Goal: Task Accomplishment & Management: Complete application form

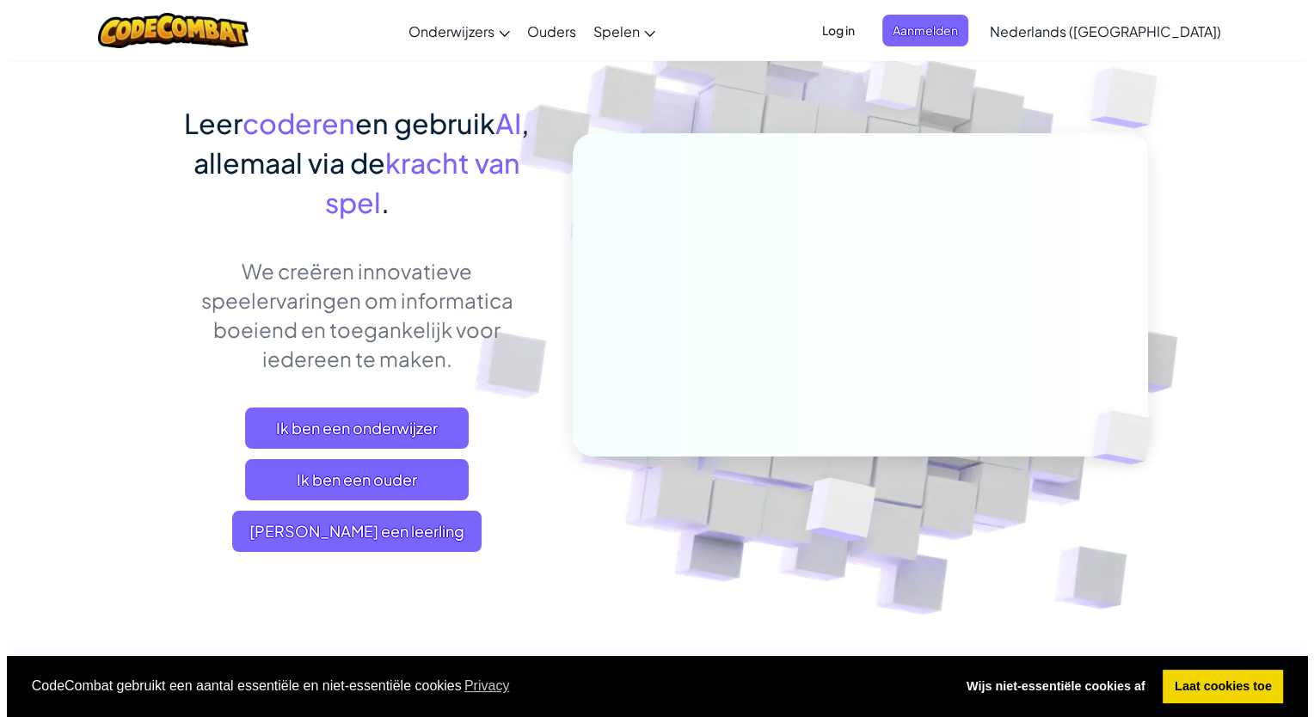
scroll to position [86, 0]
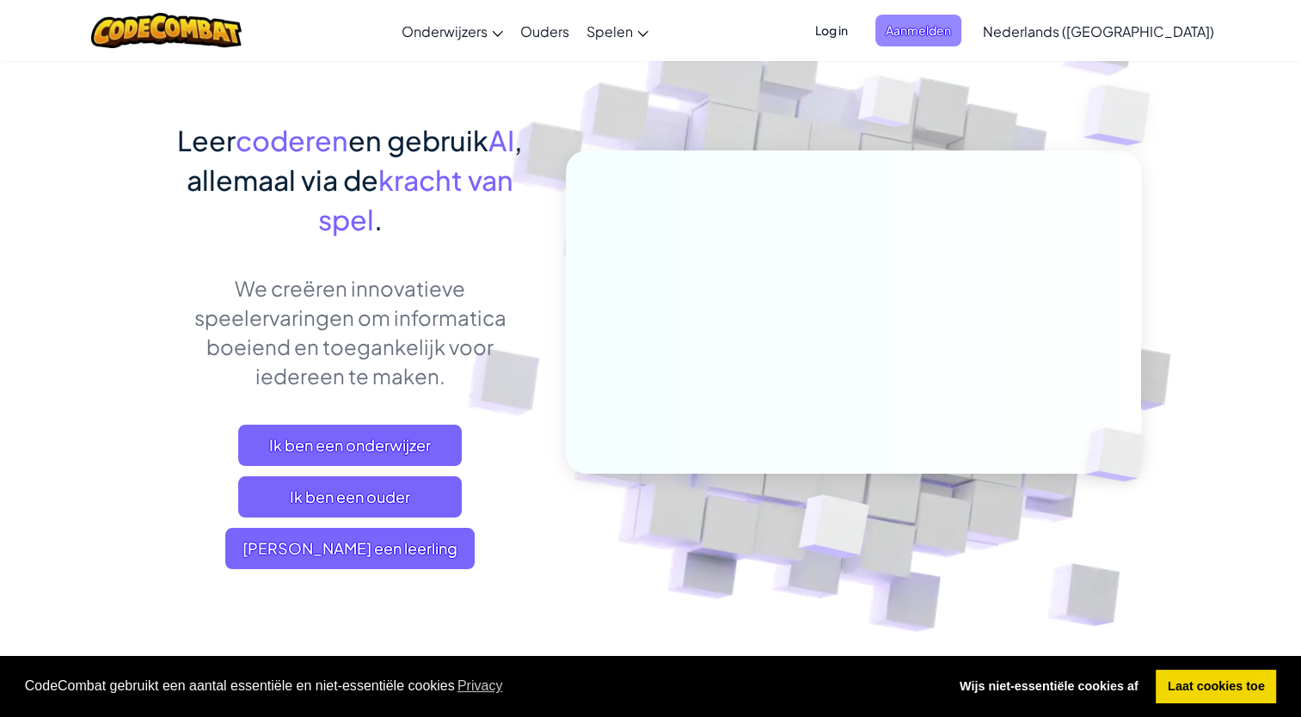
click at [961, 28] on span "Aanmelden" at bounding box center [918, 31] width 86 height 32
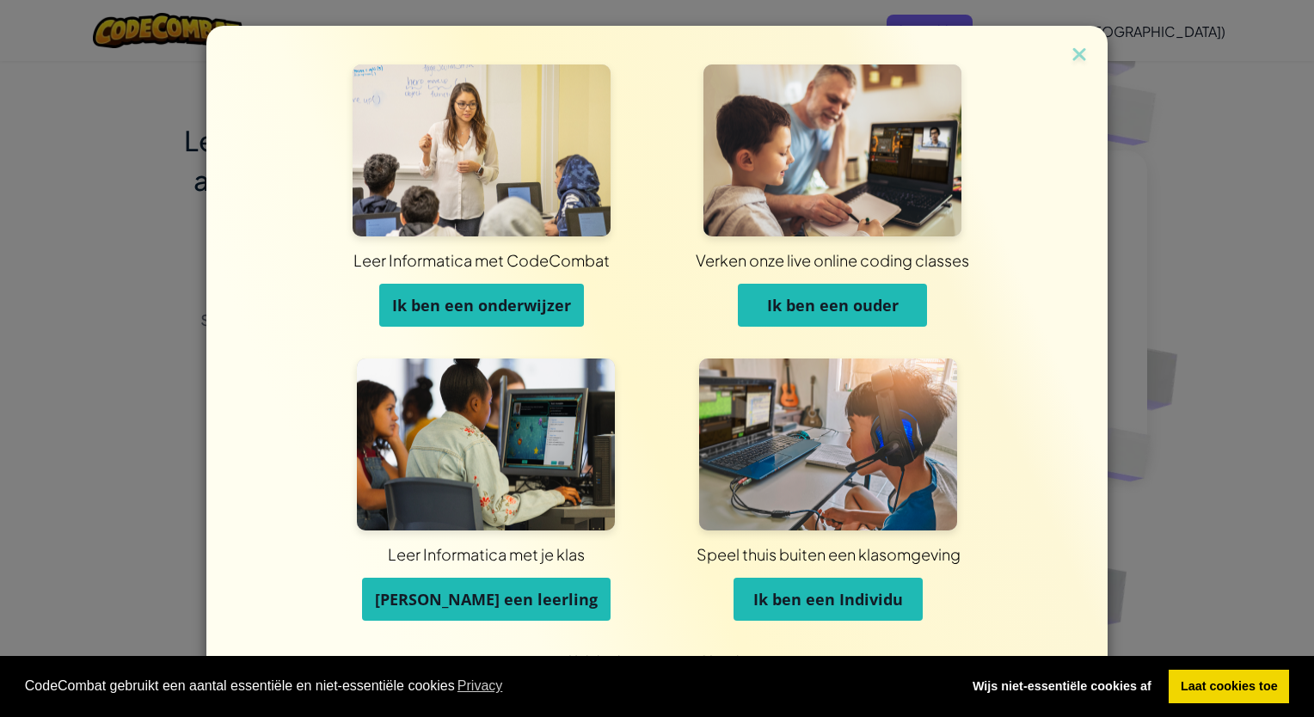
click at [519, 600] on span "[PERSON_NAME] een leerling" at bounding box center [486, 599] width 223 height 21
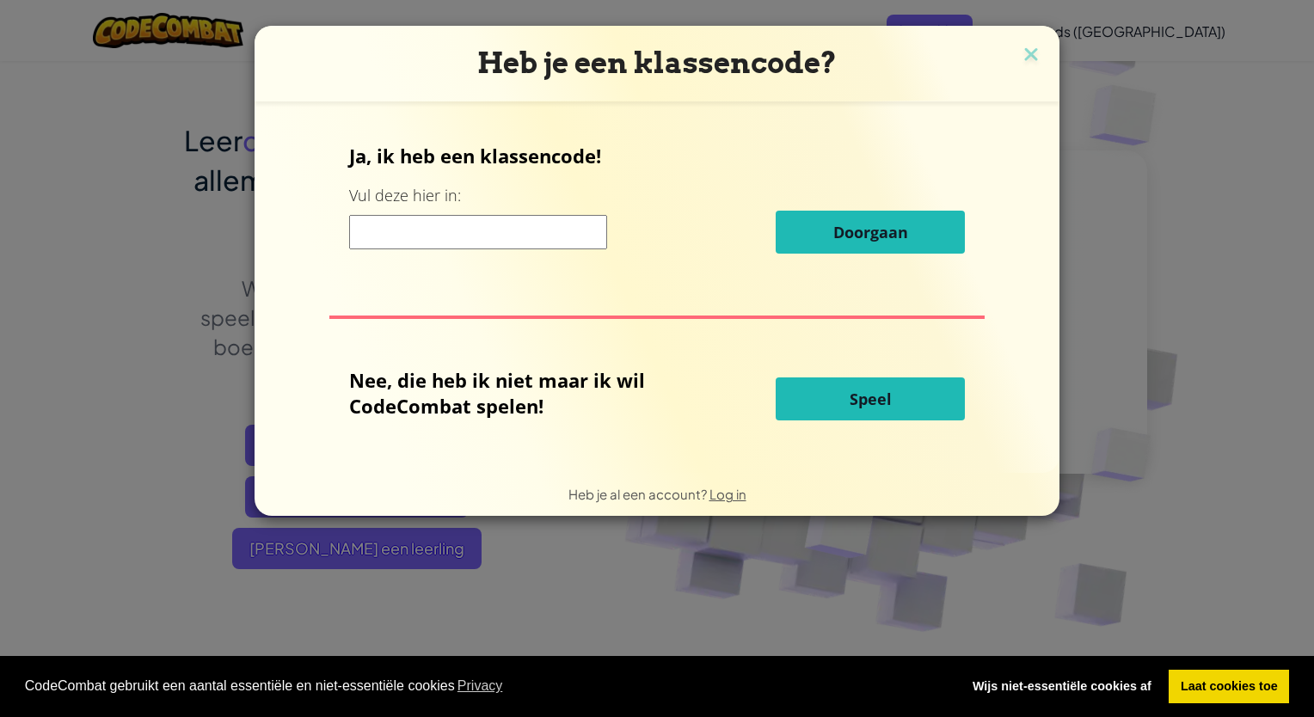
click at [512, 238] on input at bounding box center [478, 232] width 258 height 34
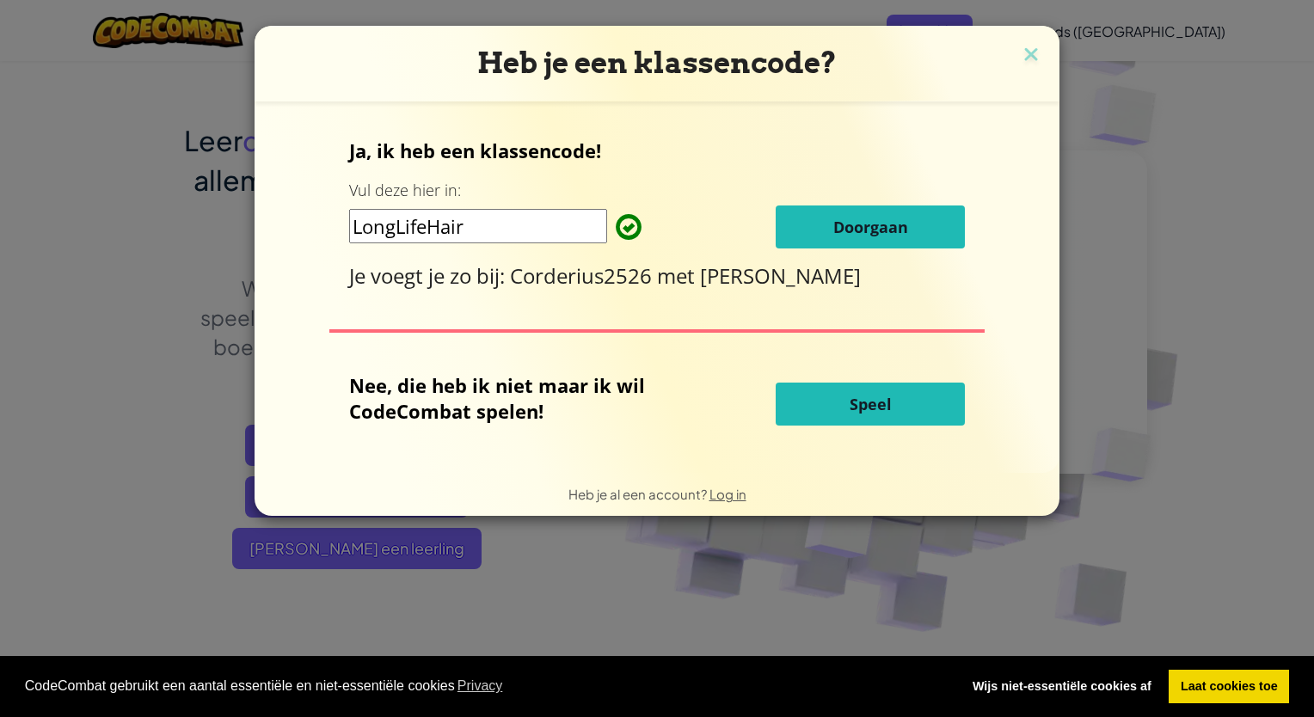
type input "LongLifeHair"
click at [864, 255] on div "Ja, ik heb een klassencode! Vul deze hier in: LongLifeHair Doorgaan Je voegt je…" at bounding box center [657, 214] width 616 height 152
click at [857, 218] on span "Doorgaan" at bounding box center [870, 227] width 75 height 21
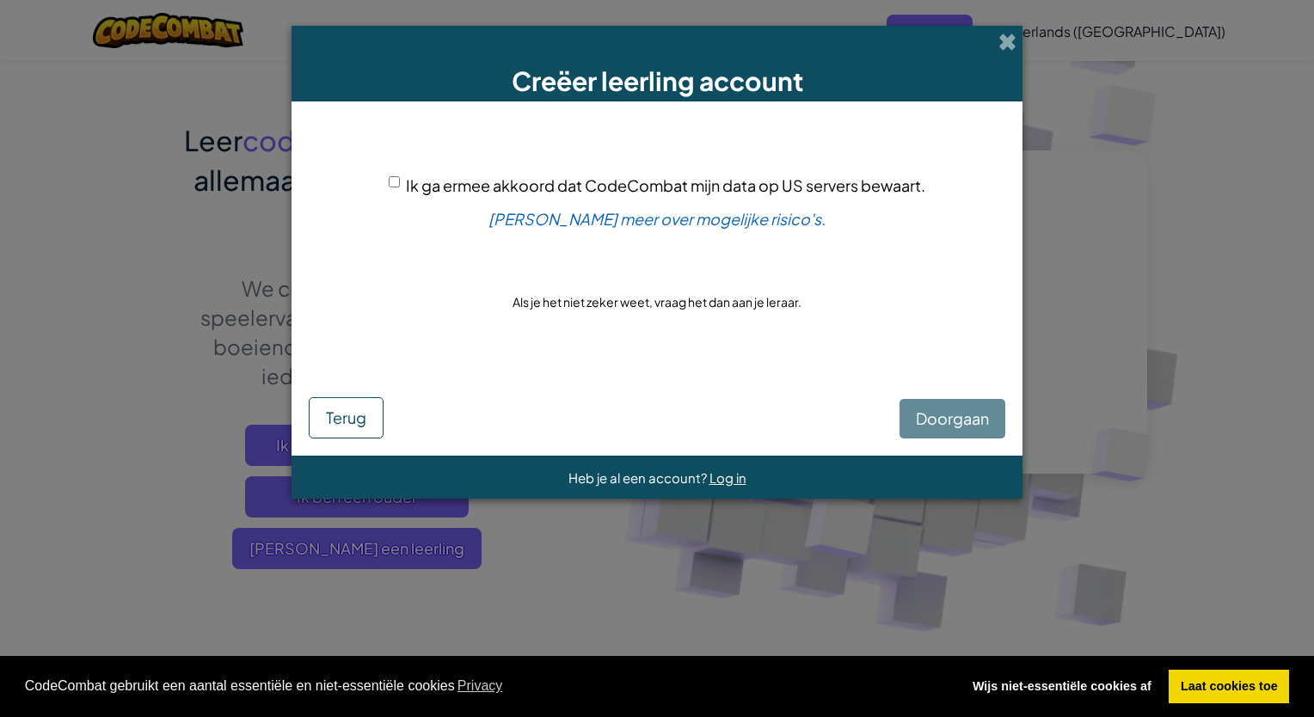
click at [937, 408] on div "Doorgaan Terug" at bounding box center [657, 404] width 696 height 70
click at [398, 182] on input "Ik ga ermee akkoord dat CodeCombat mijn data op US servers bewaart." at bounding box center [394, 181] width 11 height 11
checkbox input "true"
click at [955, 416] on span "Doorgaan" at bounding box center [952, 418] width 73 height 20
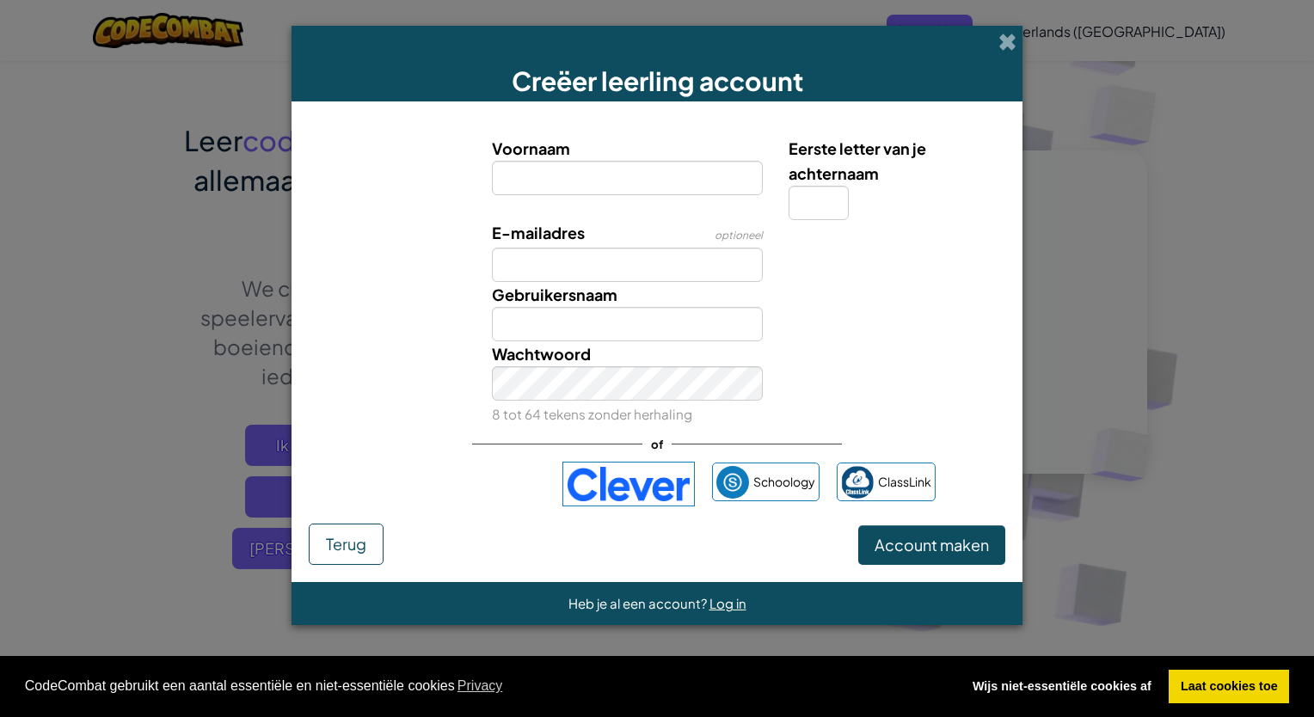
click at [688, 180] on input "Voornaam" at bounding box center [628, 178] width 272 height 34
type input "[PERSON_NAME]"
click at [818, 217] on input "Eerste letter van je achternaam" at bounding box center [818, 203] width 60 height 34
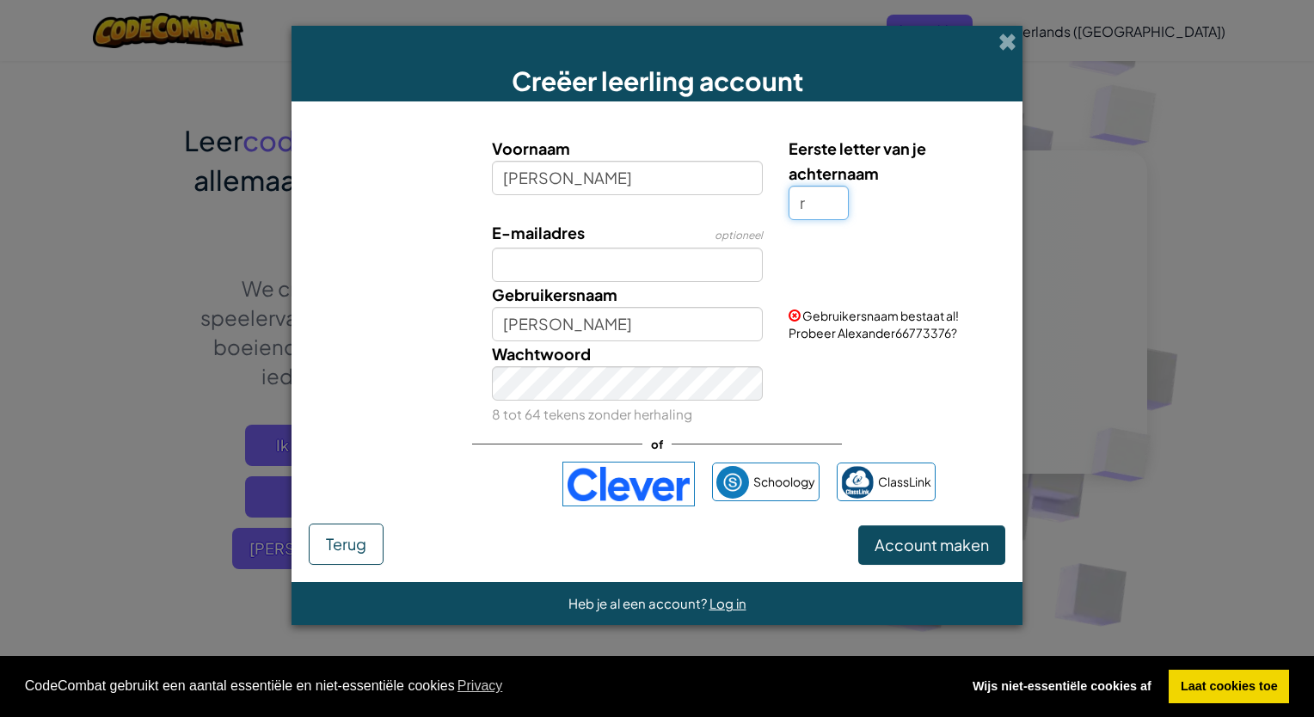
type input "r"
type input "AlexanderR"
click at [586, 264] on input "E-mailadres" at bounding box center [628, 265] width 272 height 34
type input "[EMAIL_ADDRESS][DOMAIN_NAME]"
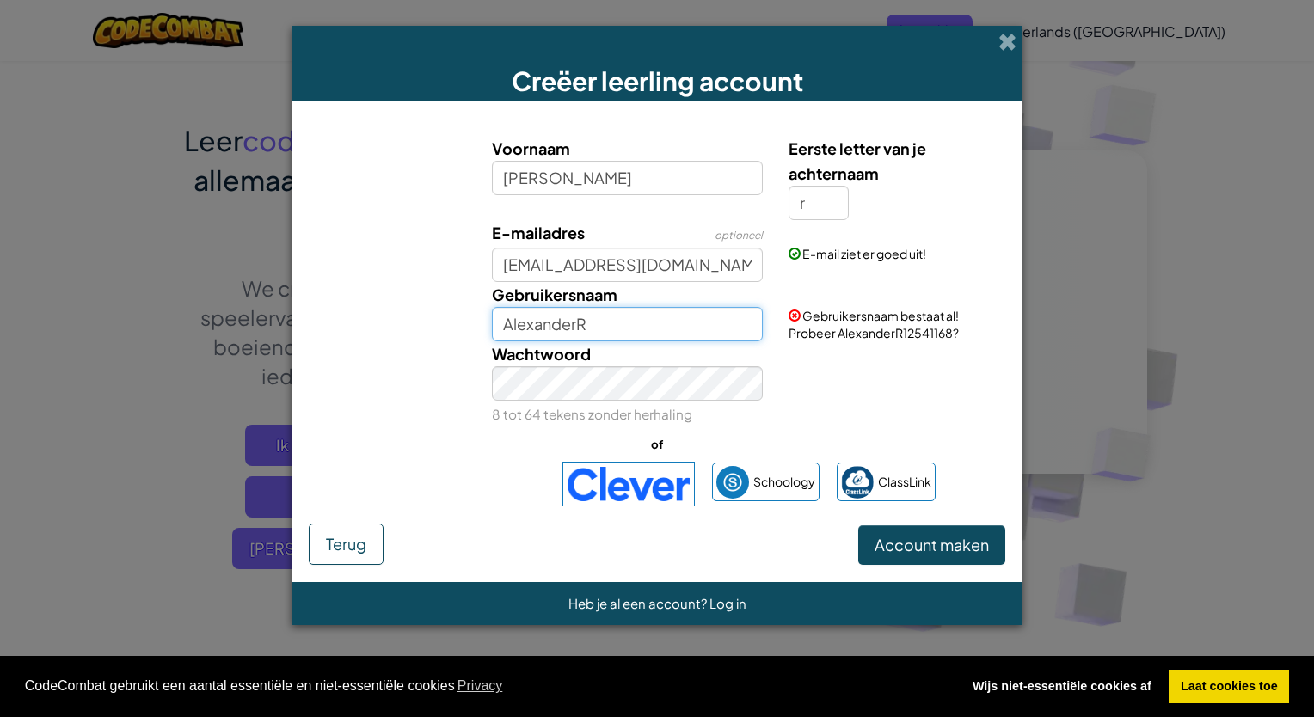
click at [582, 328] on input "AlexanderR" at bounding box center [628, 324] width 272 height 34
click at [913, 536] on span "Account maken" at bounding box center [931, 545] width 114 height 20
click at [960, 542] on button "Account maken" at bounding box center [931, 545] width 147 height 40
click at [653, 326] on input "AlexanderR" at bounding box center [628, 324] width 272 height 34
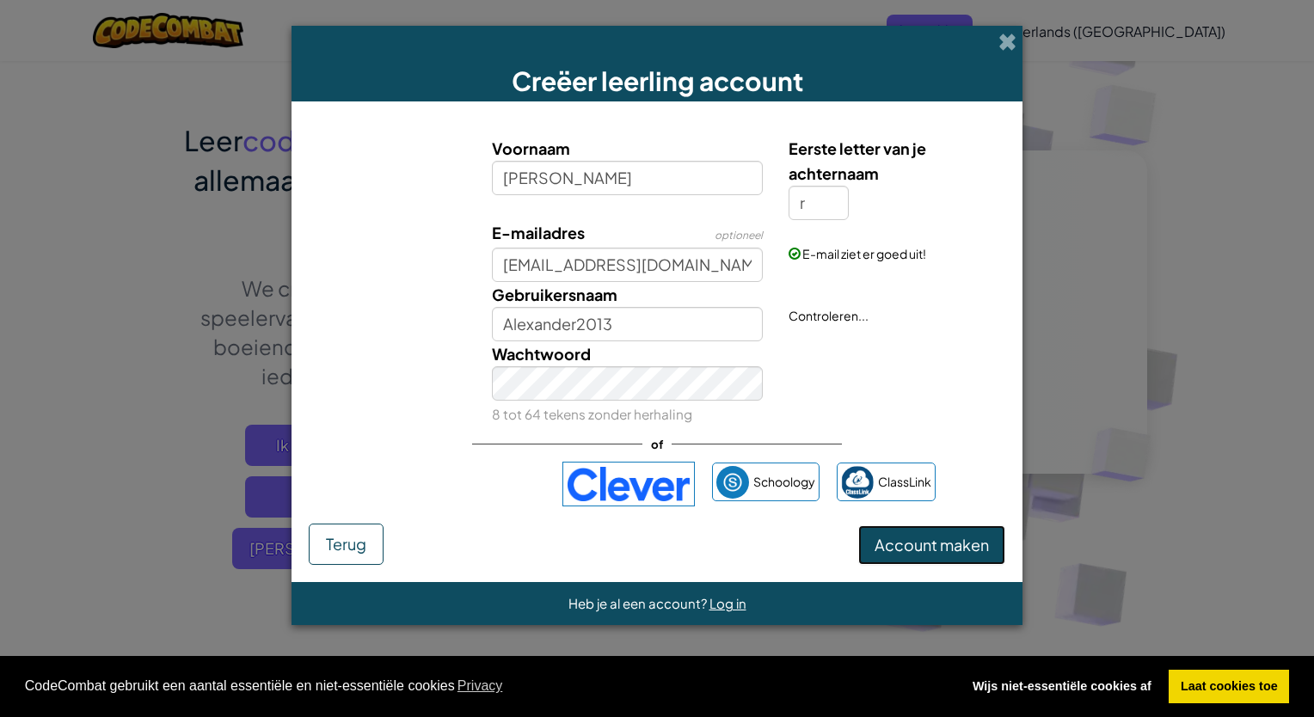
click at [941, 561] on button "Account maken" at bounding box center [931, 545] width 147 height 40
click at [937, 551] on button "Account maken" at bounding box center [931, 545] width 147 height 40
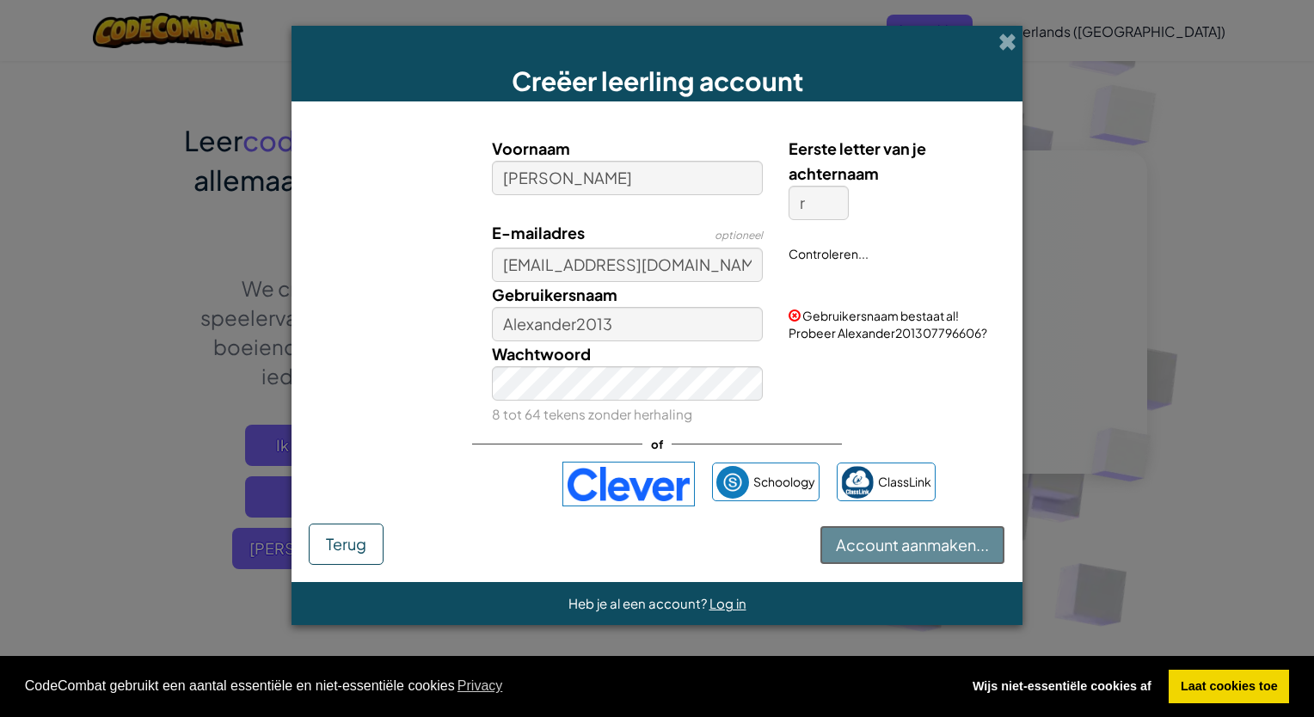
click at [938, 551] on button "Account aanmaken..." at bounding box center [912, 545] width 186 height 40
click at [938, 551] on div "Account aanmaken... Terug" at bounding box center [657, 544] width 696 height 41
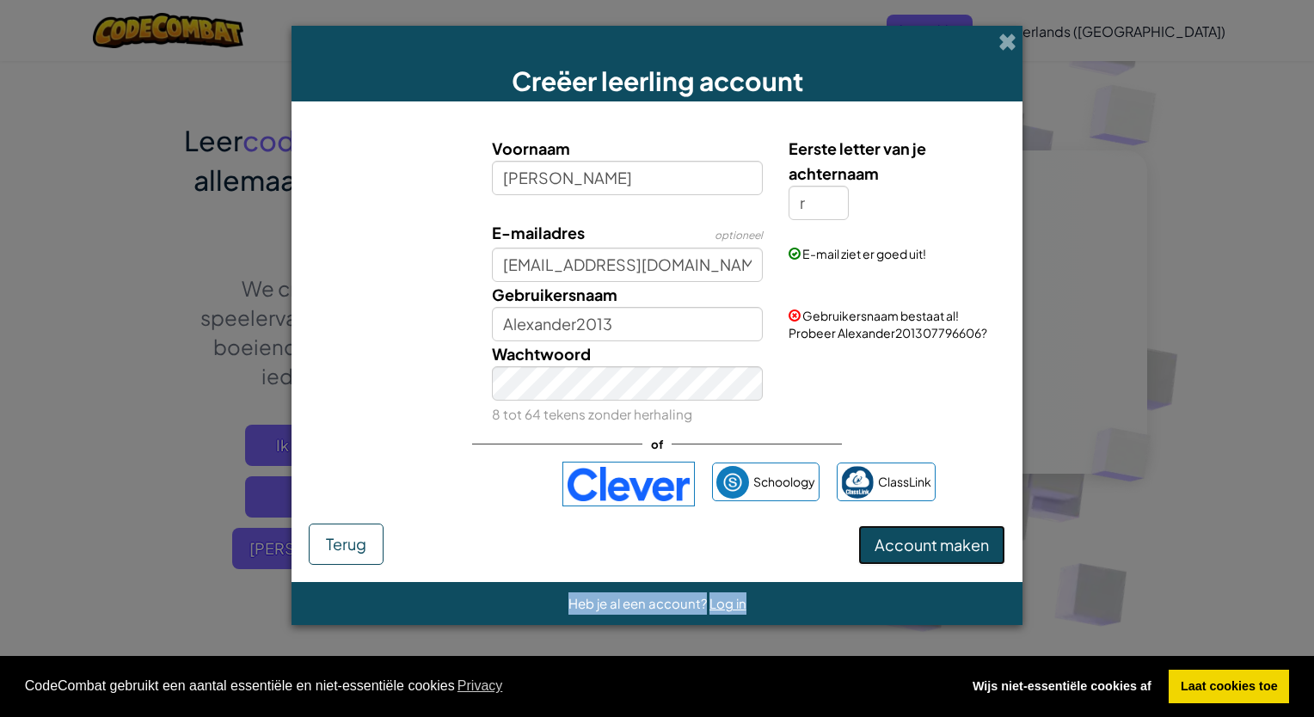
click at [938, 551] on button "Account maken" at bounding box center [931, 545] width 147 height 40
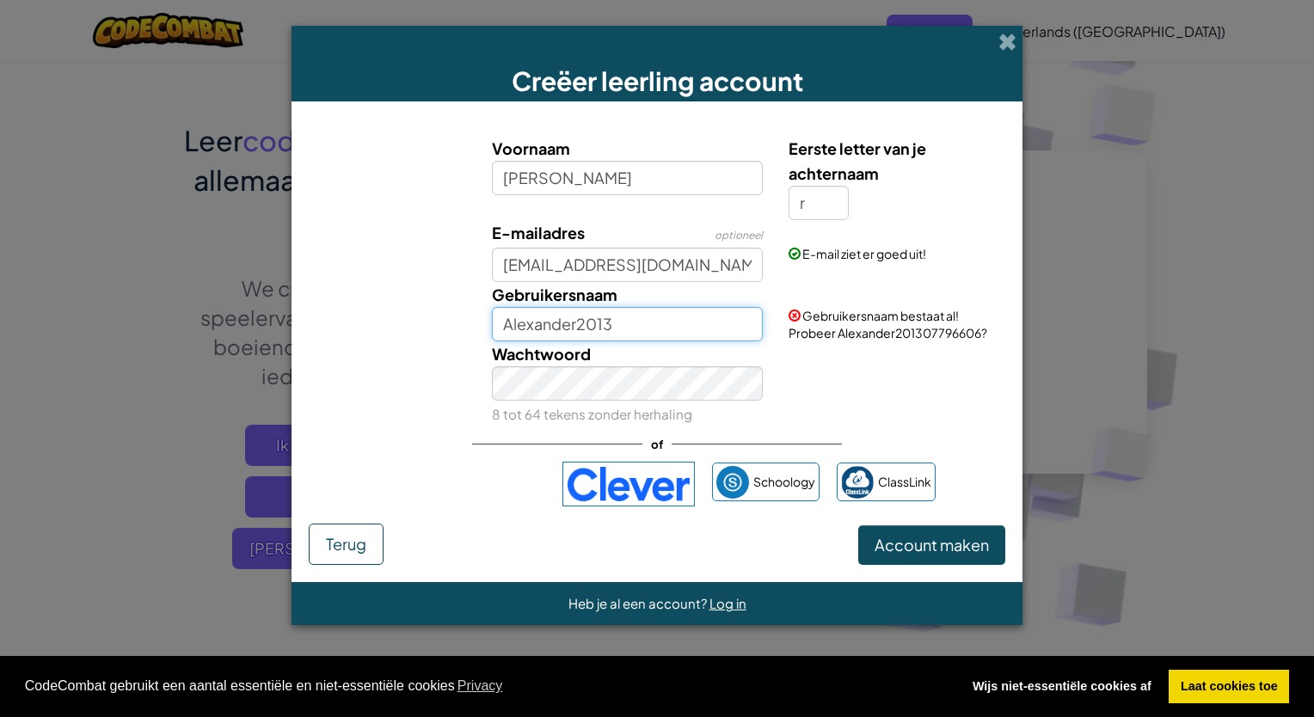
click at [695, 323] on input "Alexander2013" at bounding box center [628, 324] width 272 height 34
click at [960, 549] on button "Account maken" at bounding box center [931, 545] width 147 height 40
click at [660, 326] on input "Alexander123" at bounding box center [628, 324] width 272 height 34
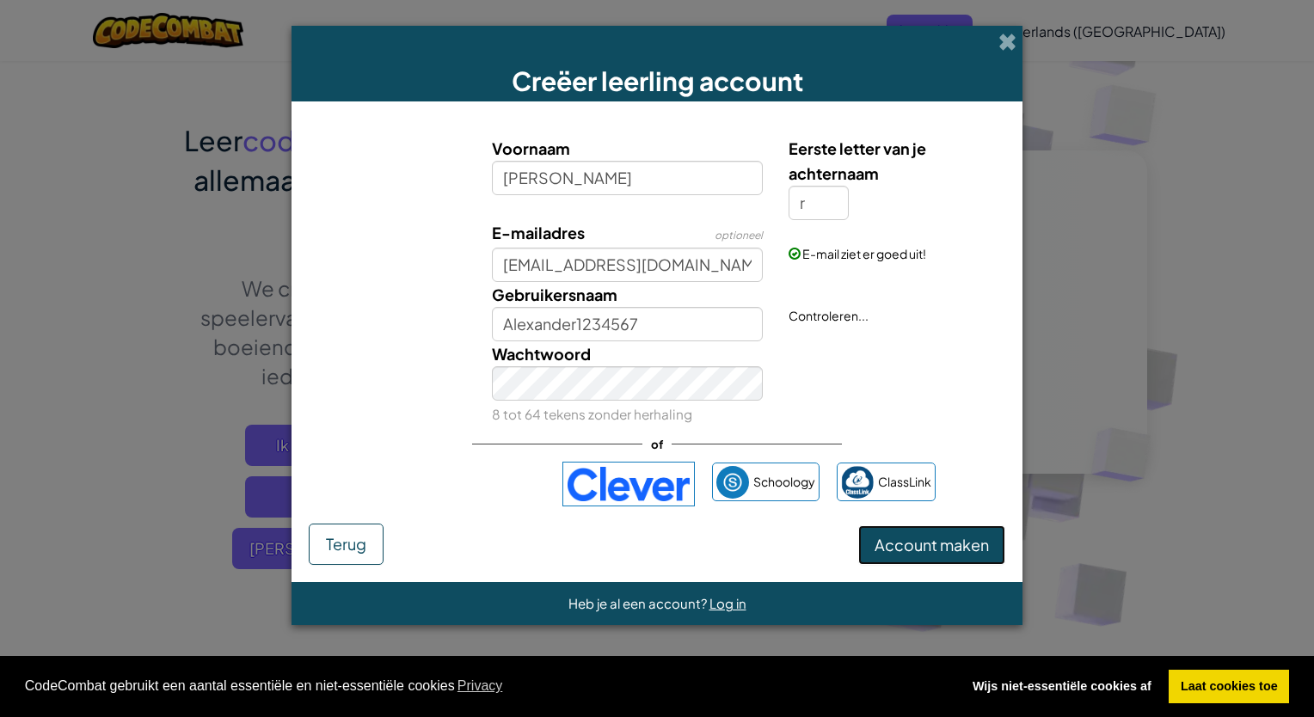
click at [960, 545] on button "Account maken" at bounding box center [931, 545] width 147 height 40
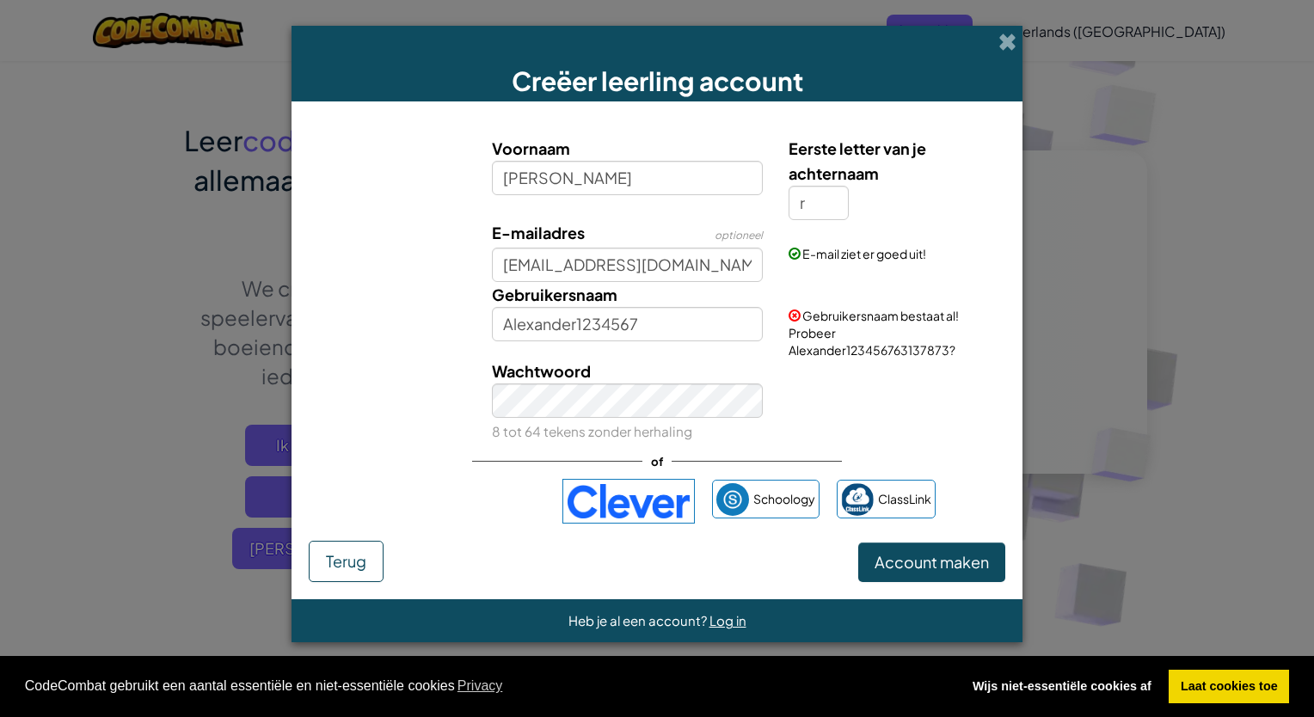
click at [687, 346] on div "Gebruikersnaam Alexander1234567 Gebruikersnaam bestaat al! Probeer Alexander123…" at bounding box center [657, 320] width 714 height 77
click at [701, 326] on input "Alexander1234567" at bounding box center [628, 324] width 272 height 34
type input "[PERSON_NAME]"
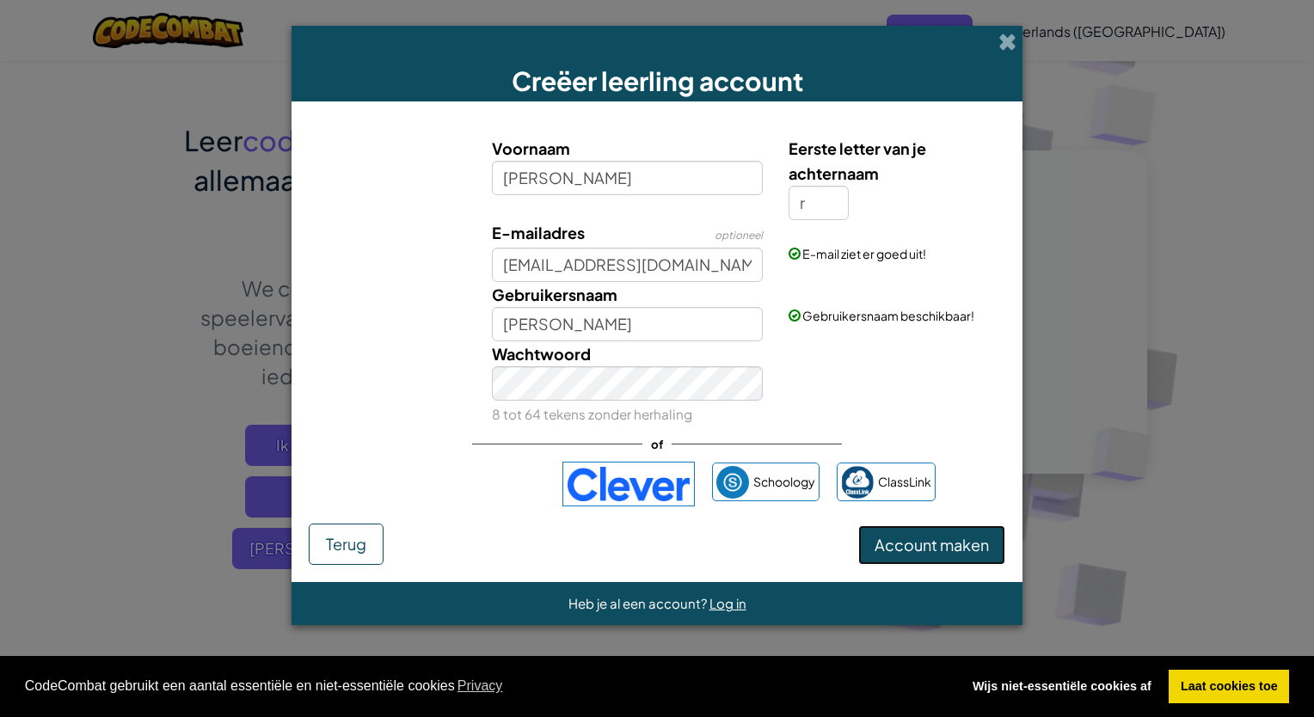
click at [884, 538] on button "Account maken" at bounding box center [931, 545] width 147 height 40
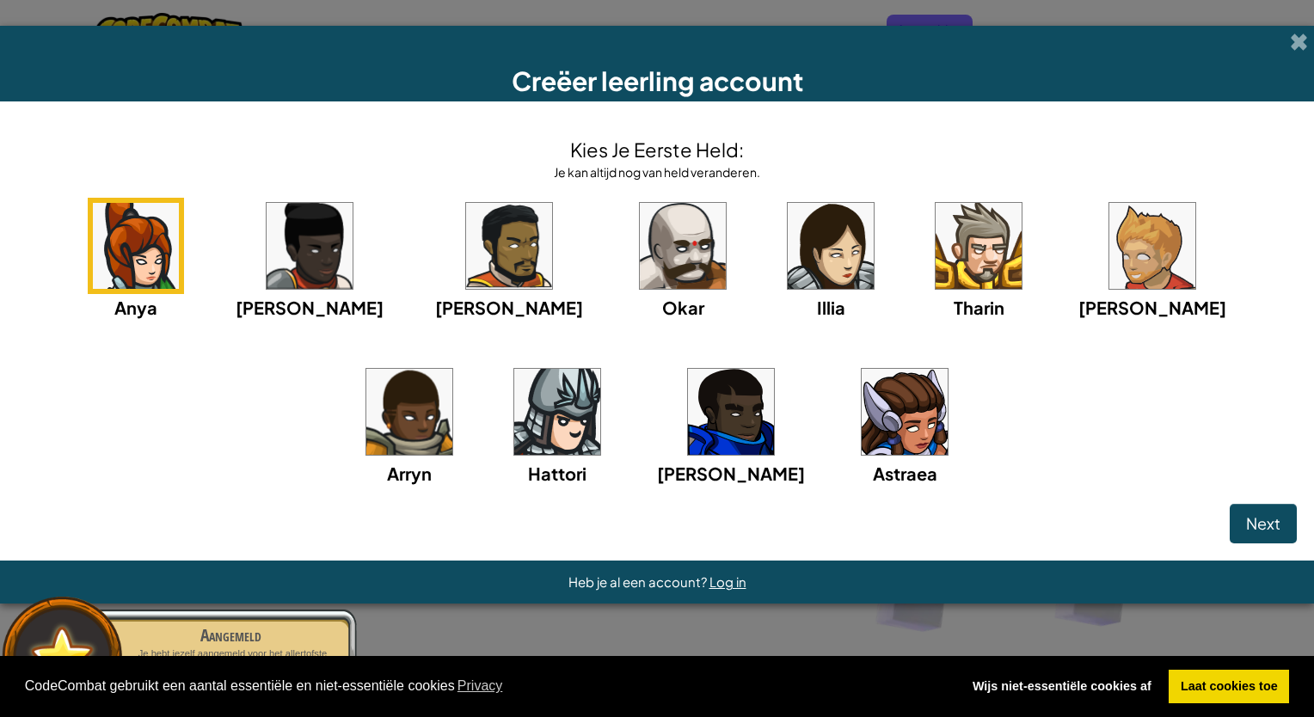
click at [514, 401] on img at bounding box center [557, 412] width 86 height 86
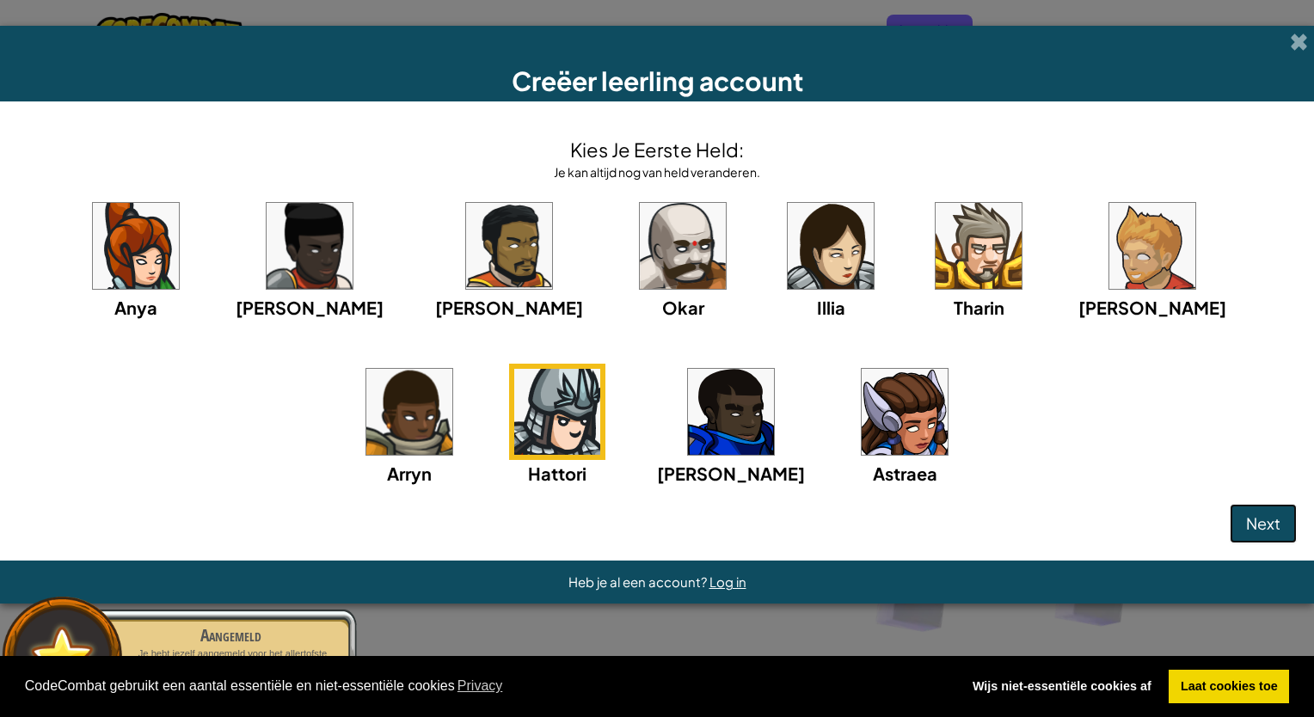
click at [1260, 524] on span "Next" at bounding box center [1263, 523] width 34 height 20
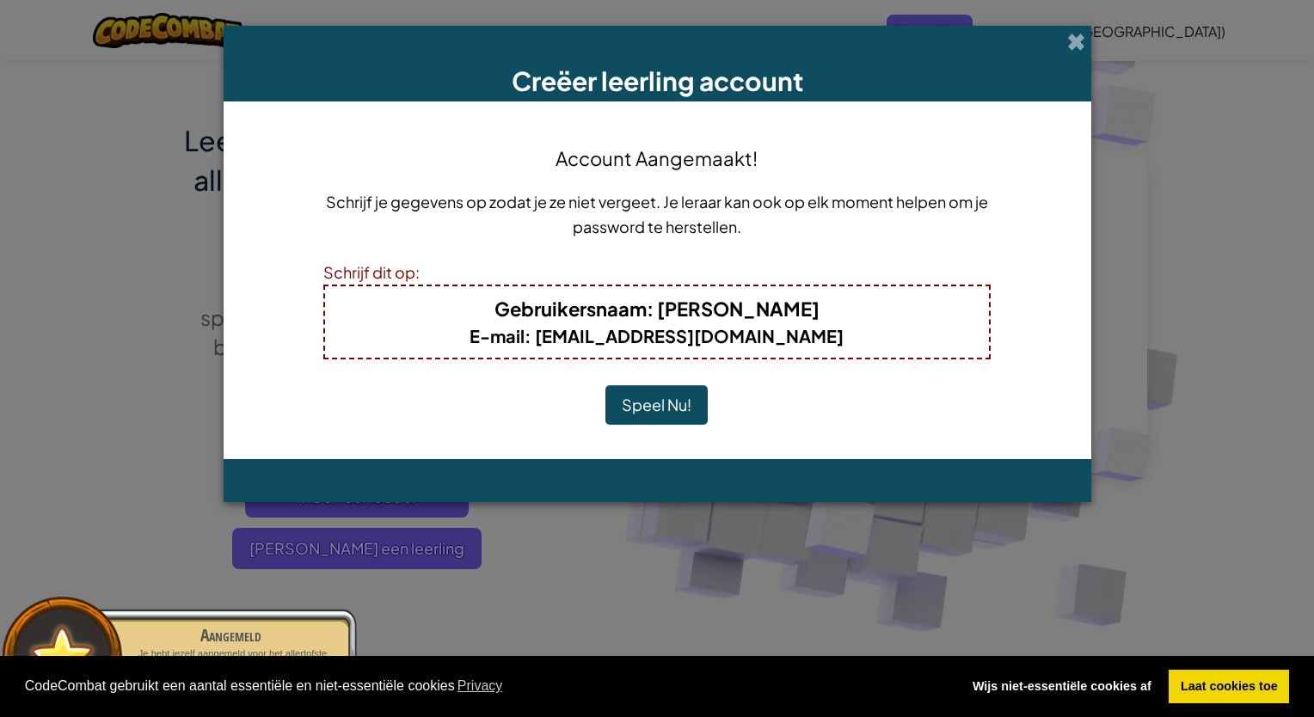
click at [671, 397] on button "Speel Nu!" at bounding box center [656, 405] width 102 height 40
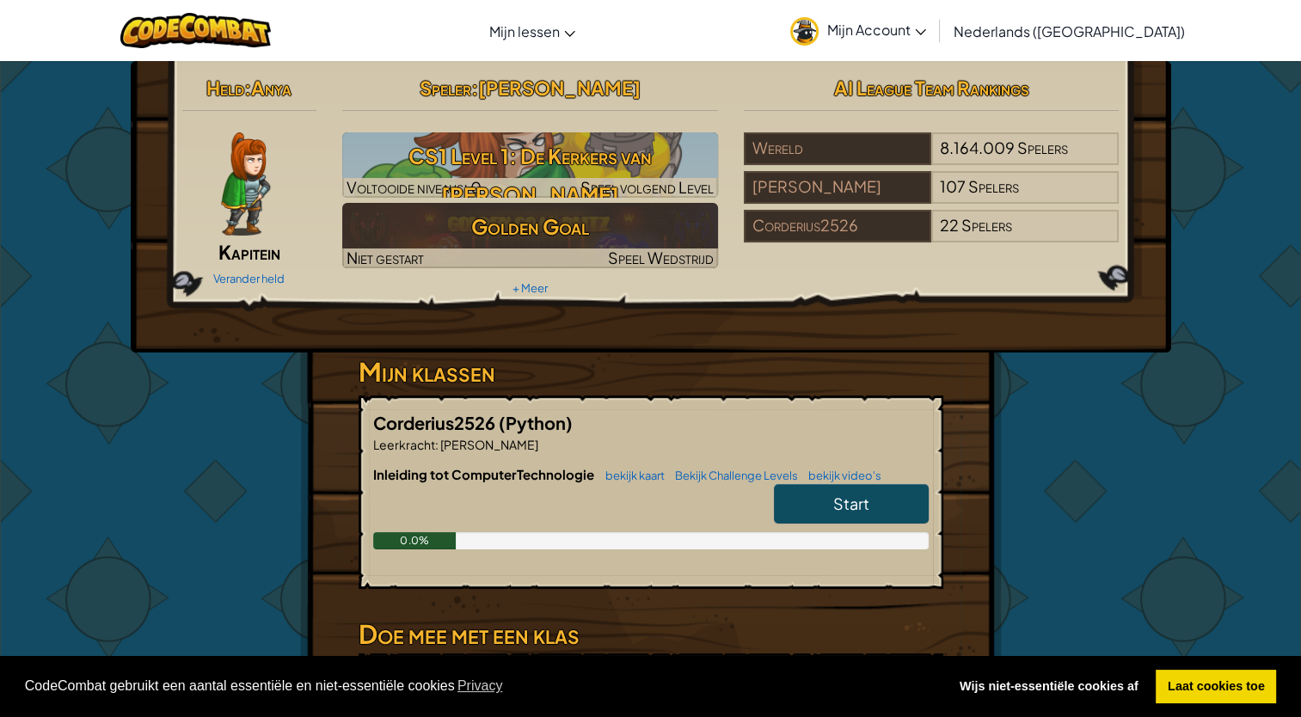
click at [833, 501] on span "Start" at bounding box center [851, 504] width 36 height 20
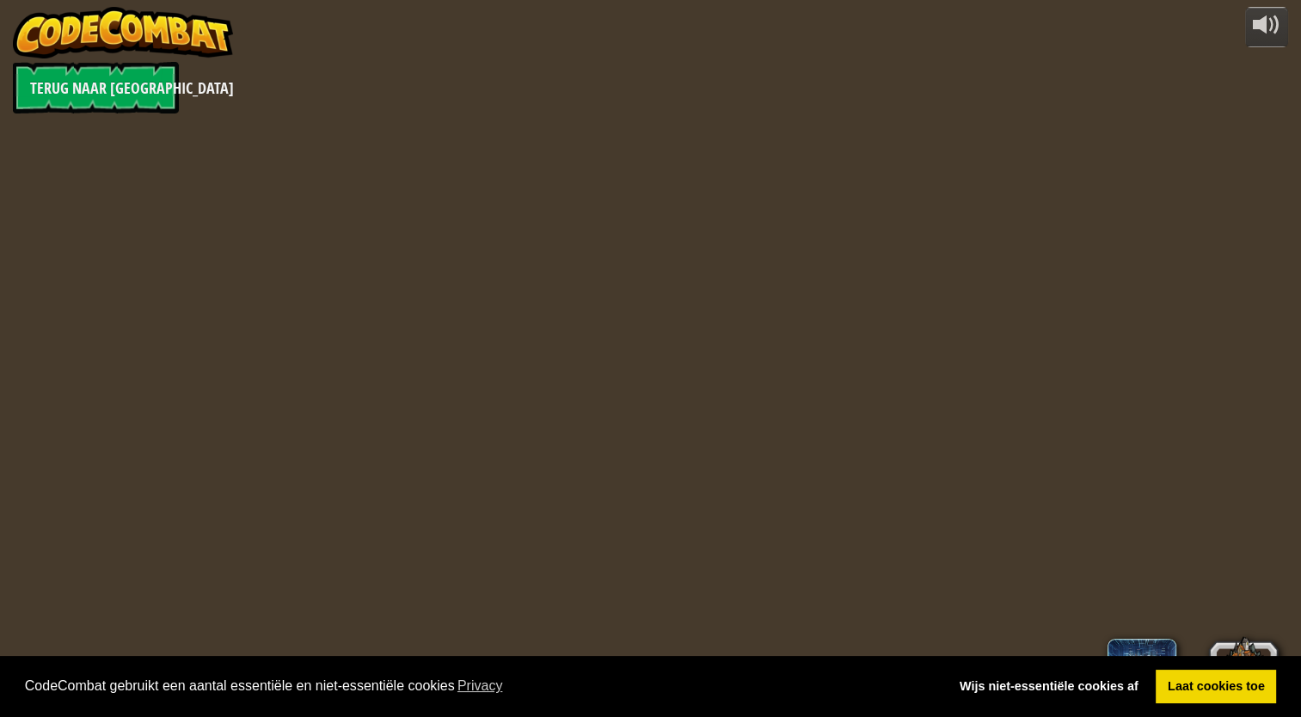
select select "nl-[GEOGRAPHIC_DATA]"
click at [835, 507] on div at bounding box center [656, 358] width 1097 height 717
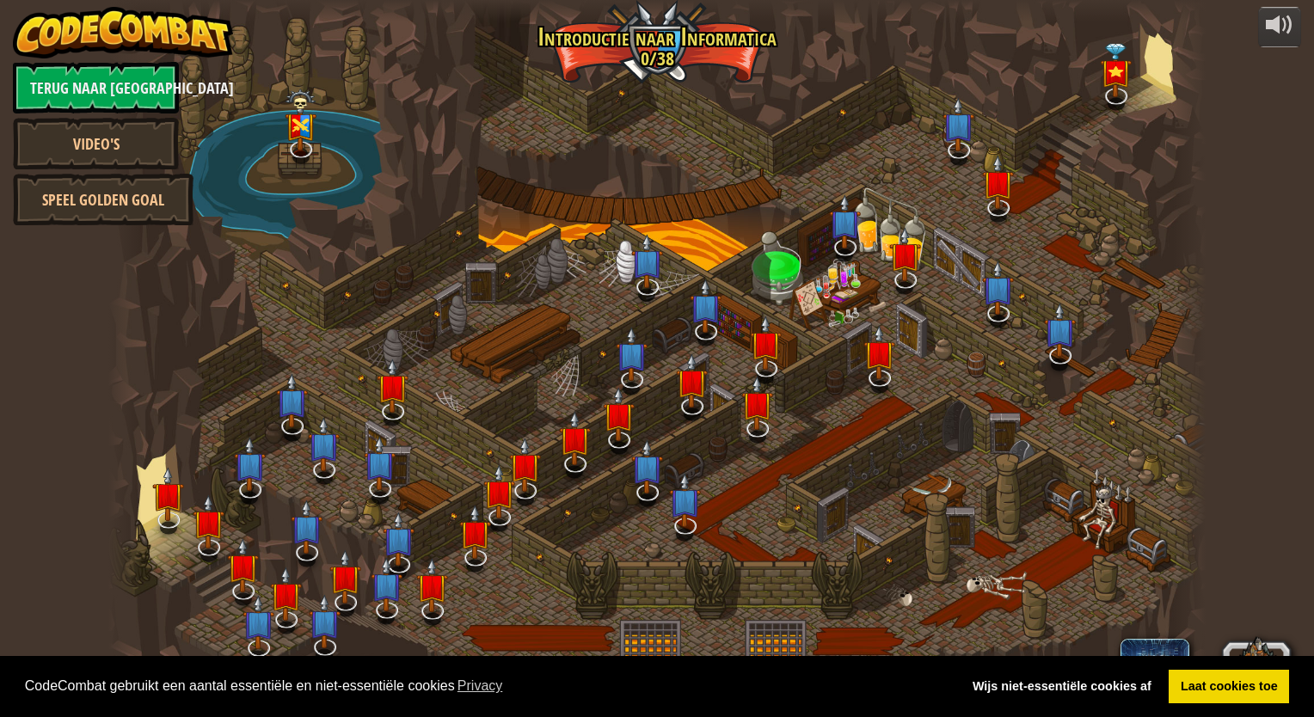
select select "nl-[GEOGRAPHIC_DATA]"
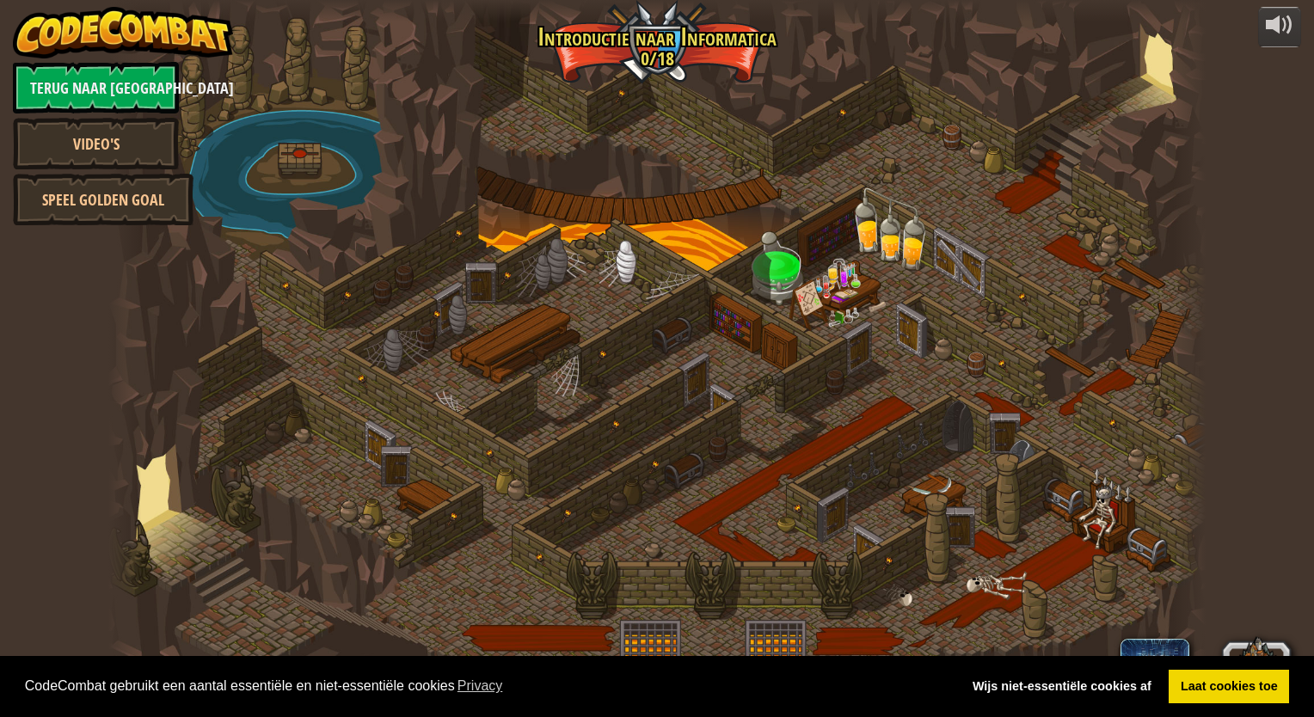
select select "nl-NL"
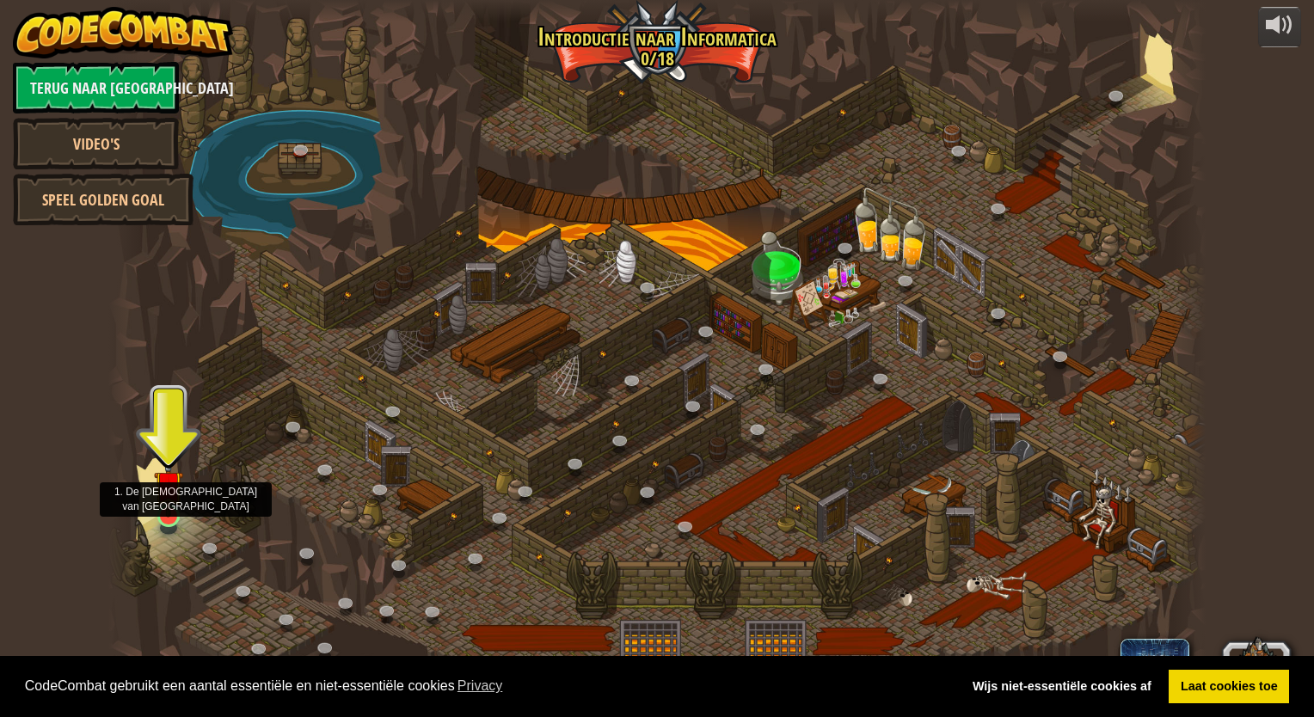
click at [172, 499] on img at bounding box center [168, 484] width 28 height 65
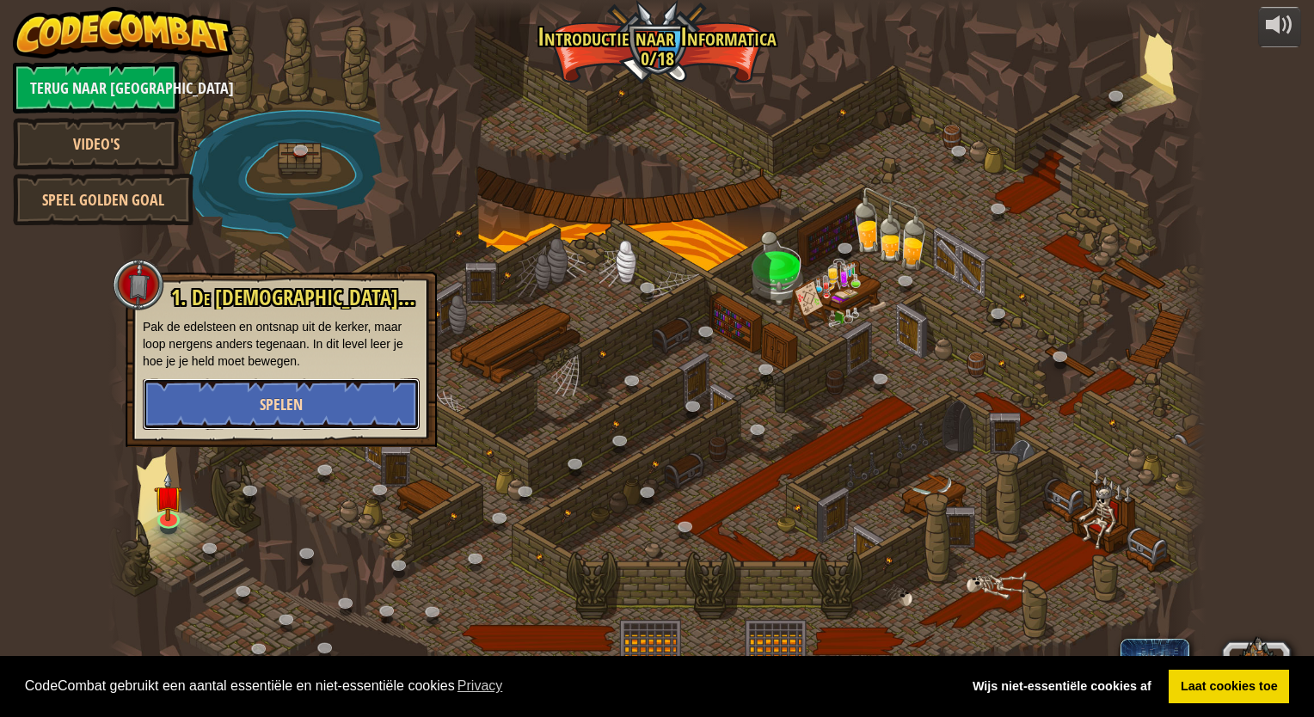
click at [242, 390] on button "Spelen" at bounding box center [281, 404] width 277 height 52
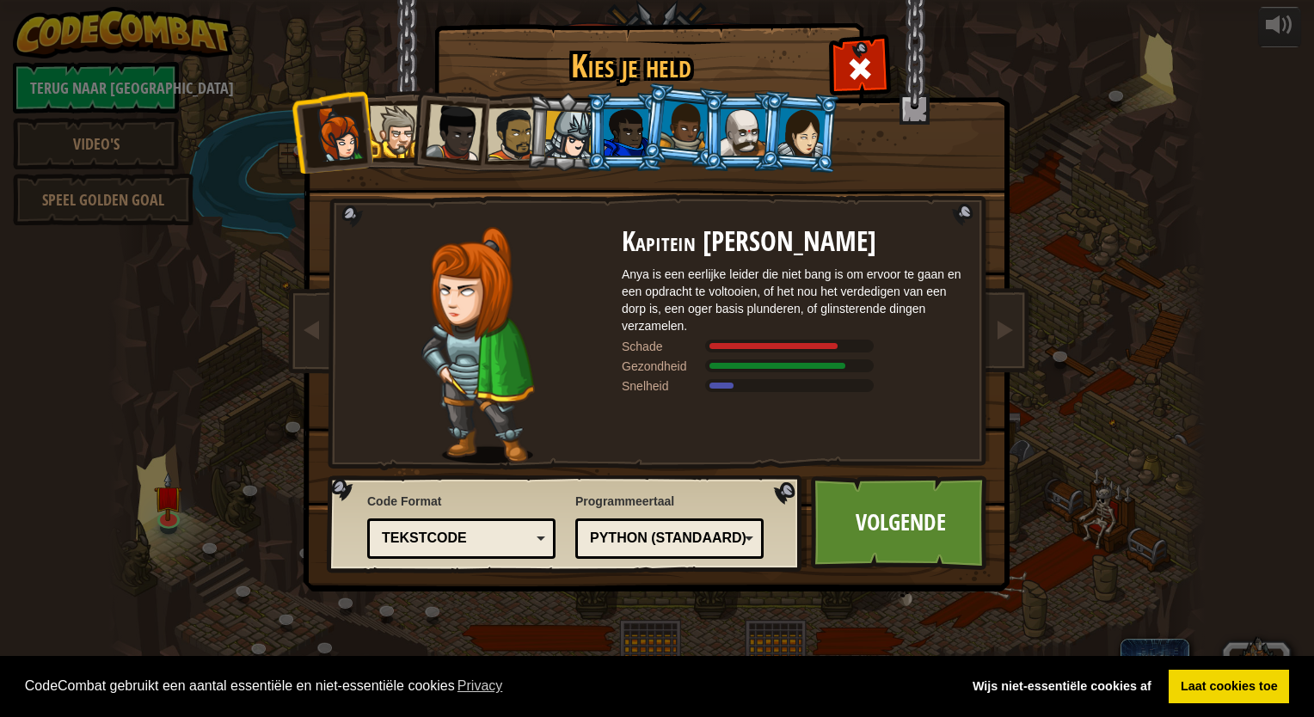
click at [512, 143] on div at bounding box center [513, 133] width 53 height 53
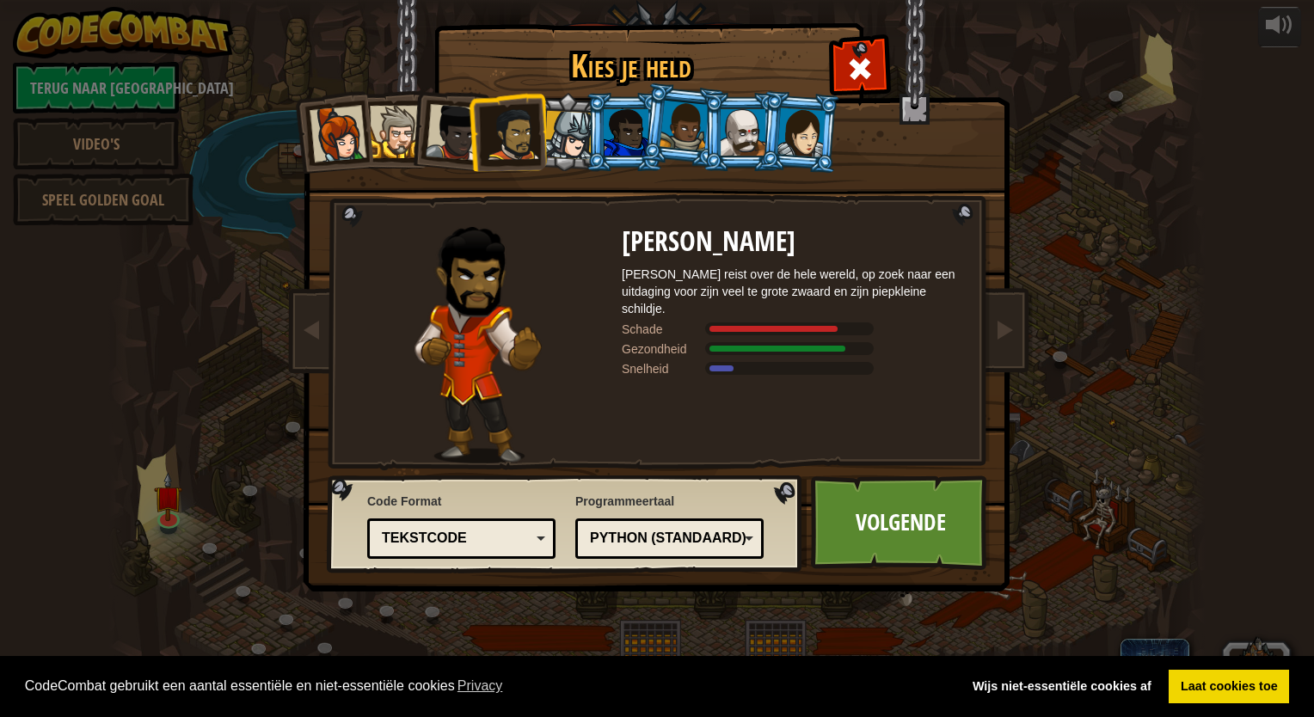
click at [563, 153] on div at bounding box center [568, 135] width 49 height 49
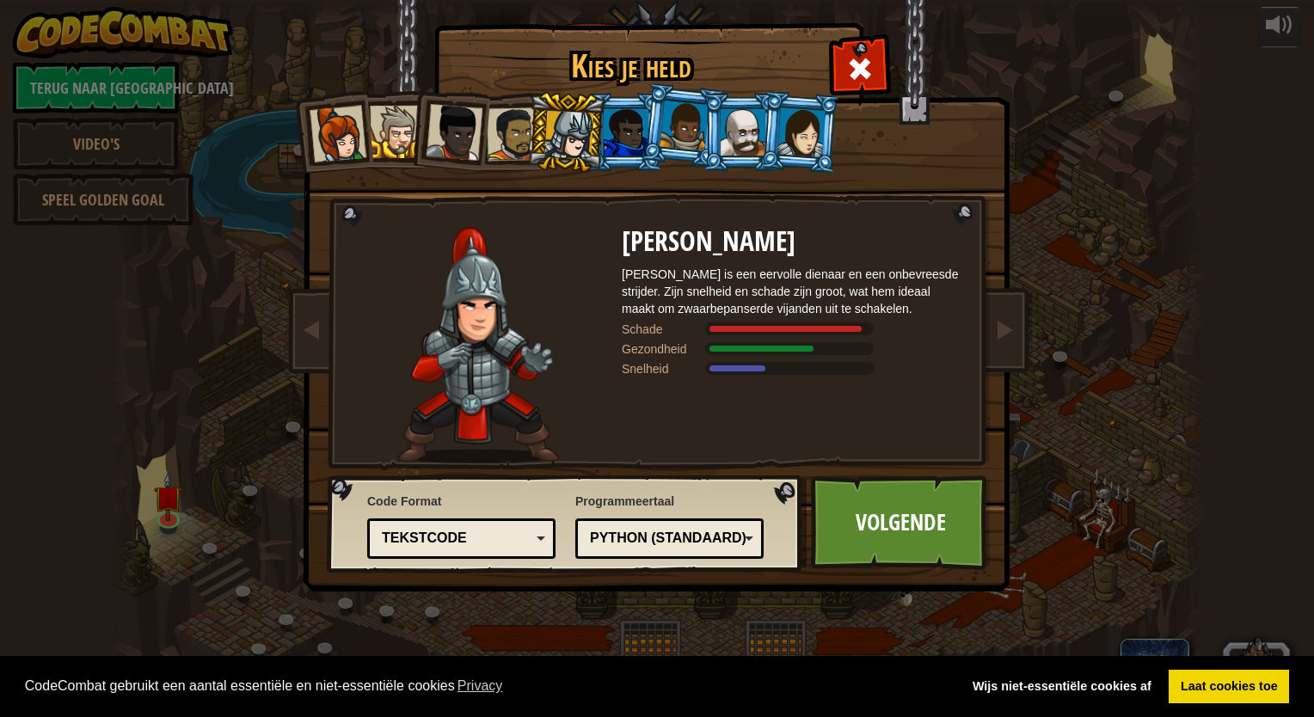
click at [631, 132] on div at bounding box center [626, 132] width 45 height 46
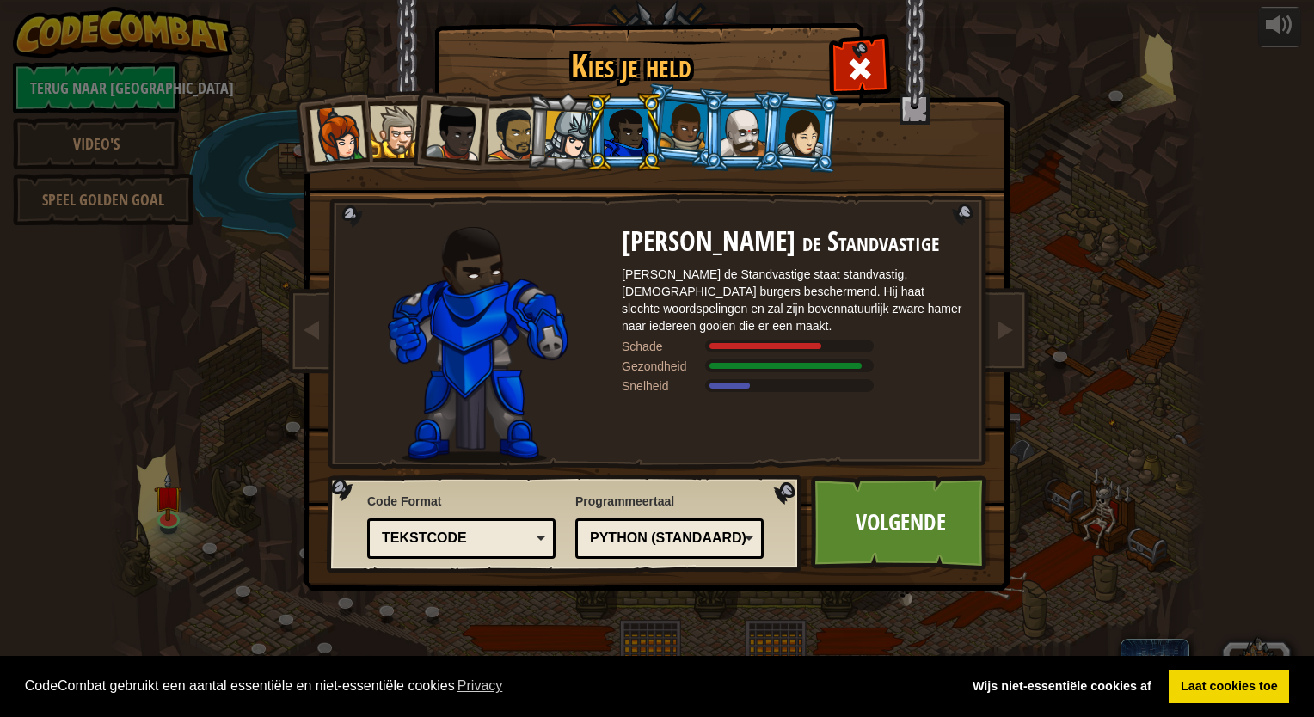
click at [564, 137] on div at bounding box center [568, 135] width 49 height 49
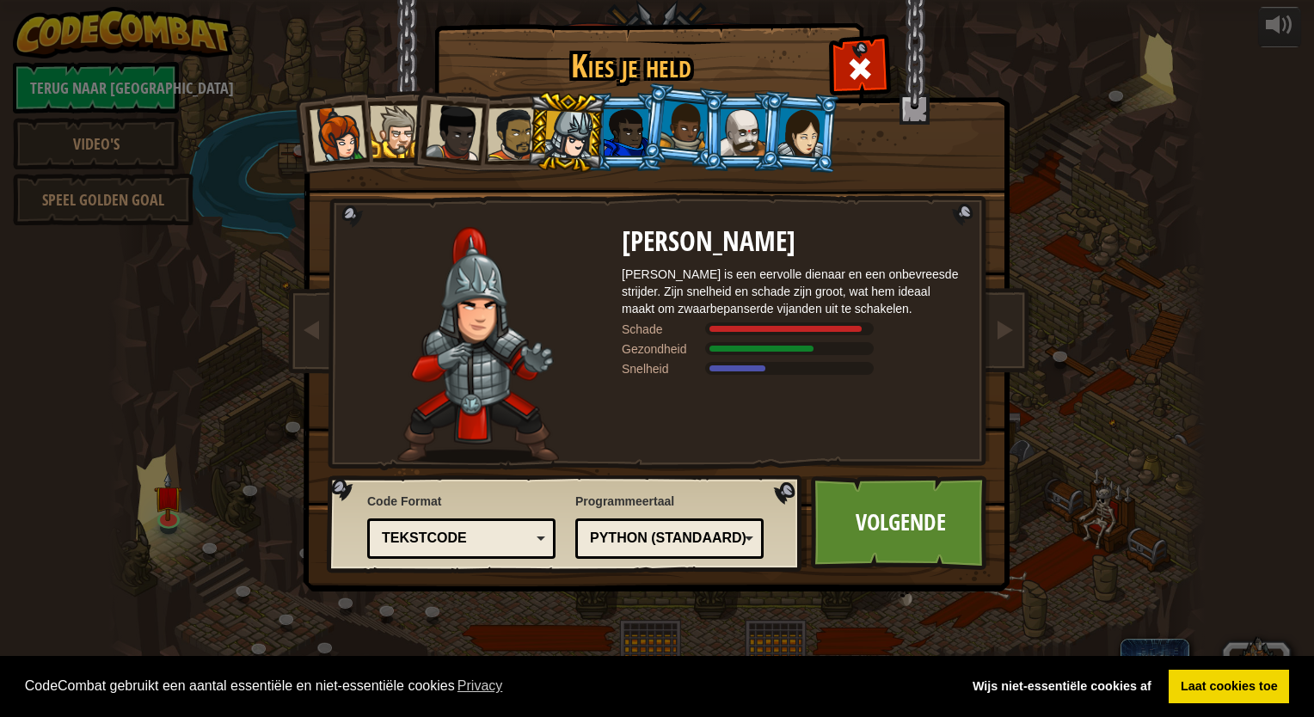
click at [408, 146] on li at bounding box center [449, 129] width 84 height 84
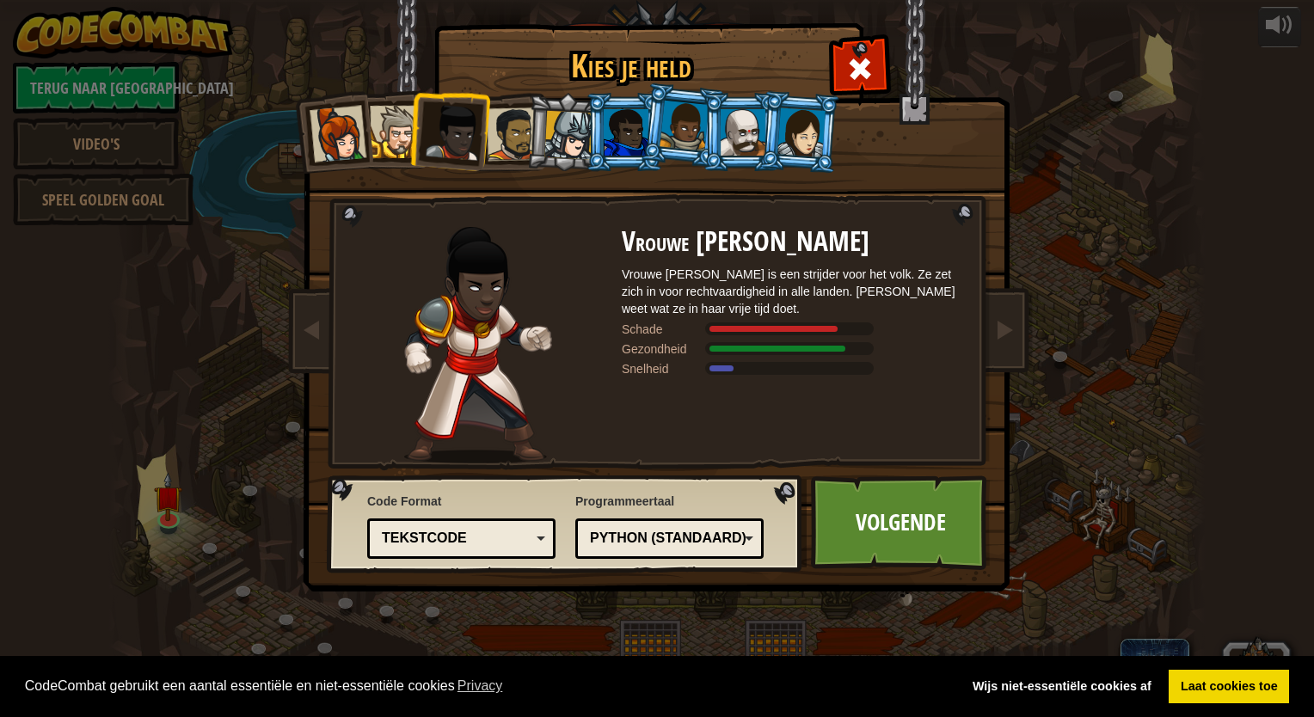
click at [396, 132] on div at bounding box center [396, 132] width 52 height 52
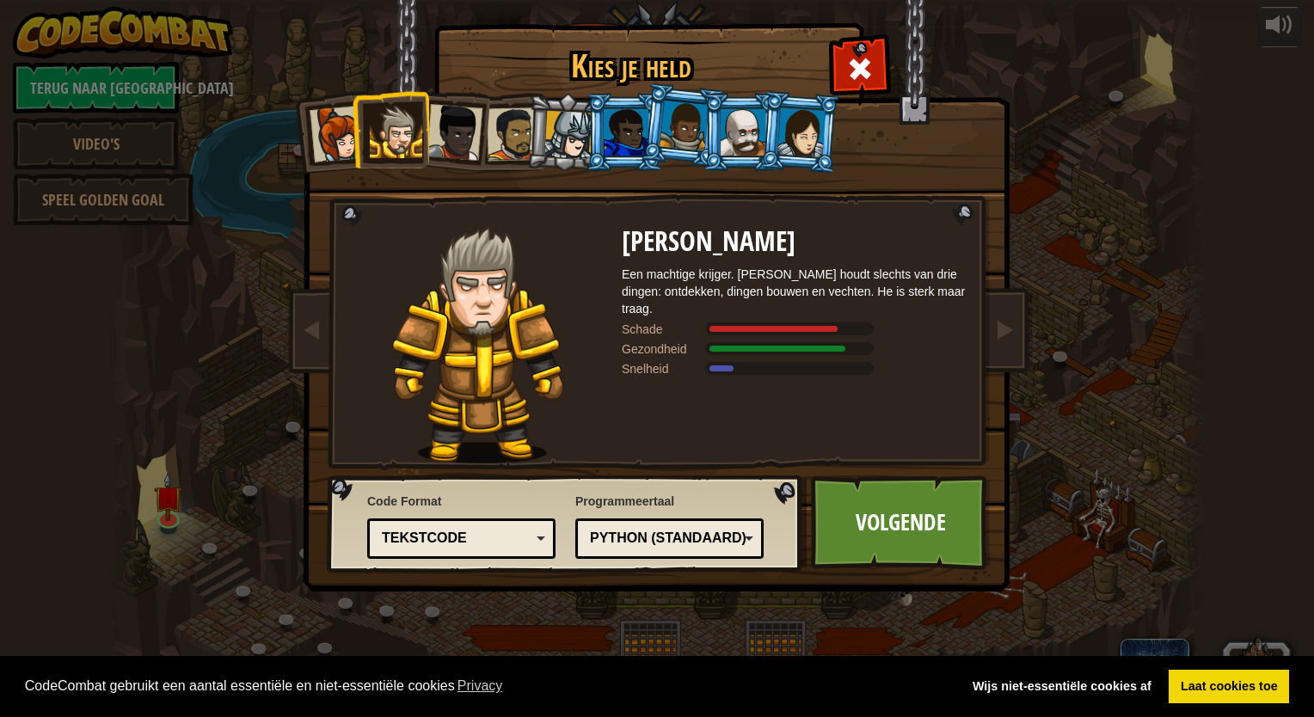
click at [549, 137] on div at bounding box center [568, 135] width 49 height 49
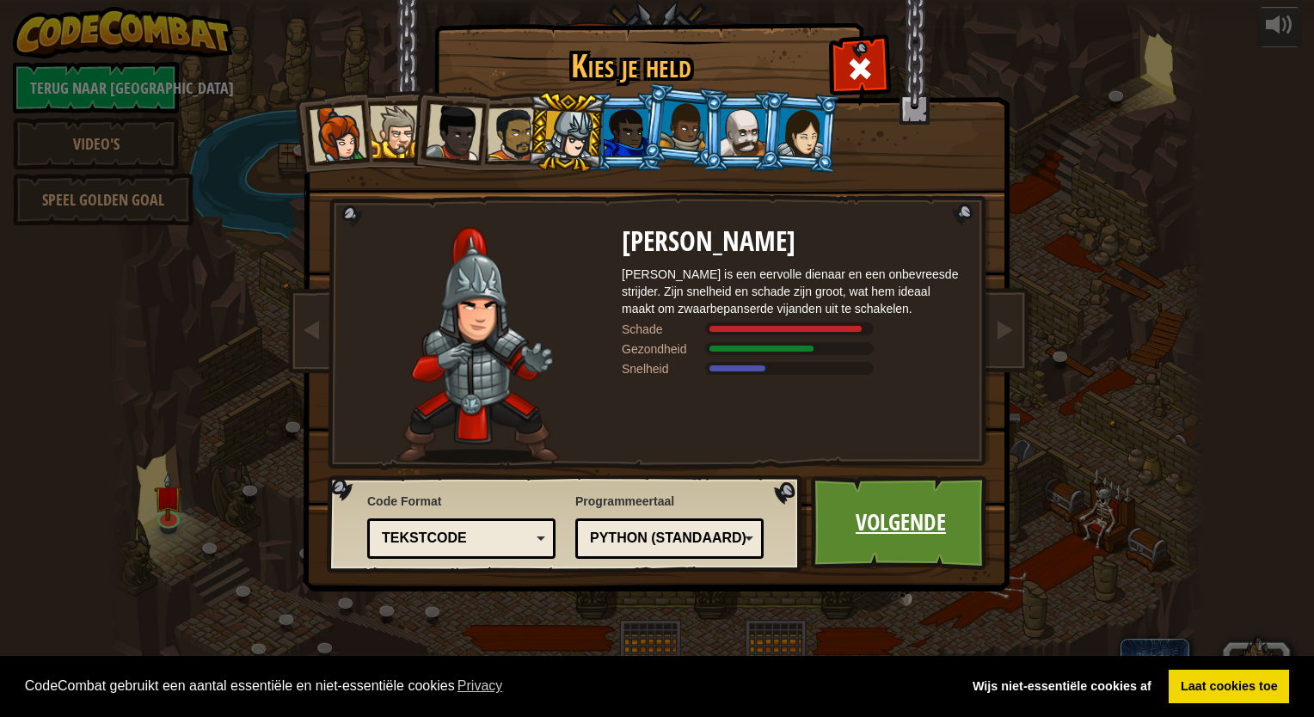
click at [864, 546] on link "Volgende" at bounding box center [901, 522] width 180 height 95
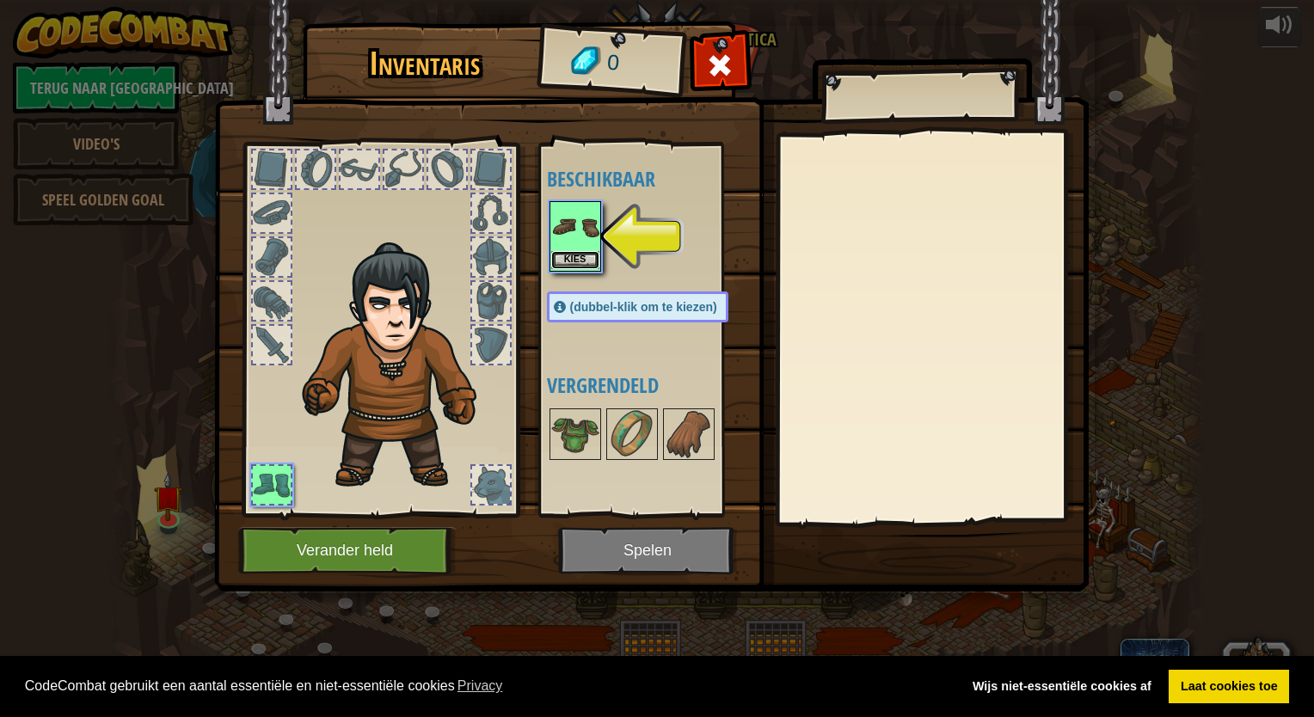
click at [586, 260] on button "Kies" at bounding box center [575, 260] width 48 height 18
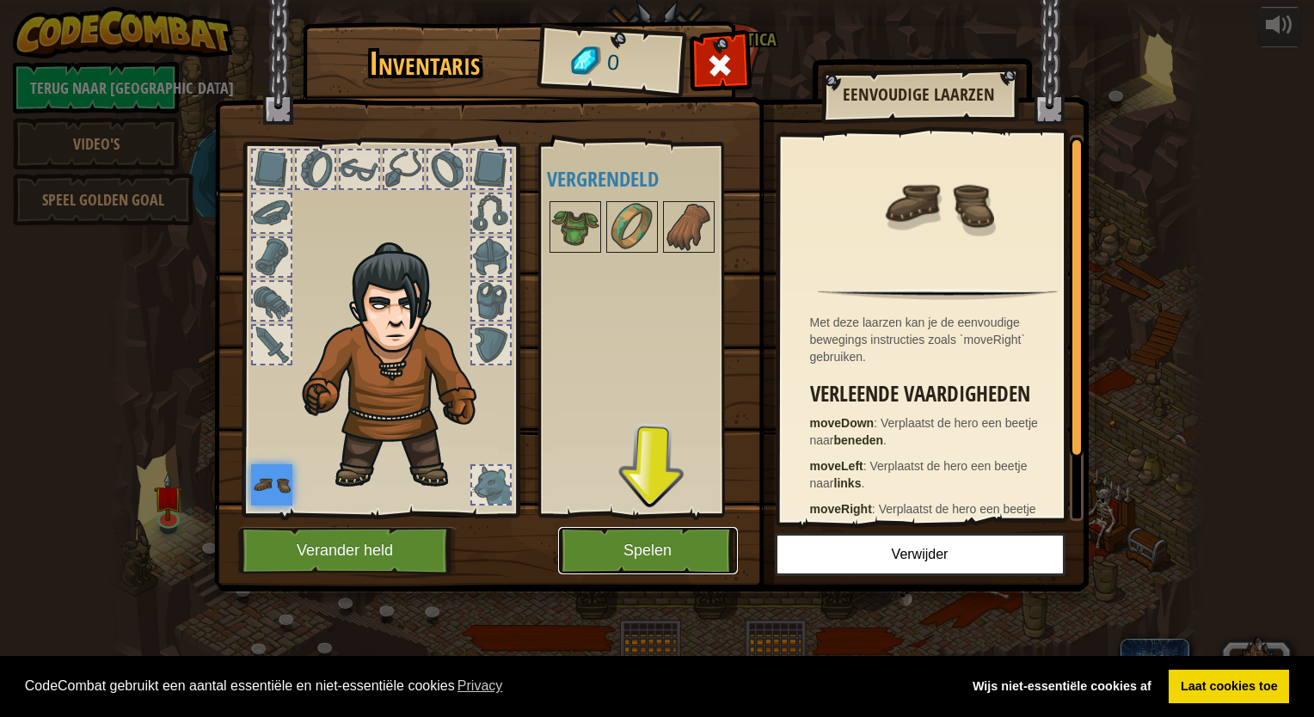
click at [653, 545] on button "Spelen" at bounding box center [648, 550] width 180 height 47
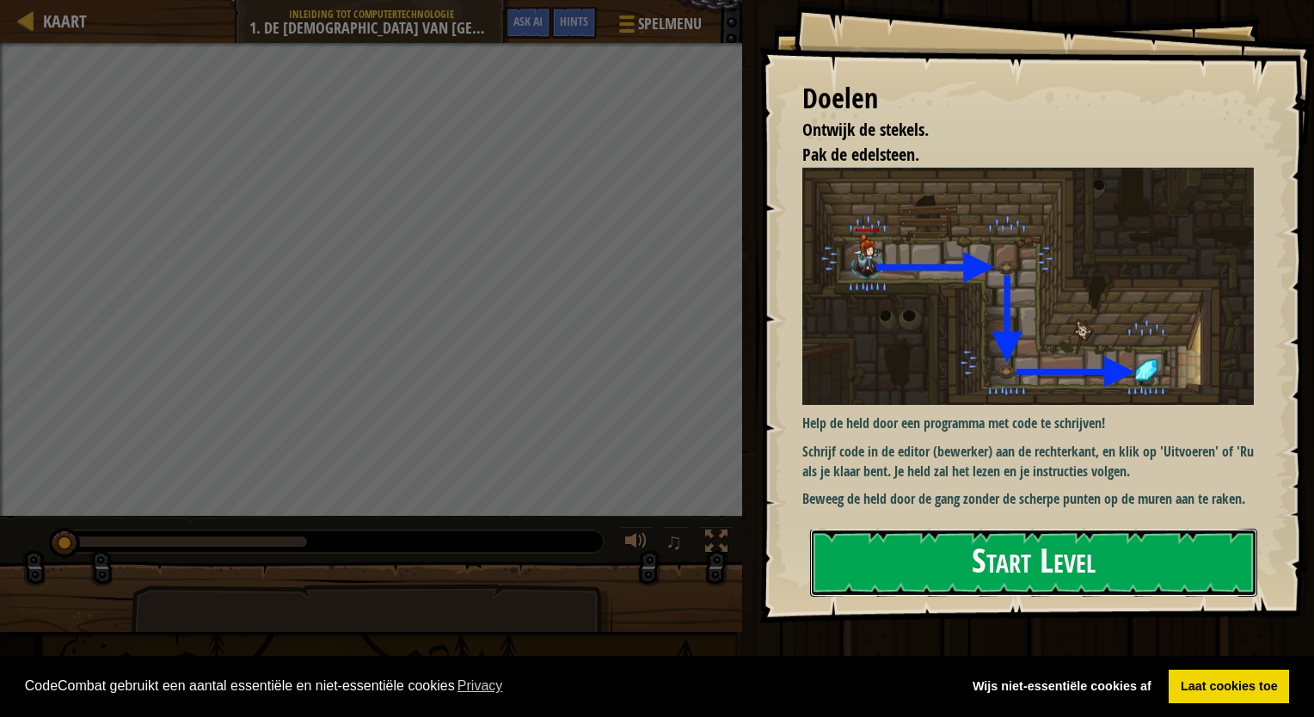
click at [913, 562] on button "Start Level" at bounding box center [1033, 563] width 447 height 68
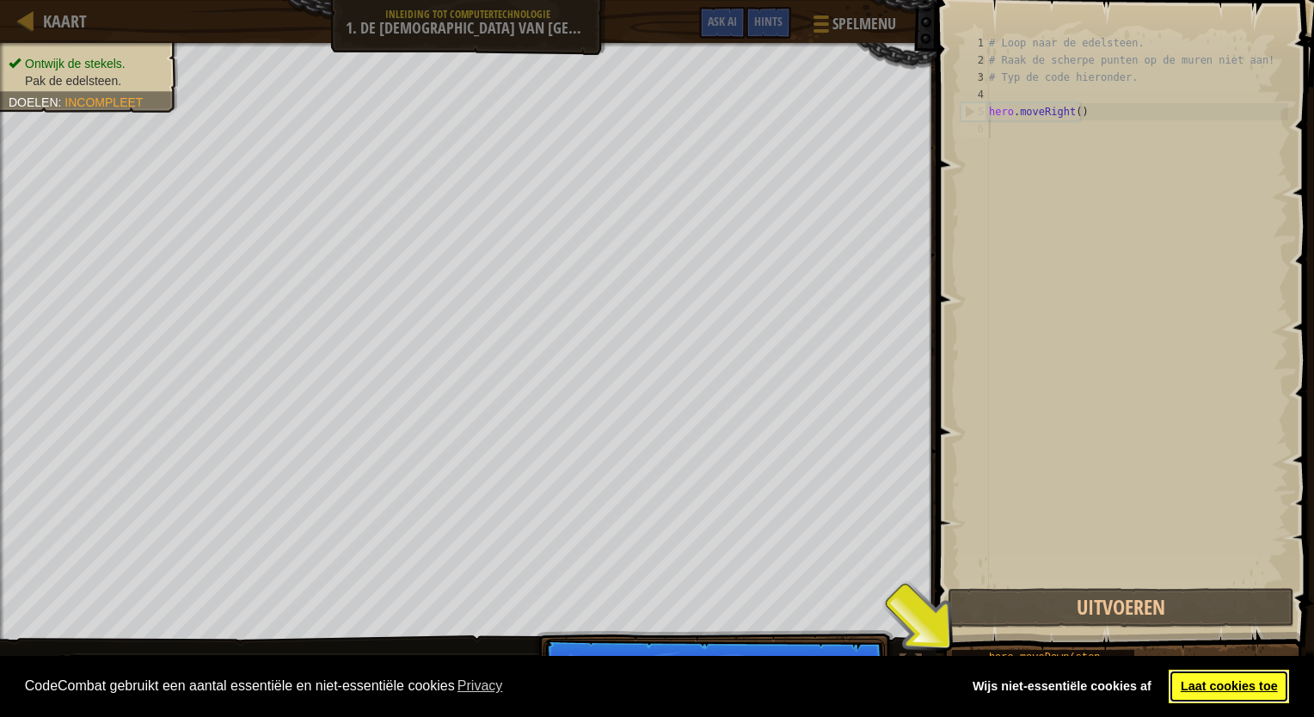
click at [1213, 690] on link "Laat cookies toe" at bounding box center [1228, 687] width 120 height 34
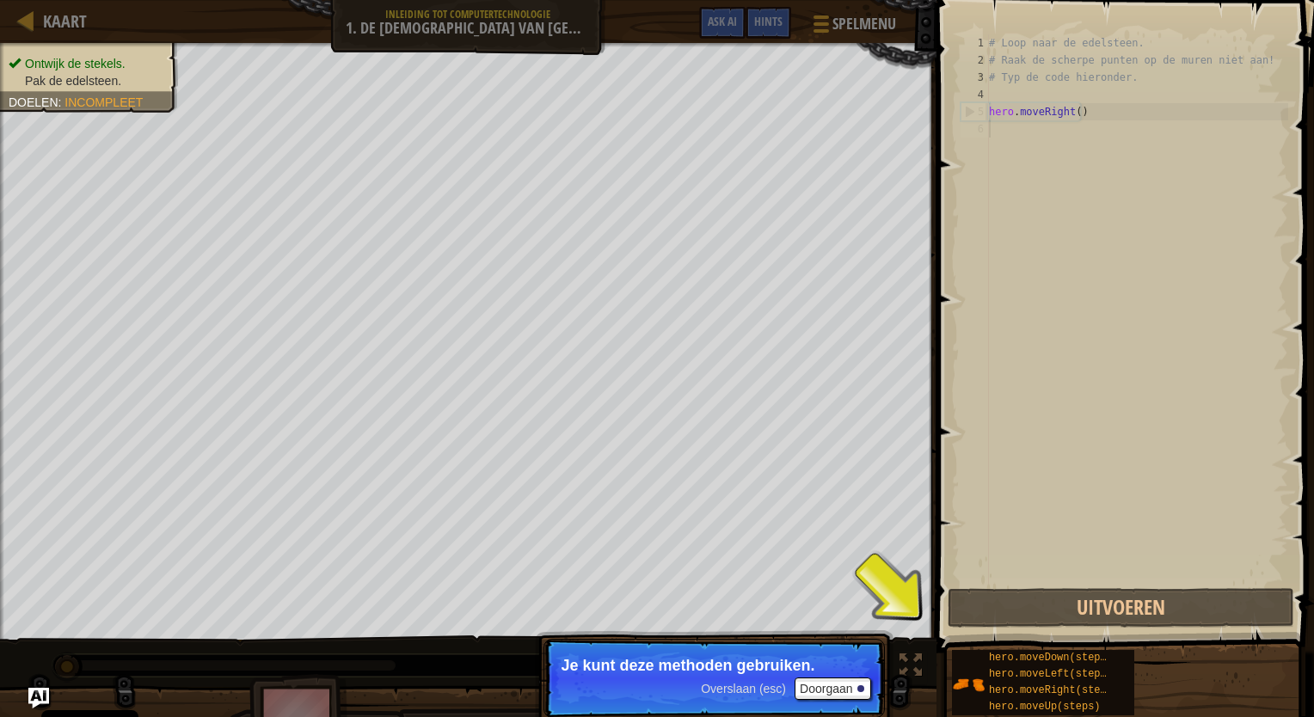
scroll to position [8, 0]
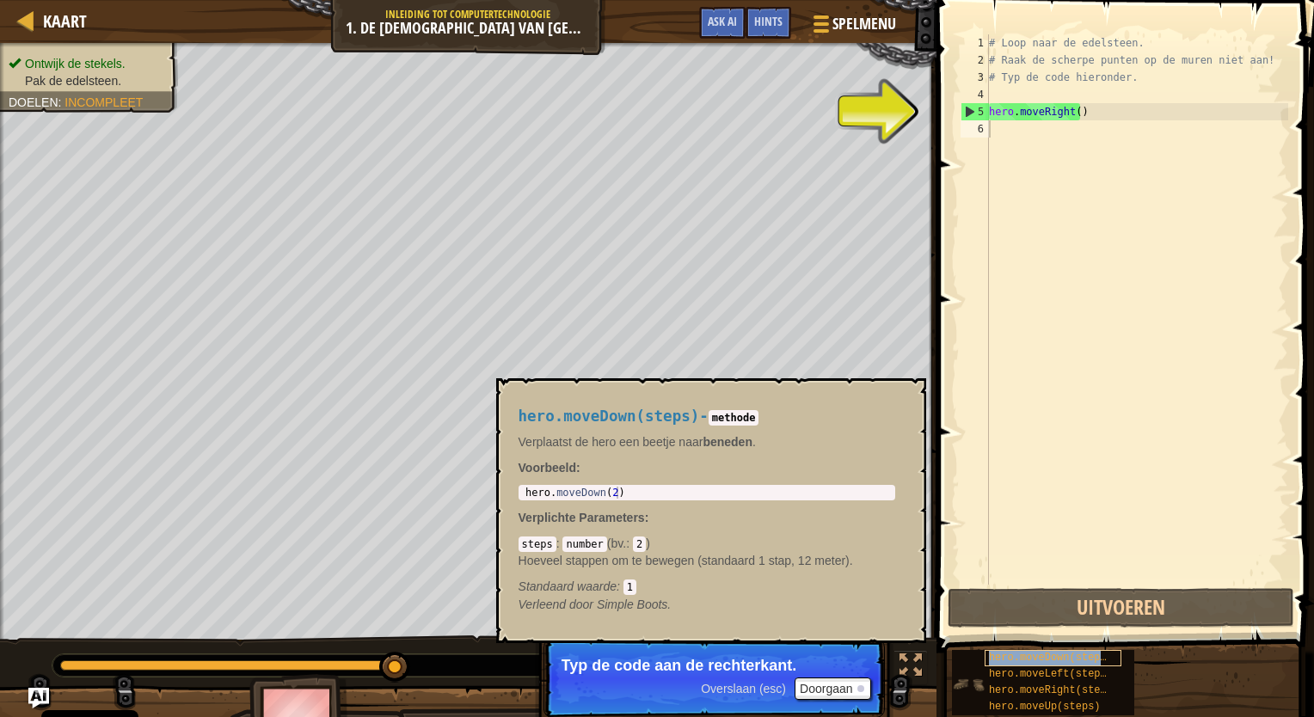
click at [1028, 653] on span "hero.moveDown(steps)" at bounding box center [1051, 658] width 124 height 12
click at [1068, 115] on div "# Loop naar de edelsteen. # Raak de scherpe punten op de muren niet aan! # Typ …" at bounding box center [1136, 326] width 303 height 585
type textarea "hero.moveRight()"
click at [1016, 138] on div "# Loop naar de edelsteen. # Raak de scherpe punten op de muren niet aan! # Typ …" at bounding box center [1136, 326] width 303 height 585
click at [1090, 118] on div "# Loop naar de edelsteen. # Raak de scherpe punten op de muren niet aan! # Typ …" at bounding box center [1136, 326] width 303 height 585
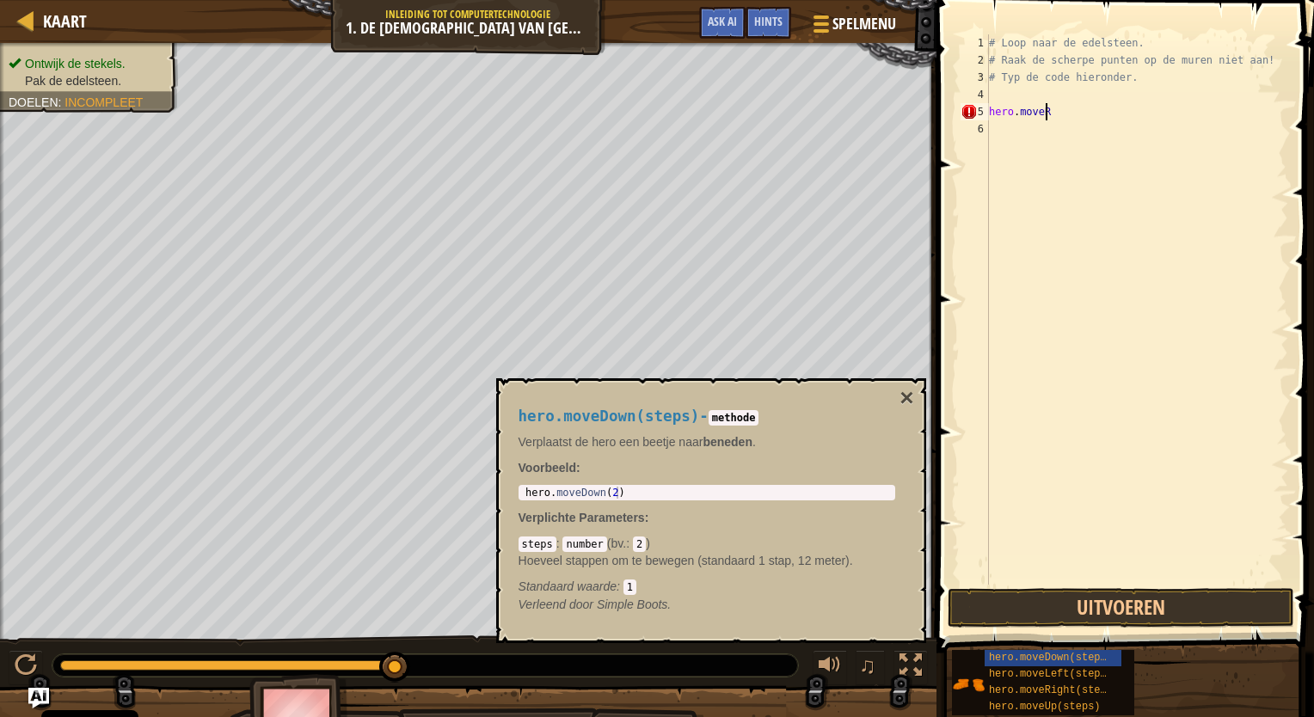
type textarea "h"
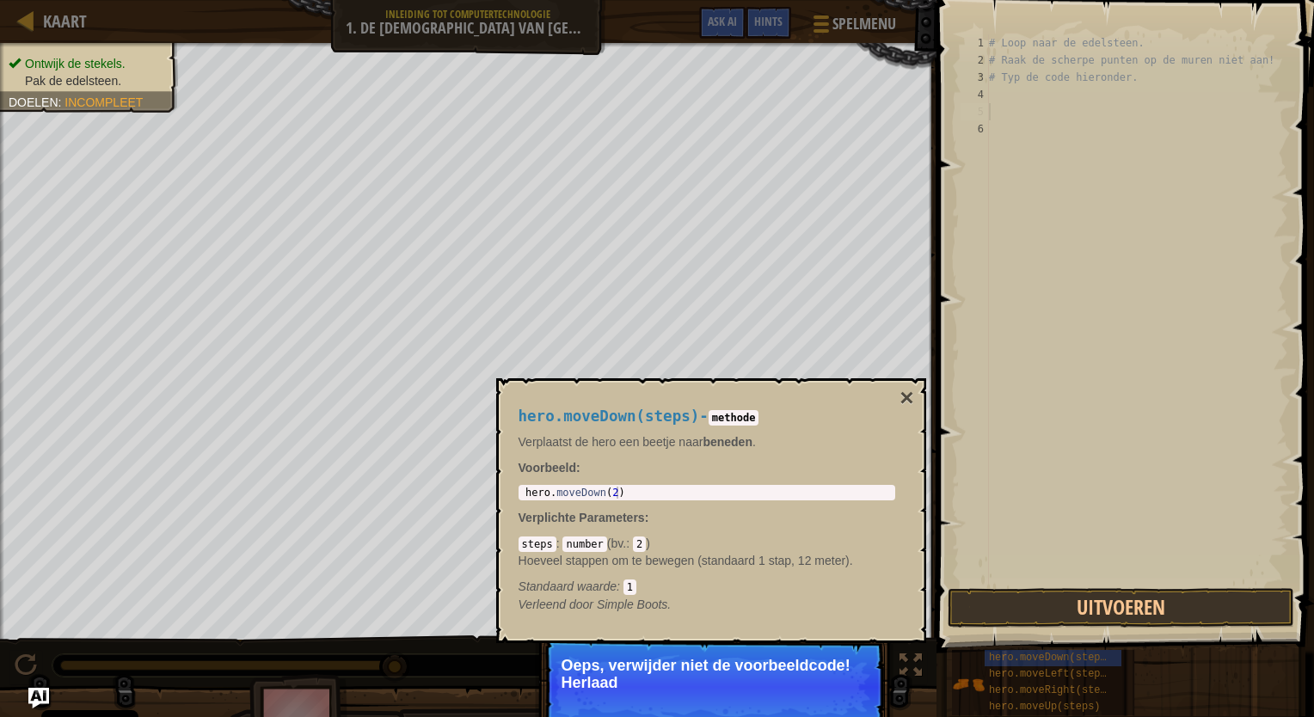
click at [842, 678] on p "Oeps, verwijder niet de voorbeeldcode! Herlaad" at bounding box center [713, 674] width 305 height 34
click at [842, 678] on p "Oeps, verwijder niet de voorbeeldcode! Herlaad de oorspronk" at bounding box center [713, 674] width 305 height 34
click at [909, 682] on div "Ontwijk de stekels. Pak de edelsteen. Doelen : Incompleet ♫ Hattori 11 x: 18 y:…" at bounding box center [657, 399] width 1314 height 713
click at [1087, 690] on span "hero.moveRight(steps)" at bounding box center [1054, 690] width 130 height 12
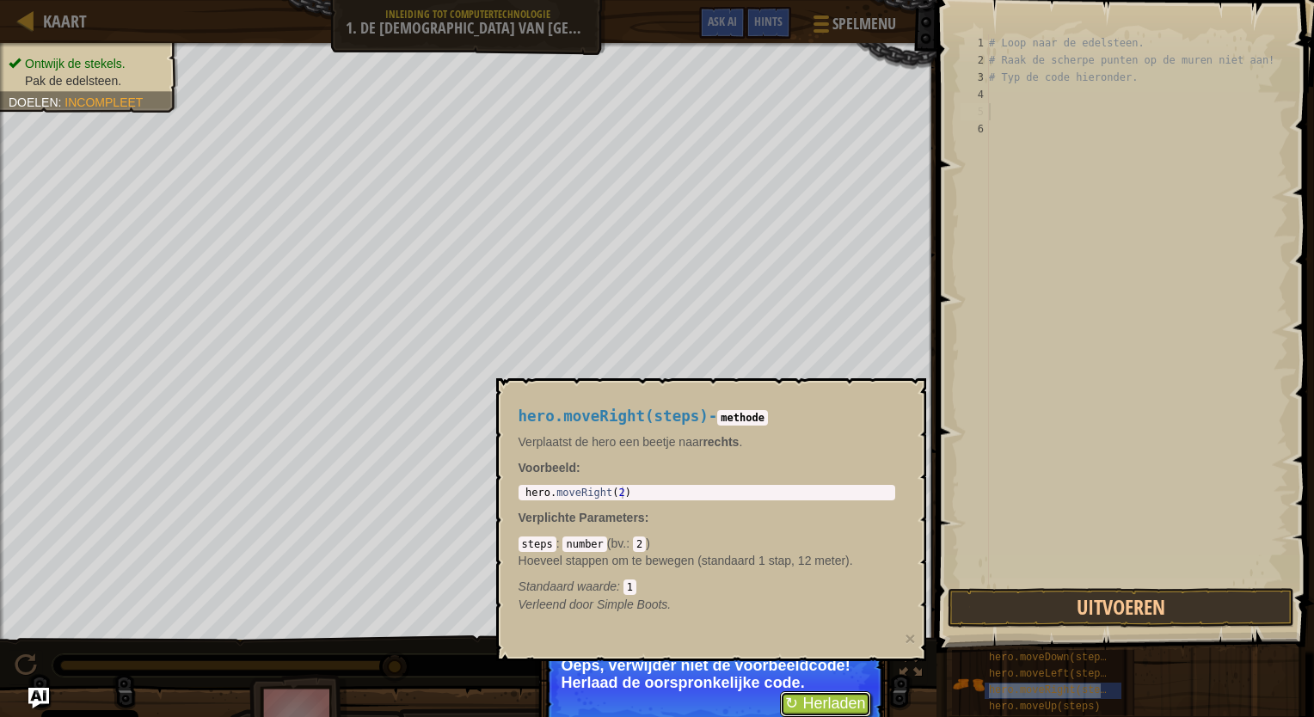
click at [843, 698] on button "↻ Herladen" at bounding box center [825, 704] width 90 height 26
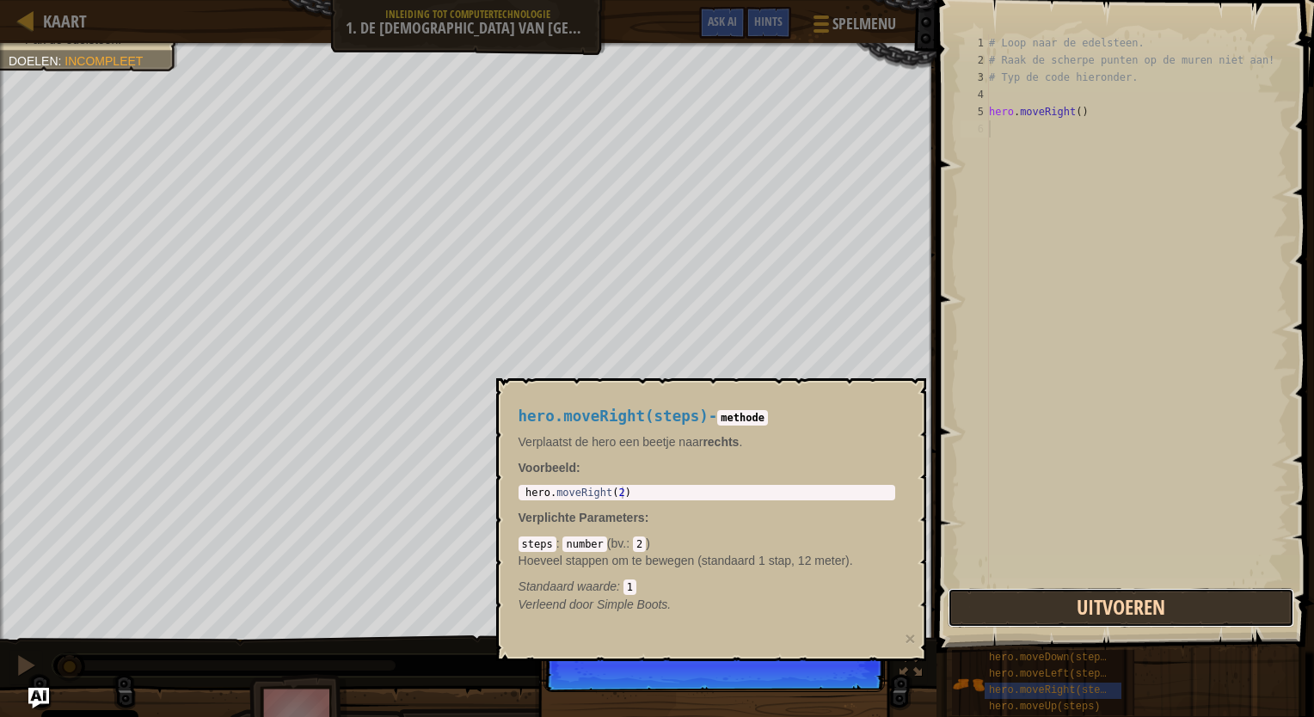
click at [1059, 607] on button "Uitvoeren" at bounding box center [1120, 608] width 346 height 40
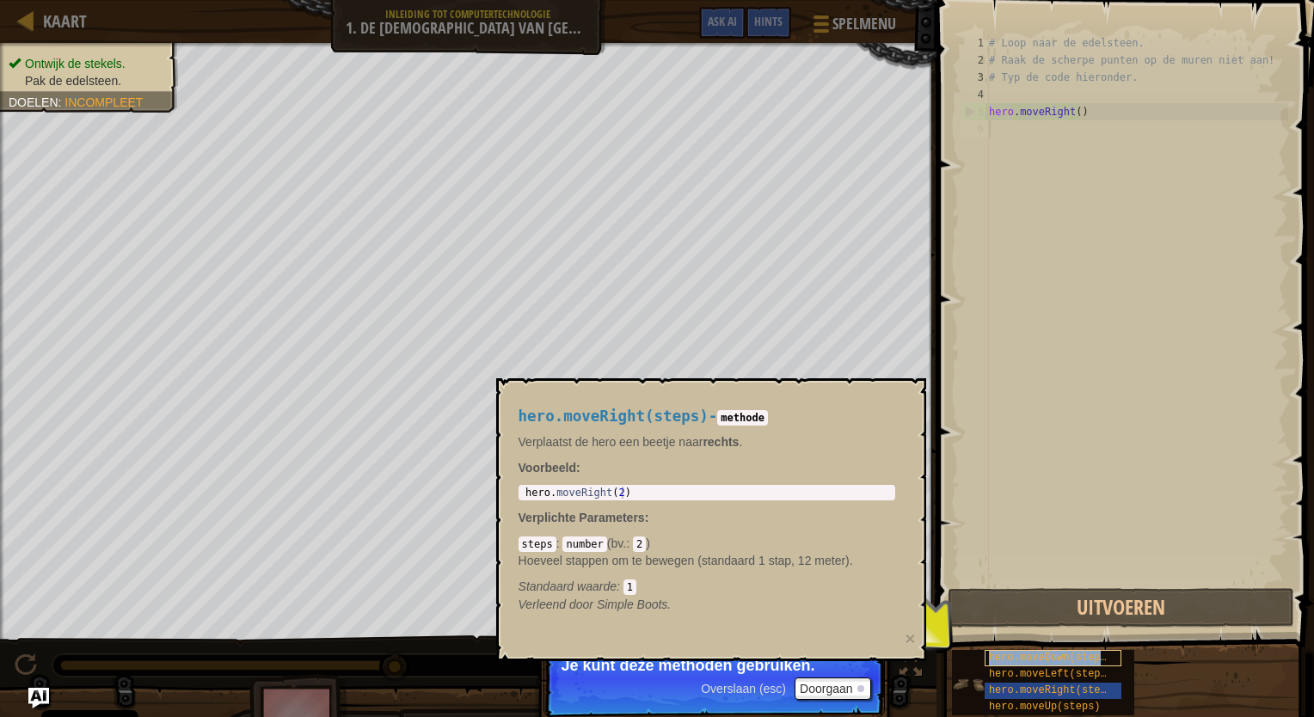
click at [1056, 652] on span "hero.moveDown(steps)" at bounding box center [1051, 658] width 124 height 12
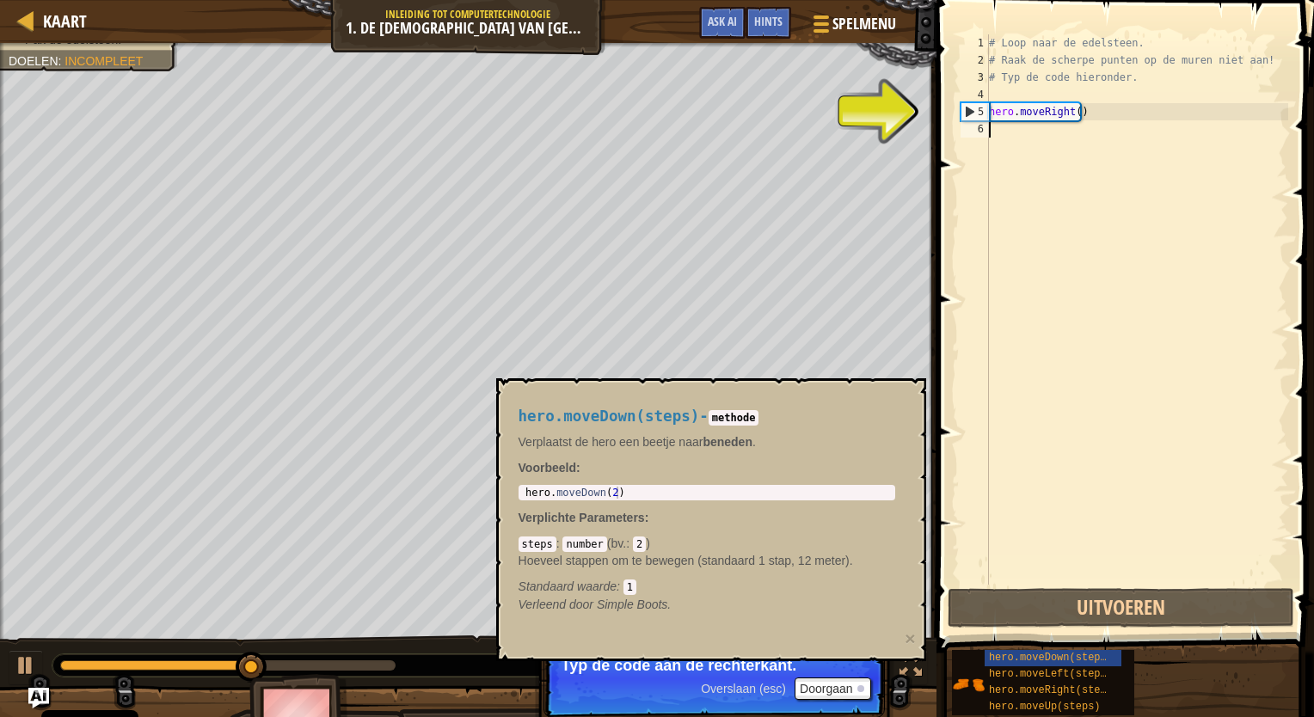
click at [1015, 131] on div "# Loop naar de edelsteen. # Raak de scherpe punten op de muren niet aan! # Typ …" at bounding box center [1136, 326] width 303 height 585
click at [1010, 135] on div "# Loop naar de edelsteen. # Raak de scherpe punten op de muren niet aan! # Typ …" at bounding box center [1136, 326] width 303 height 585
click at [970, 112] on div "5" at bounding box center [975, 111] width 28 height 17
type textarea "hero.moveRight()"
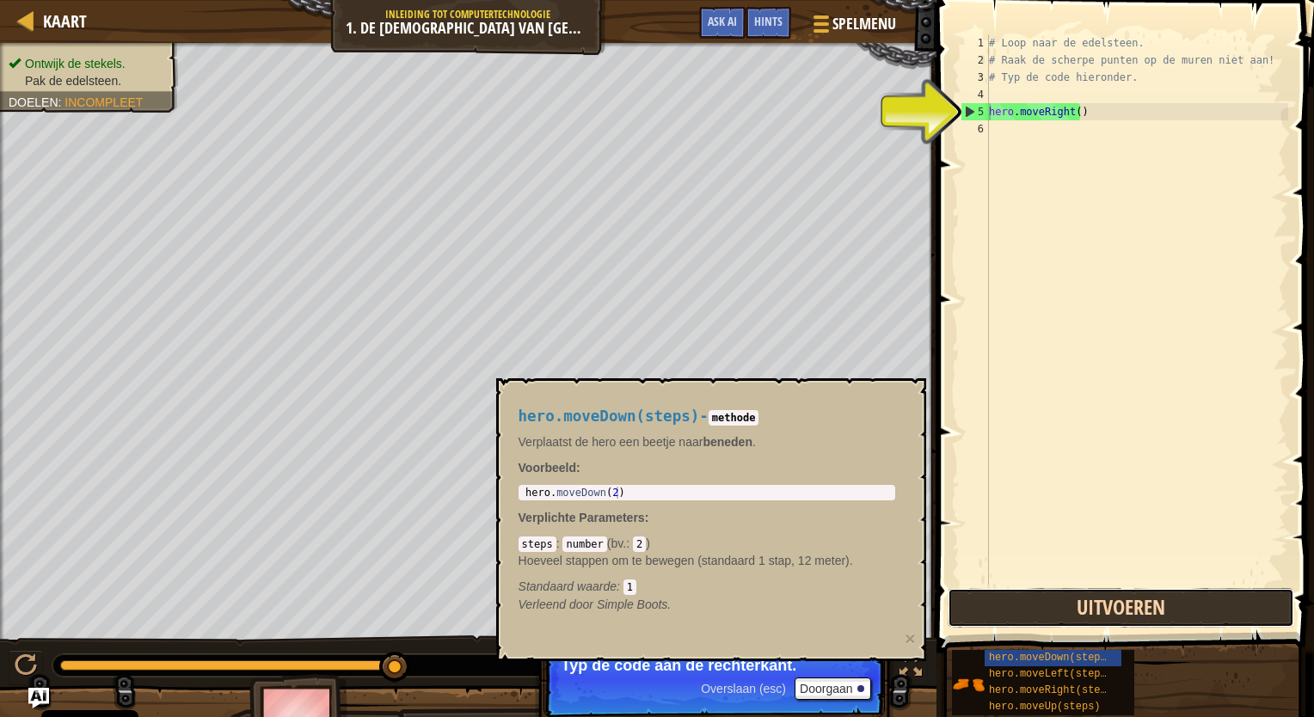
click at [1117, 602] on button "Uitvoeren" at bounding box center [1120, 608] width 346 height 40
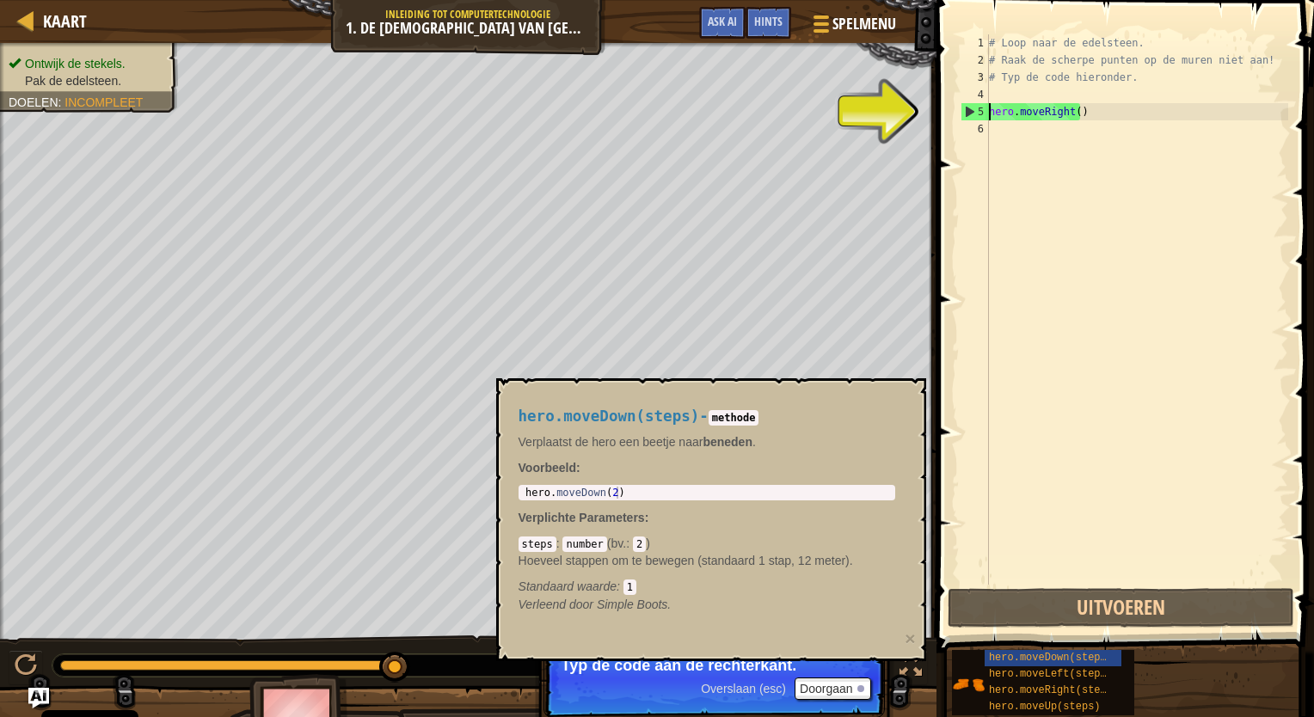
click at [1001, 127] on div "# Loop naar de edelsteen. # Raak de scherpe punten op de muren niet aan! # Typ …" at bounding box center [1136, 326] width 303 height 585
click at [1002, 116] on div "# Loop naar de edelsteen. # Raak de scherpe punten op de muren niet aan! # Typ …" at bounding box center [1136, 326] width 303 height 585
type textarea "hero.moveRight()"
click at [995, 141] on div "# Loop naar de edelsteen. # Raak de scherpe punten op de muren niet aan! # Typ …" at bounding box center [1136, 326] width 303 height 585
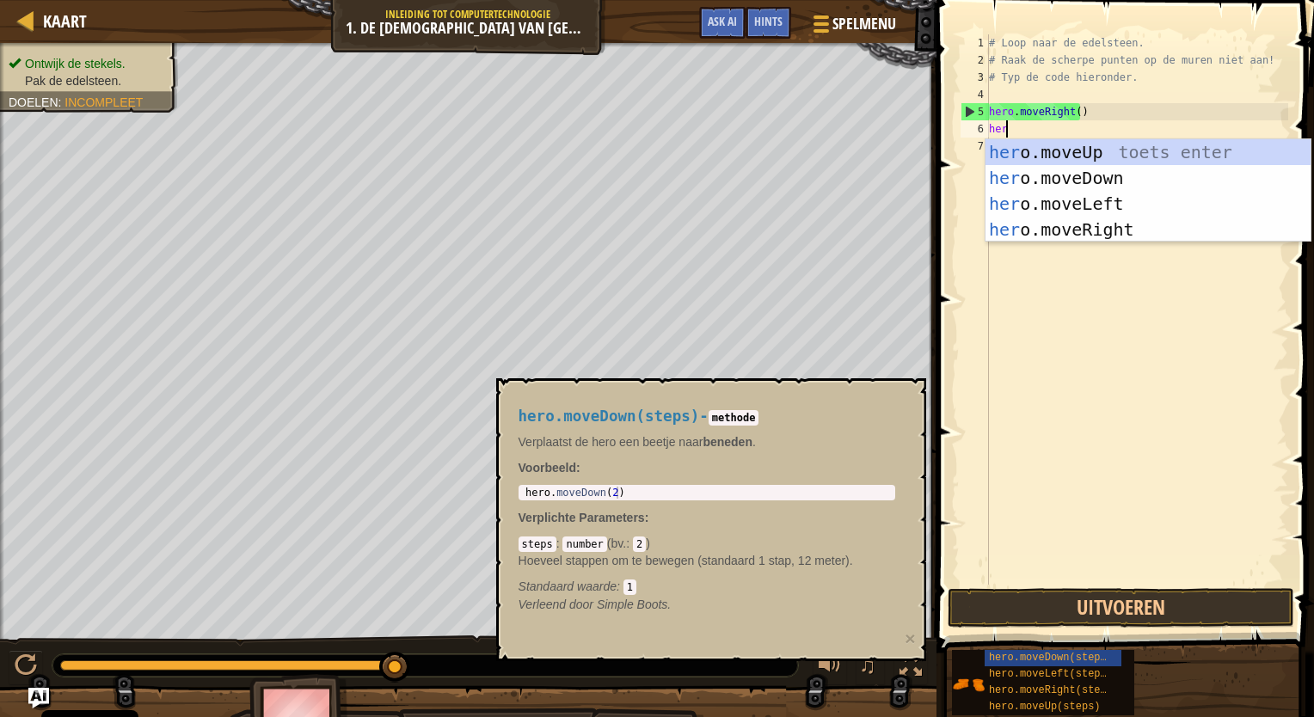
type textarea "hero"
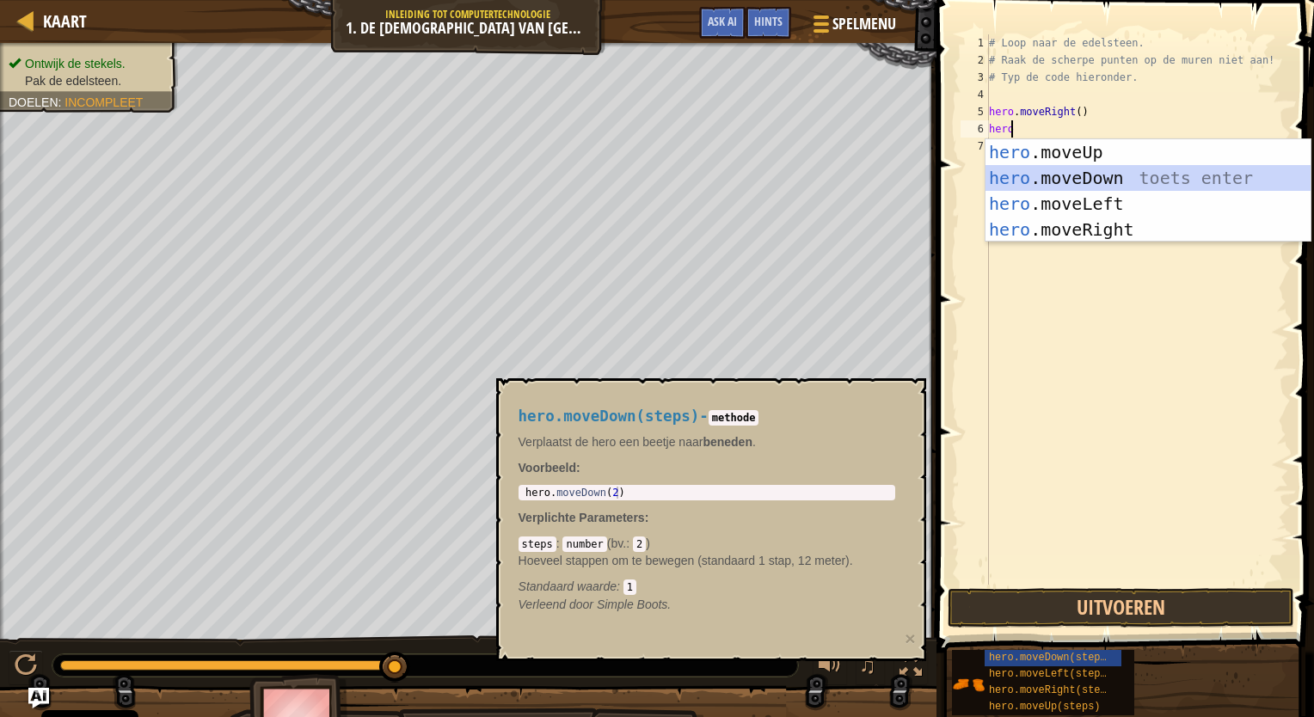
click at [1015, 184] on div "hero .moveUp toets enter hero .moveDown toets enter hero .moveLeft toets enter …" at bounding box center [1147, 216] width 325 height 155
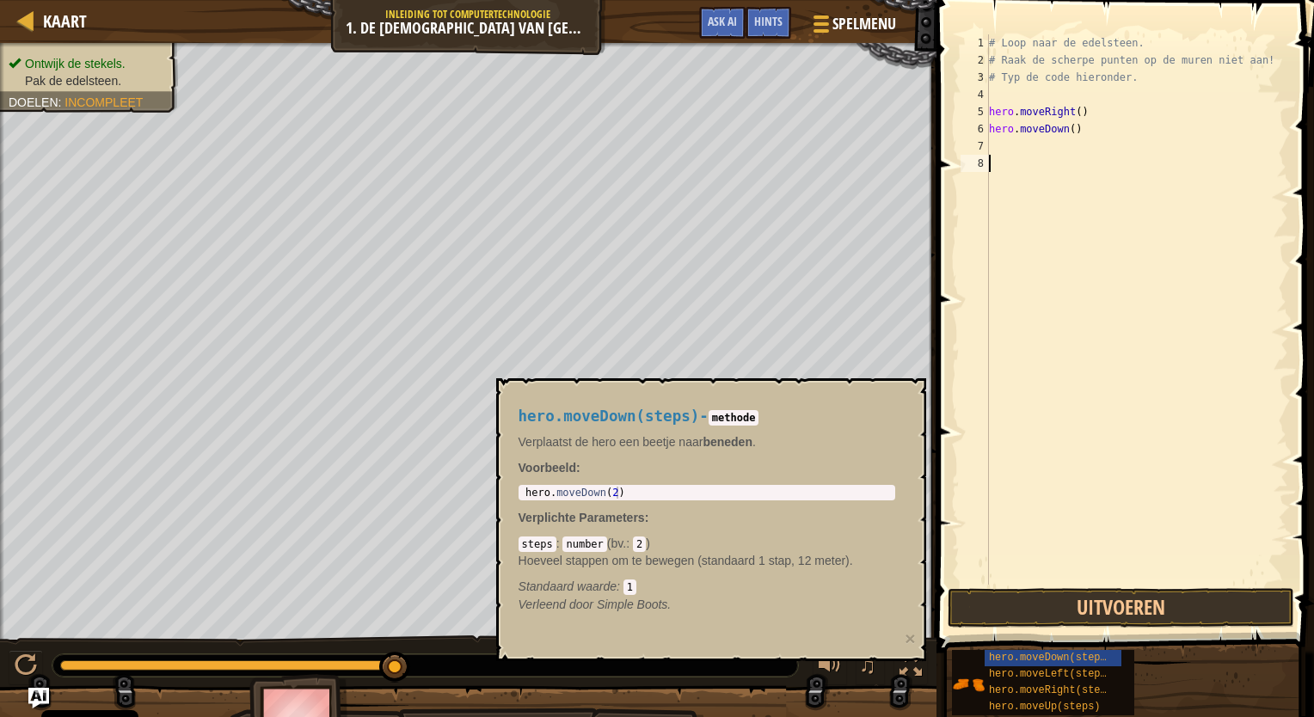
drag, startPoint x: 1082, startPoint y: 463, endPoint x: 1088, endPoint y: 584, distance: 121.4
click at [1088, 520] on div "# Loop naar de edelsteen. # Raak de scherpe punten op de muren niet aan! # Typ …" at bounding box center [1136, 326] width 303 height 585
click at [1091, 593] on button "Uitvoeren" at bounding box center [1120, 608] width 346 height 40
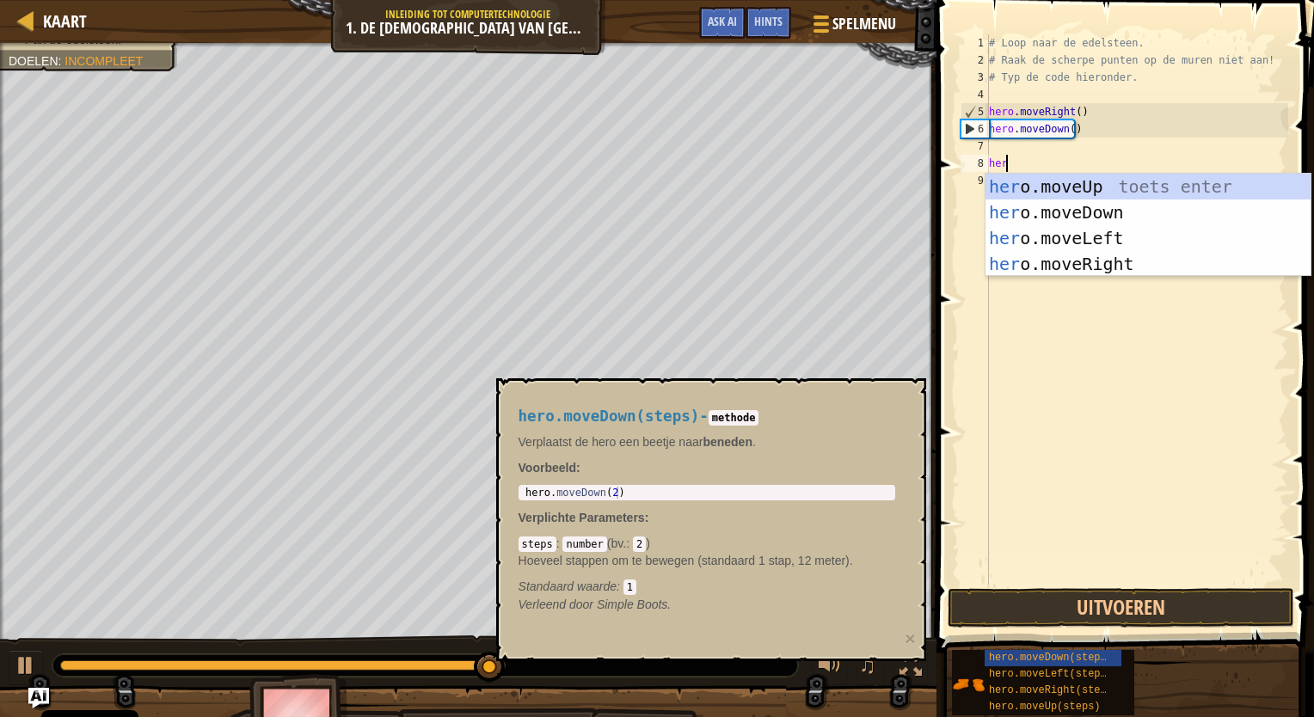
type textarea "hero"
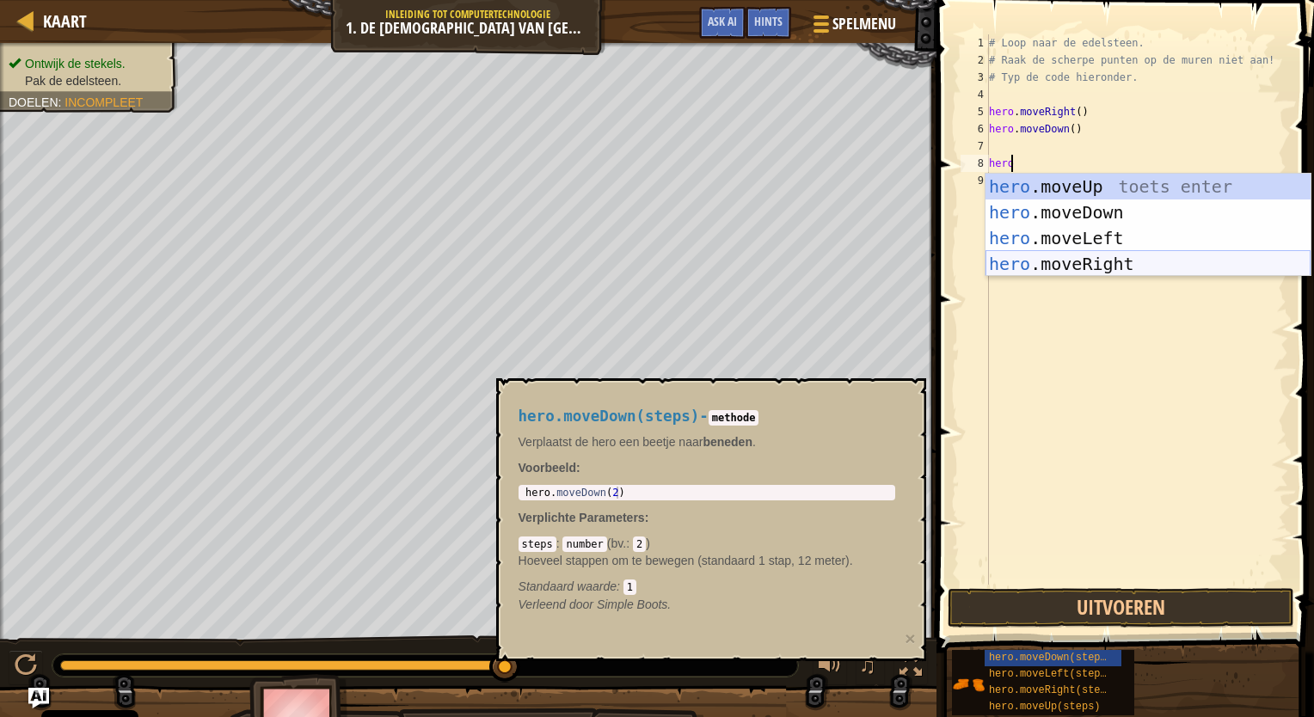
click at [1125, 263] on div "hero .moveUp toets enter hero .moveDown toets enter hero .moveLeft toets enter …" at bounding box center [1147, 251] width 325 height 155
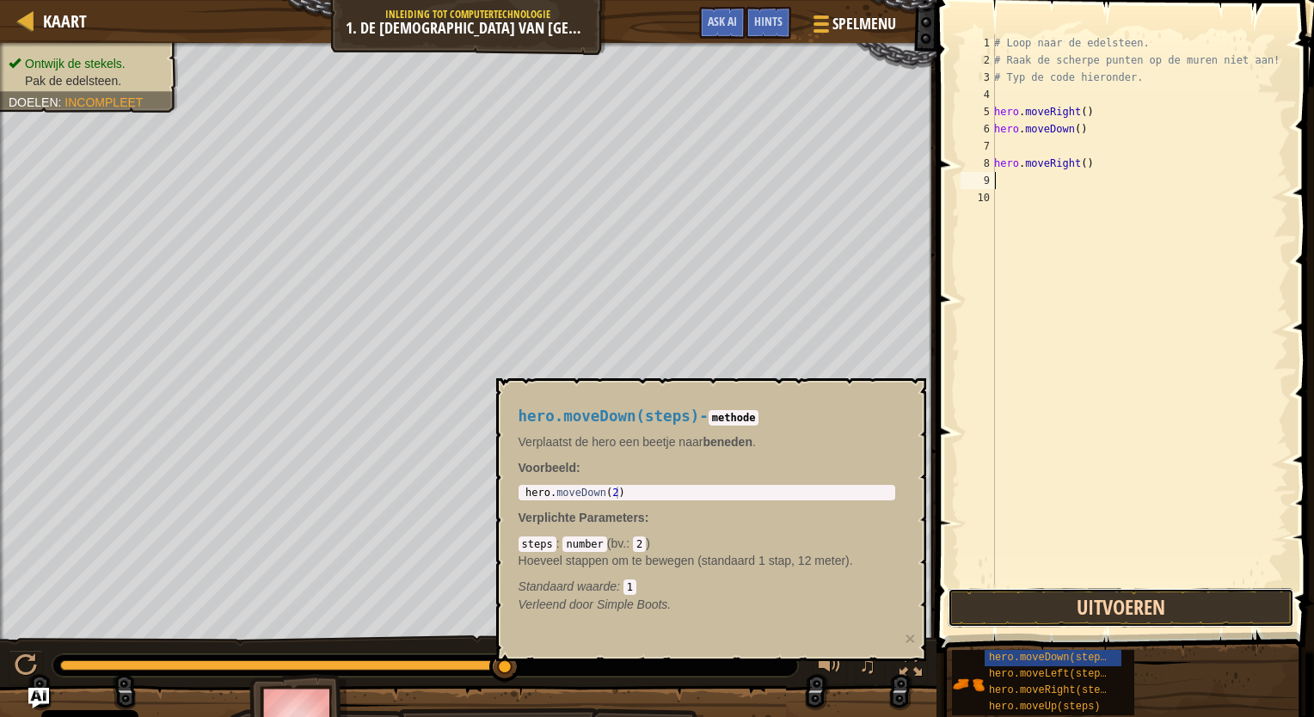
click at [1094, 602] on button "Uitvoeren" at bounding box center [1120, 608] width 346 height 40
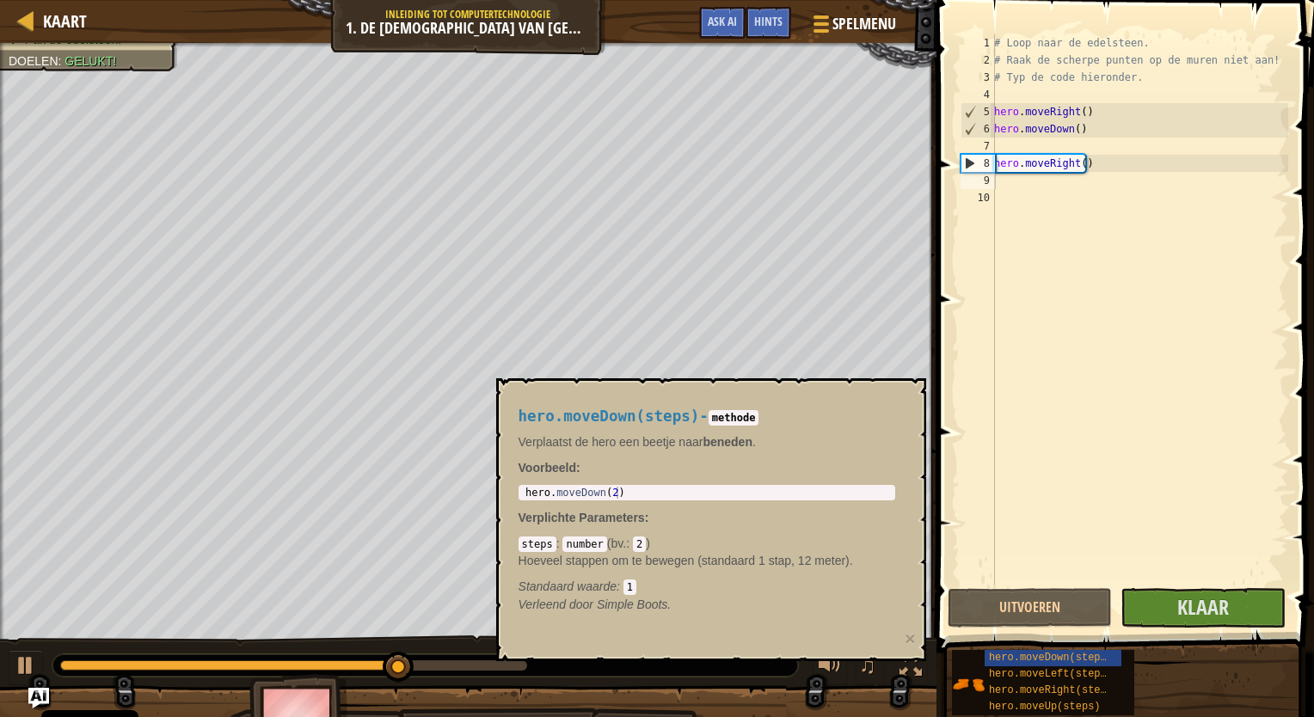
click at [727, 418] on code "methode" at bounding box center [733, 417] width 51 height 15
click at [643, 548] on div "steps : number ( bv. : 2 ) Hoeveel stappen om te bewegen (standaard 1 stap, 12 …" at bounding box center [706, 565] width 377 height 60
drag, startPoint x: 554, startPoint y: 530, endPoint x: 557, endPoint y: 539, distance: 9.3
click at [555, 537] on div "hero.moveDown(steps) - methode Verplaatst de hero een beetje naar beneden . Voo…" at bounding box center [706, 510] width 401 height 237
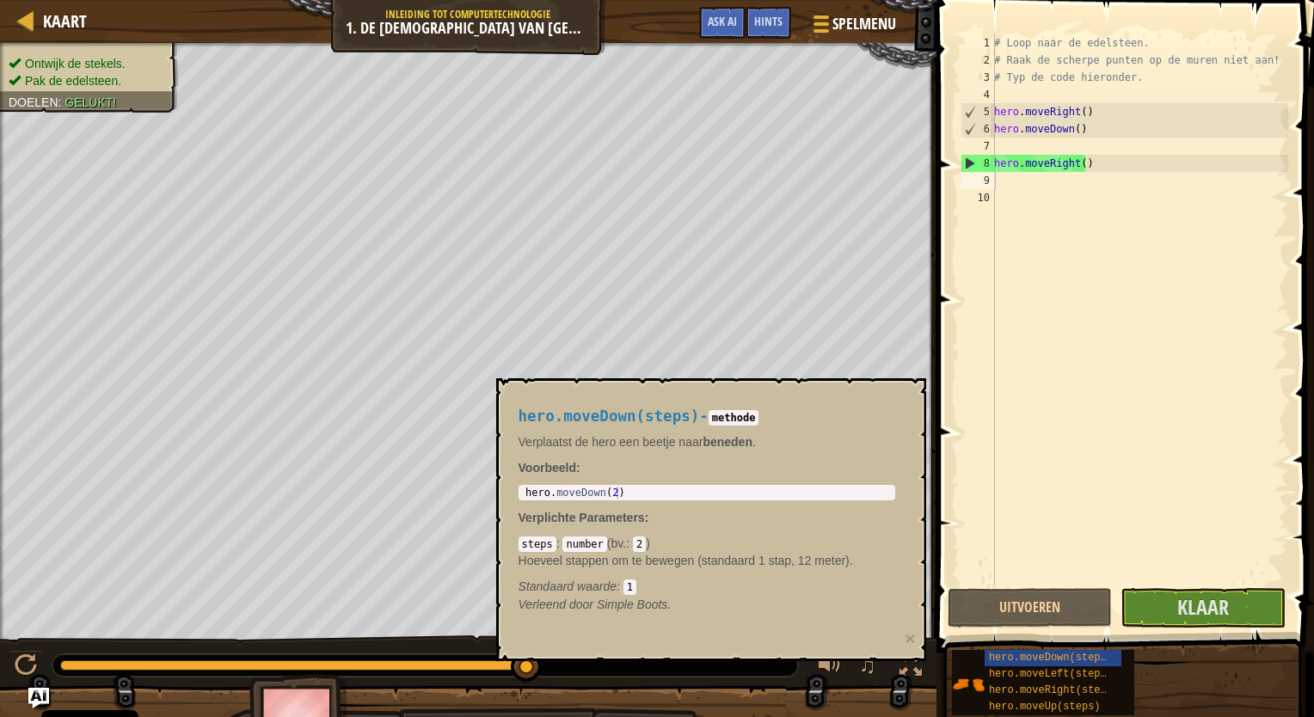
drag, startPoint x: 557, startPoint y: 539, endPoint x: 643, endPoint y: 635, distance: 128.5
click at [643, 635] on div "hero.moveDown(steps) - methode Verplaatst de hero een beetje naar beneden . Voo…" at bounding box center [711, 519] width 430 height 283
click at [1205, 610] on span "Klaar" at bounding box center [1203, 607] width 52 height 28
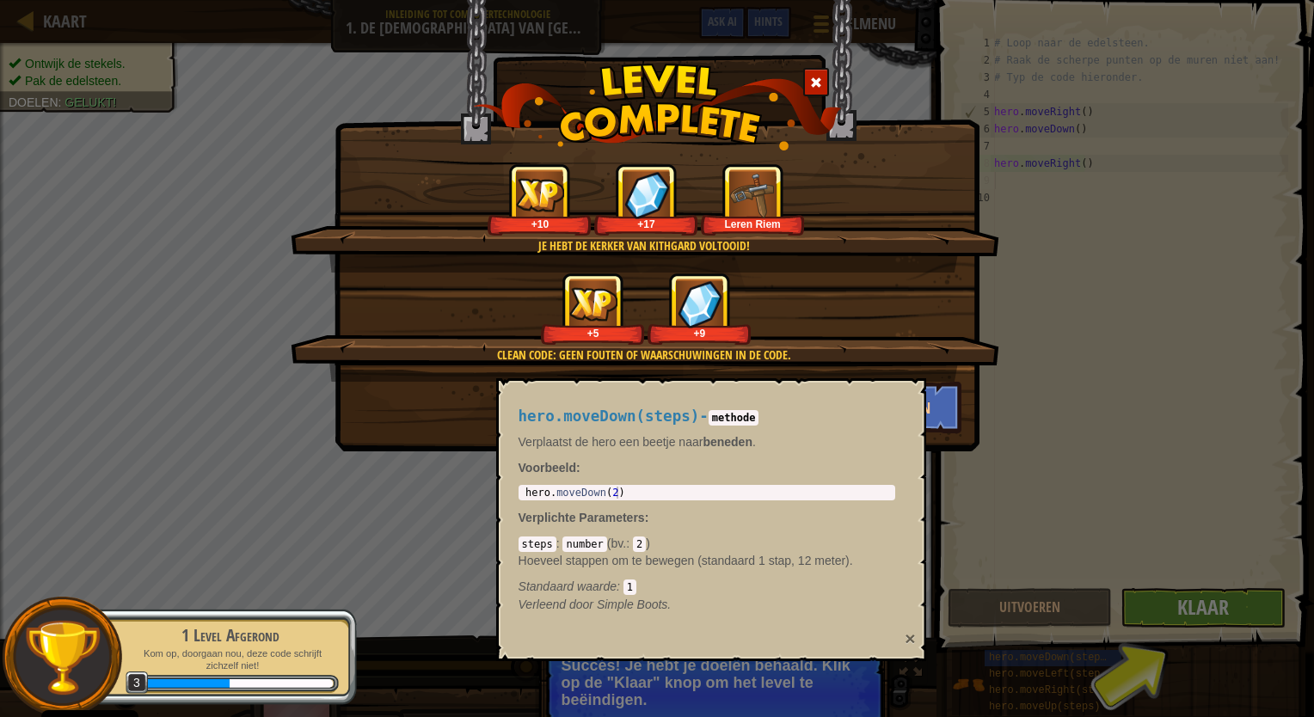
click at [911, 636] on button "×" at bounding box center [909, 638] width 10 height 18
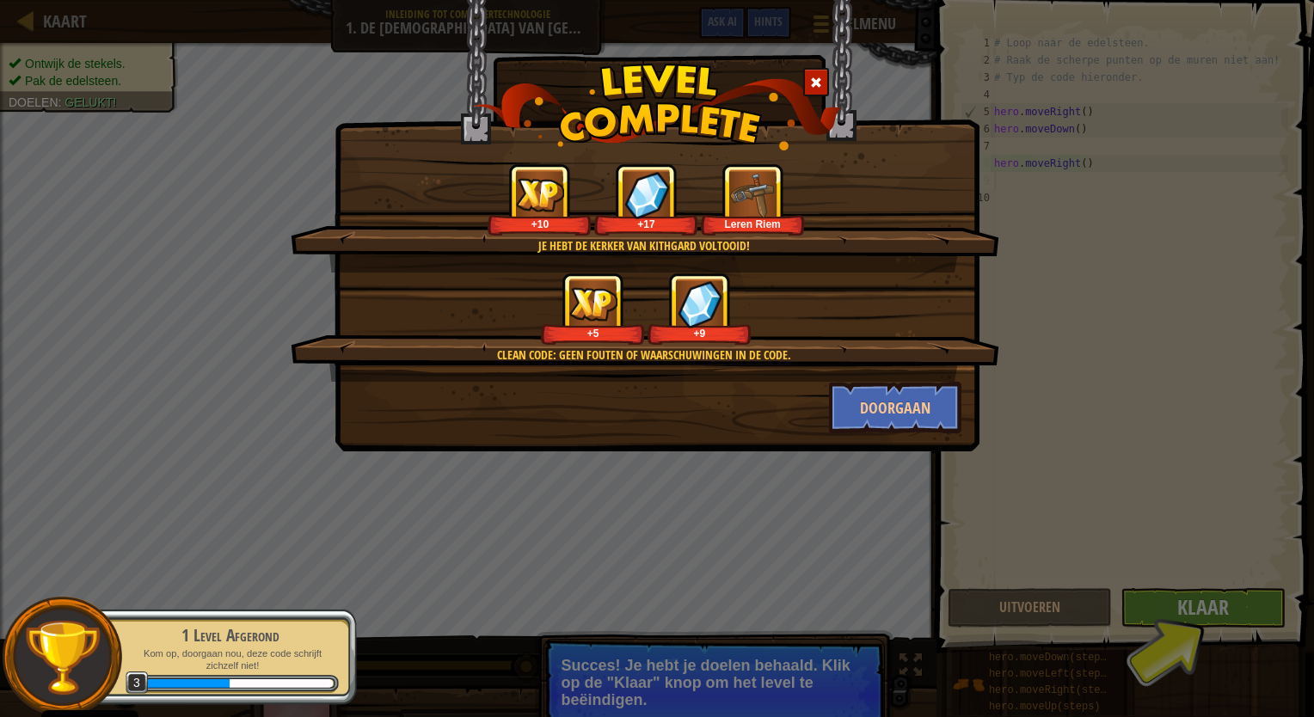
click at [1197, 610] on div "Je hebt de Kerker van Kithgard voltooid! +10 +17 Leren Riem Clean Code: Geen fo…" at bounding box center [657, 358] width 1314 height 717
click at [904, 404] on button "Doorgaan" at bounding box center [895, 408] width 133 height 52
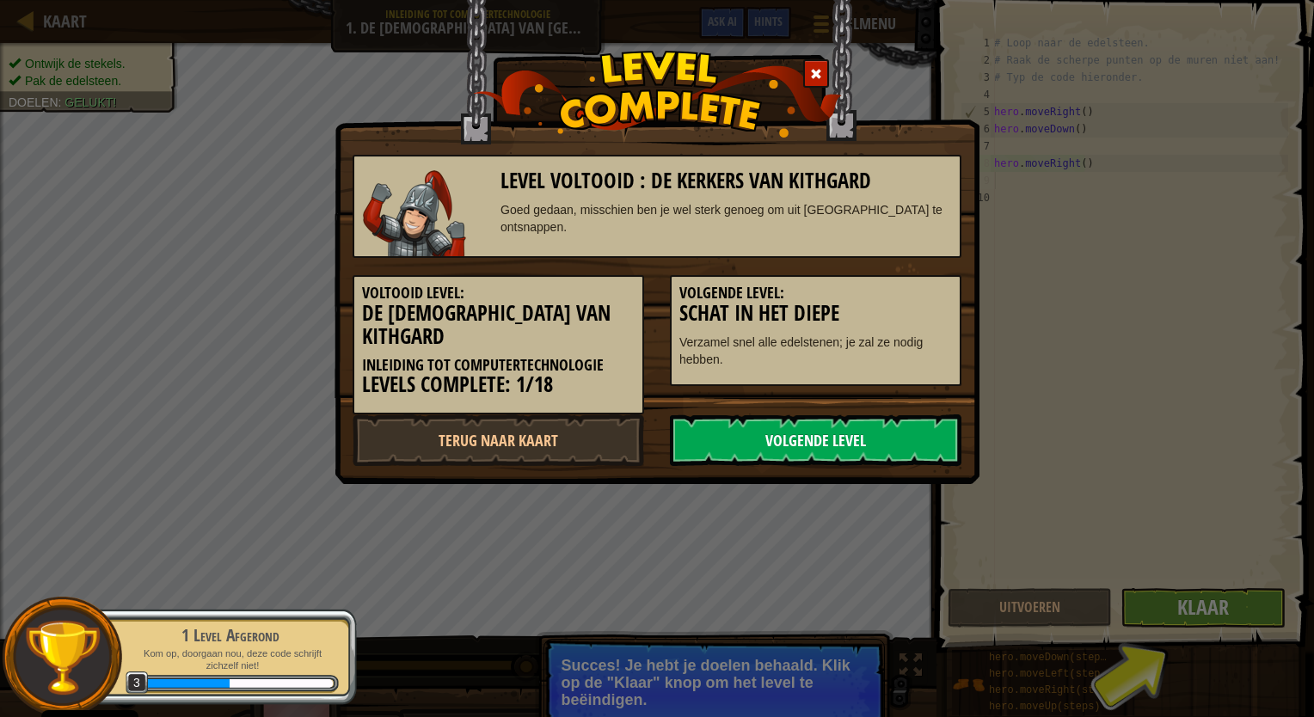
click at [829, 421] on link "Volgende Level" at bounding box center [815, 440] width 291 height 52
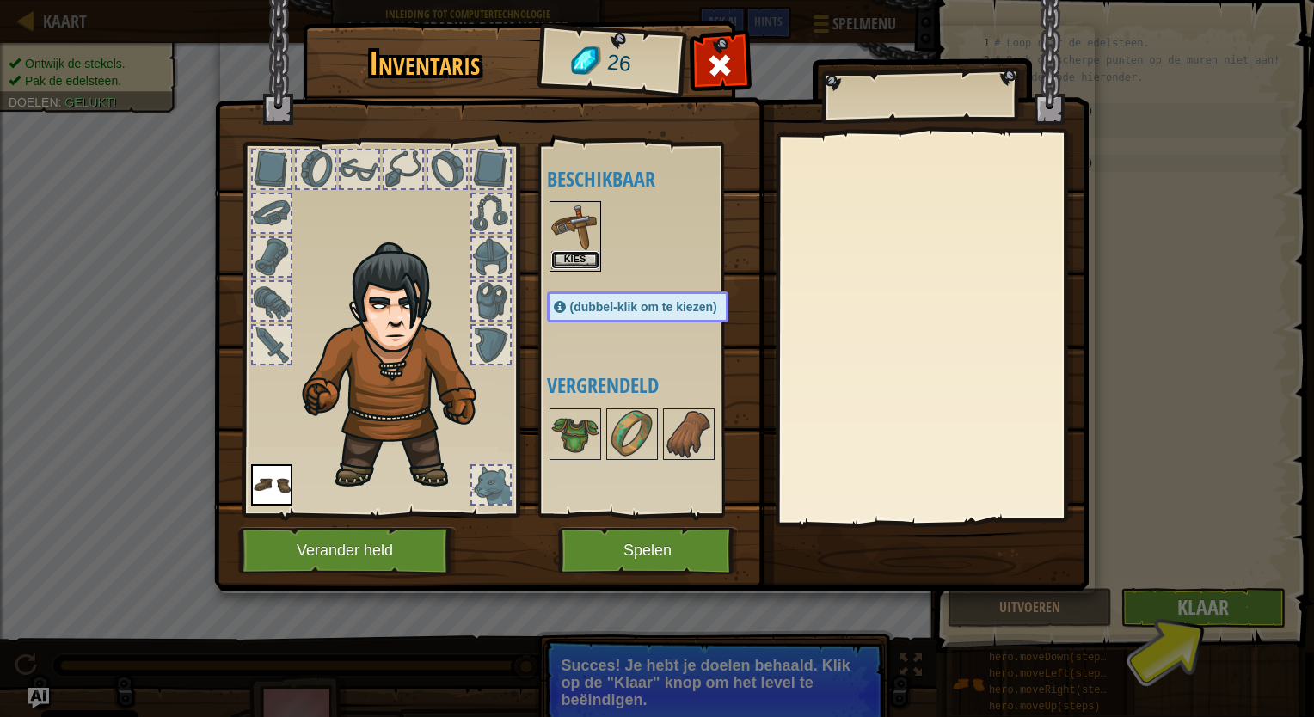
click at [581, 259] on button "Kies" at bounding box center [575, 260] width 48 height 18
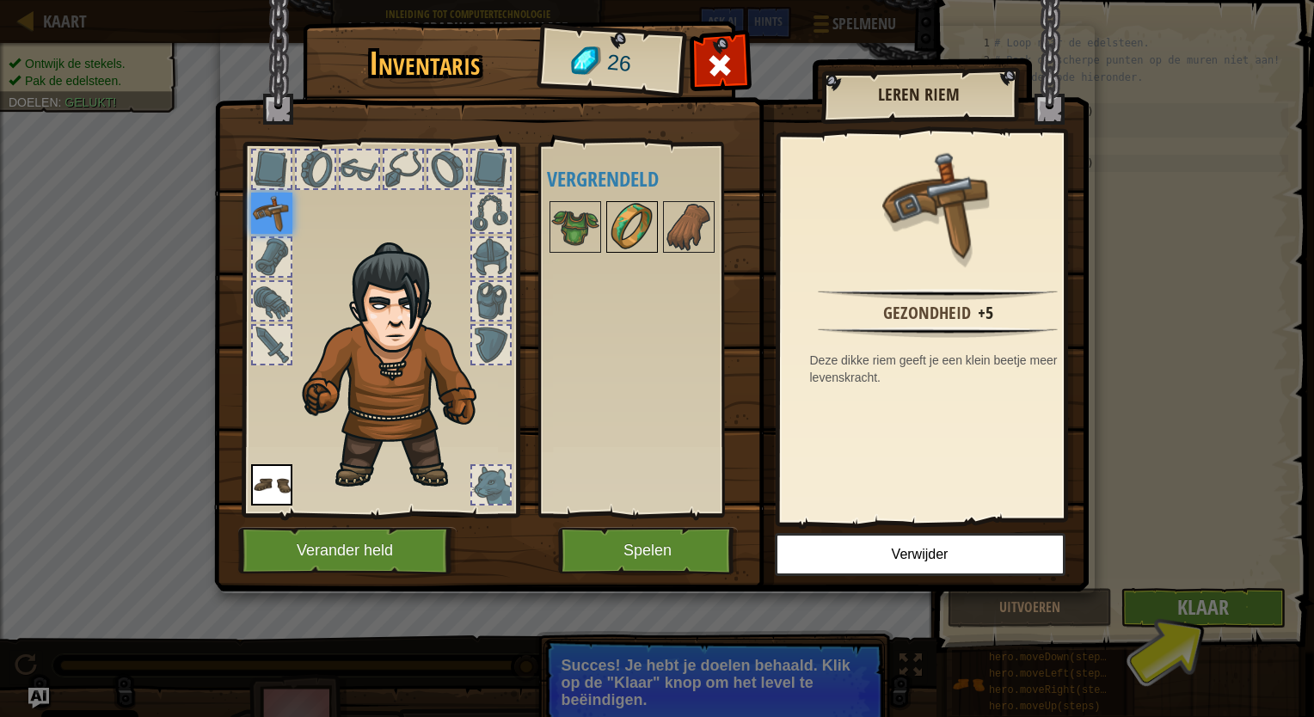
click at [636, 222] on img at bounding box center [632, 227] width 48 height 48
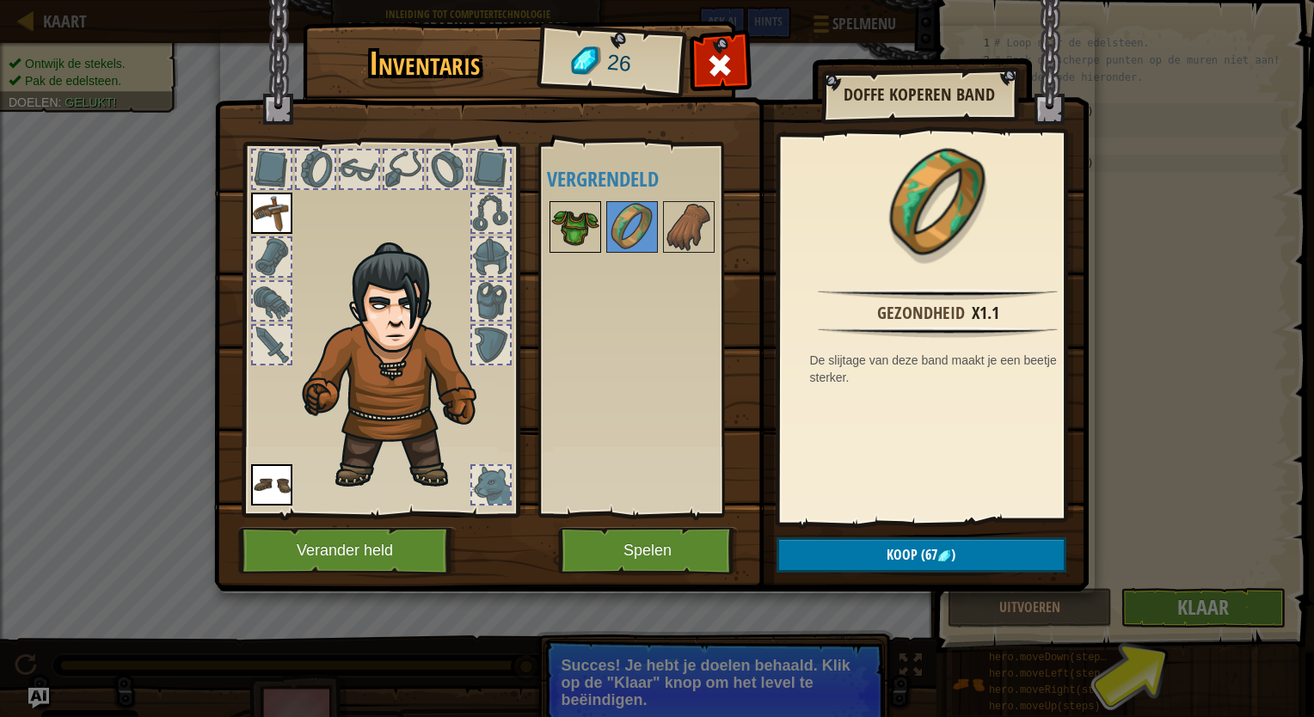
click at [578, 218] on img at bounding box center [575, 227] width 48 height 48
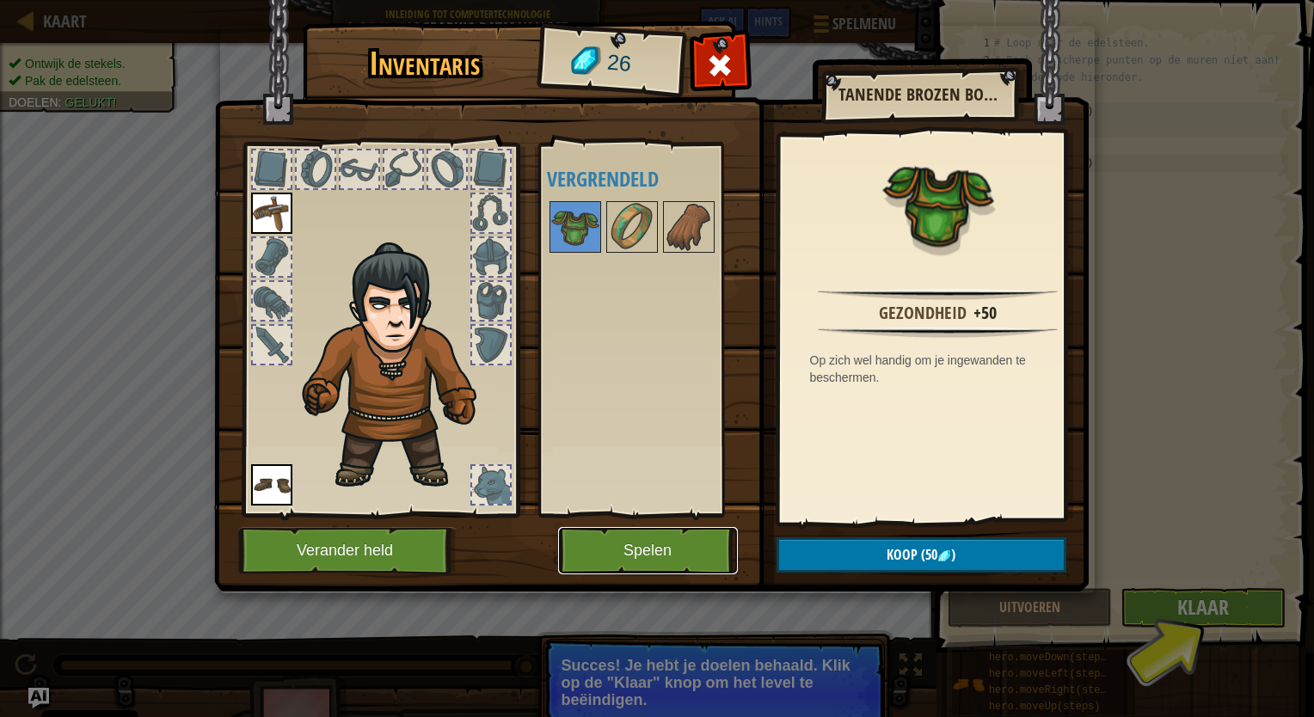
click at [645, 549] on button "Spelen" at bounding box center [648, 550] width 180 height 47
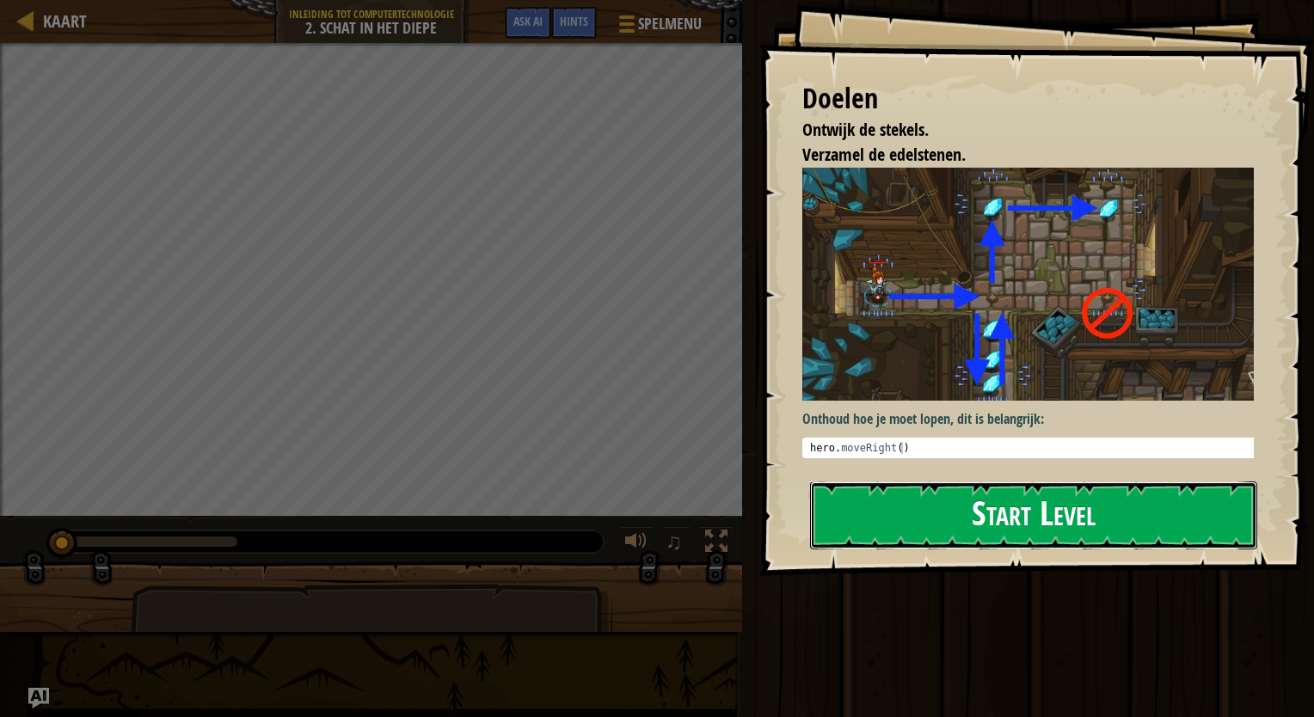
click at [1082, 508] on button "Start Level" at bounding box center [1033, 515] width 447 height 68
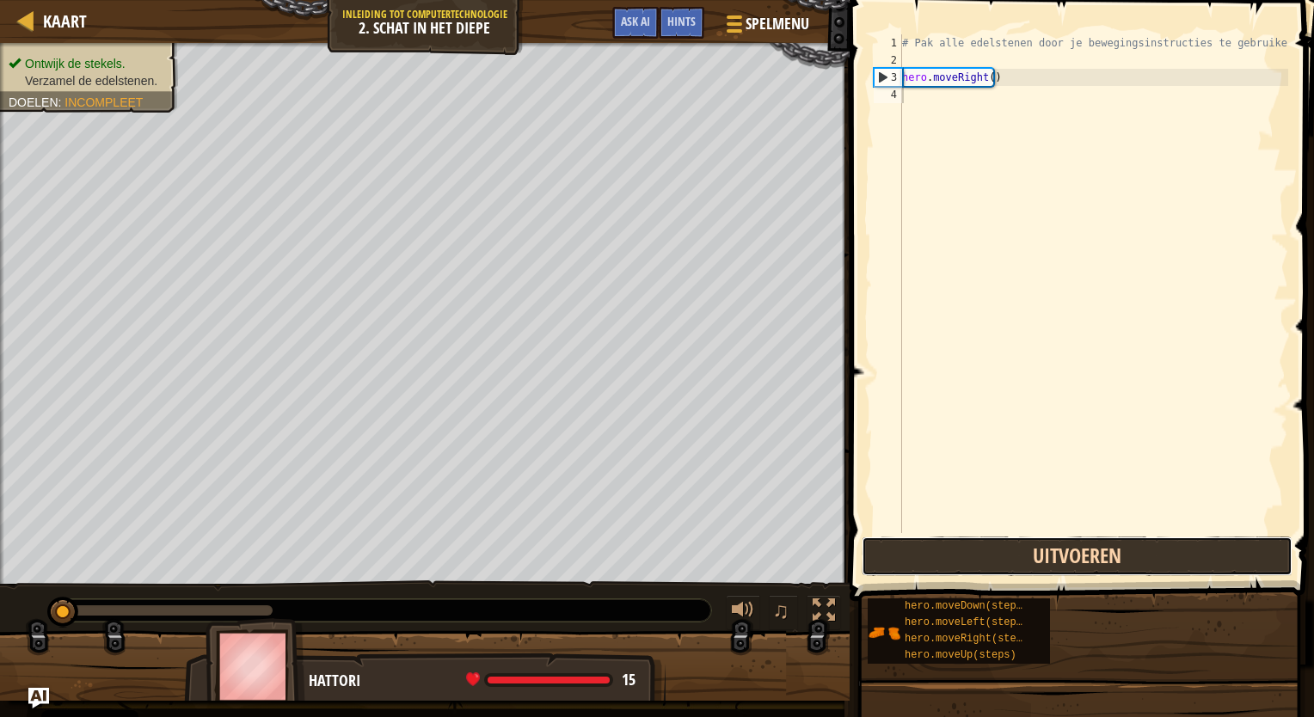
click at [1068, 542] on button "Uitvoeren" at bounding box center [1076, 557] width 431 height 40
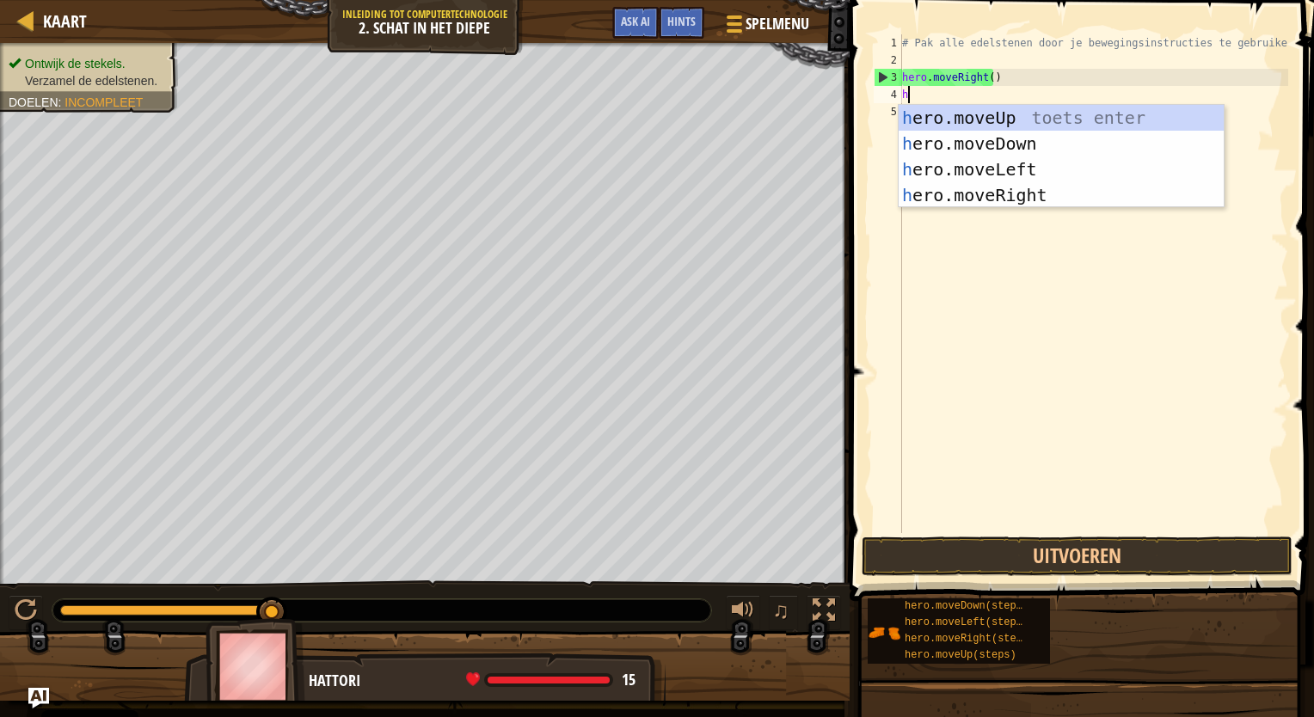
scroll to position [8, 0]
type textarea "her"
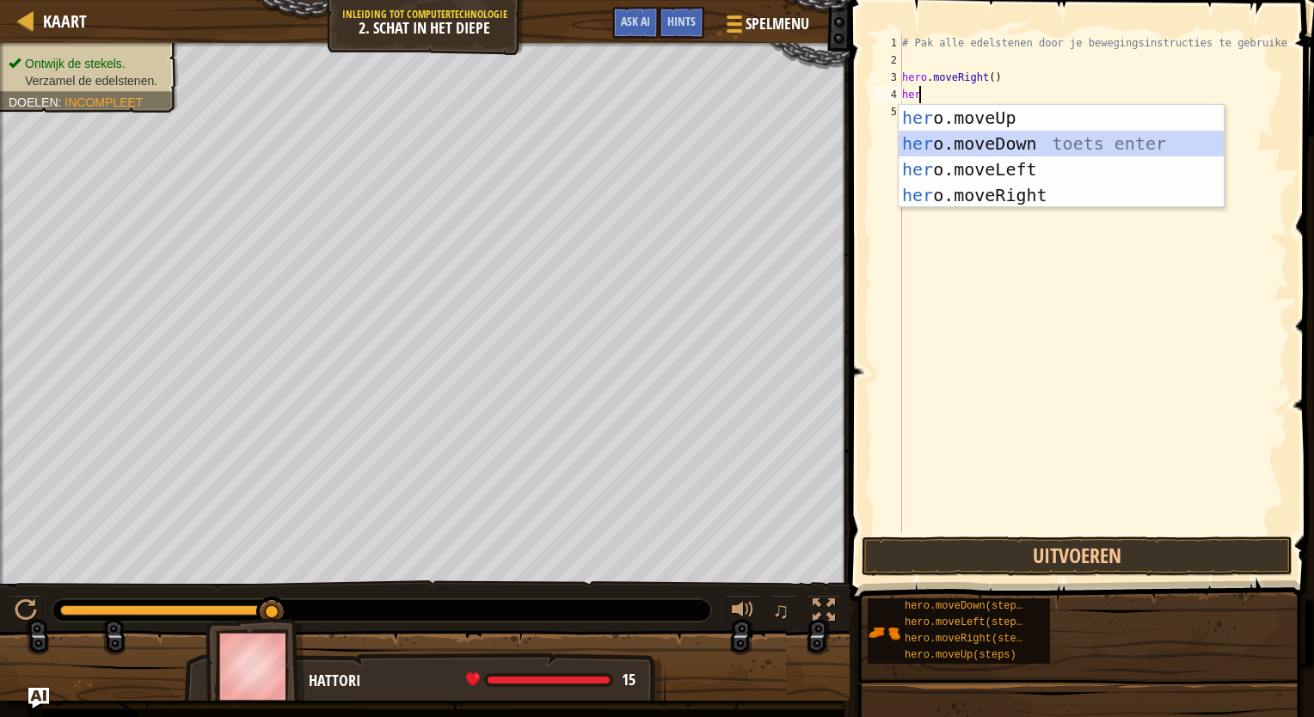
click at [953, 136] on div "her o.moveUp toets enter her o.moveDown toets enter her o.moveLeft toets enter …" at bounding box center [1060, 182] width 325 height 155
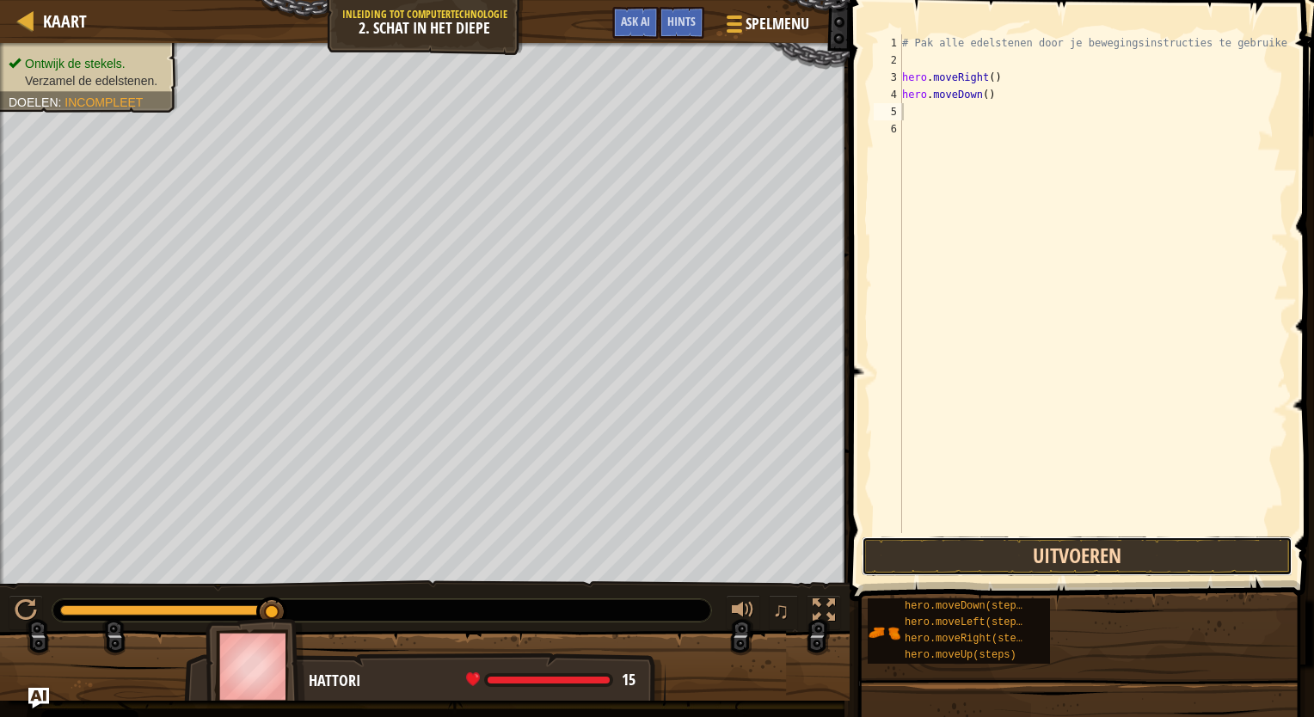
click at [1094, 549] on button "Uitvoeren" at bounding box center [1076, 557] width 431 height 40
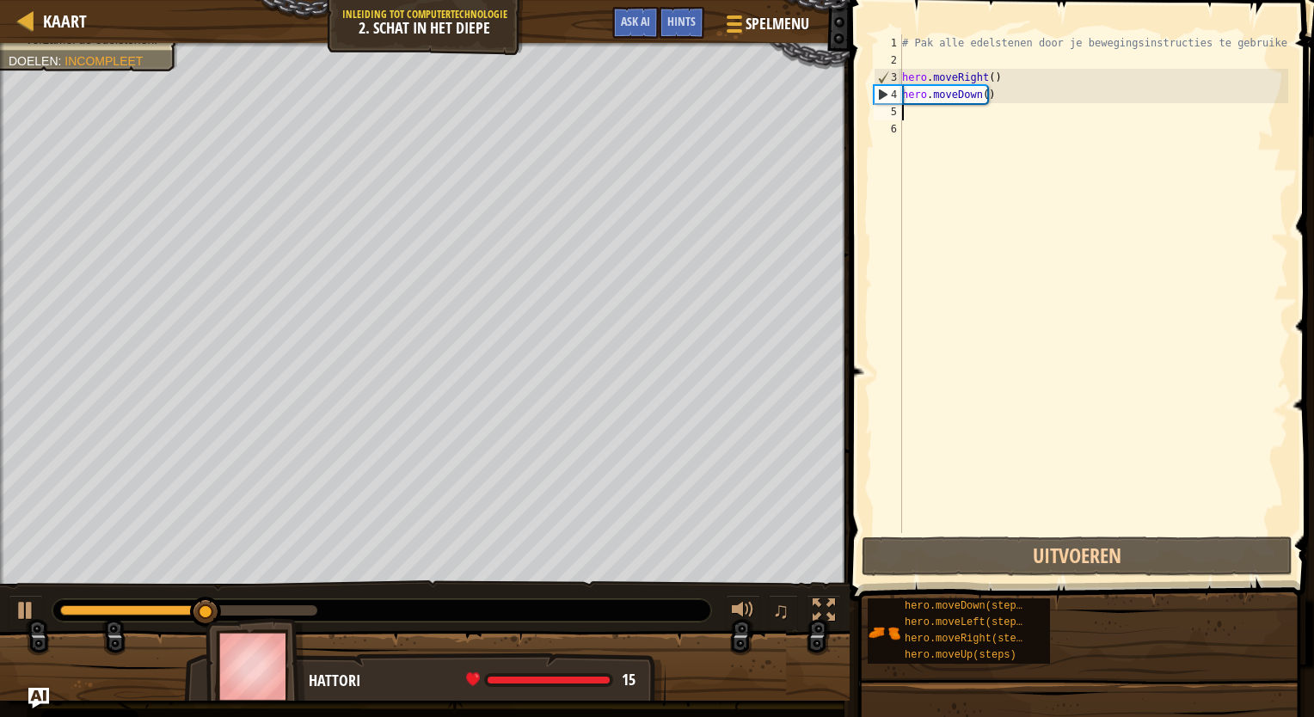
click at [926, 112] on div "# Pak alle edelstenen door je bewegingsinstructies te gebruiken. hero . moveRig…" at bounding box center [1092, 300] width 389 height 533
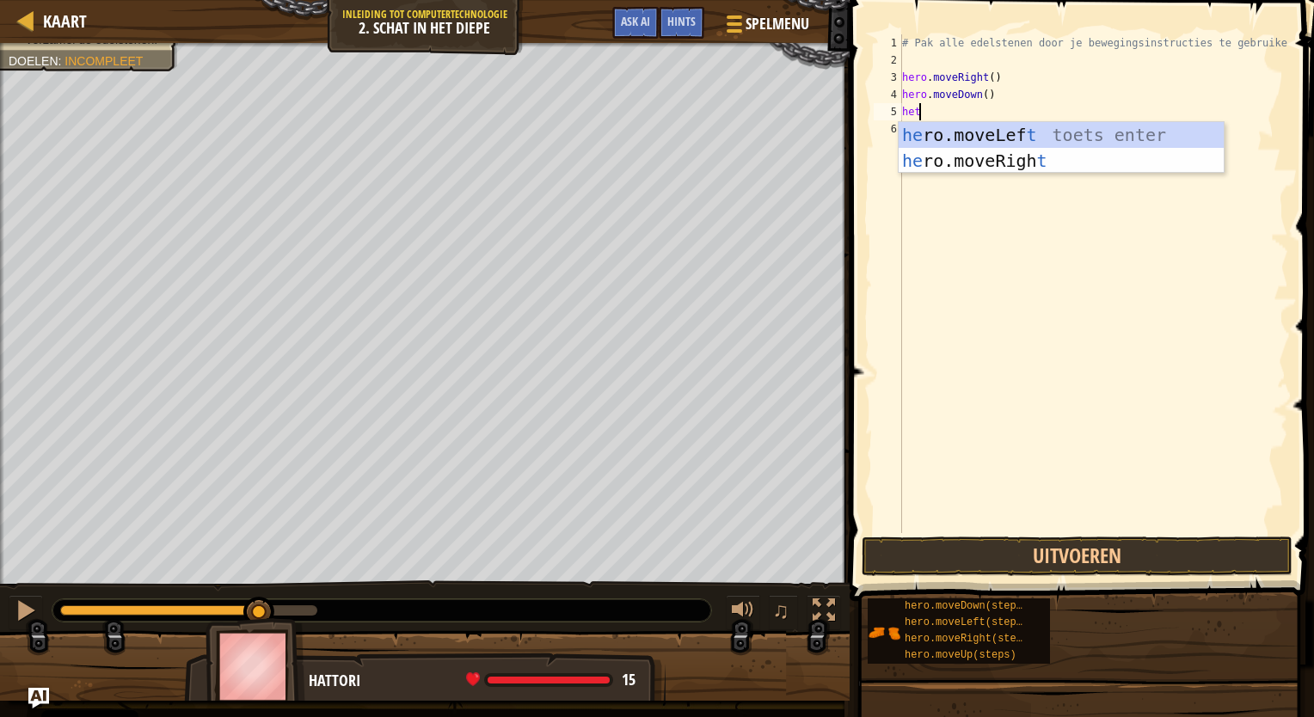
type textarea "he"
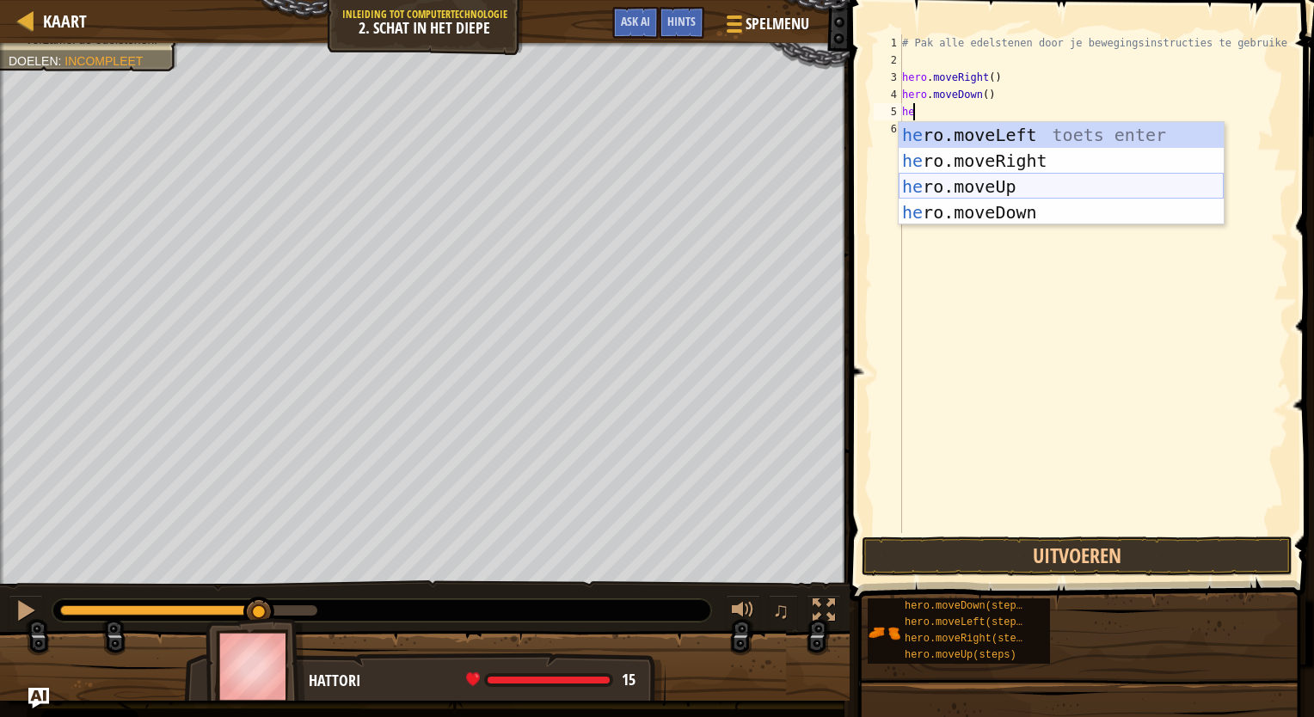
click at [951, 181] on div "he ro.moveLeft toets enter he ro.moveRight toets enter he ro.moveUp toets enter…" at bounding box center [1060, 199] width 325 height 155
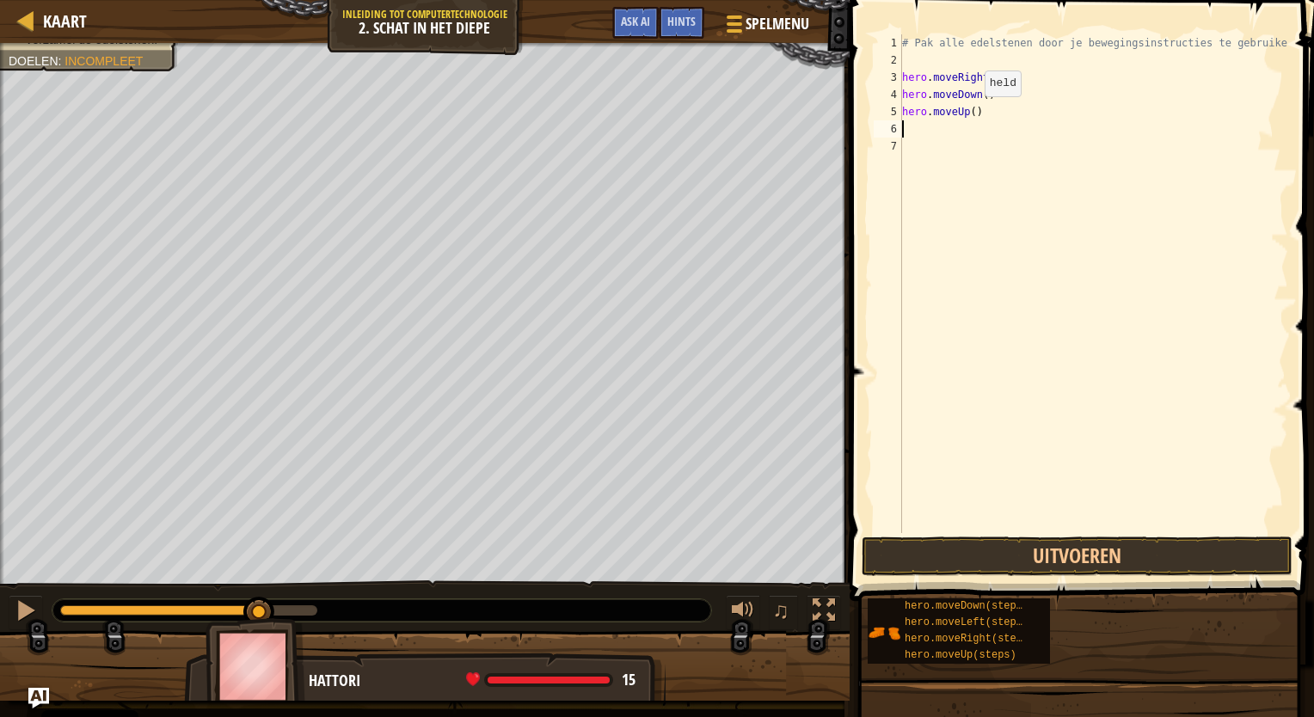
click at [970, 113] on div "# Pak alle edelstenen door je bewegingsinstructies te gebruiken. hero . moveRig…" at bounding box center [1092, 300] width 389 height 533
type textarea "hero.moveUp(2)"
click at [999, 543] on button "Uitvoeren" at bounding box center [1076, 557] width 431 height 40
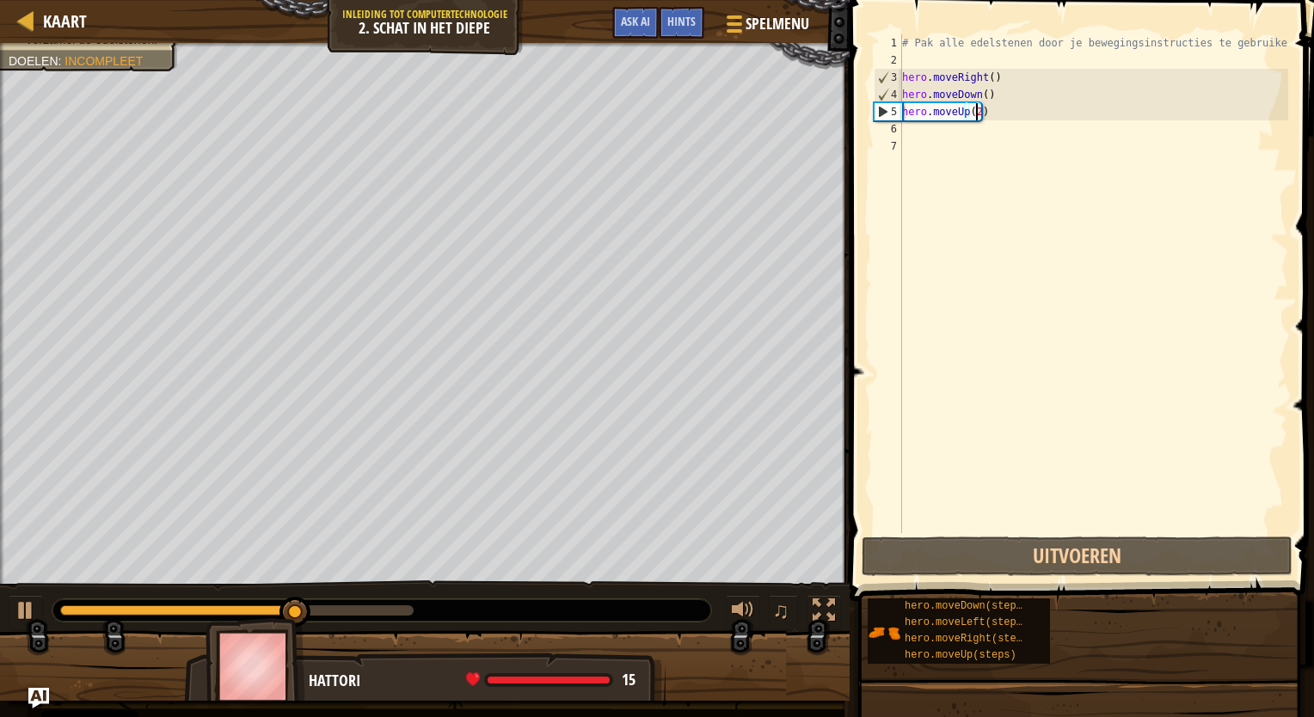
click at [909, 132] on div "# Pak alle edelstenen door je bewegingsinstructies te gebruiken. hero . moveRig…" at bounding box center [1092, 300] width 389 height 533
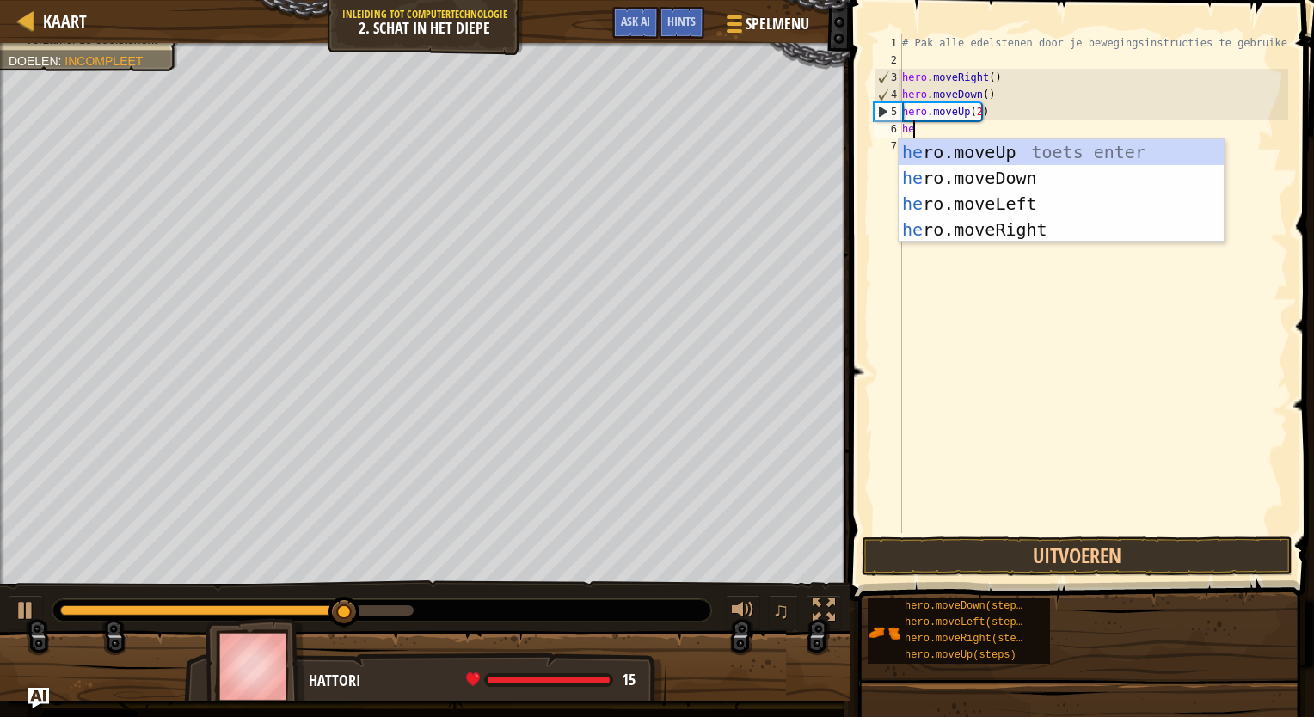
type textarea "her"
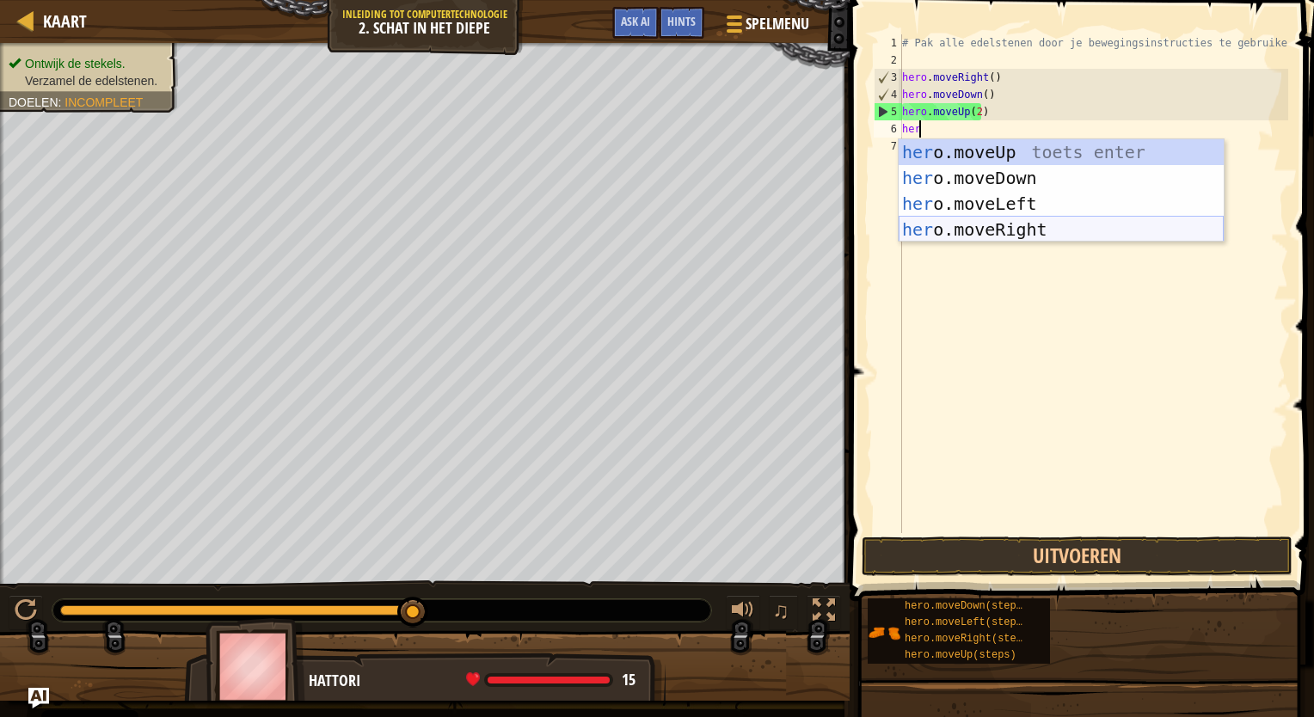
click at [1025, 224] on div "her o.moveUp toets enter her o.moveDown toets enter her o.moveLeft toets enter …" at bounding box center [1060, 216] width 325 height 155
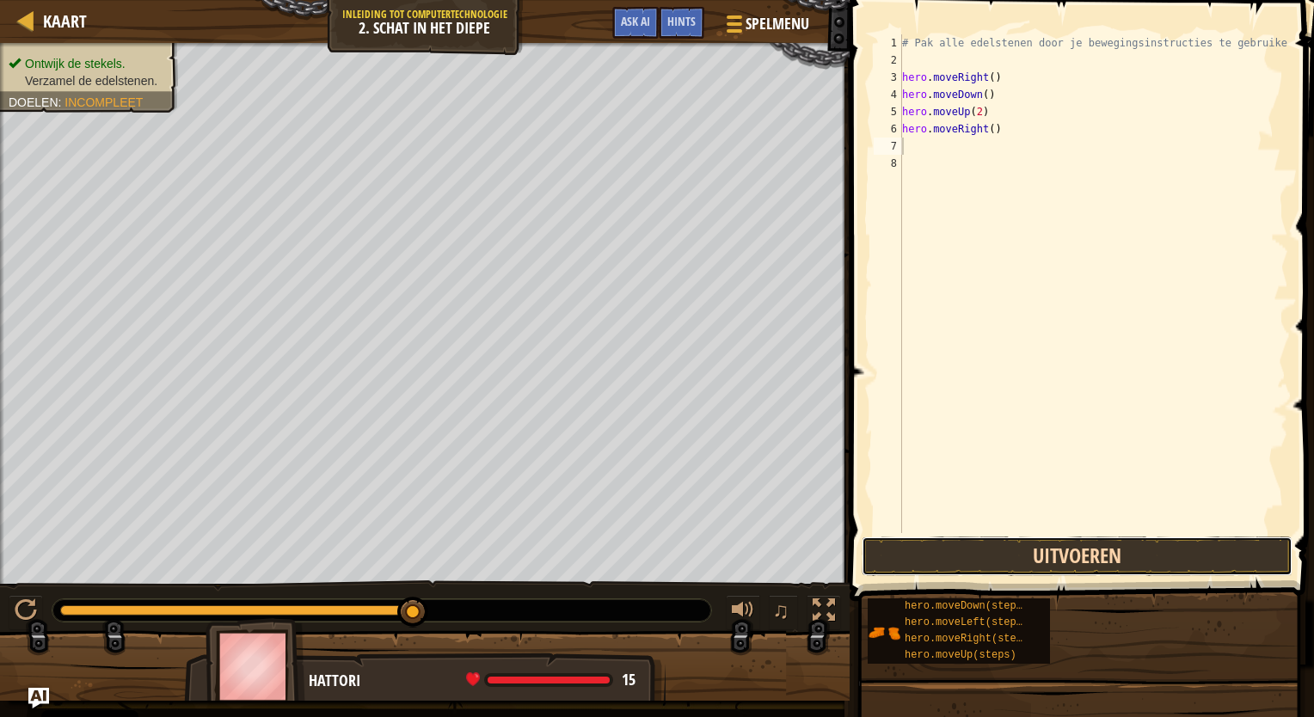
click at [1058, 560] on button "Uitvoeren" at bounding box center [1076, 557] width 431 height 40
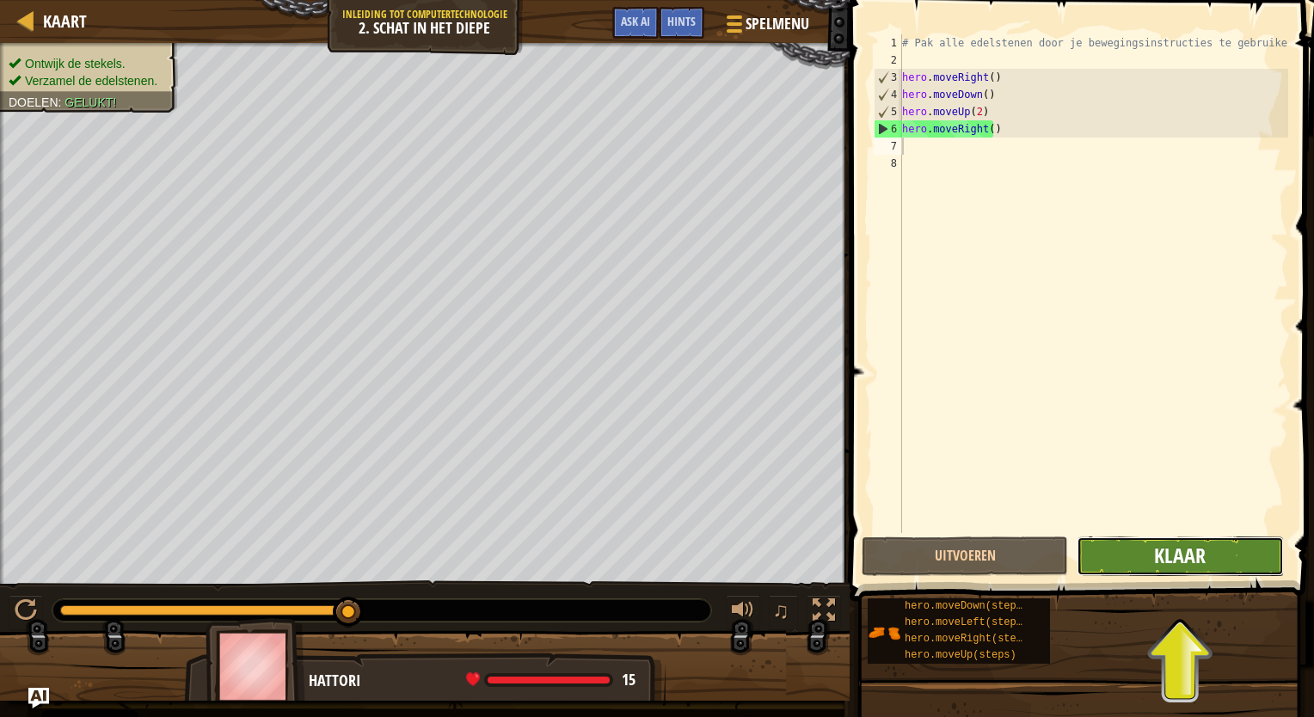
click at [1204, 547] on span "Klaar" at bounding box center [1180, 556] width 52 height 28
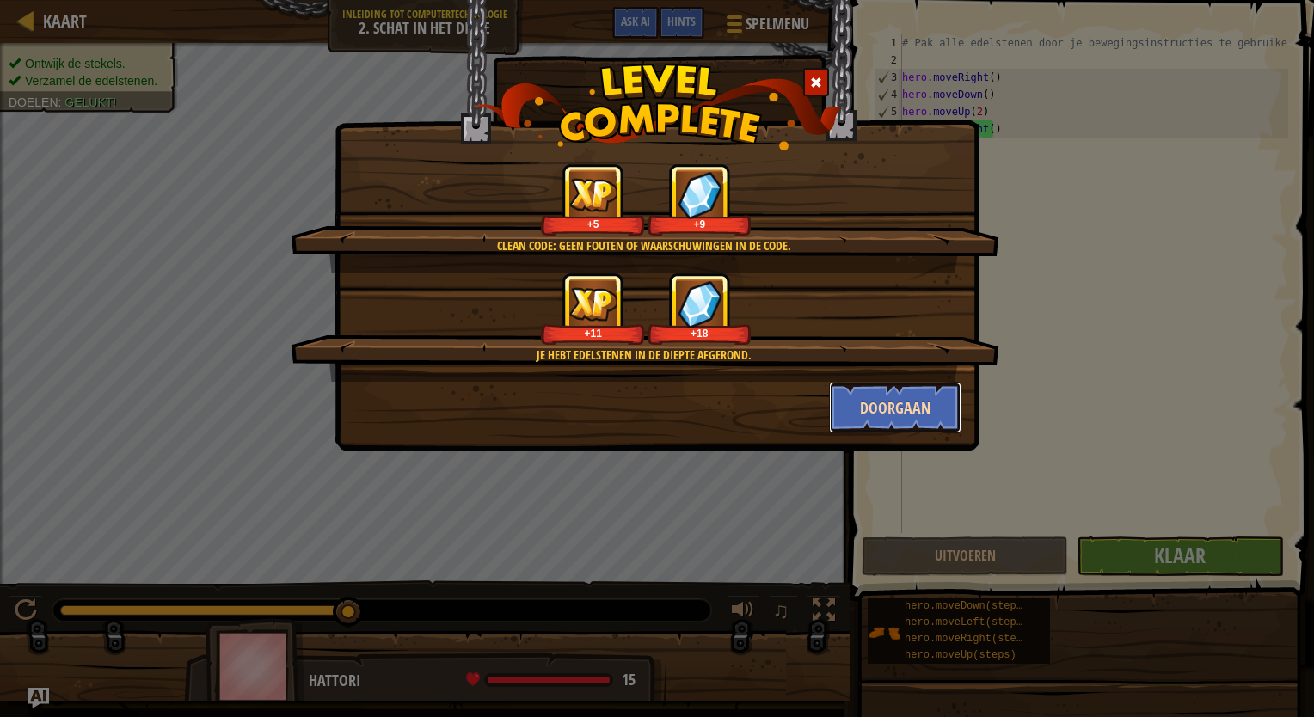
click at [895, 411] on button "Doorgaan" at bounding box center [895, 408] width 133 height 52
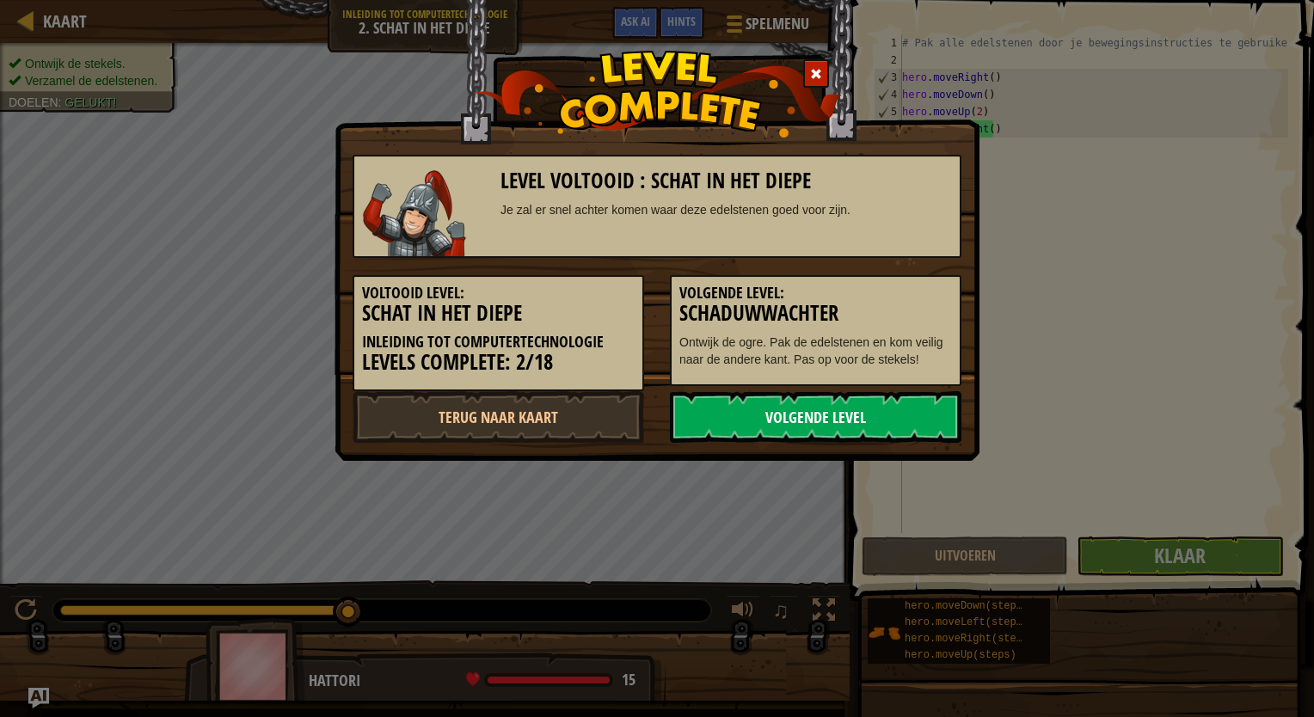
drag, startPoint x: 846, startPoint y: 410, endPoint x: 827, endPoint y: 414, distance: 19.4
click at [832, 414] on link "Volgende Level" at bounding box center [815, 417] width 291 height 52
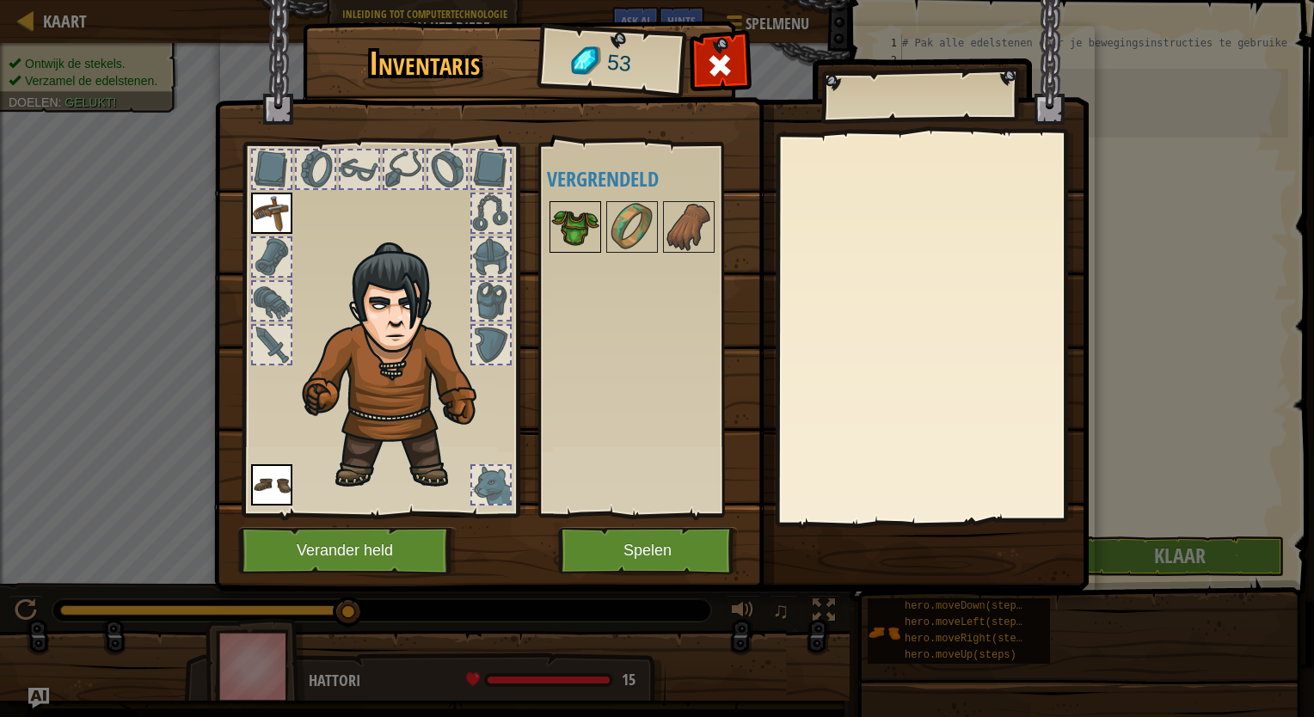
click at [589, 218] on img at bounding box center [575, 227] width 48 height 48
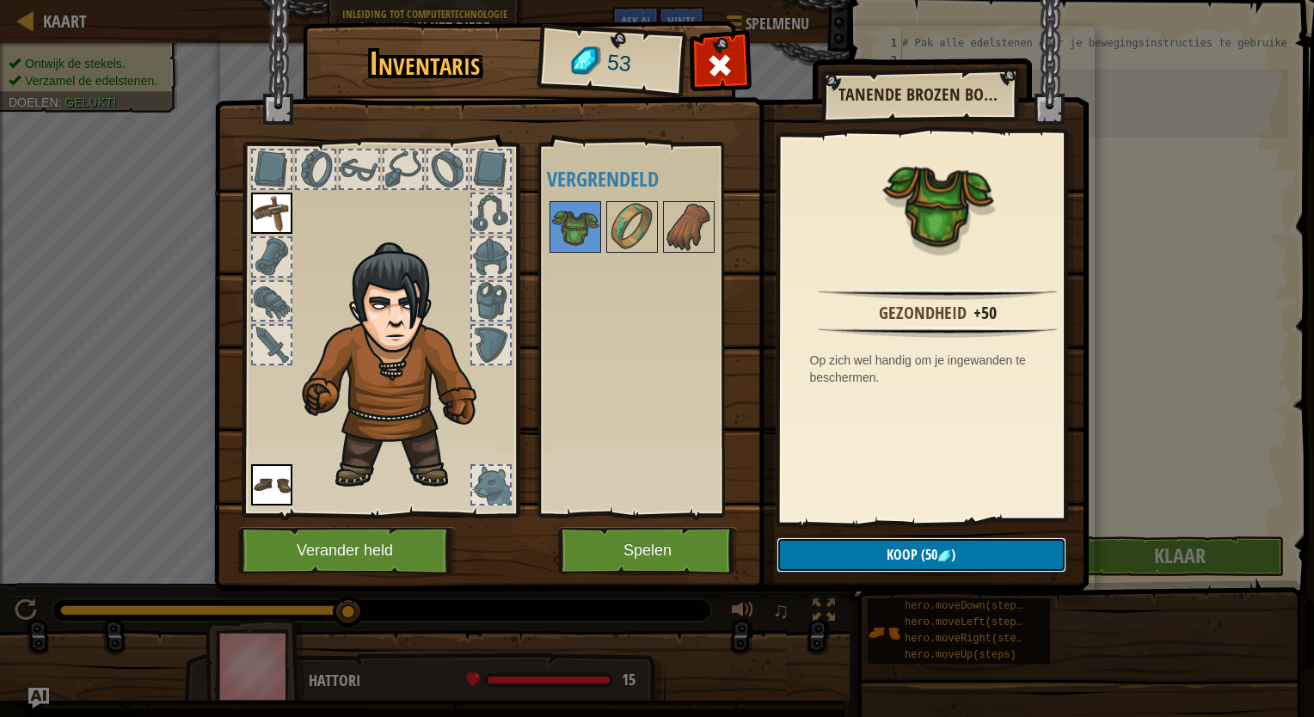
click at [876, 559] on button "Koop (50 )" at bounding box center [921, 554] width 290 height 35
click at [877, 558] on button "Bevestigen" at bounding box center [921, 554] width 290 height 35
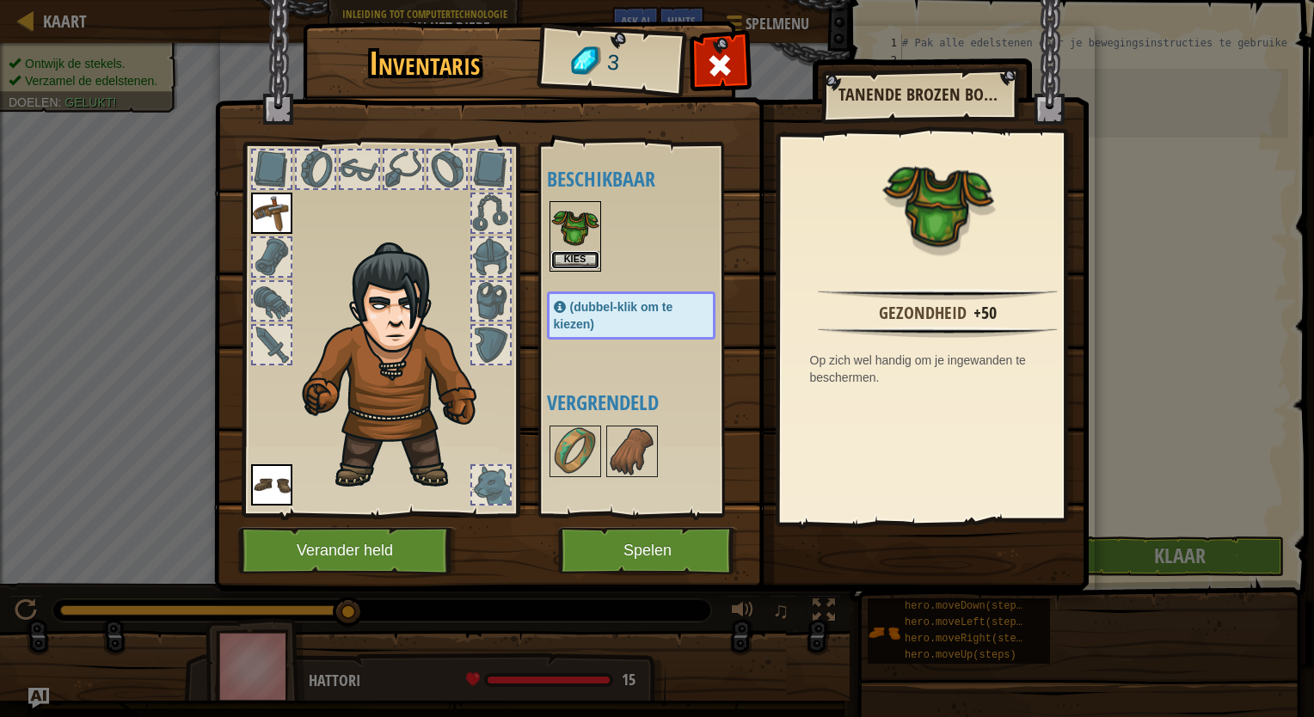
click at [582, 260] on button "Kies" at bounding box center [575, 260] width 48 height 18
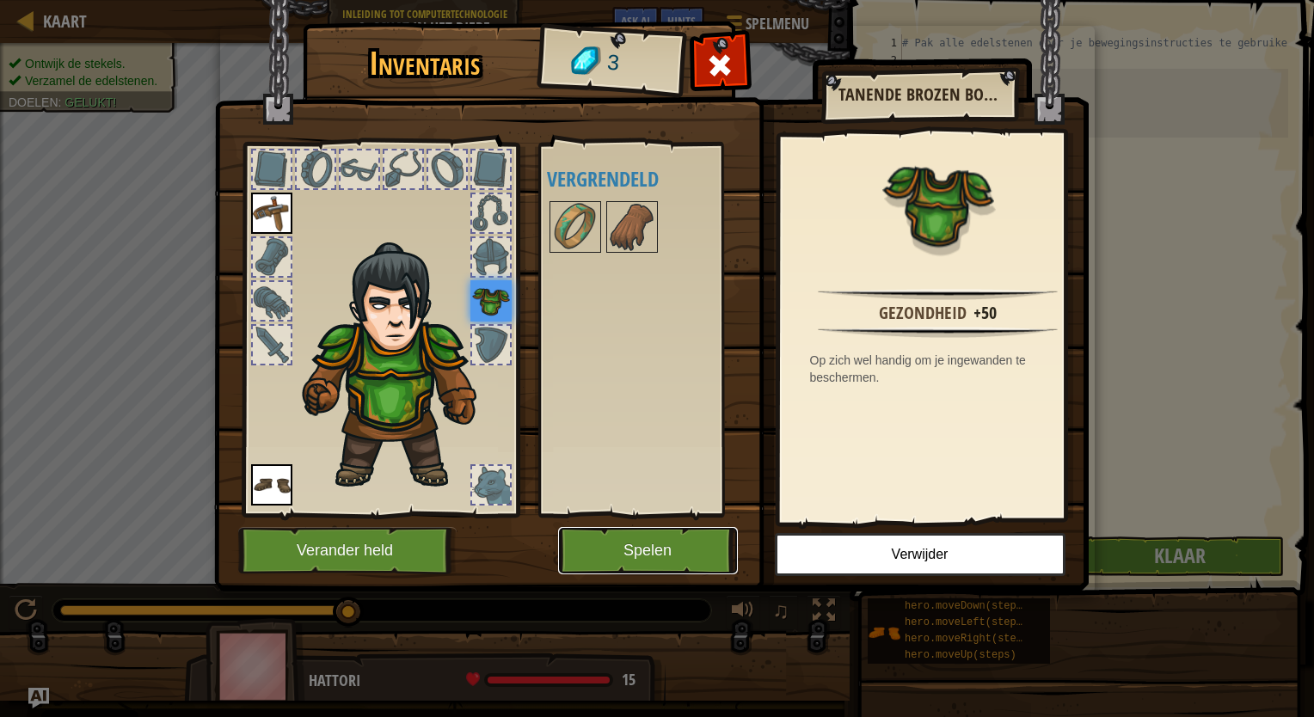
click at [607, 544] on button "Spelen" at bounding box center [648, 550] width 180 height 47
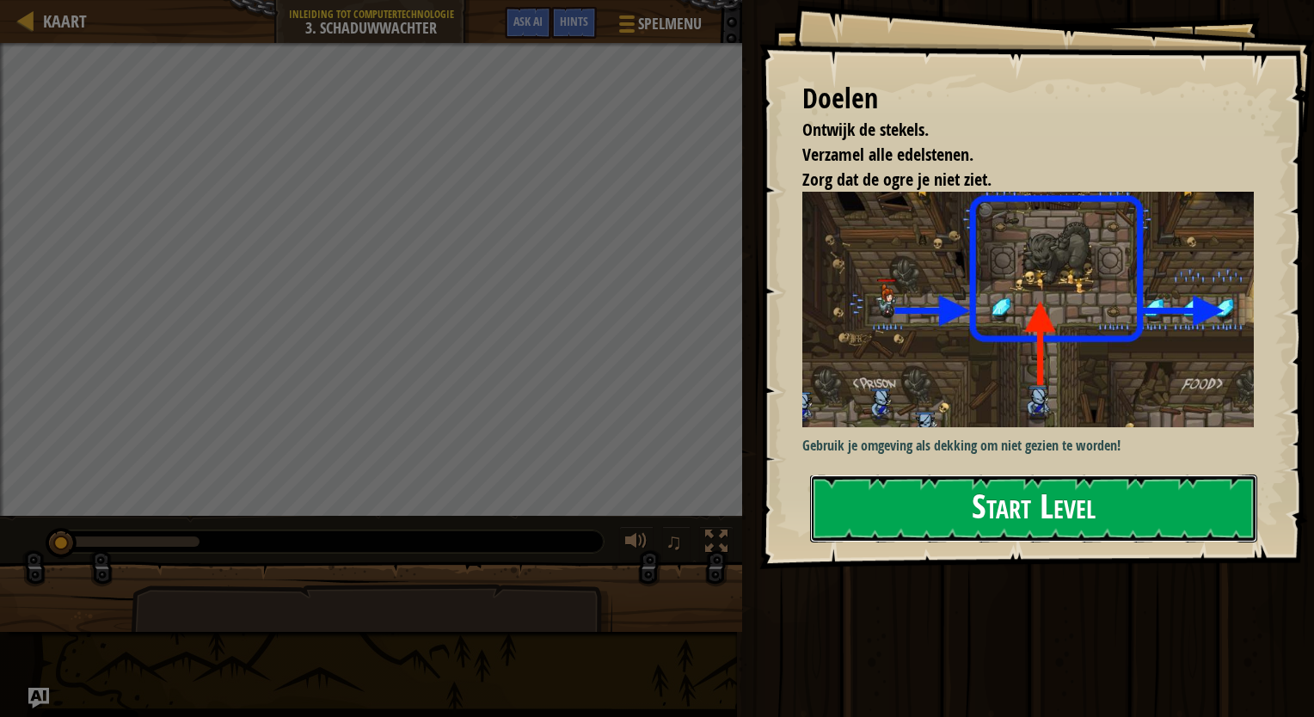
click at [934, 492] on button "Start Level" at bounding box center [1033, 509] width 447 height 68
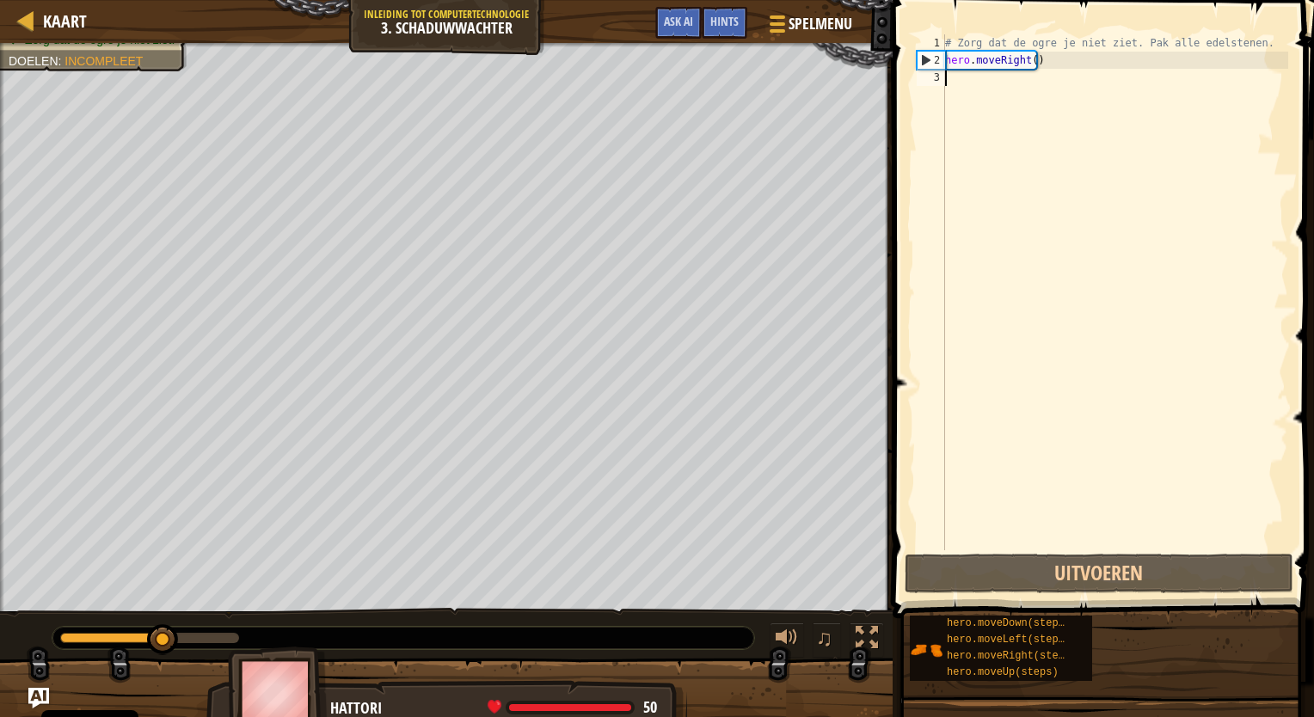
click at [969, 84] on div "# Zorg dat de ogre je niet ziet. Pak alle edelstenen. hero . moveRight ( )" at bounding box center [1114, 309] width 346 height 550
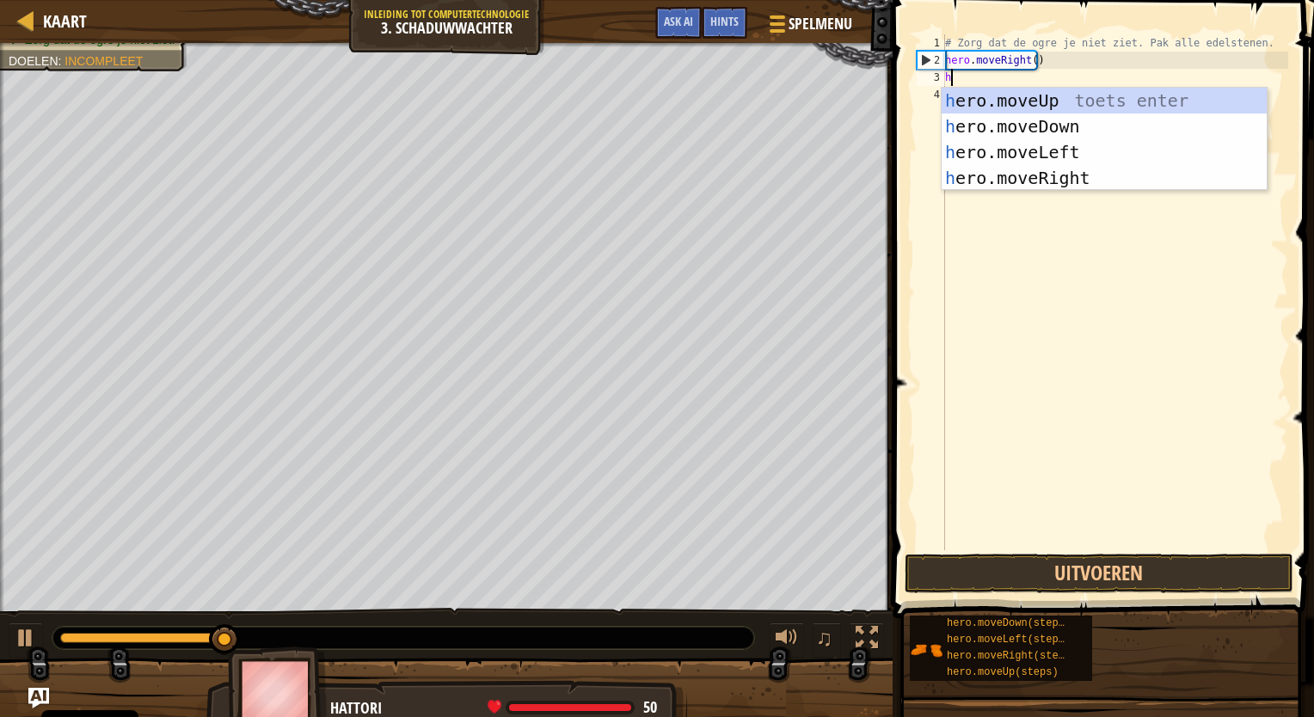
scroll to position [8, 0]
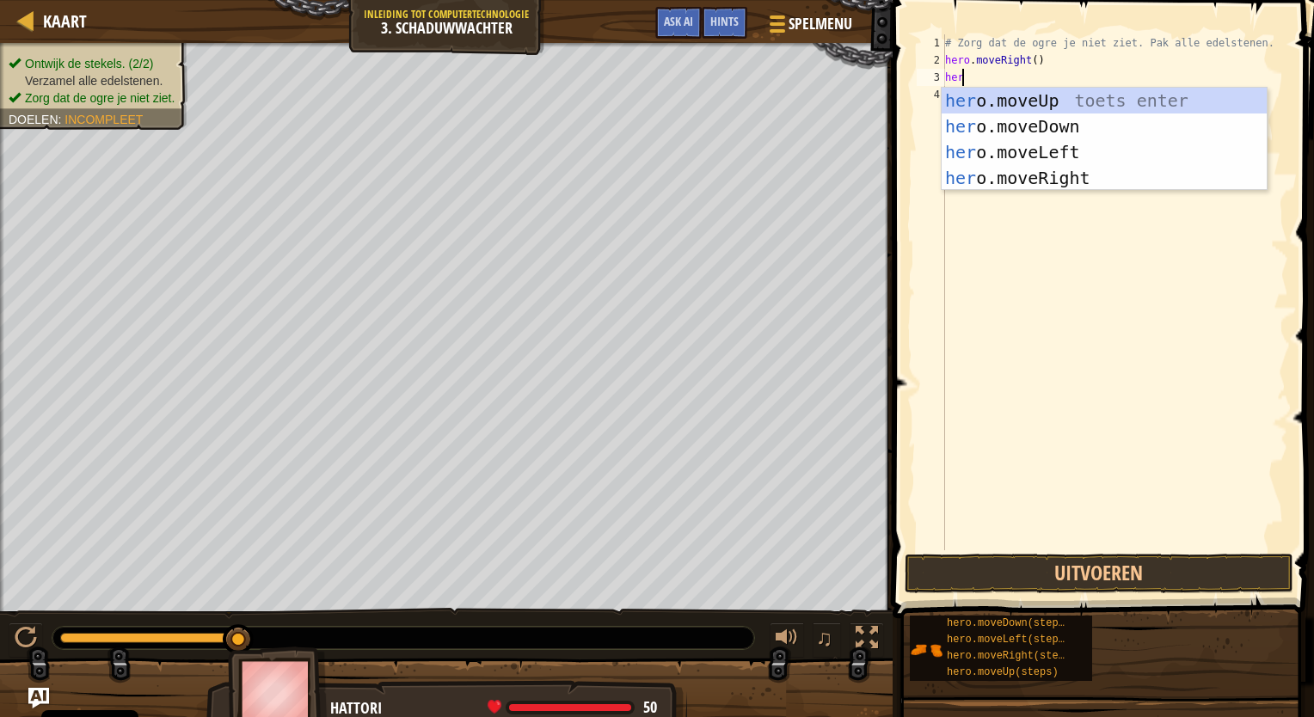
type textarea "hero"
click at [1047, 172] on div "hero .moveUp toets enter hero .moveDown toets enter hero .moveLeft toets enter …" at bounding box center [1103, 165] width 325 height 155
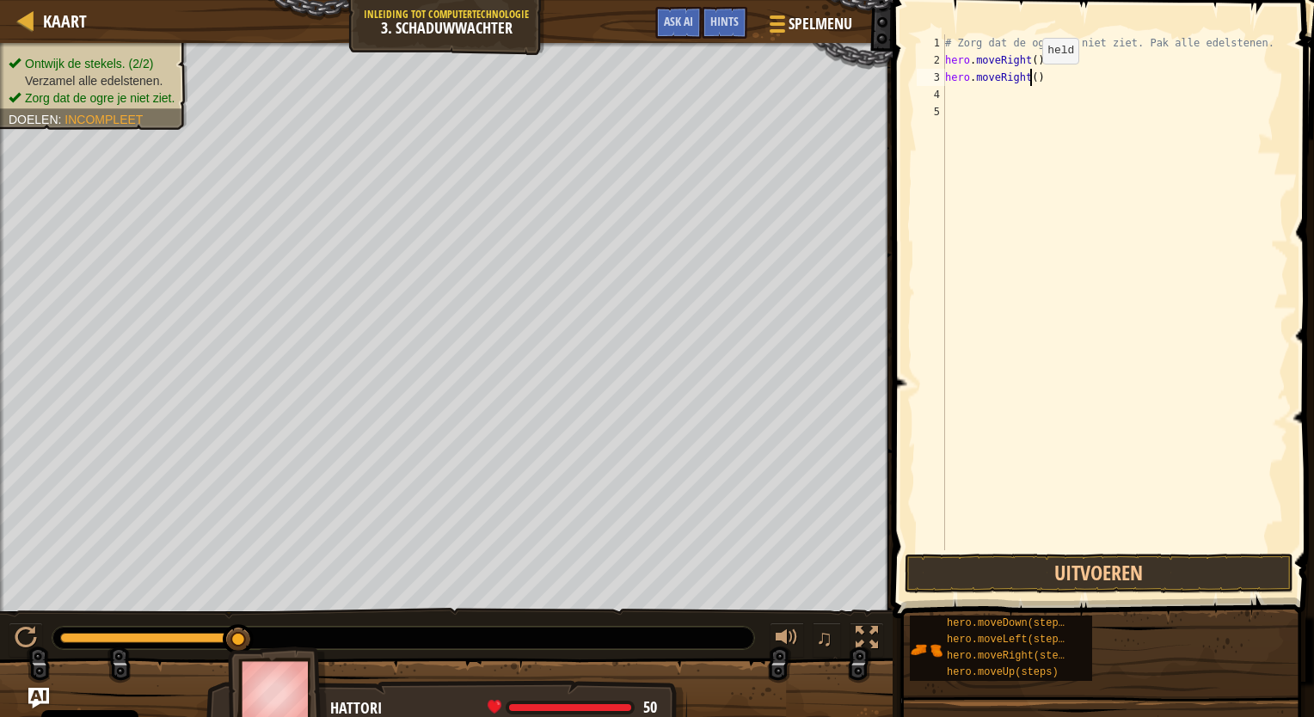
click at [1027, 81] on div "# Zorg dat de ogre je niet ziet. Pak alle edelstenen. hero . moveRight ( ) hero…" at bounding box center [1114, 309] width 346 height 550
type textarea "hero.moveRight(2)"
click at [1067, 561] on button "Uitvoeren" at bounding box center [1098, 574] width 389 height 40
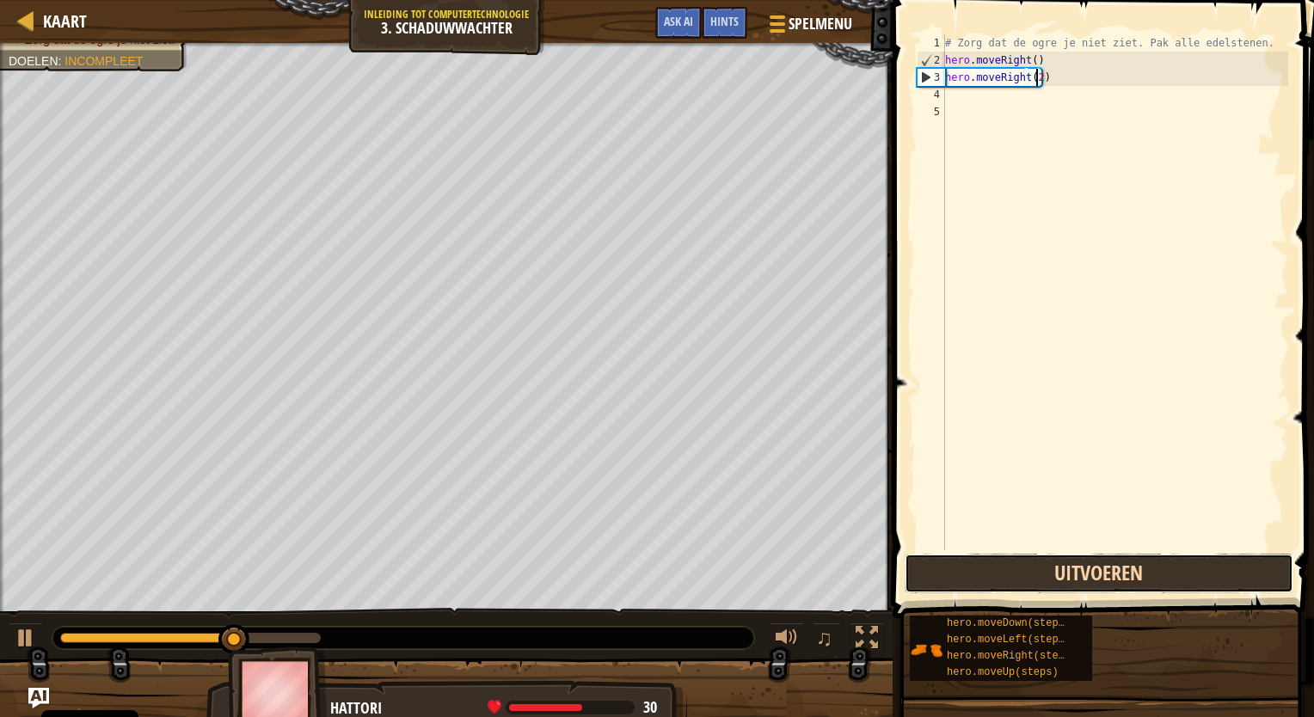
click at [1043, 576] on button "Uitvoeren" at bounding box center [1098, 574] width 389 height 40
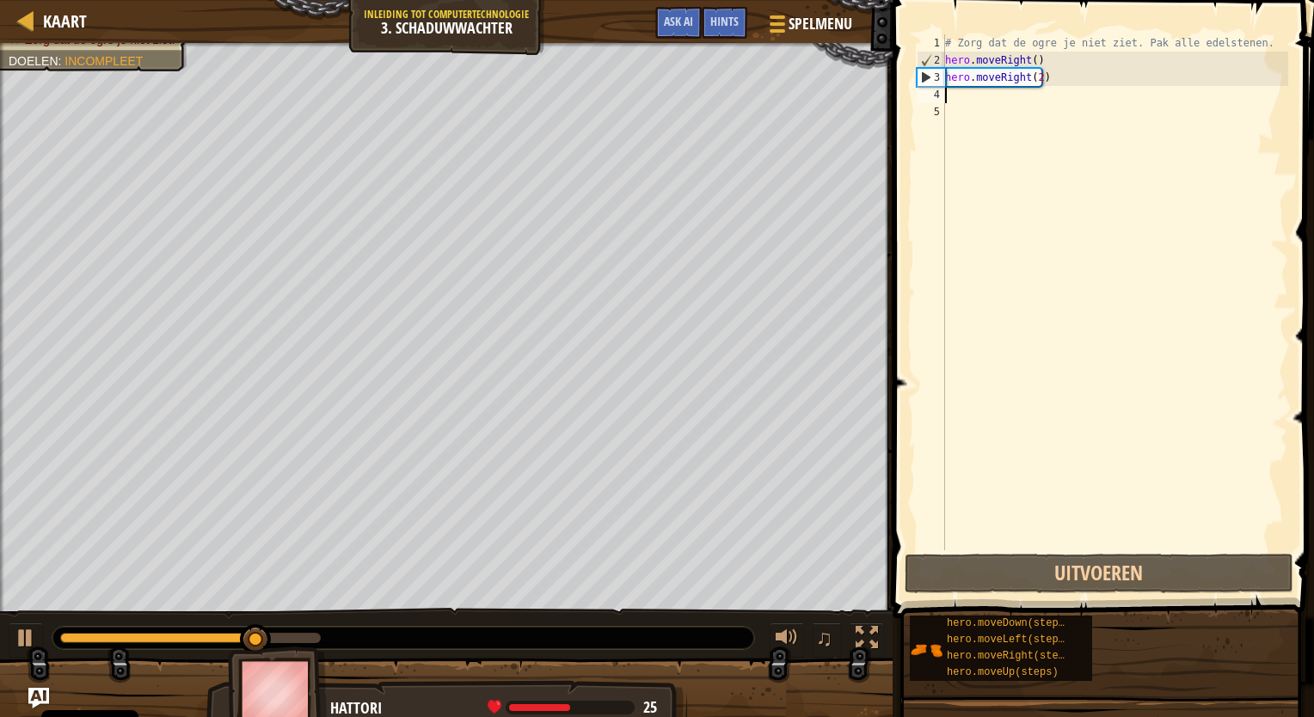
click at [947, 96] on div "# Zorg dat de ogre je niet ziet. Pak alle edelstenen. hero . moveRight ( ) hero…" at bounding box center [1114, 309] width 346 height 550
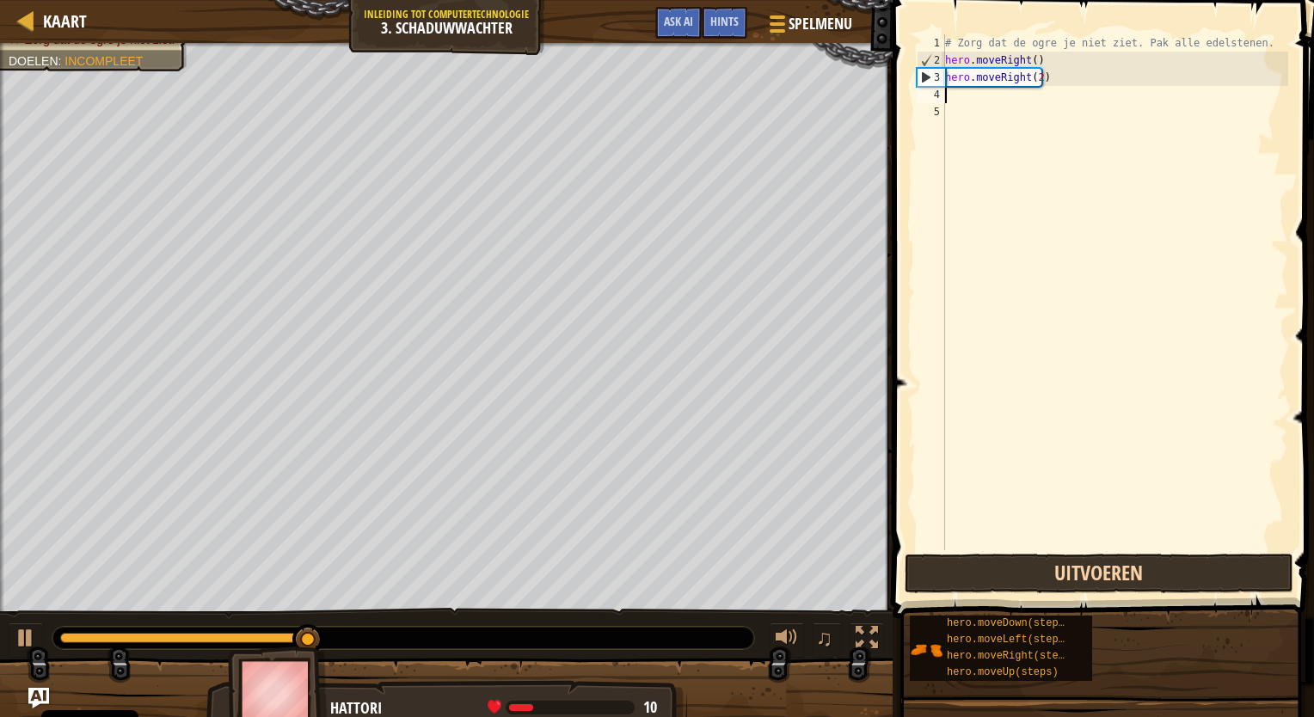
drag, startPoint x: 948, startPoint y: 549, endPoint x: 948, endPoint y: 569, distance: 20.6
click at [948, 556] on div "1 2 3 4 5 # Zorg dat de ogre je niet ziet. Pak alle edelstenen. hero . moveRigh…" at bounding box center [1100, 343] width 426 height 669
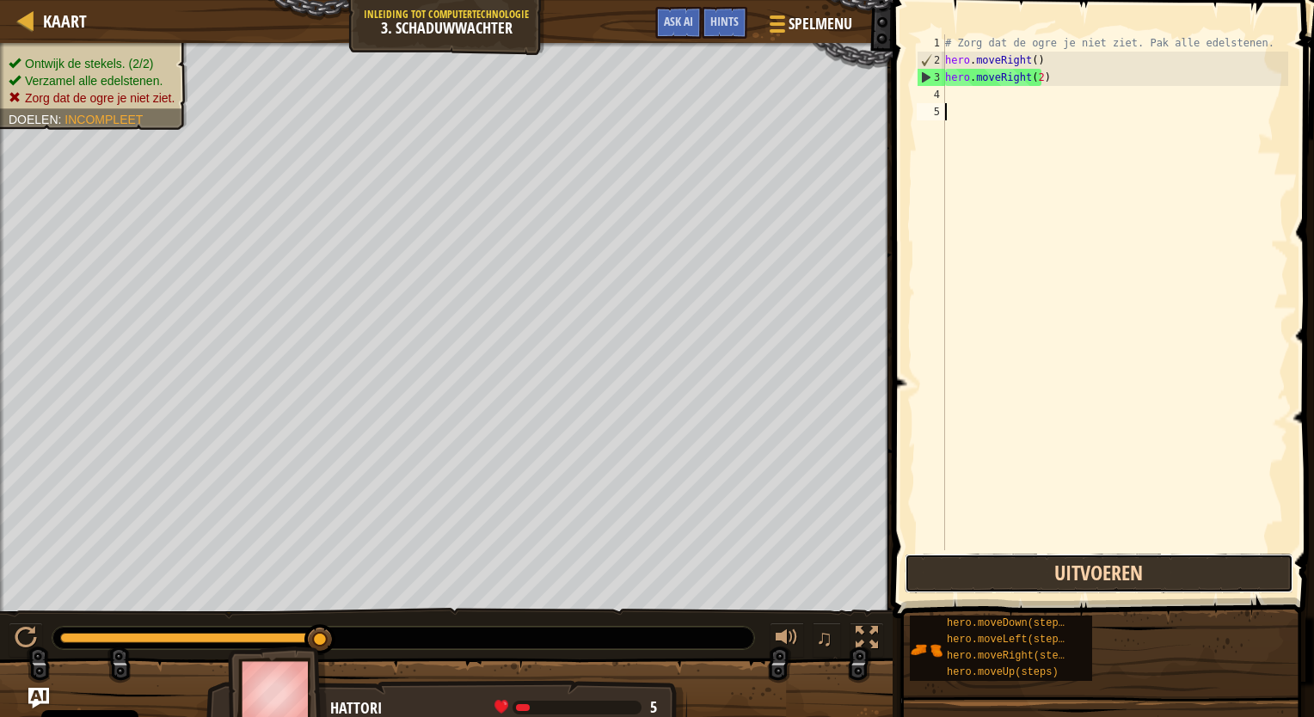
click at [948, 576] on button "Uitvoeren" at bounding box center [1098, 574] width 389 height 40
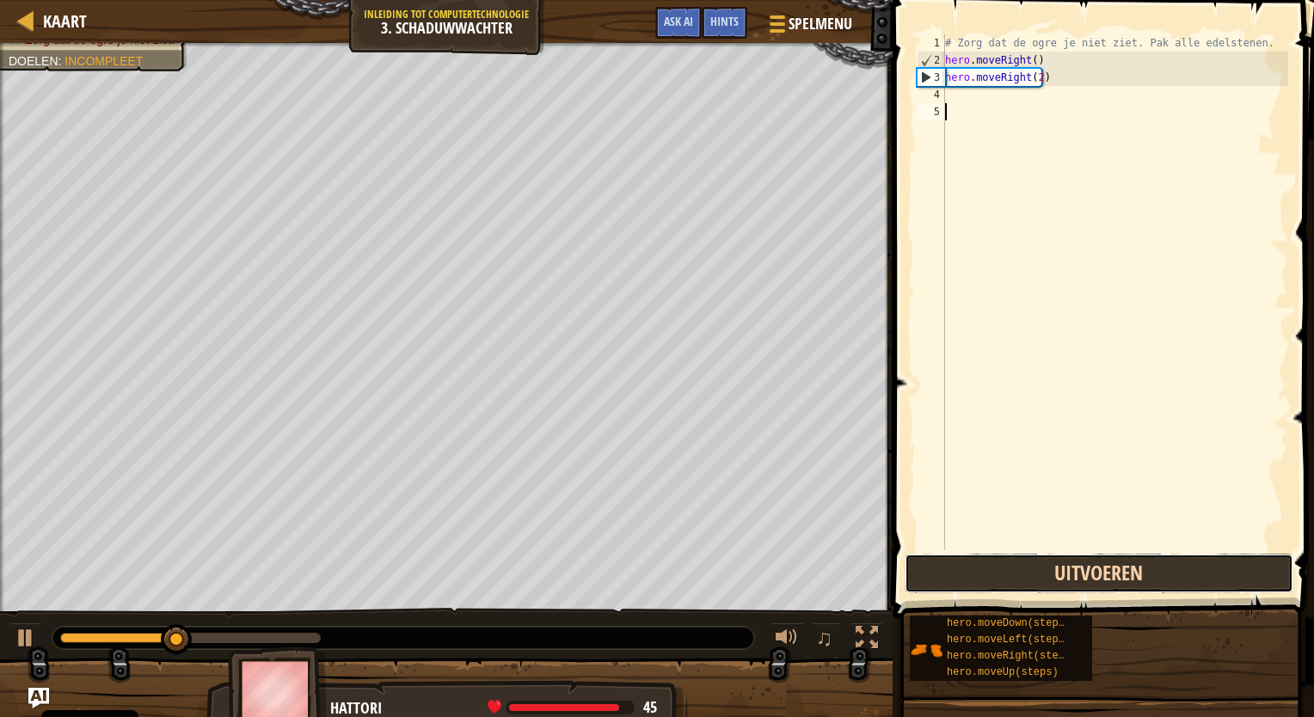
click at [948, 576] on button "Uitvoeren" at bounding box center [1098, 574] width 389 height 40
click at [955, 569] on button "Uitvoeren" at bounding box center [1098, 574] width 389 height 40
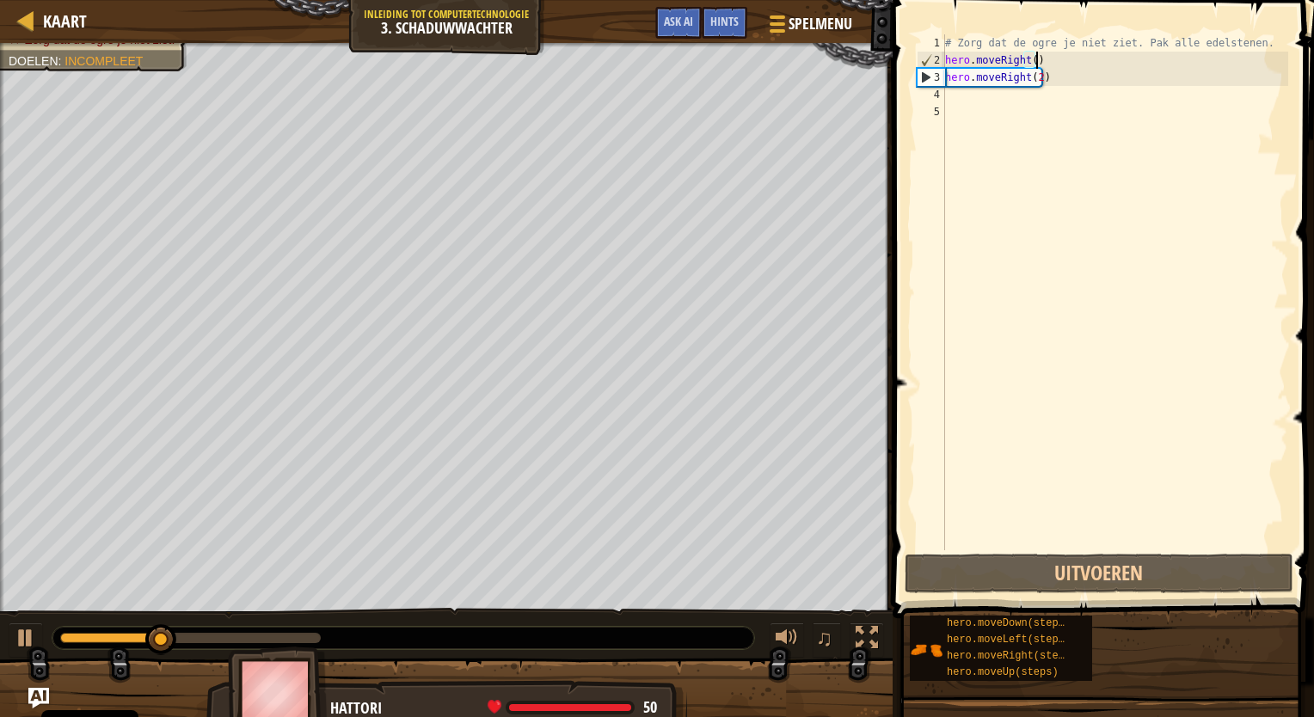
click at [1048, 68] on div "# Zorg dat de ogre je niet ziet. Pak alle edelstenen. hero . moveRight ( ) hero…" at bounding box center [1114, 309] width 346 height 550
click at [1052, 78] on div "# Zorg dat de ogre je niet ziet. Pak alle edelstenen. hero . moveRight ( ) hero…" at bounding box center [1114, 309] width 346 height 550
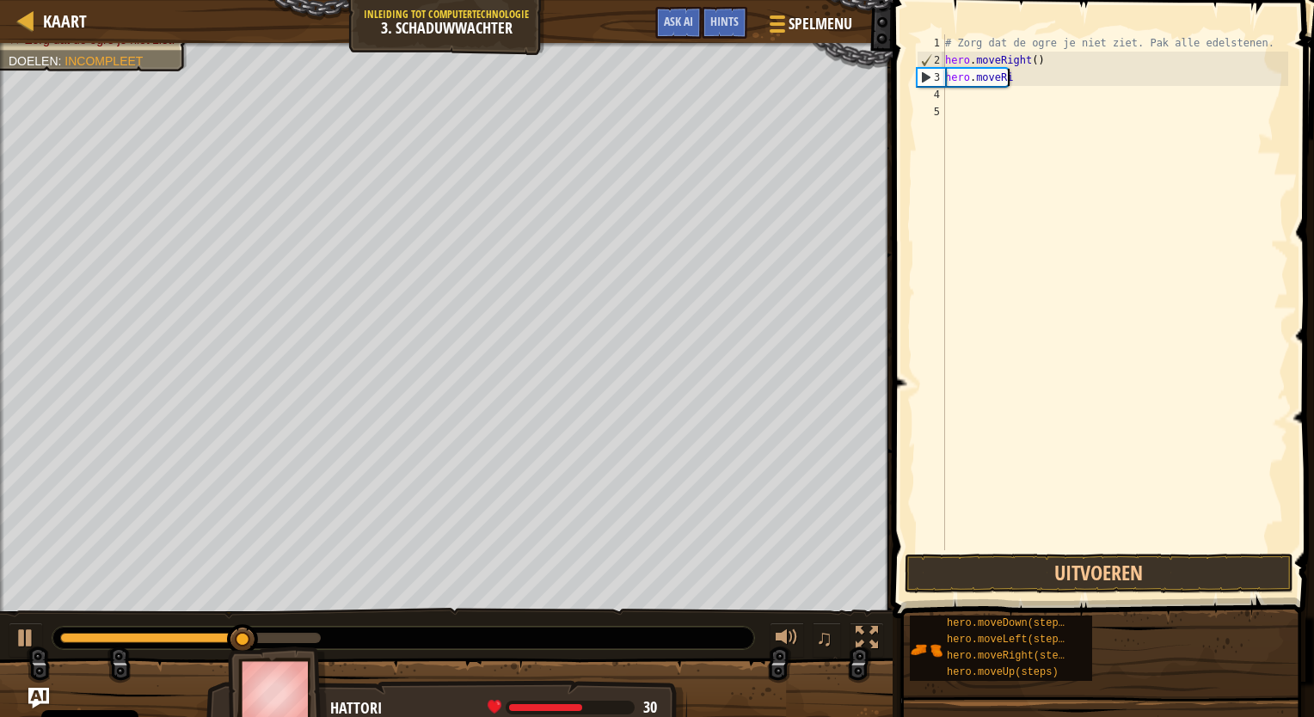
type textarea "h"
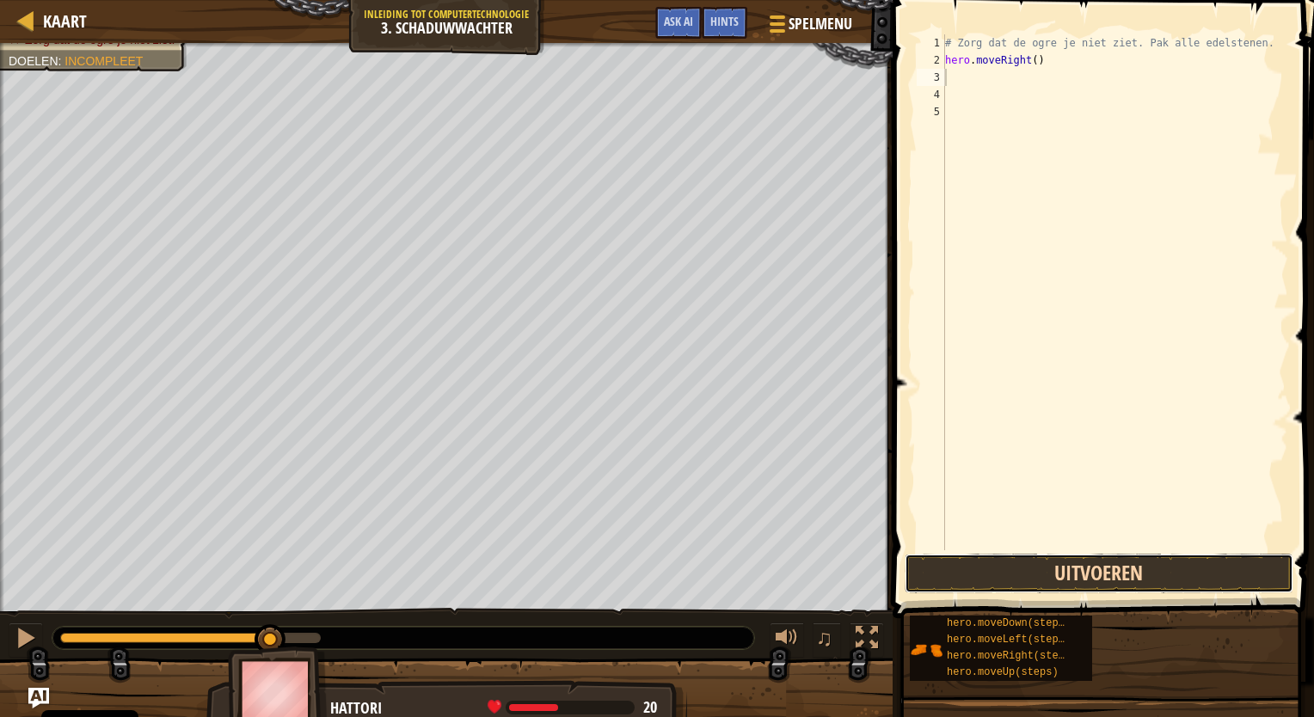
click at [1079, 563] on button "Uitvoeren" at bounding box center [1098, 574] width 389 height 40
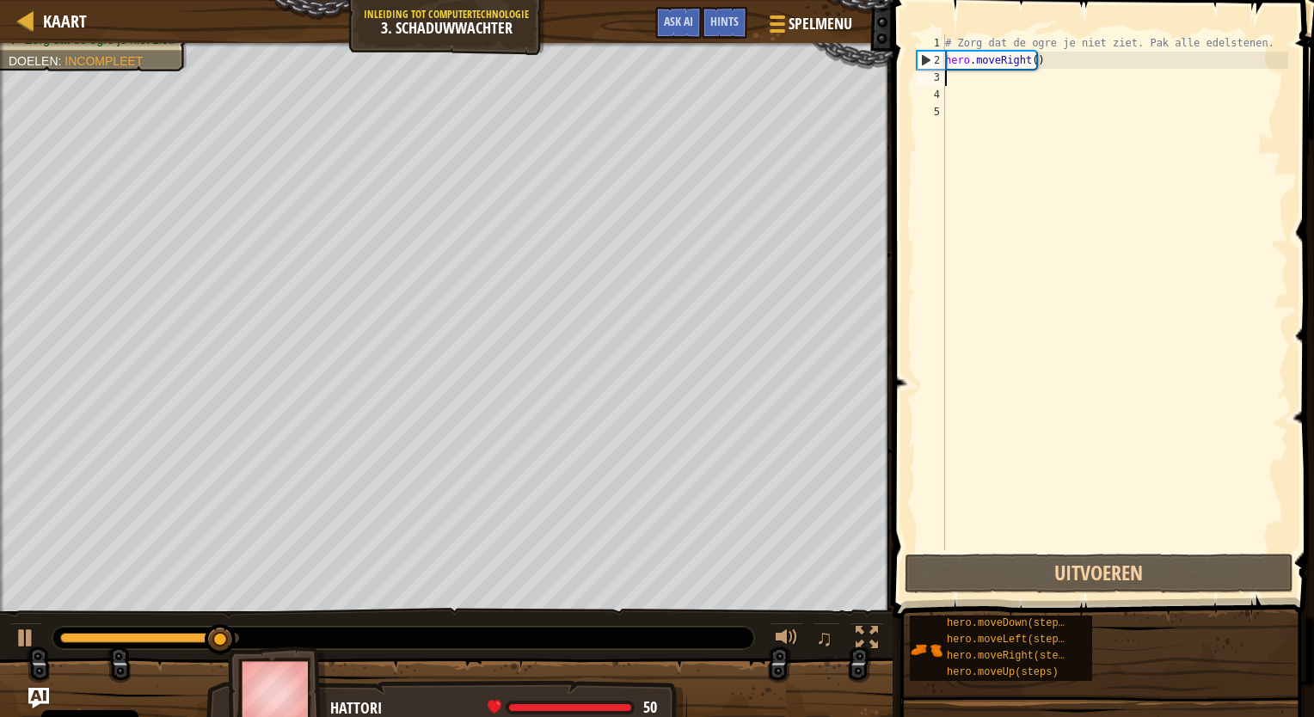
click at [960, 89] on div "# Zorg dat de ogre je niet ziet. Pak alle edelstenen. hero . moveRight ( )" at bounding box center [1114, 309] width 346 height 550
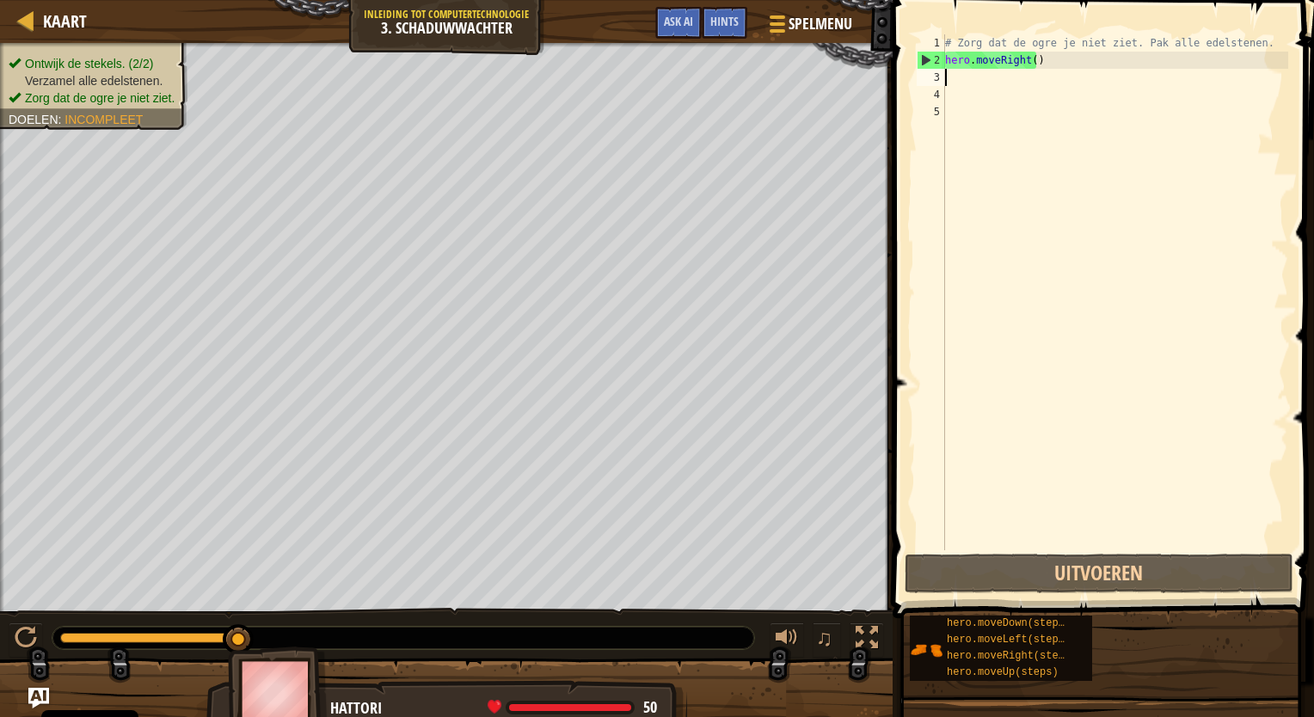
click at [961, 82] on div "# Zorg dat de ogre je niet ziet. Pak alle edelstenen. hero . moveRight ( )" at bounding box center [1114, 309] width 346 height 550
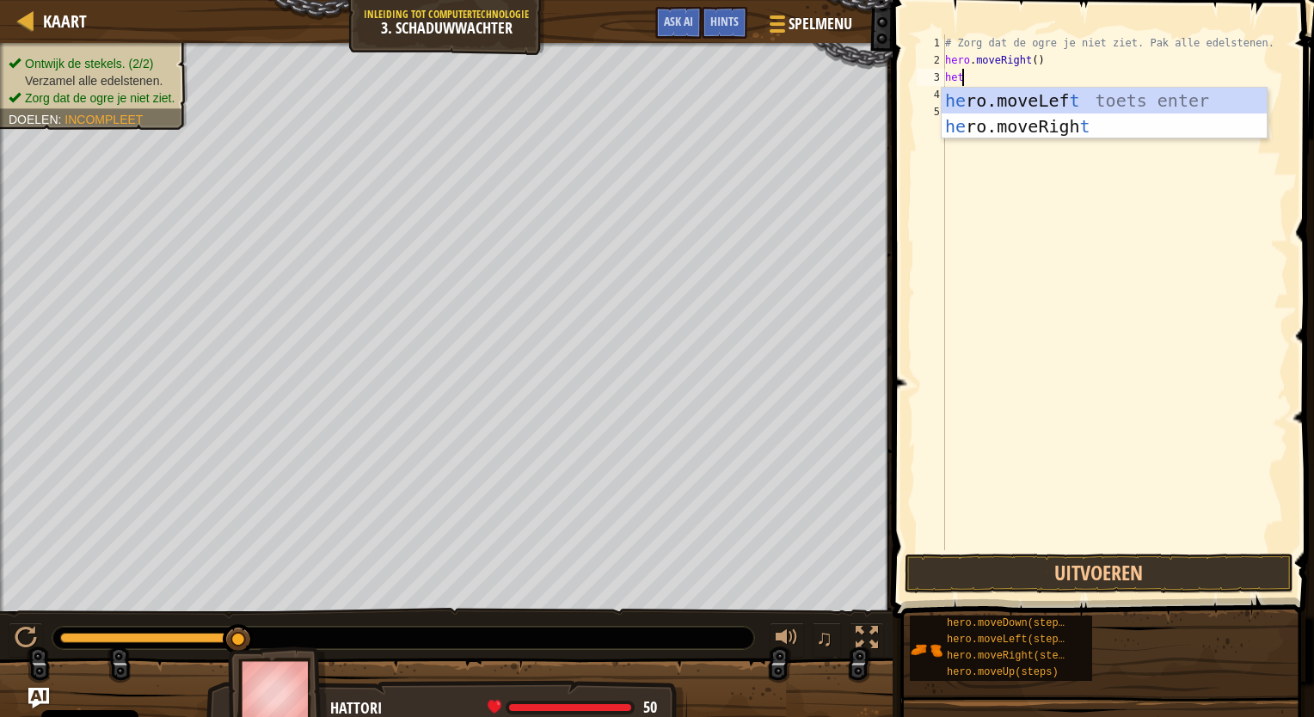
type textarea "he"
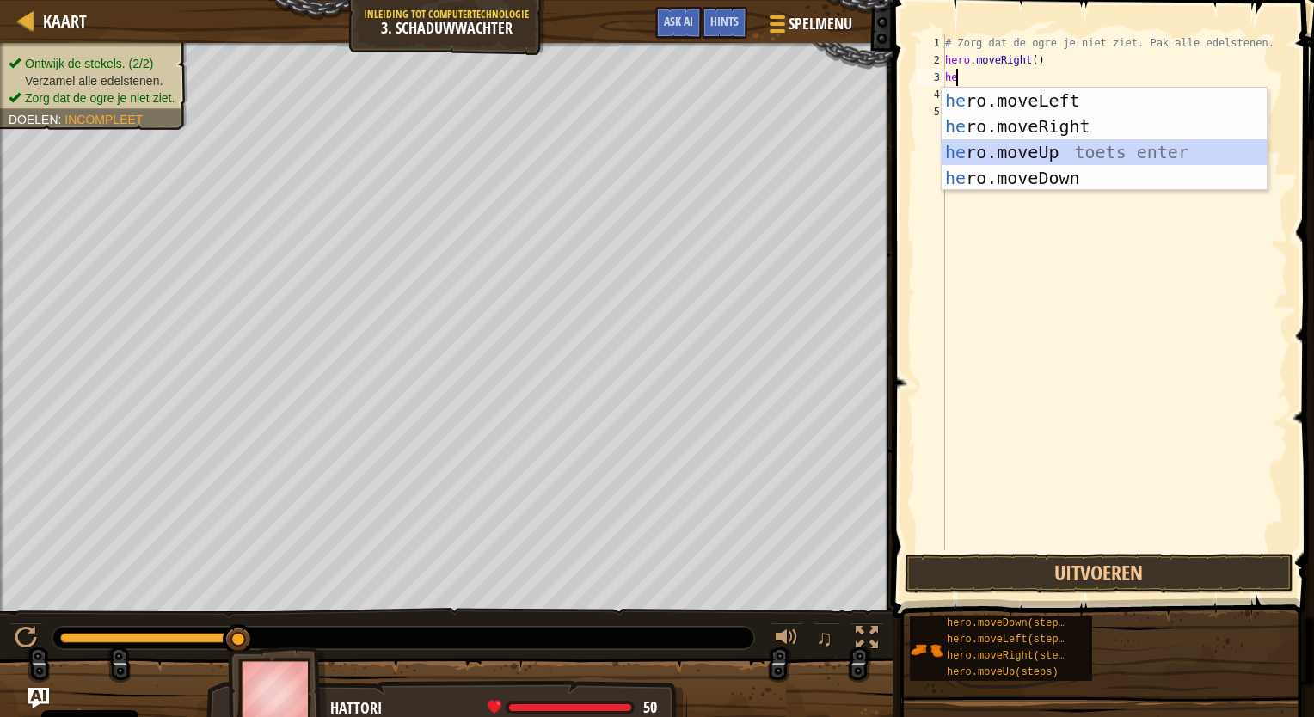
click at [1018, 148] on div "he ro.moveLeft toets enter he ro.moveRight toets enter he ro.moveUp toets enter…" at bounding box center [1103, 165] width 325 height 155
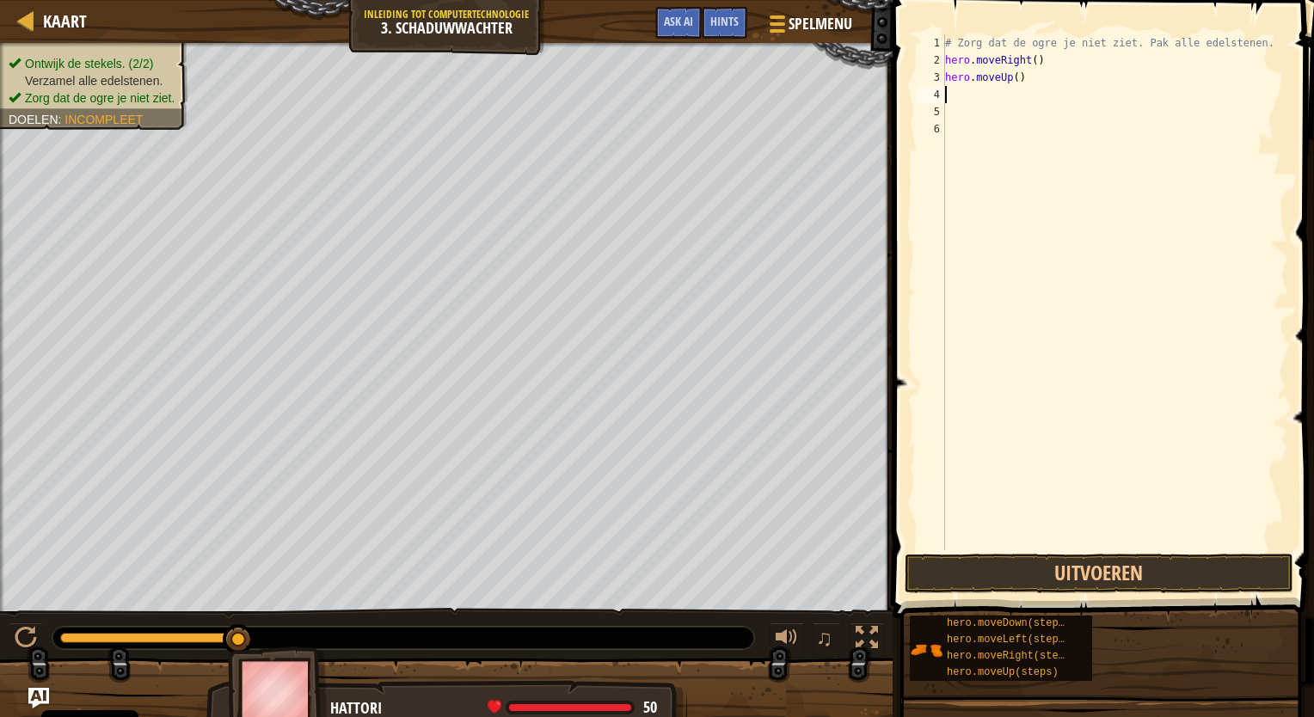
click at [949, 96] on div "# Zorg dat de ogre je niet ziet. Pak alle edelstenen. hero . moveRight ( ) hero…" at bounding box center [1114, 309] width 346 height 550
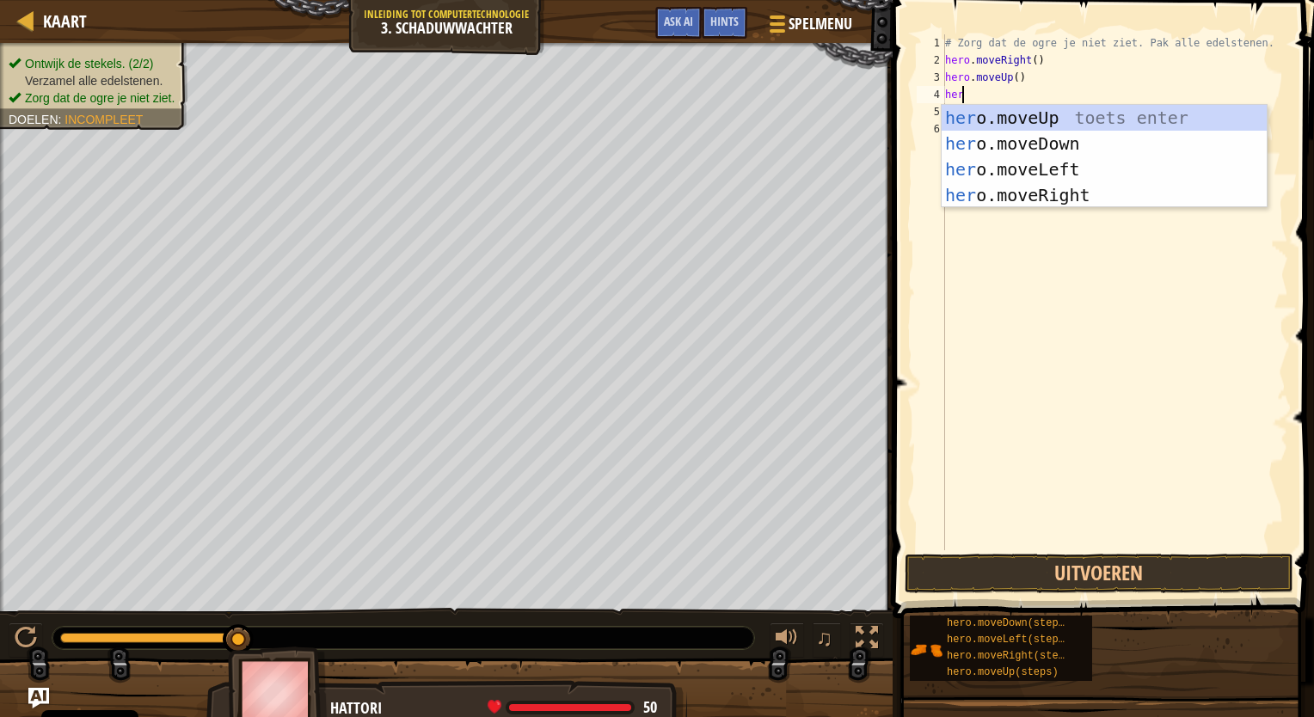
type textarea "hero"
click at [1025, 197] on div "hero .moveUp toets enter hero .moveDown toets enter hero .moveLeft toets enter …" at bounding box center [1103, 182] width 325 height 155
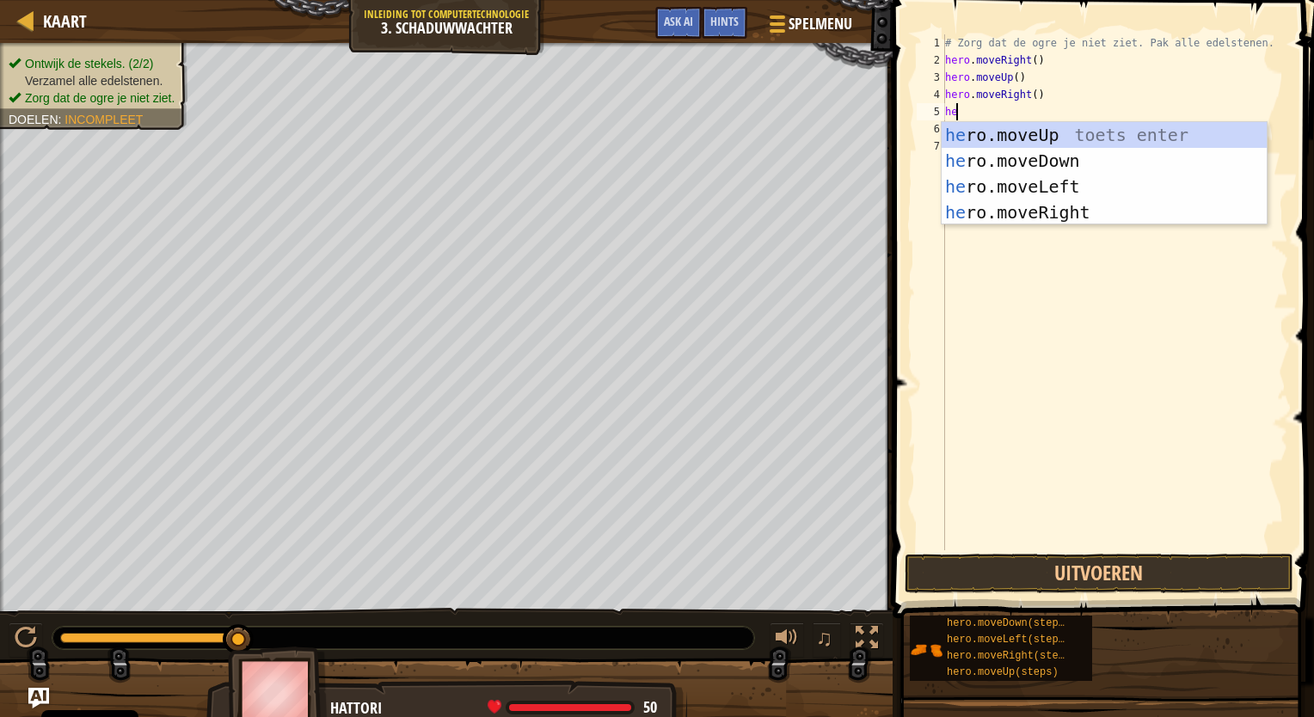
type textarea "her"
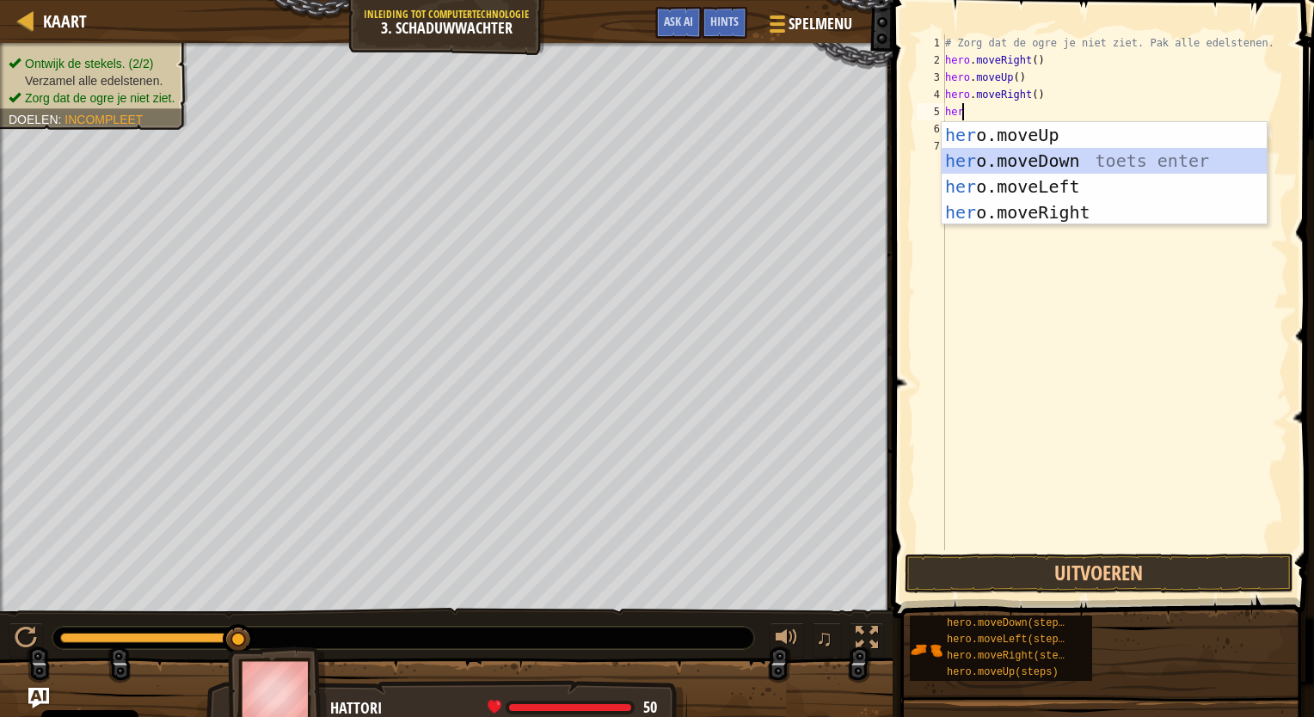
click at [1035, 151] on div "her o.moveUp toets enter her o.moveDown toets enter her o.moveLeft toets enter …" at bounding box center [1103, 199] width 325 height 155
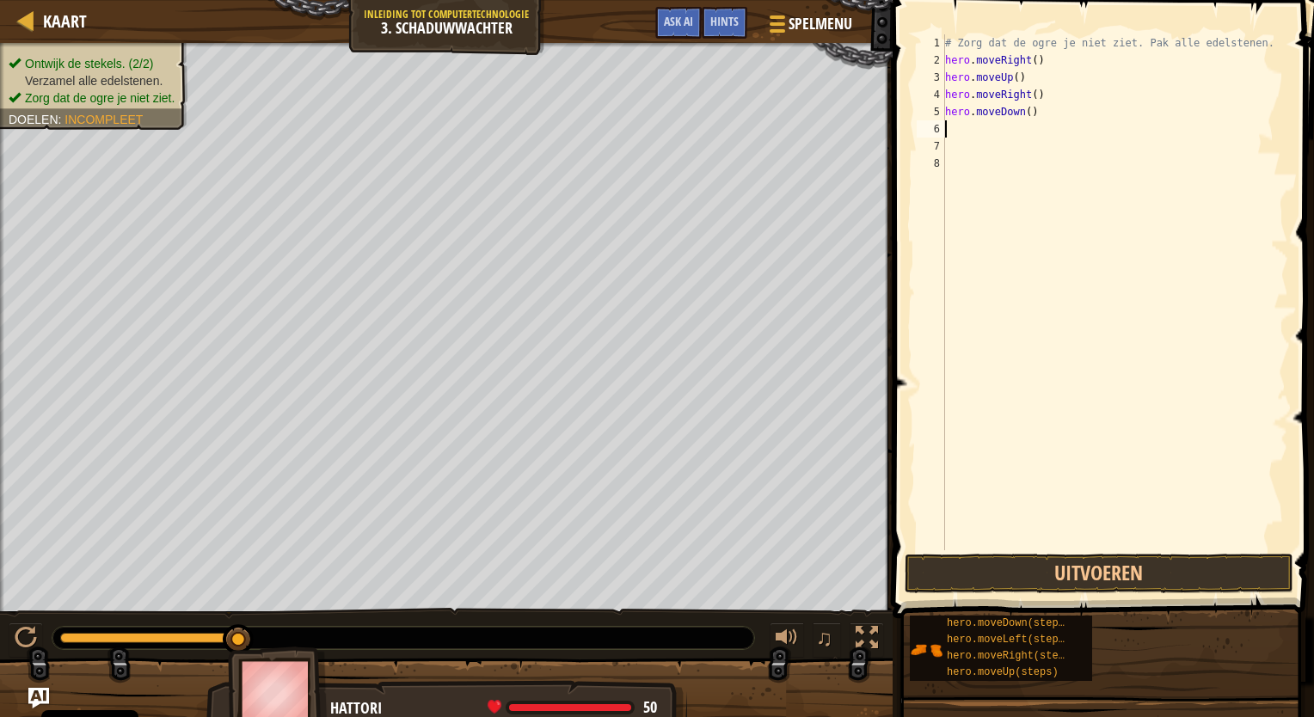
click at [980, 134] on div "# Zorg dat de ogre je niet ziet. Pak alle edelstenen. hero . moveRight ( ) hero…" at bounding box center [1114, 309] width 346 height 550
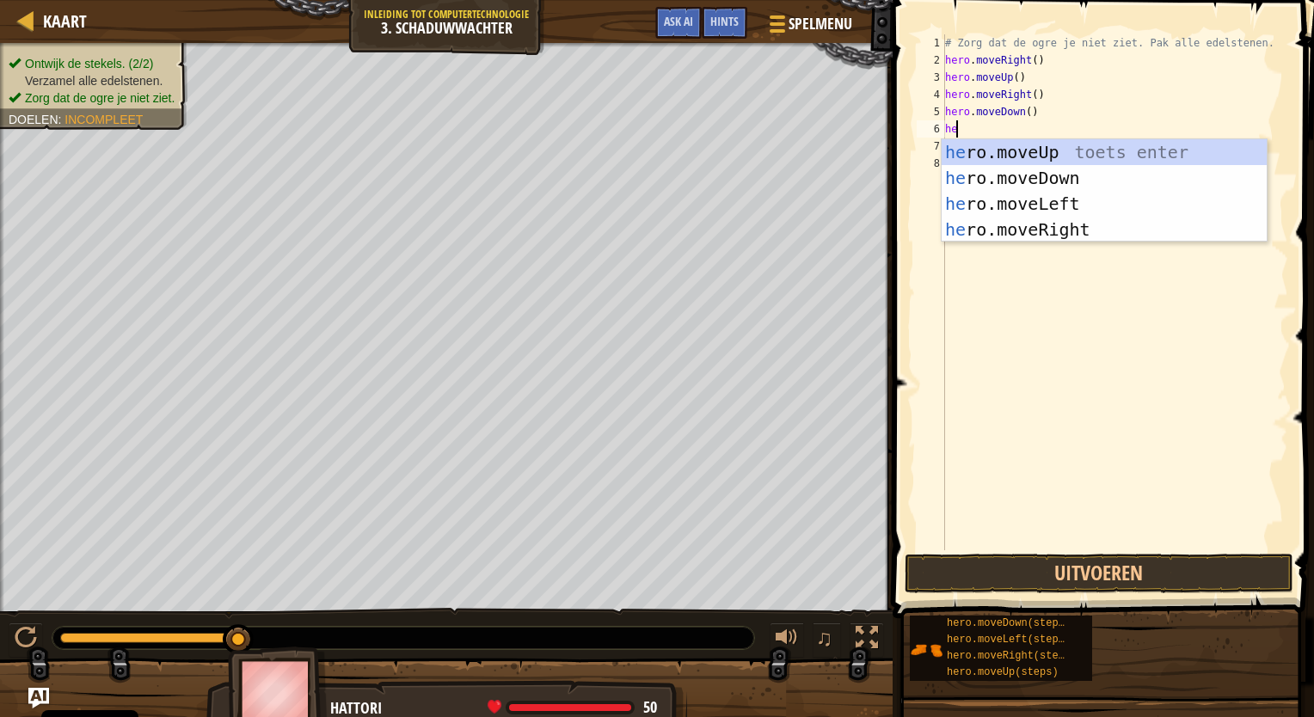
type textarea "her"
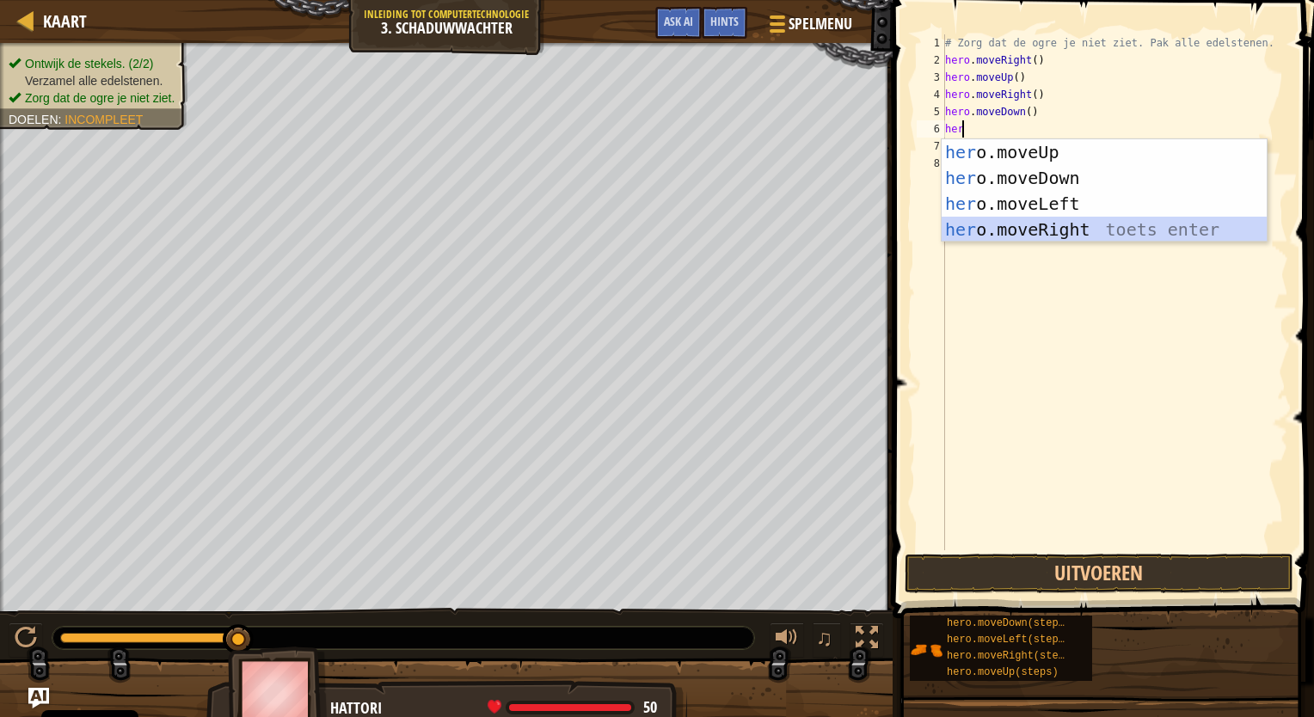
click at [997, 230] on div "her o.moveUp toets enter her o.moveDown toets enter her o.moveLeft toets enter …" at bounding box center [1103, 216] width 325 height 155
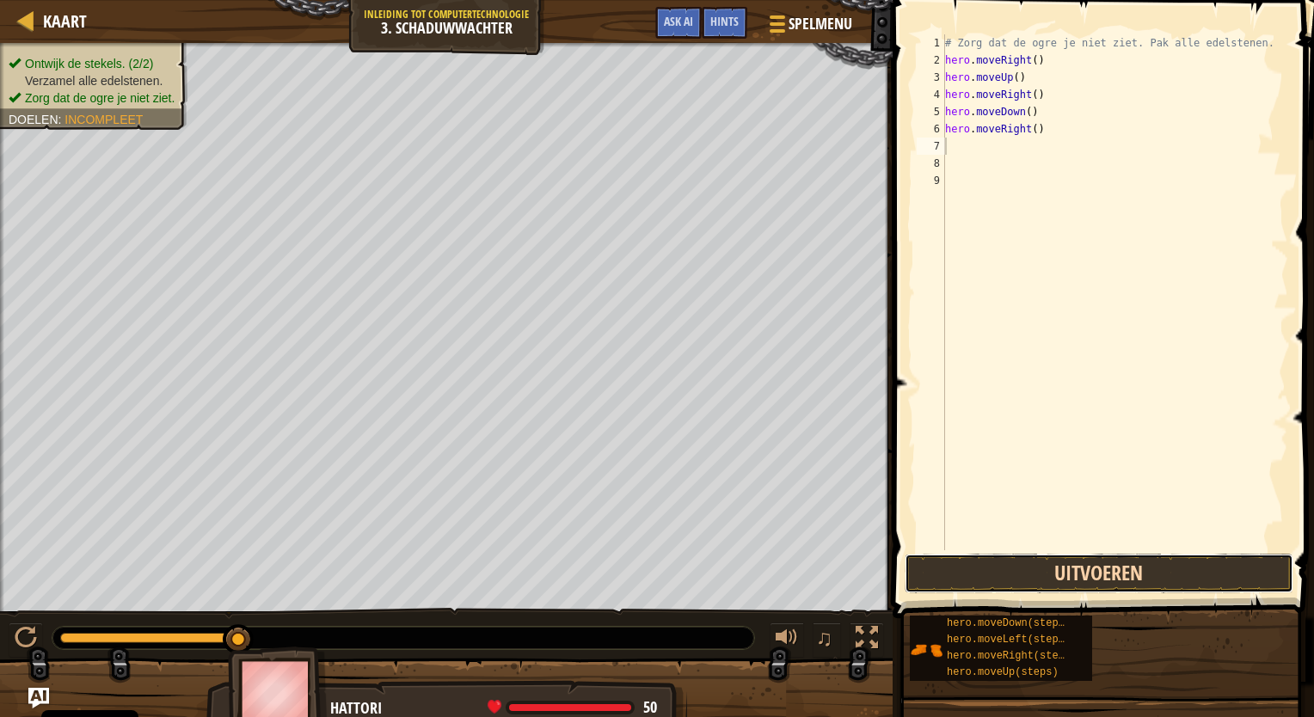
click at [990, 558] on button "Uitvoeren" at bounding box center [1098, 574] width 389 height 40
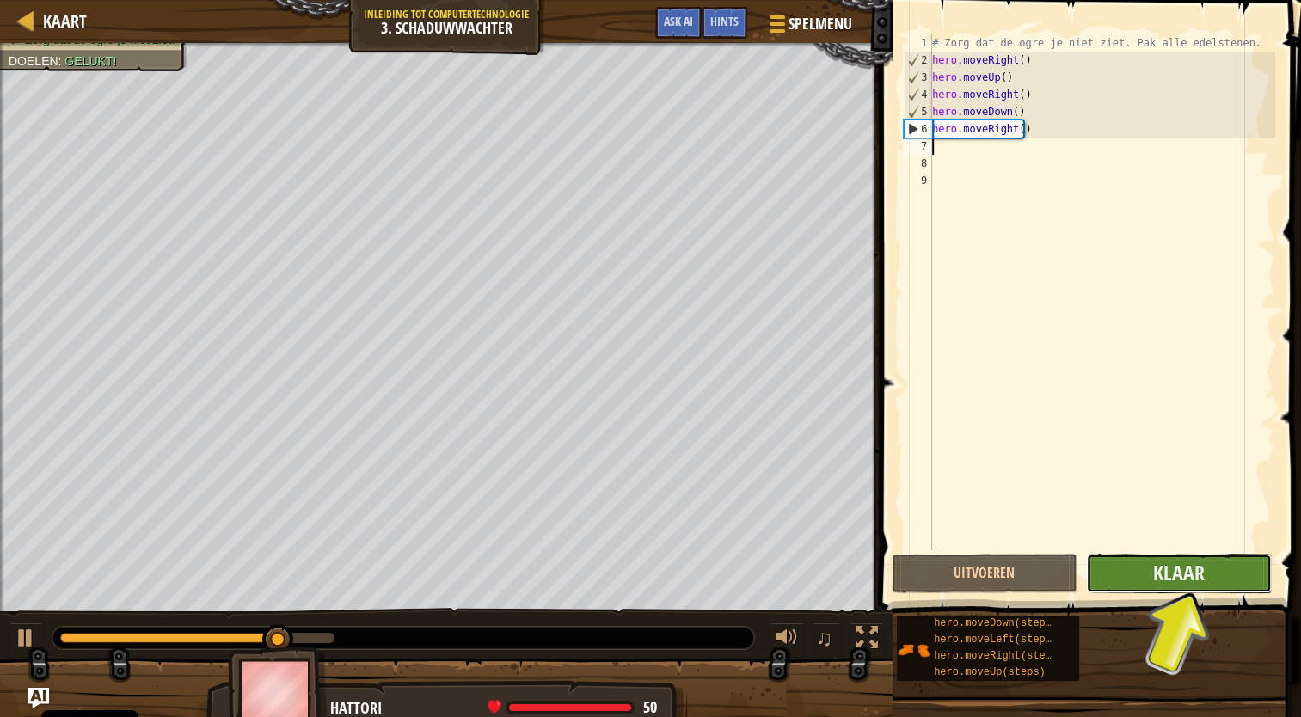
click at [1149, 569] on button "Klaar" at bounding box center [1179, 574] width 186 height 40
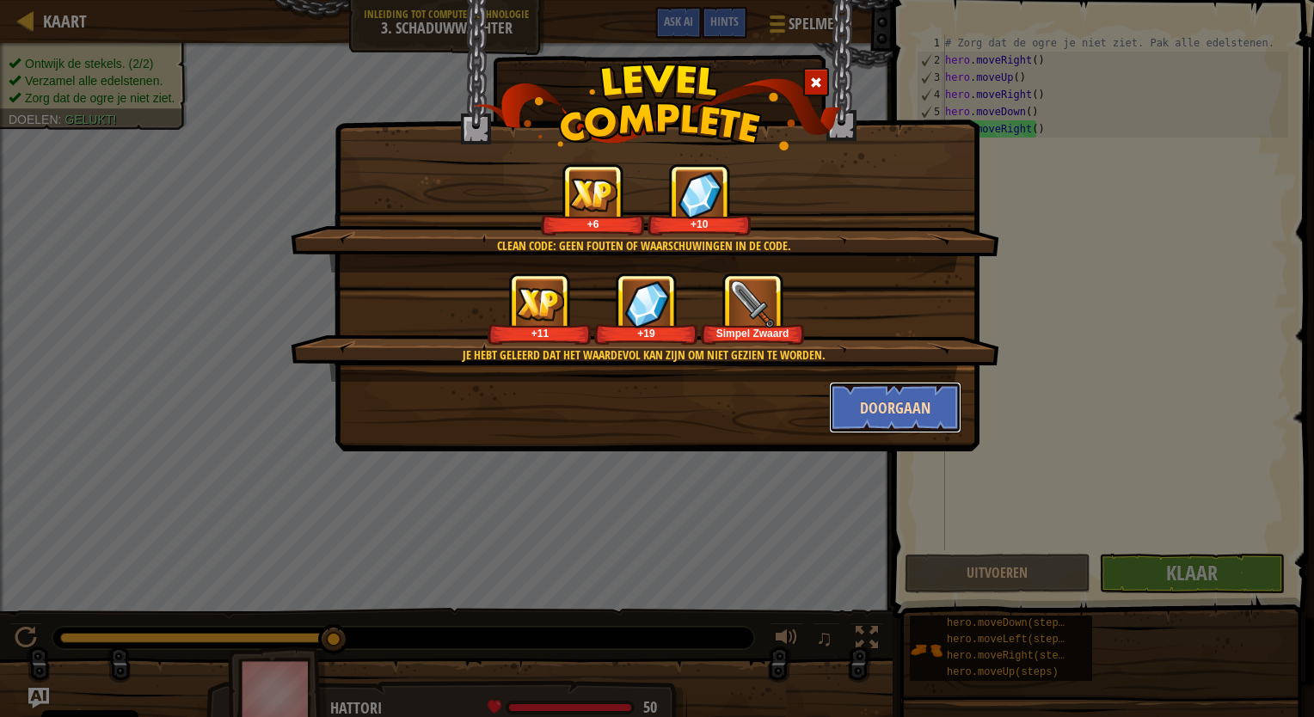
click at [882, 408] on button "Doorgaan" at bounding box center [895, 408] width 133 height 52
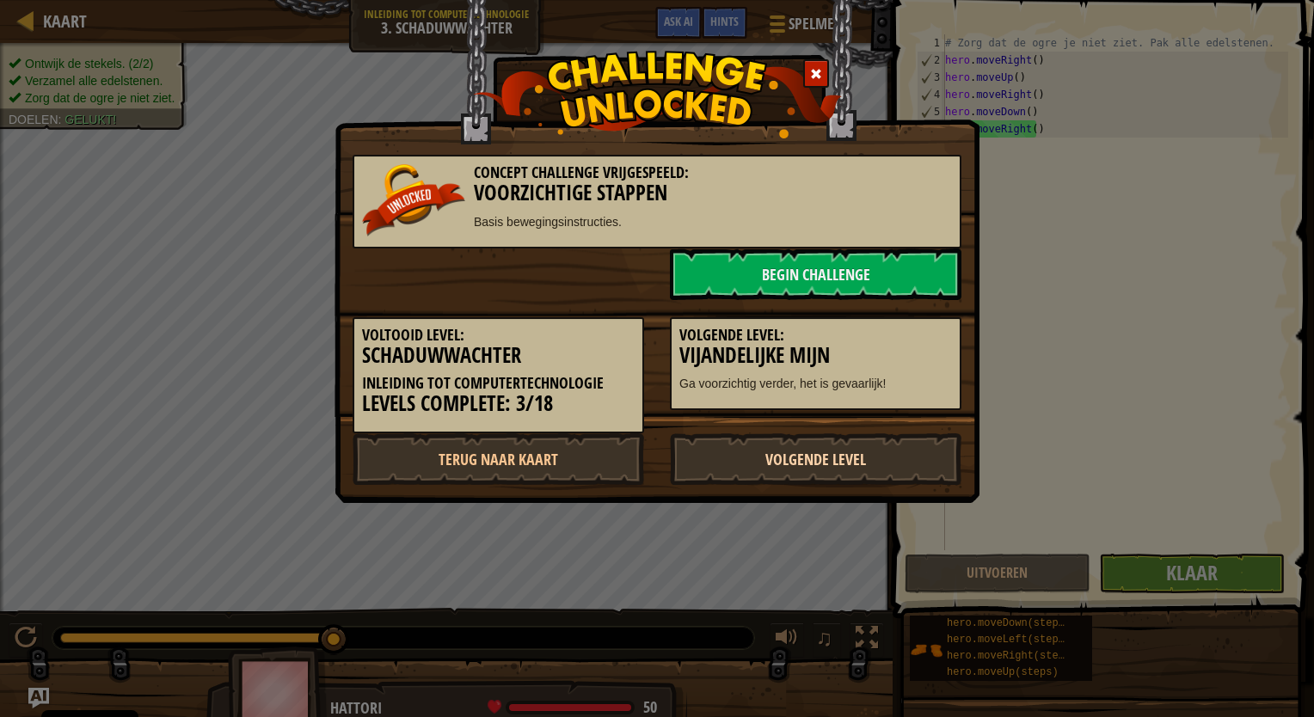
click at [849, 464] on link "Volgende Level" at bounding box center [815, 459] width 291 height 52
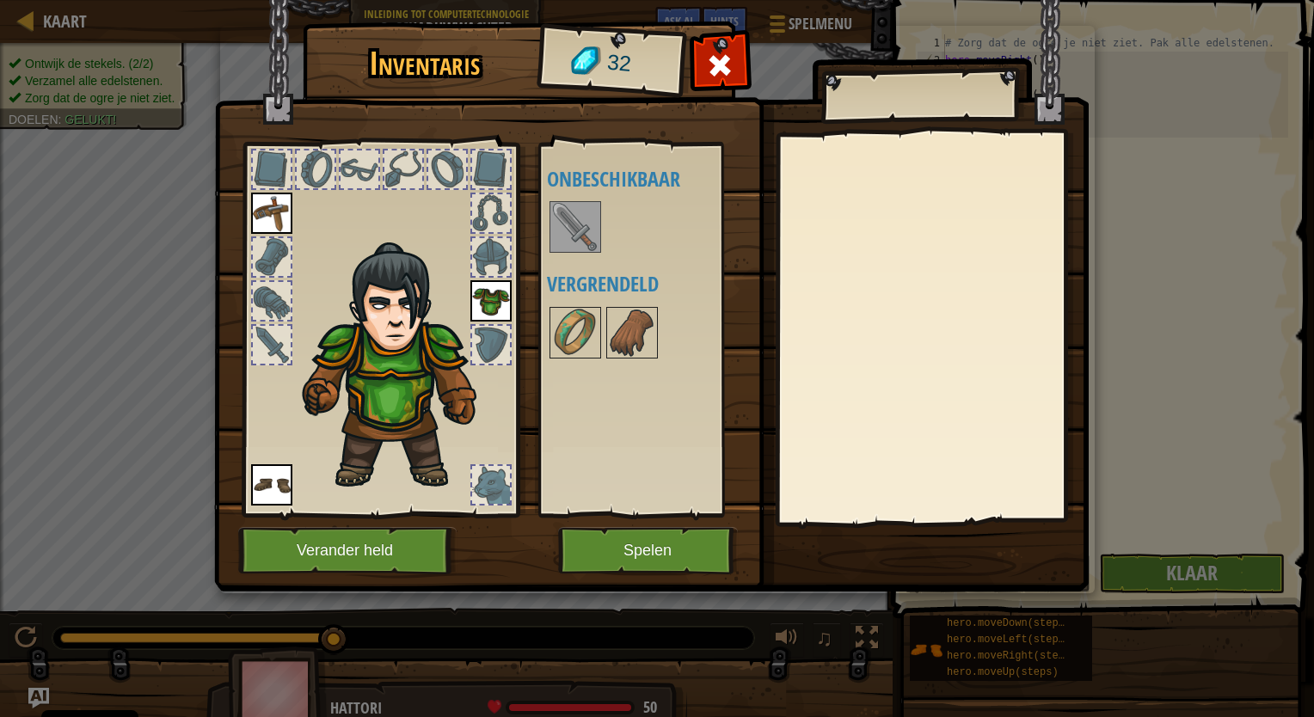
click at [582, 236] on img at bounding box center [575, 227] width 48 height 48
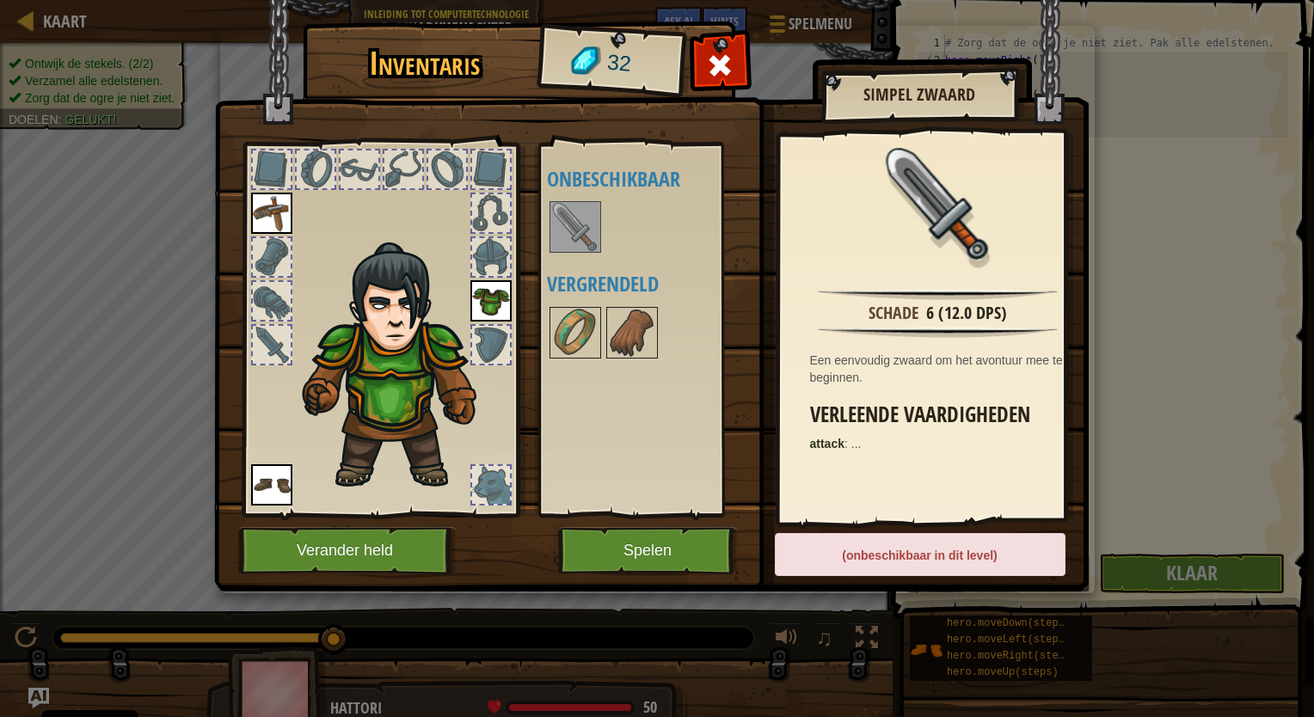
click at [582, 236] on img at bounding box center [575, 227] width 48 height 48
click at [639, 545] on button "Spelen" at bounding box center [648, 550] width 180 height 47
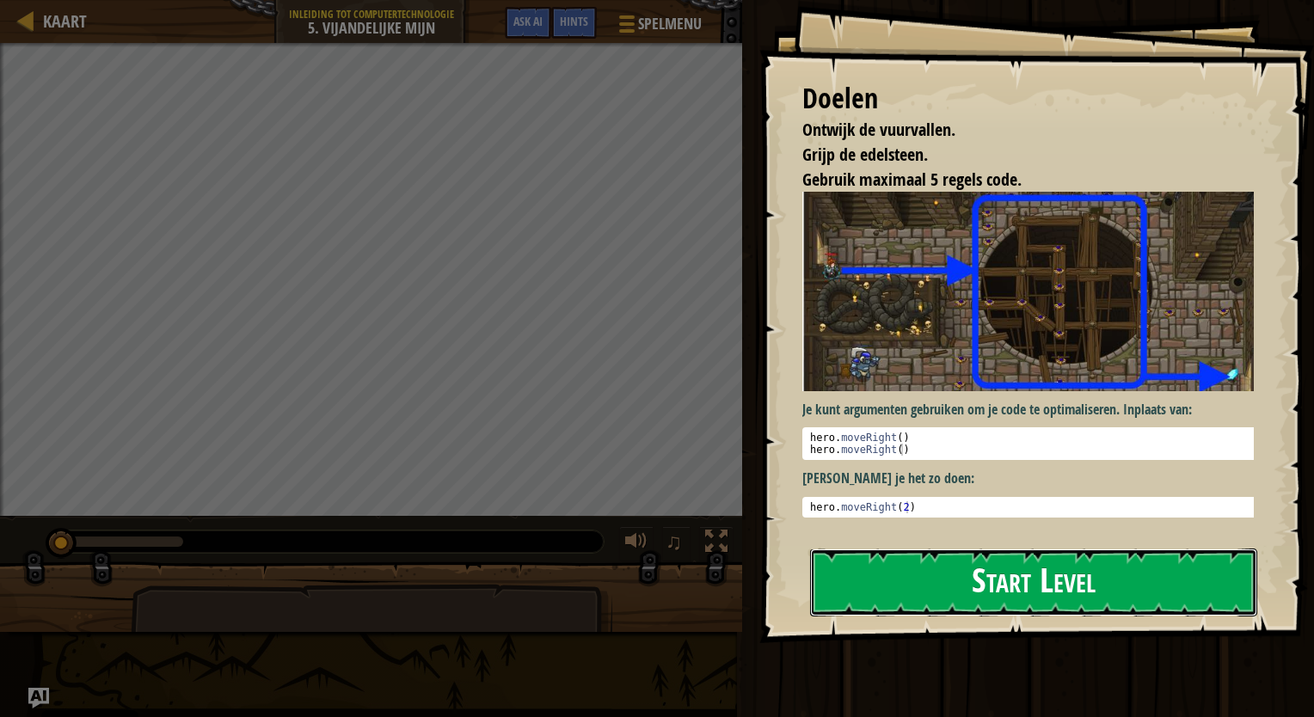
click at [941, 561] on button "Start Level" at bounding box center [1033, 583] width 447 height 68
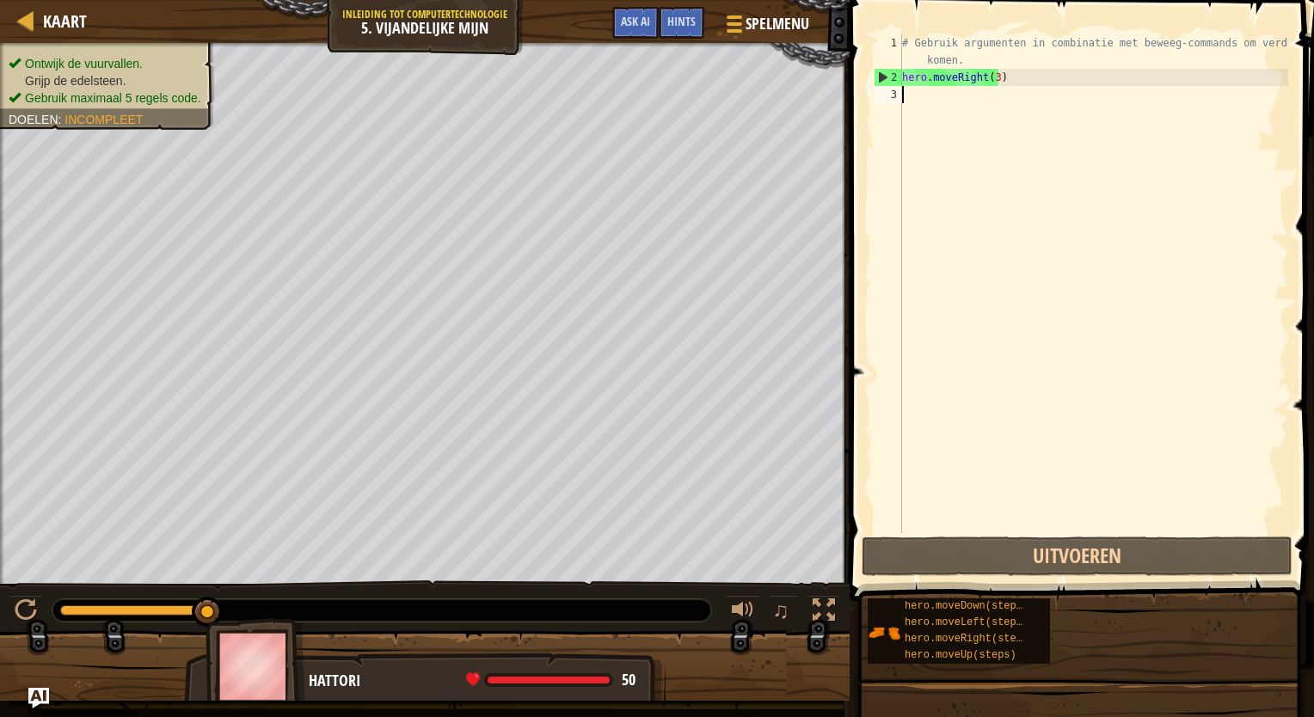
click at [917, 101] on div "# Gebruik argumenten in combinatie met beweeg-commands om verder te komen. hero…" at bounding box center [1092, 309] width 389 height 550
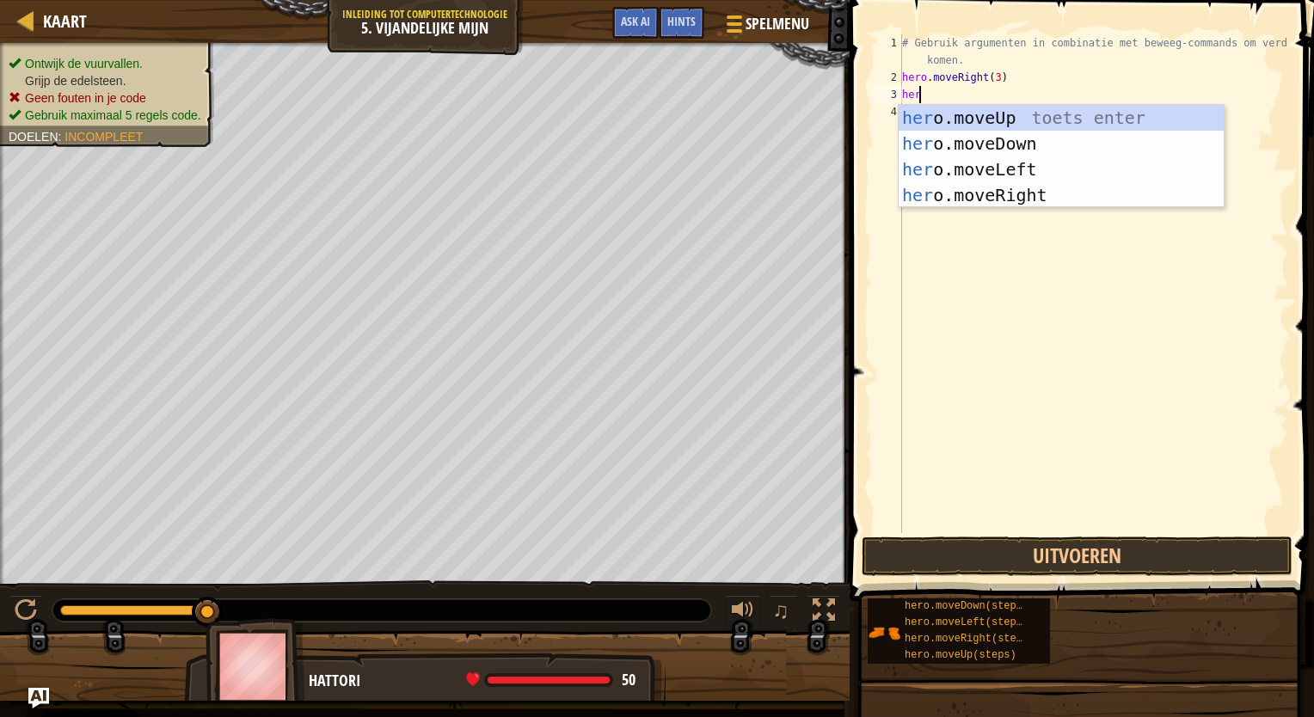
scroll to position [8, 0]
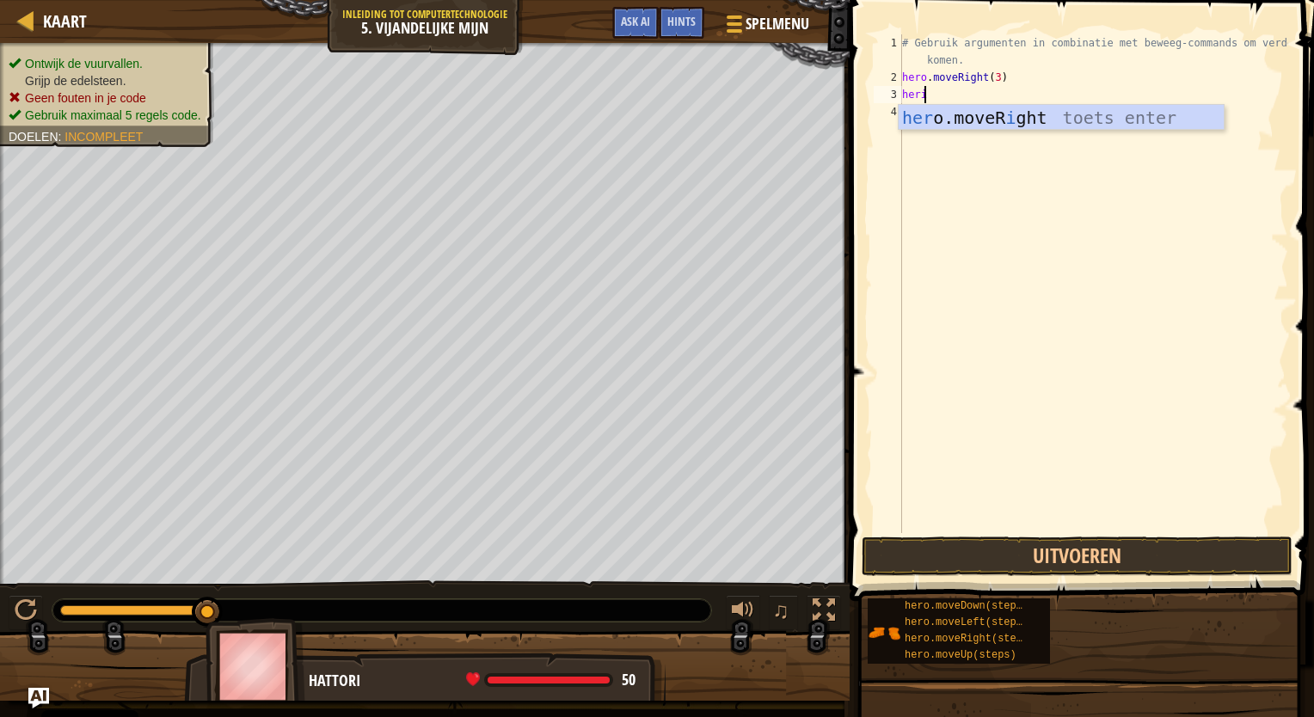
type textarea "her"
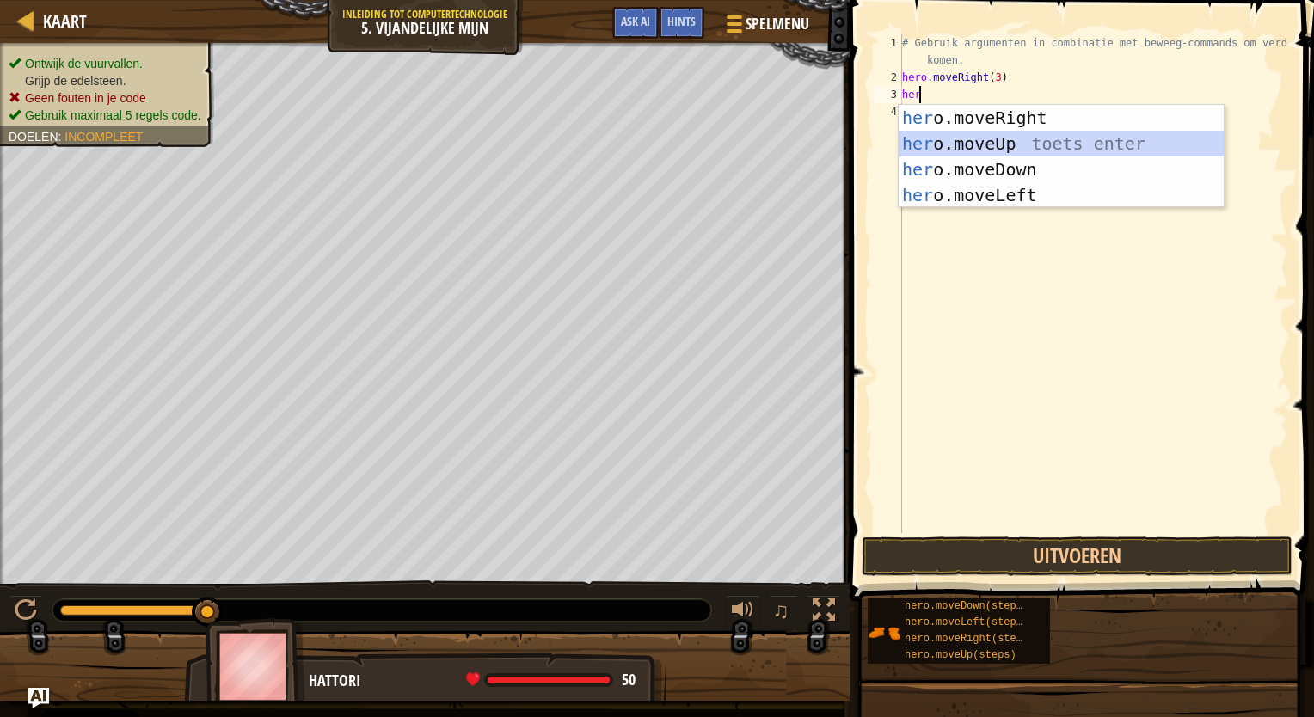
click at [972, 144] on div "her o.moveRight toets enter her o.moveUp toets enter her o.moveDown toets enter…" at bounding box center [1060, 182] width 325 height 155
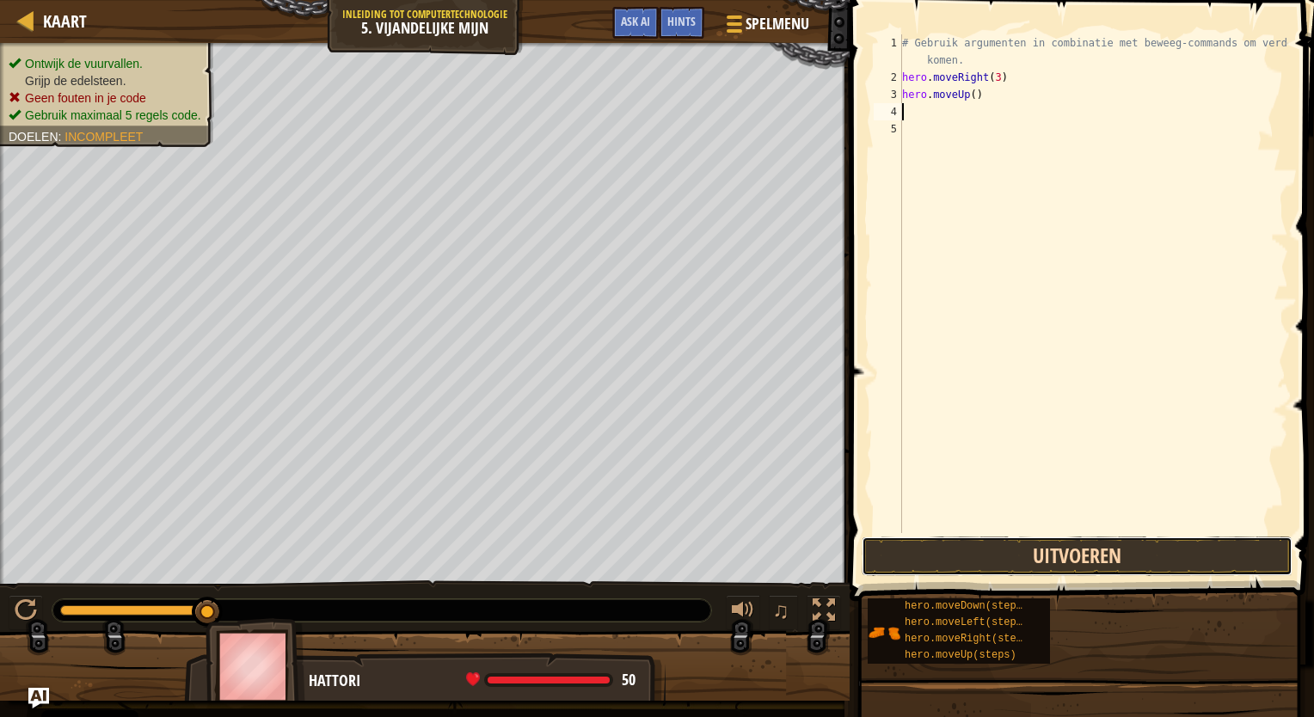
click at [987, 549] on button "Uitvoeren" at bounding box center [1076, 557] width 431 height 40
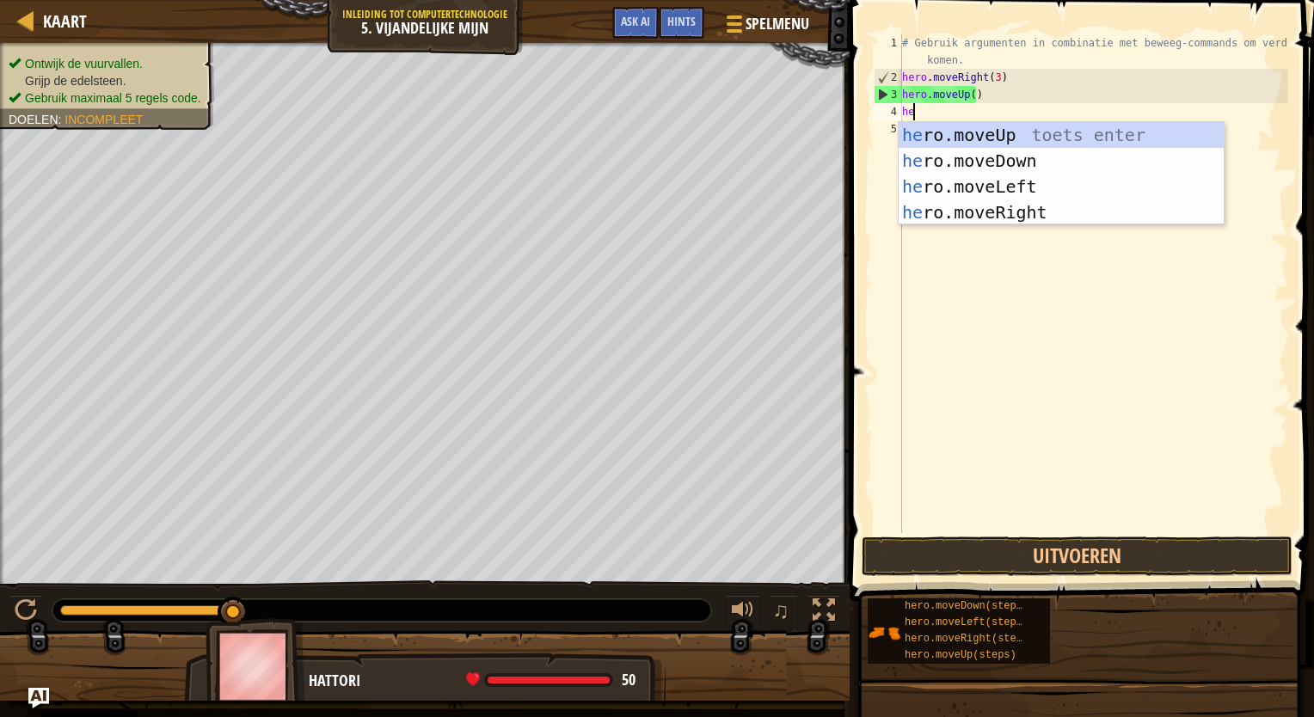
type textarea "her"
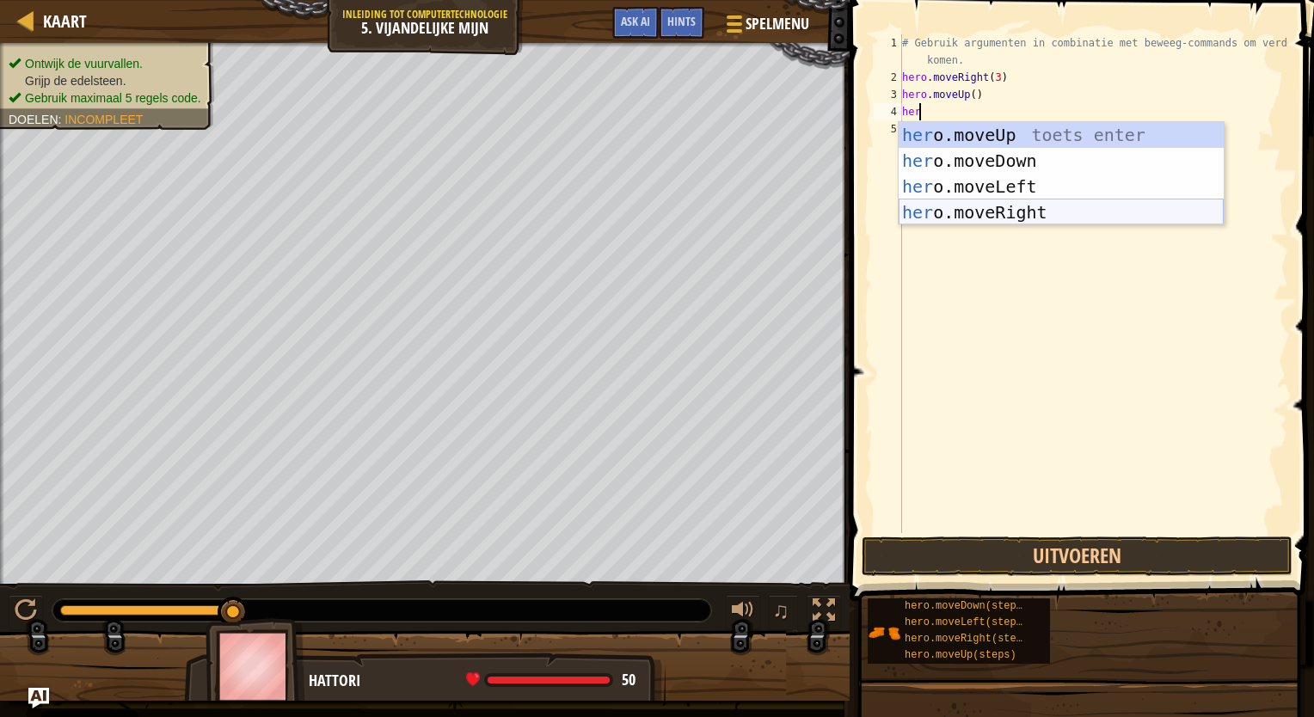
click at [992, 212] on div "her o.moveUp toets enter her o.moveDown toets enter her o.moveLeft toets enter …" at bounding box center [1060, 199] width 325 height 155
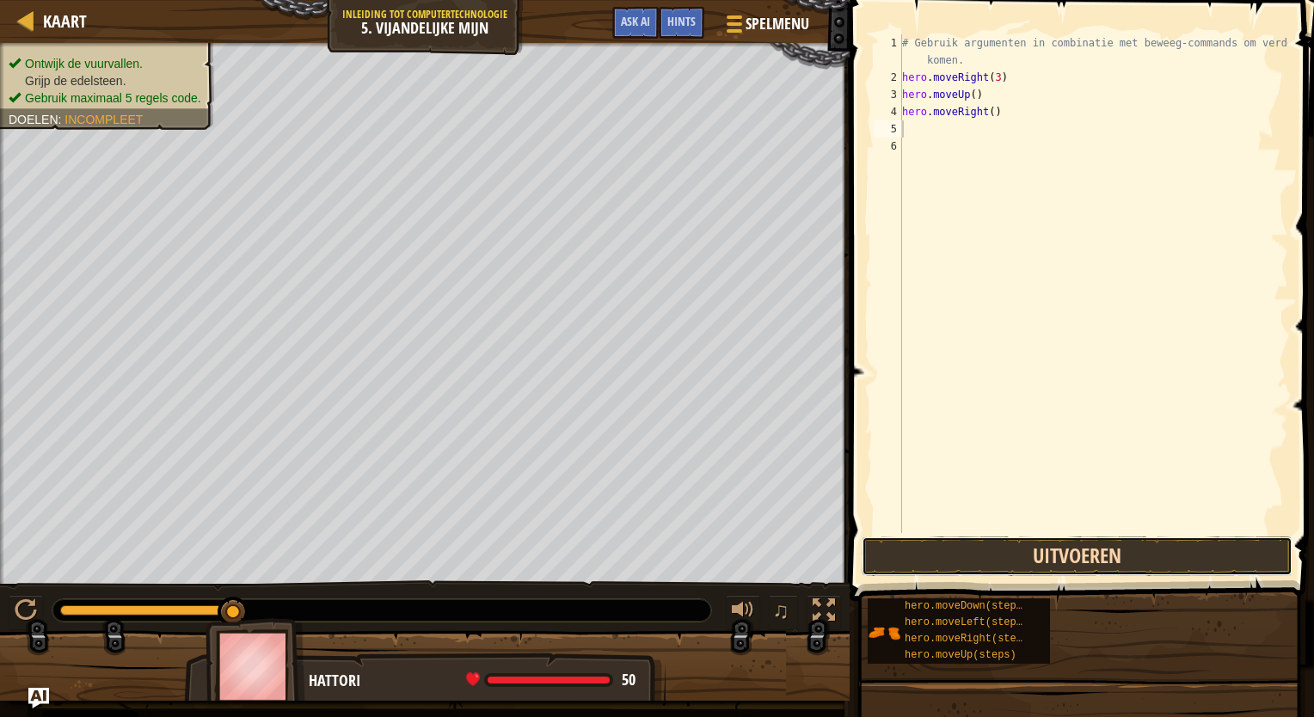
click at [1074, 552] on button "Uitvoeren" at bounding box center [1076, 557] width 431 height 40
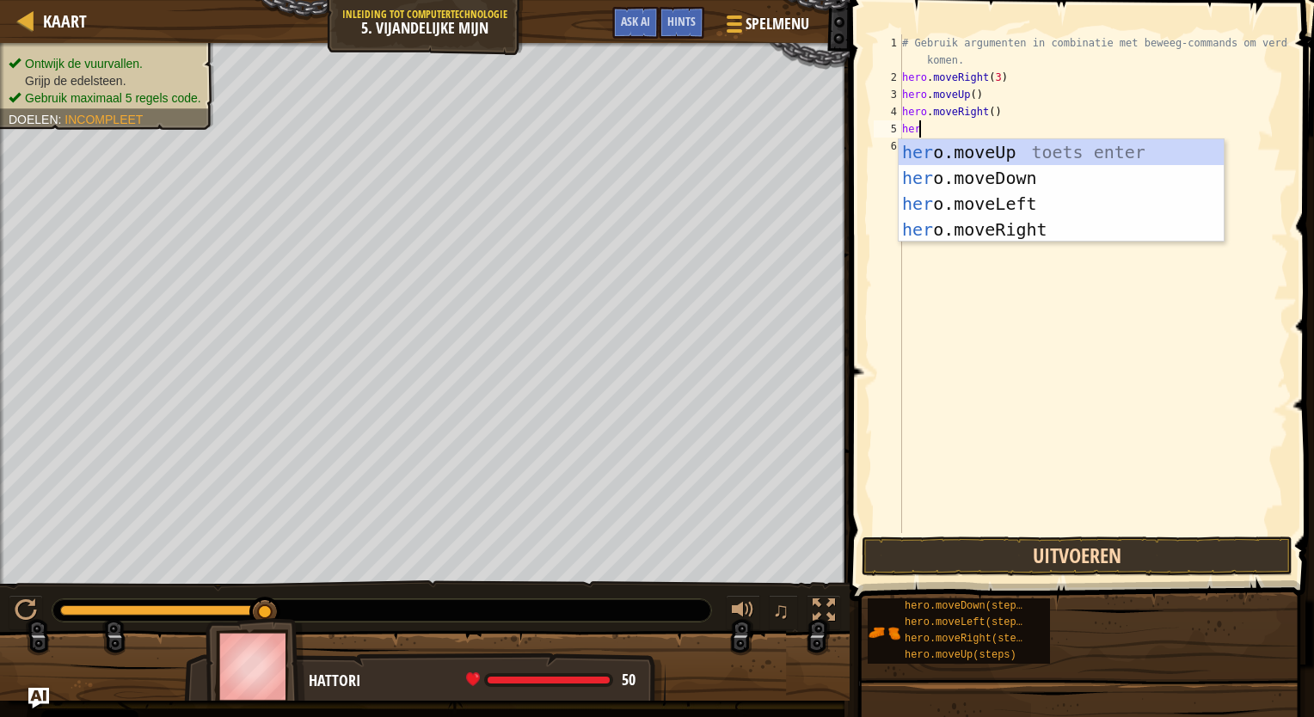
type textarea "hero"
click at [1042, 177] on div "hero .moveUp toets enter hero .moveDown toets enter hero .moveLeft toets enter …" at bounding box center [1060, 216] width 325 height 155
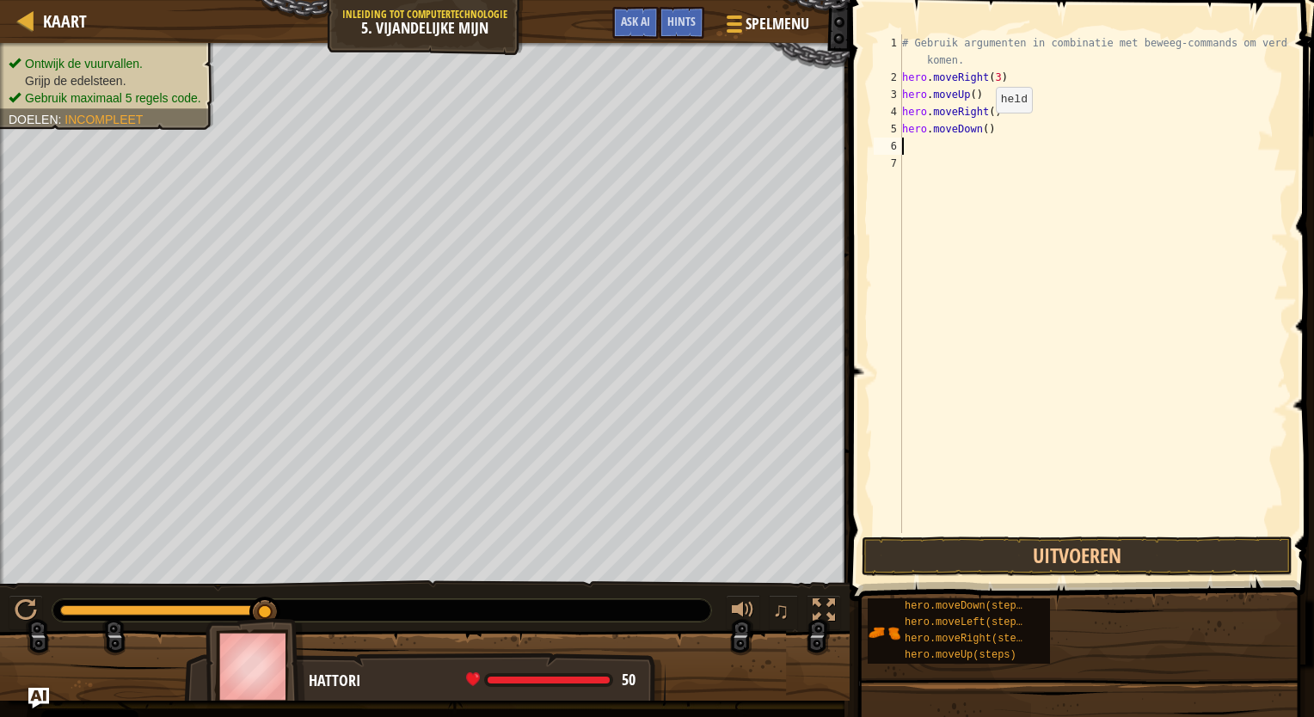
click at [980, 129] on div "# Gebruik argumenten in combinatie met beweeg-commands om verder te komen. hero…" at bounding box center [1092, 309] width 389 height 550
type textarea "hero.moveDown(3)"
click at [1088, 562] on button "Uitvoeren" at bounding box center [1076, 557] width 431 height 40
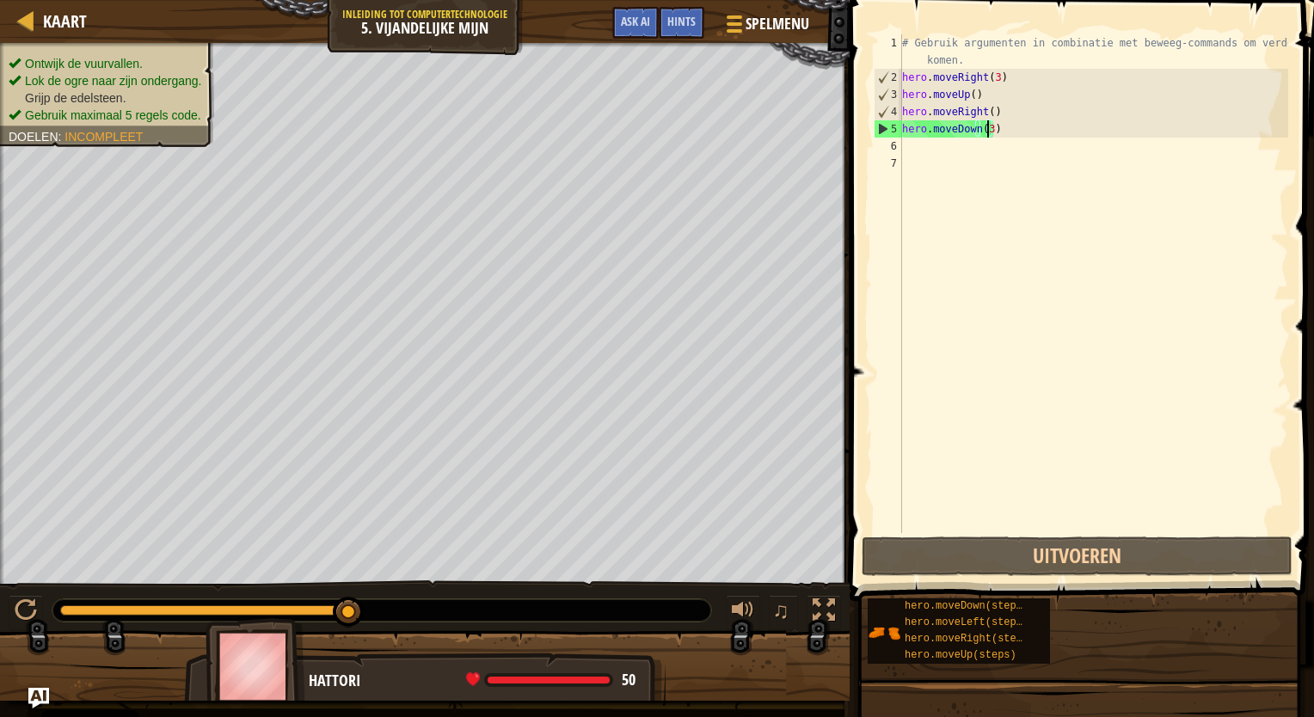
click at [916, 163] on div "# Gebruik argumenten in combinatie met beweeg-commands om verder te komen. hero…" at bounding box center [1092, 309] width 389 height 550
click at [922, 142] on div "# Gebruik argumenten in combinatie met beweeg-commands om verder te komen. hero…" at bounding box center [1092, 309] width 389 height 550
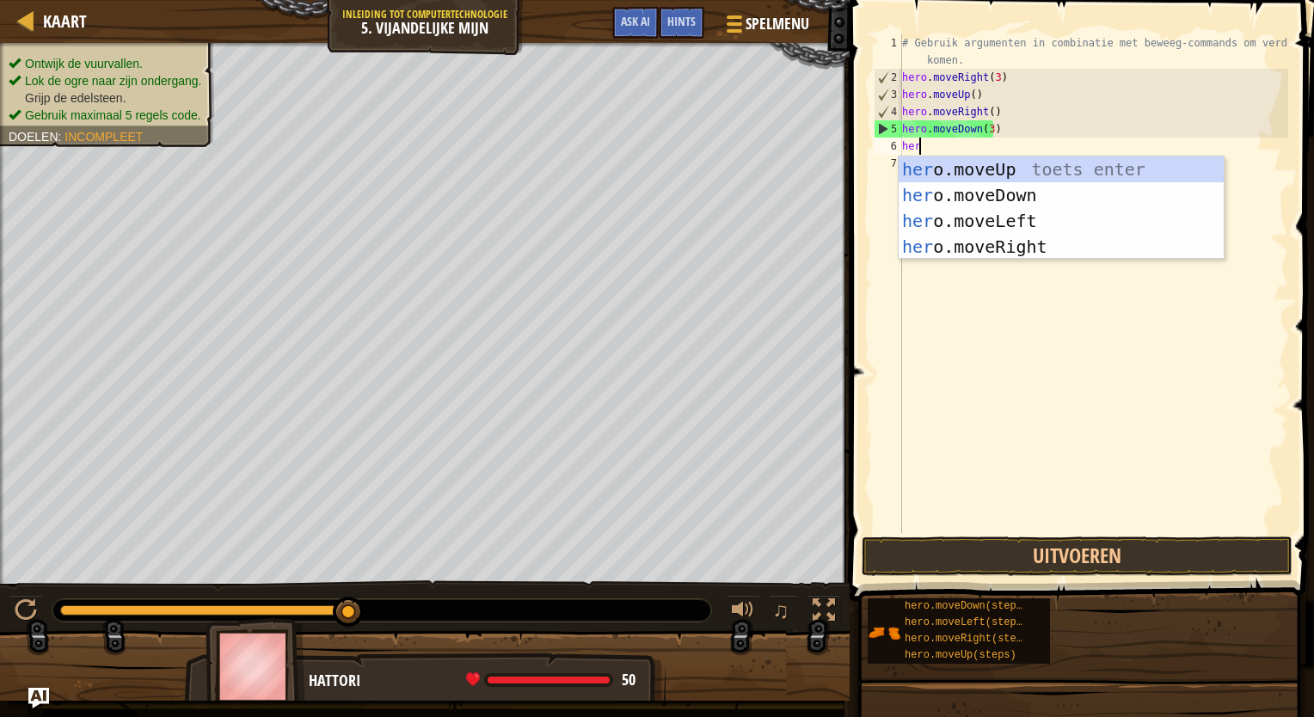
type textarea "hero"
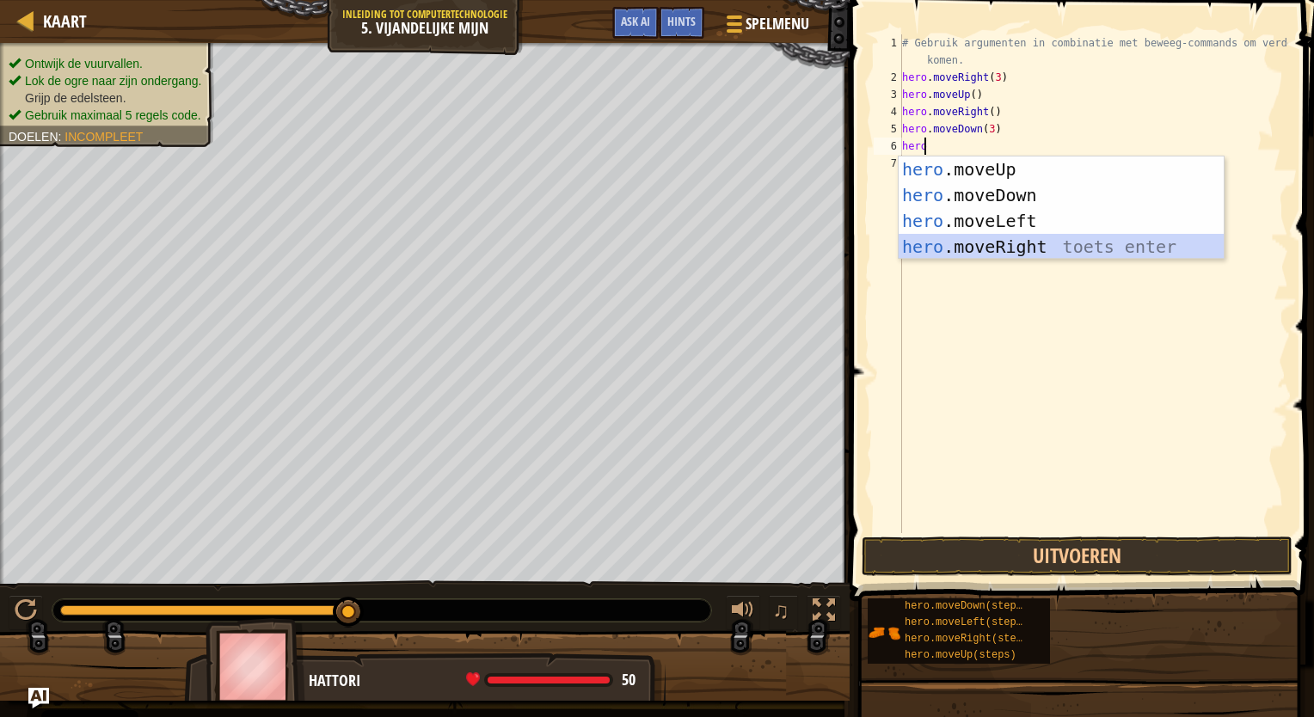
click at [935, 246] on div "hero .moveUp toets enter hero .moveDown toets enter hero .moveLeft toets enter …" at bounding box center [1060, 233] width 325 height 155
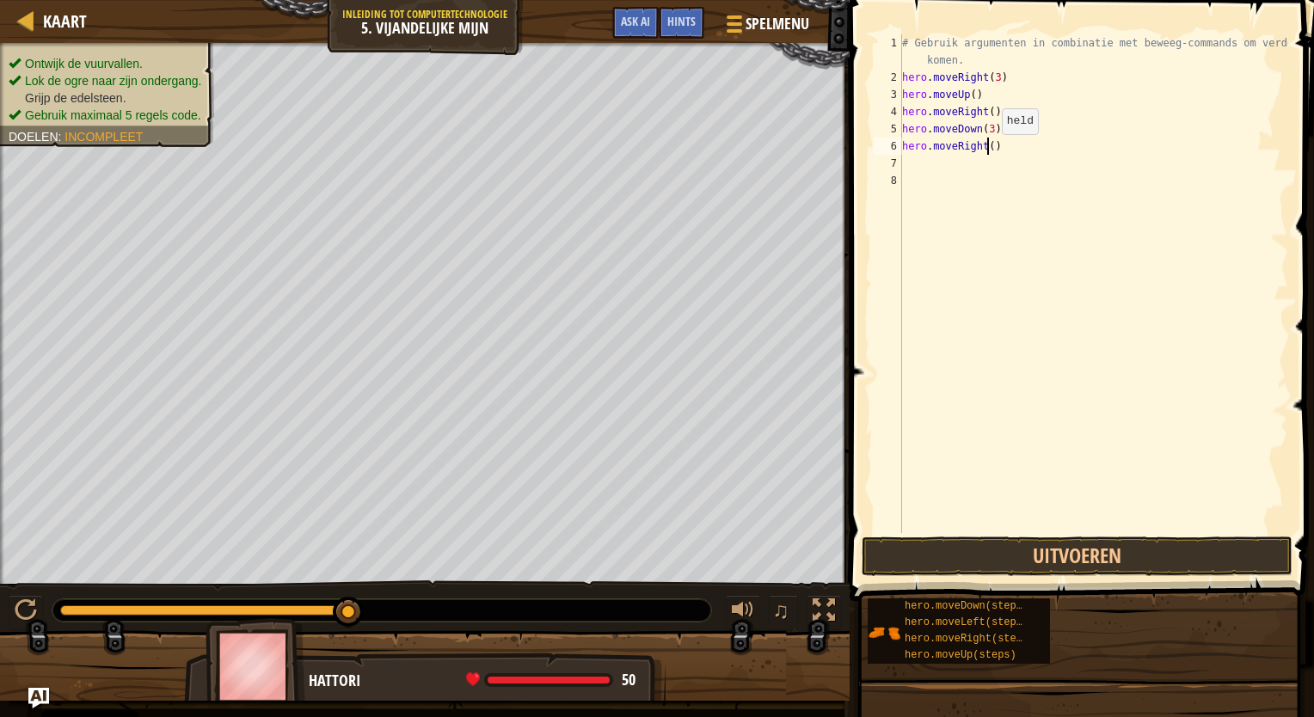
click at [987, 150] on div "# Gebruik argumenten in combinatie met beweeg-commands om verder te komen. hero…" at bounding box center [1092, 309] width 389 height 550
type textarea "hero.moveRight(2)"
click at [1037, 554] on button "Uitvoeren" at bounding box center [1076, 557] width 431 height 40
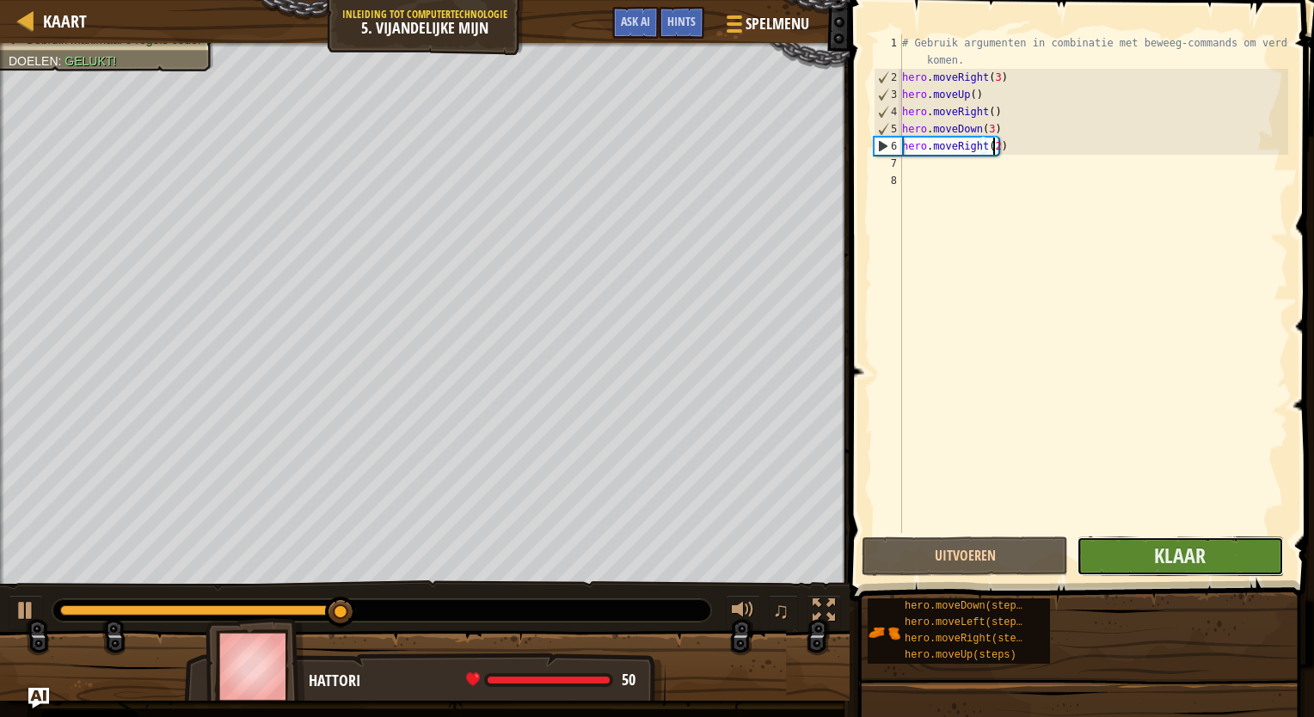
click at [1109, 566] on button "Klaar" at bounding box center [1179, 557] width 206 height 40
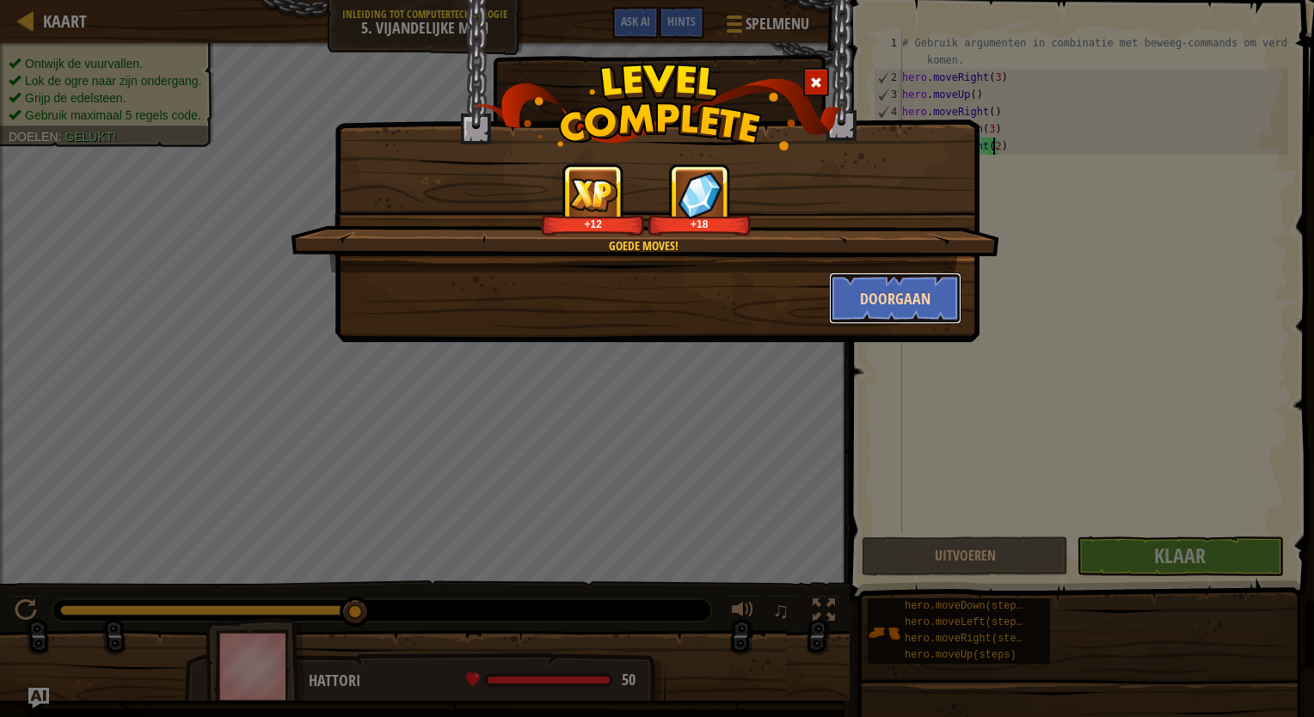
click at [878, 308] on button "Doorgaan" at bounding box center [895, 299] width 133 height 52
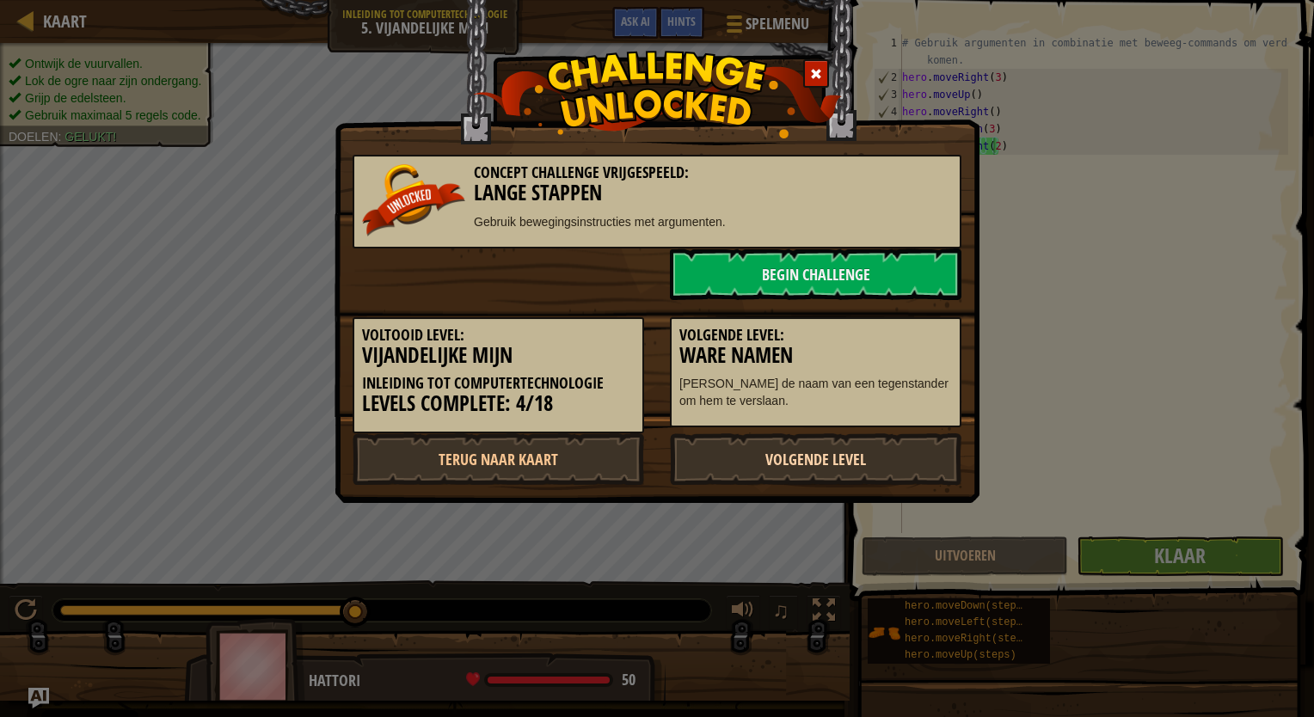
click at [844, 445] on link "Volgende Level" at bounding box center [815, 459] width 291 height 52
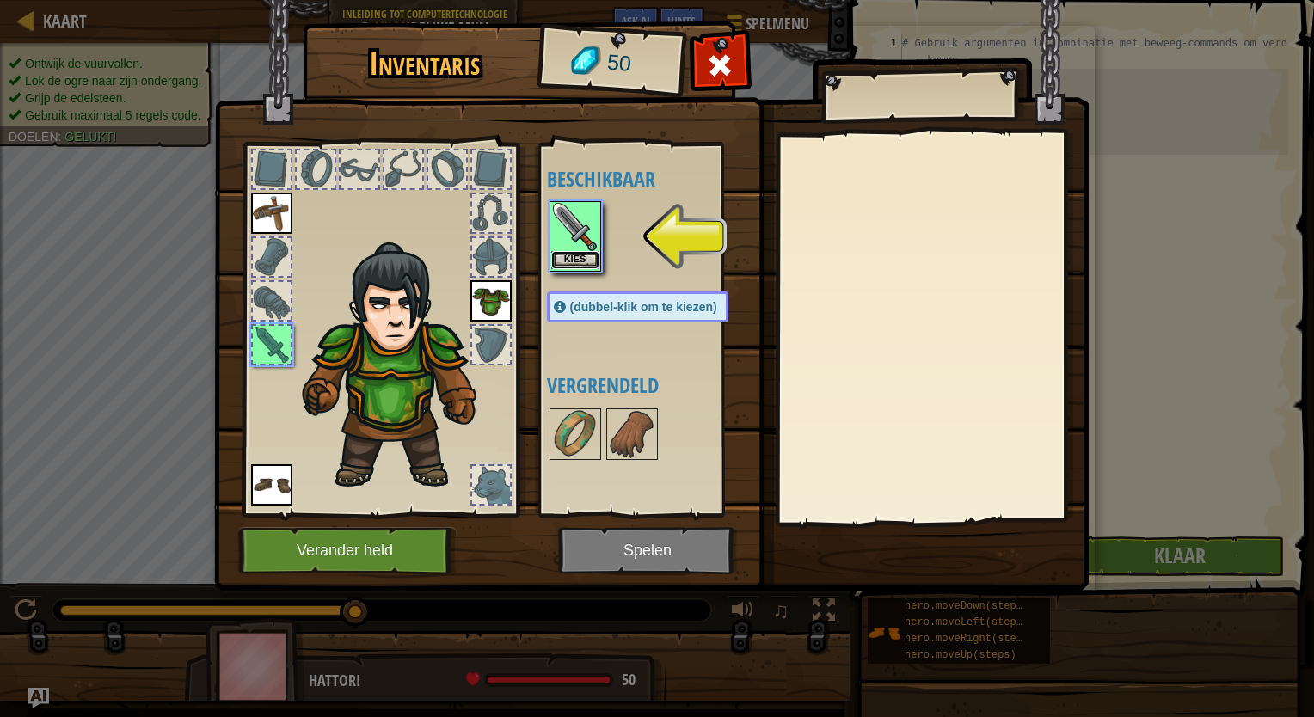
click at [564, 260] on button "Kies" at bounding box center [575, 260] width 48 height 18
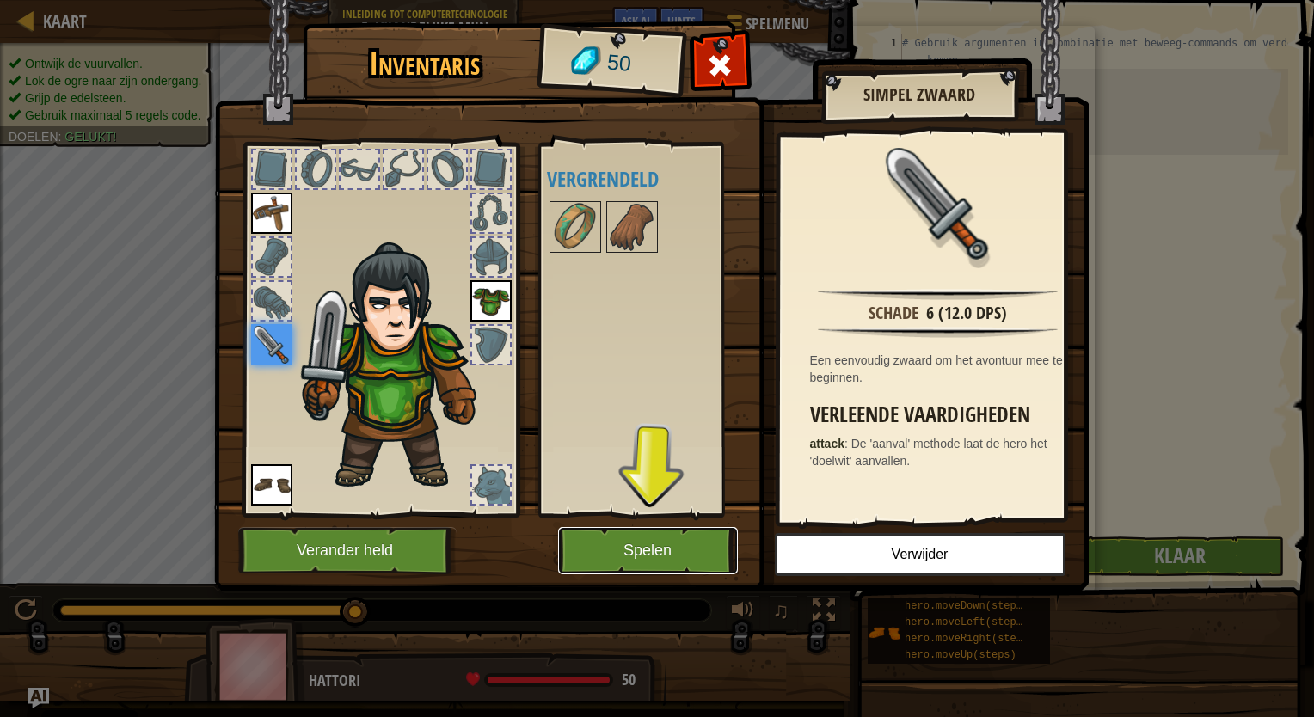
click at [622, 559] on button "Spelen" at bounding box center [648, 550] width 180 height 47
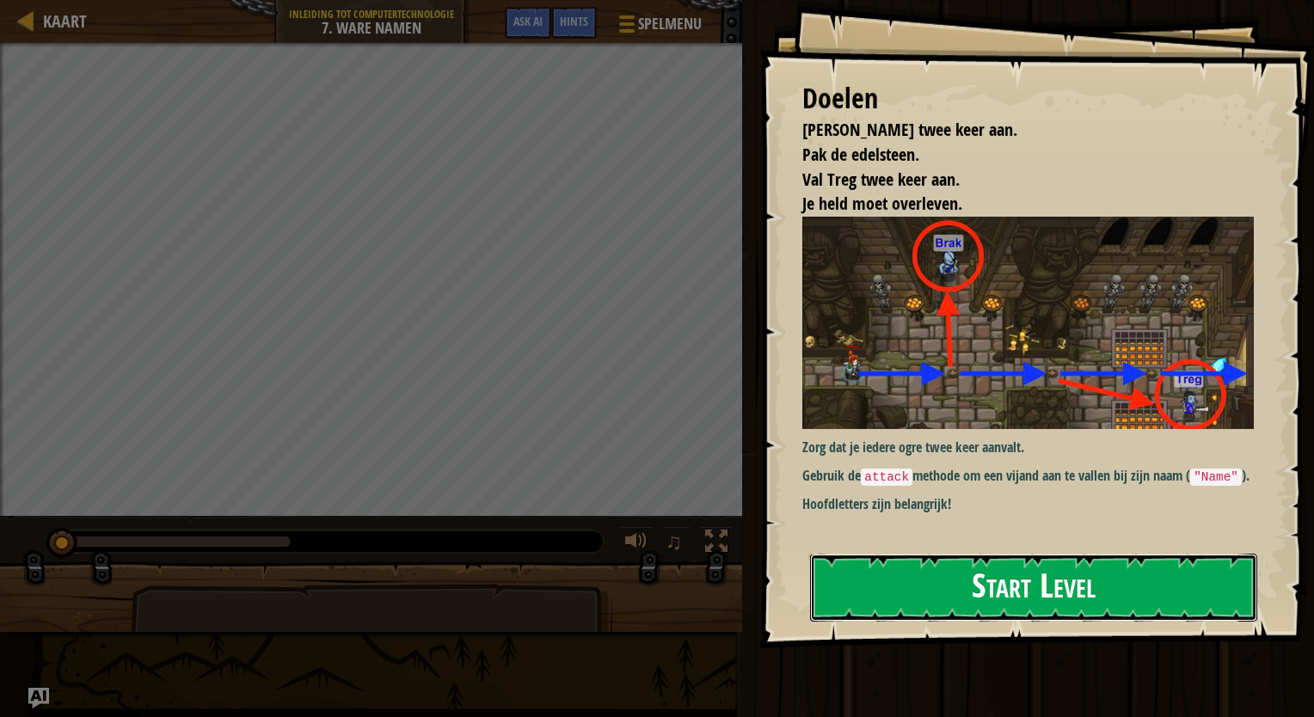
click at [969, 604] on button "Start Level" at bounding box center [1033, 588] width 447 height 68
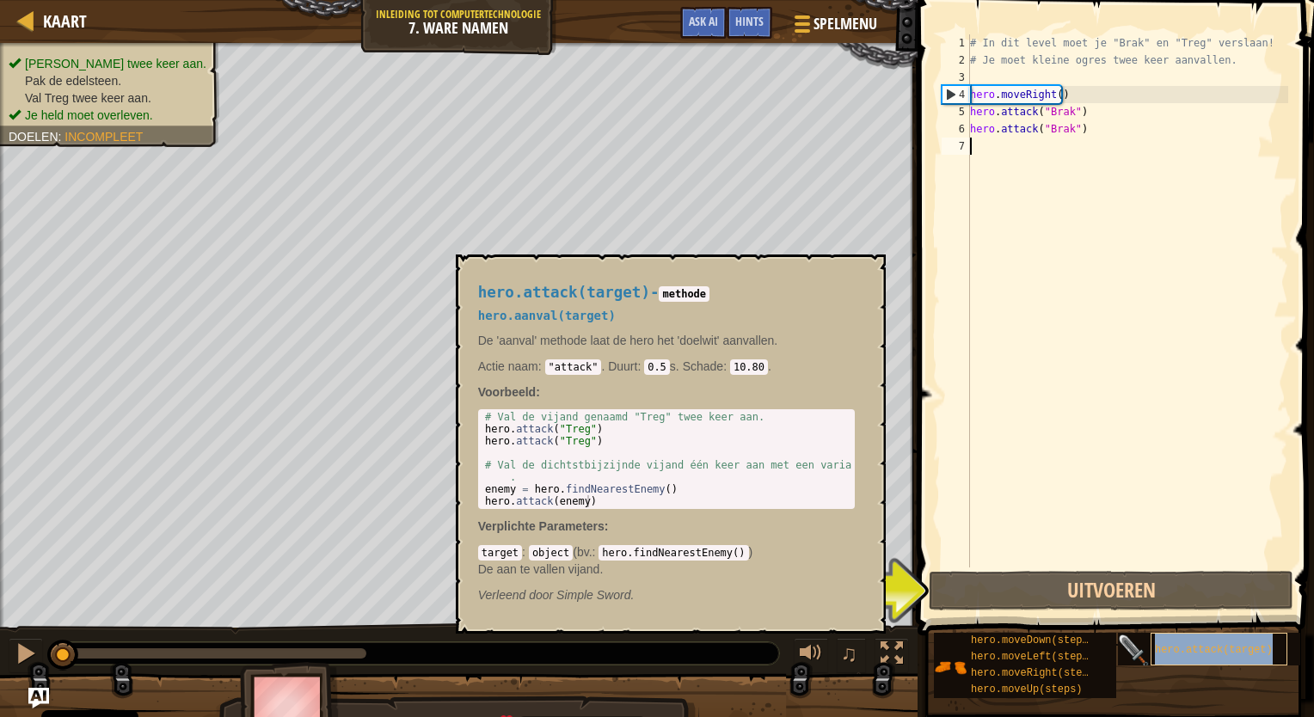
click at [1180, 648] on span "hero.attack(target)" at bounding box center [1214, 650] width 118 height 12
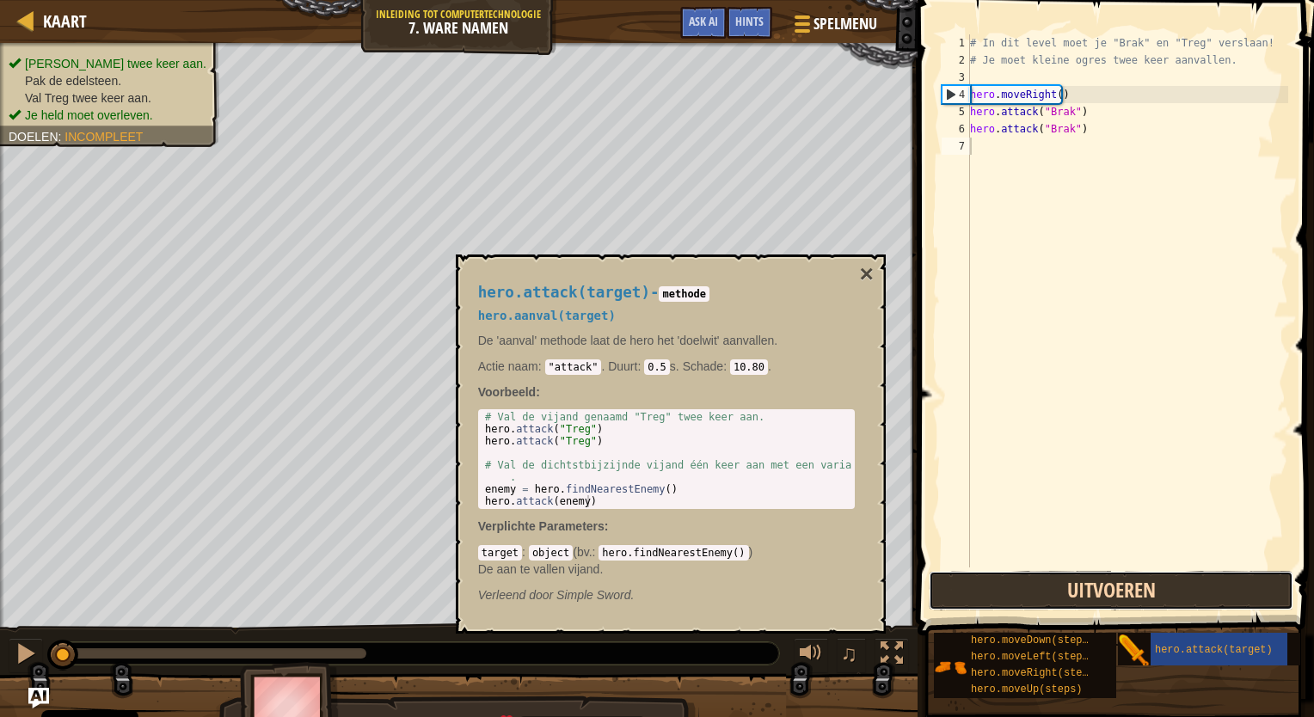
click at [1056, 592] on button "Uitvoeren" at bounding box center [1111, 591] width 365 height 40
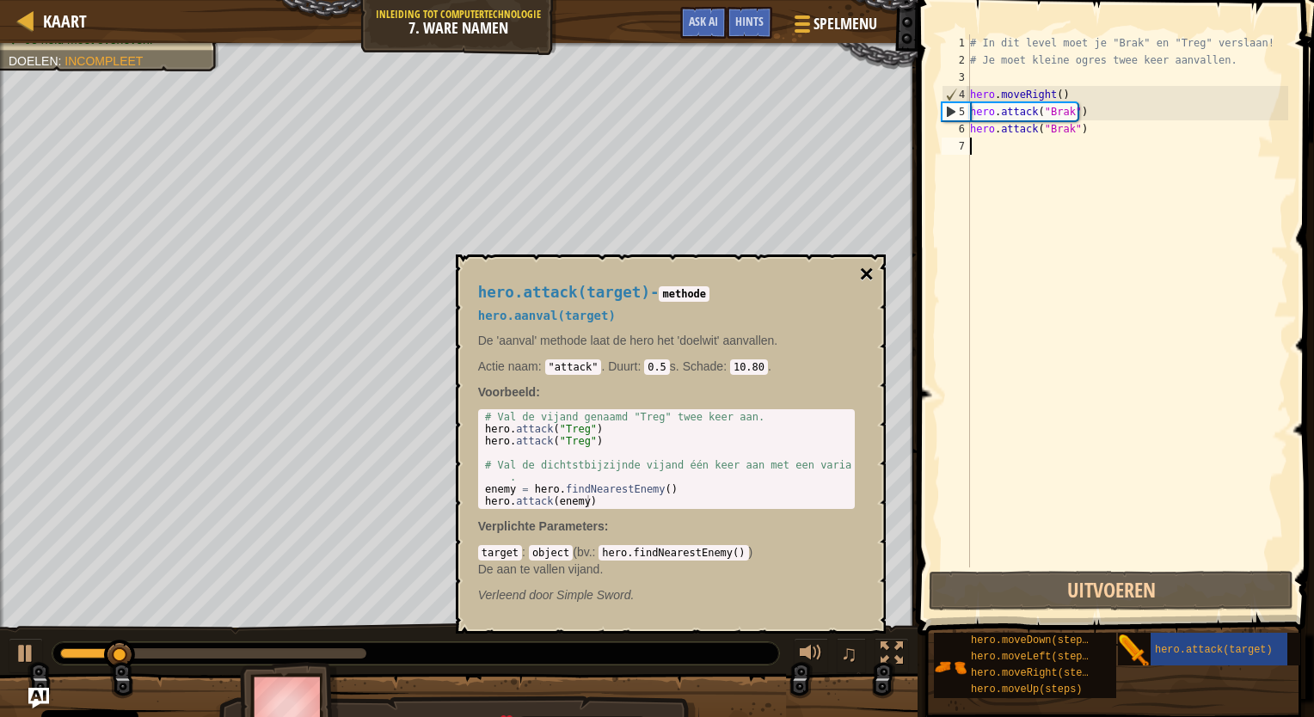
click at [865, 277] on button "×" at bounding box center [866, 274] width 14 height 24
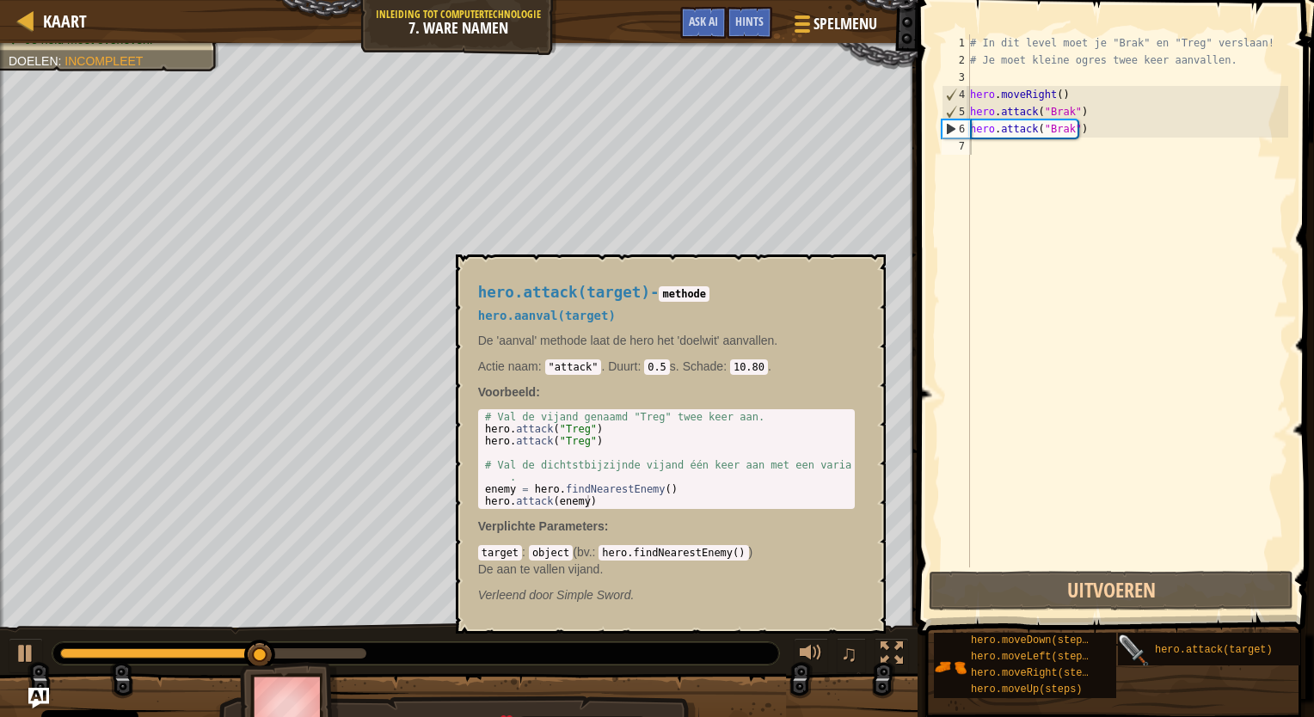
click at [1141, 652] on img at bounding box center [1134, 651] width 33 height 33
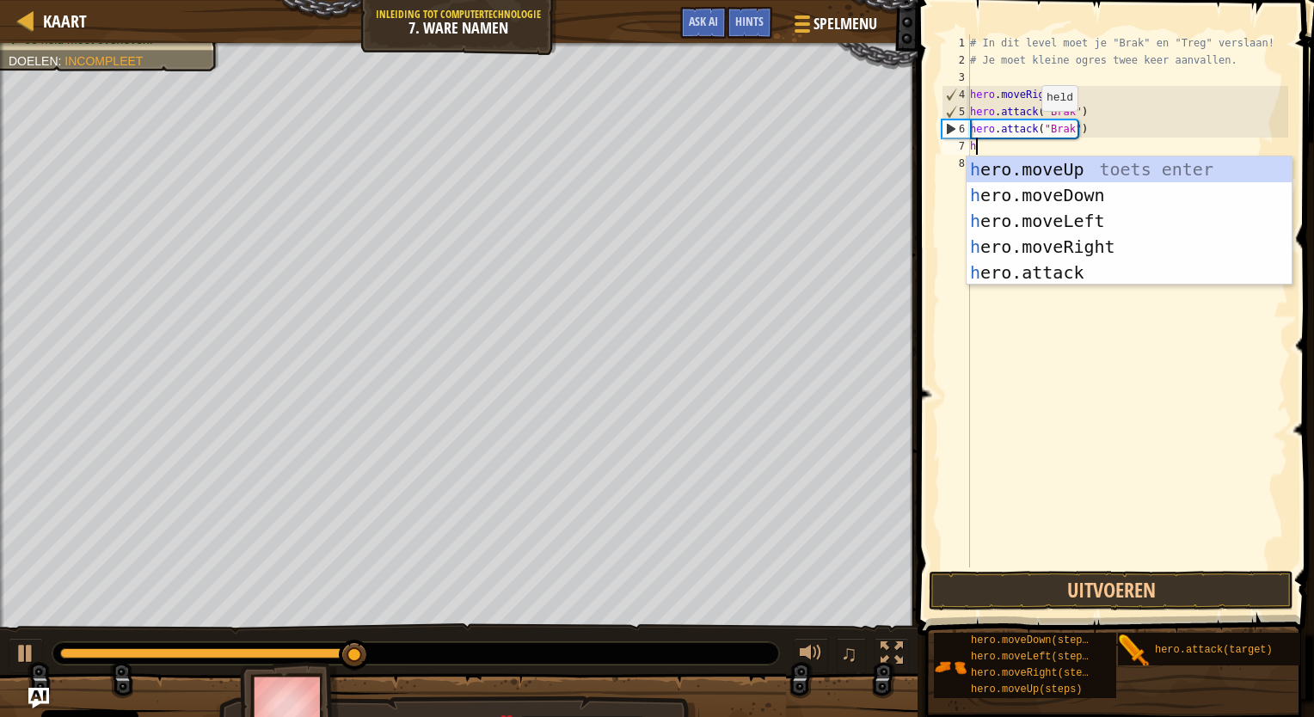
scroll to position [8, 0]
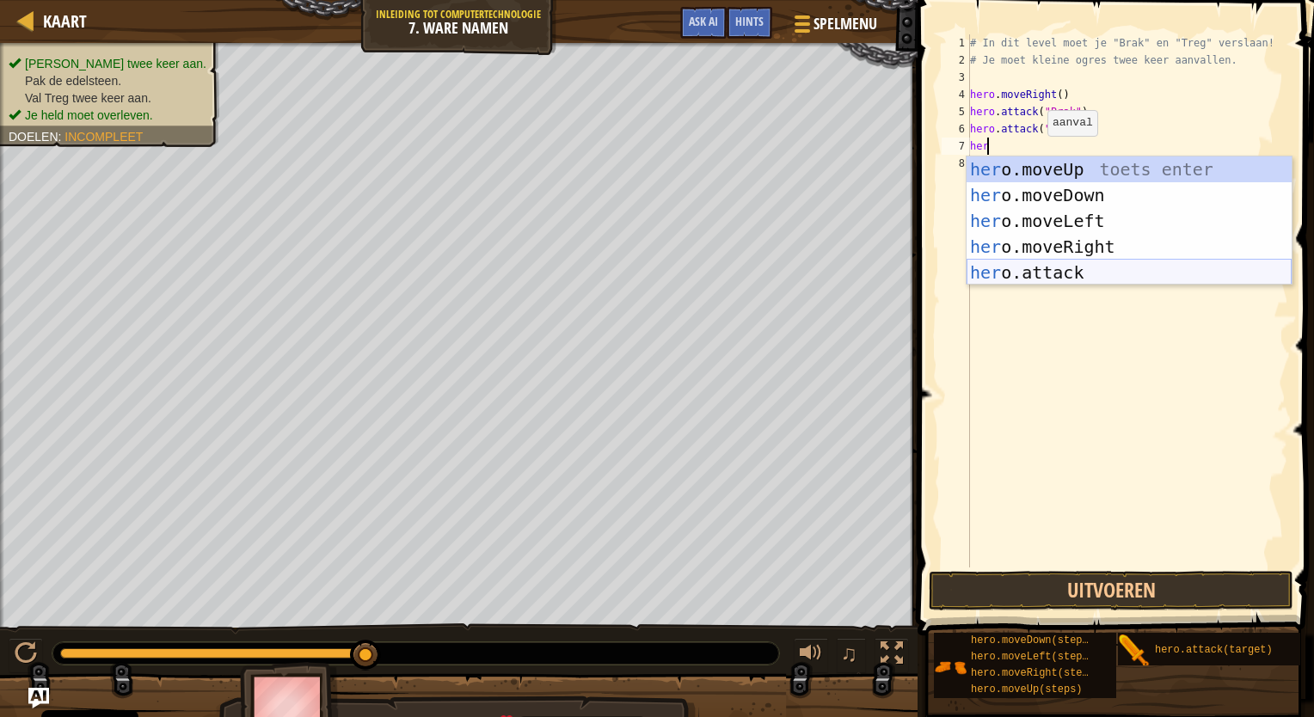
click at [1048, 270] on div "her o.moveUp toets enter her o.moveDown toets enter her o.moveLeft toets enter …" at bounding box center [1128, 246] width 325 height 181
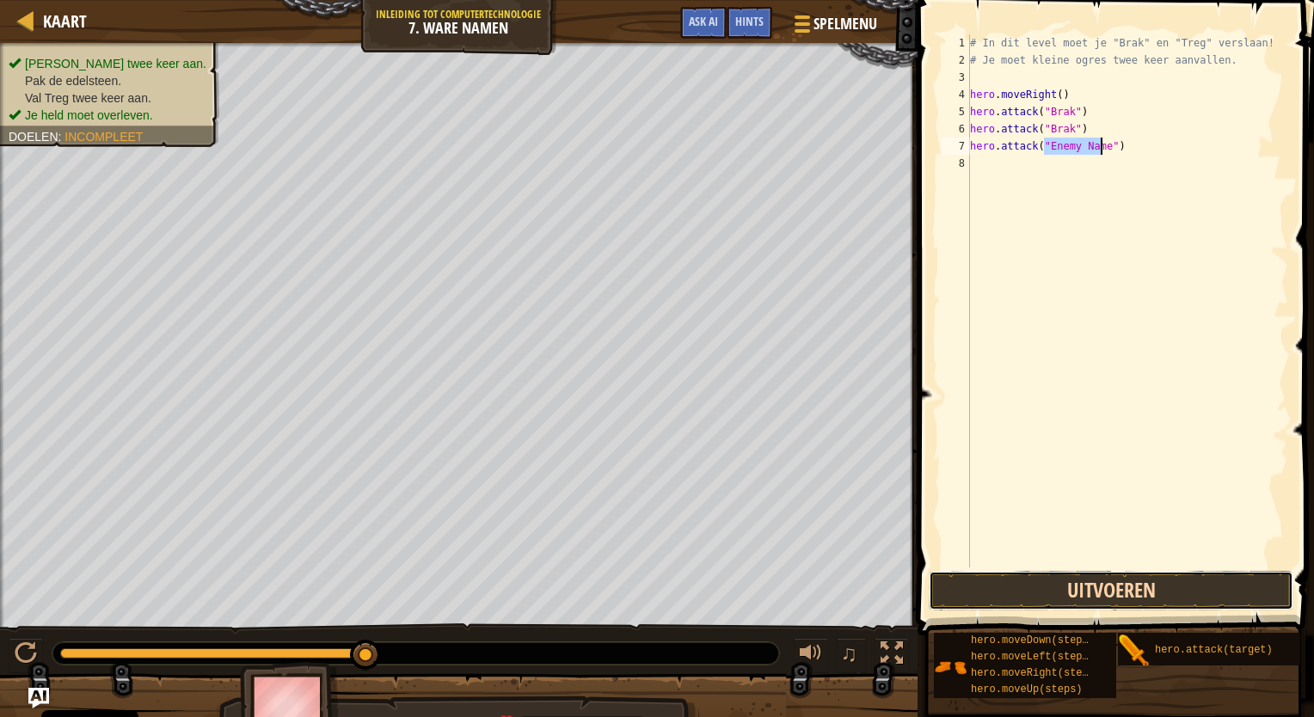
click at [1092, 590] on button "Uitvoeren" at bounding box center [1111, 591] width 365 height 40
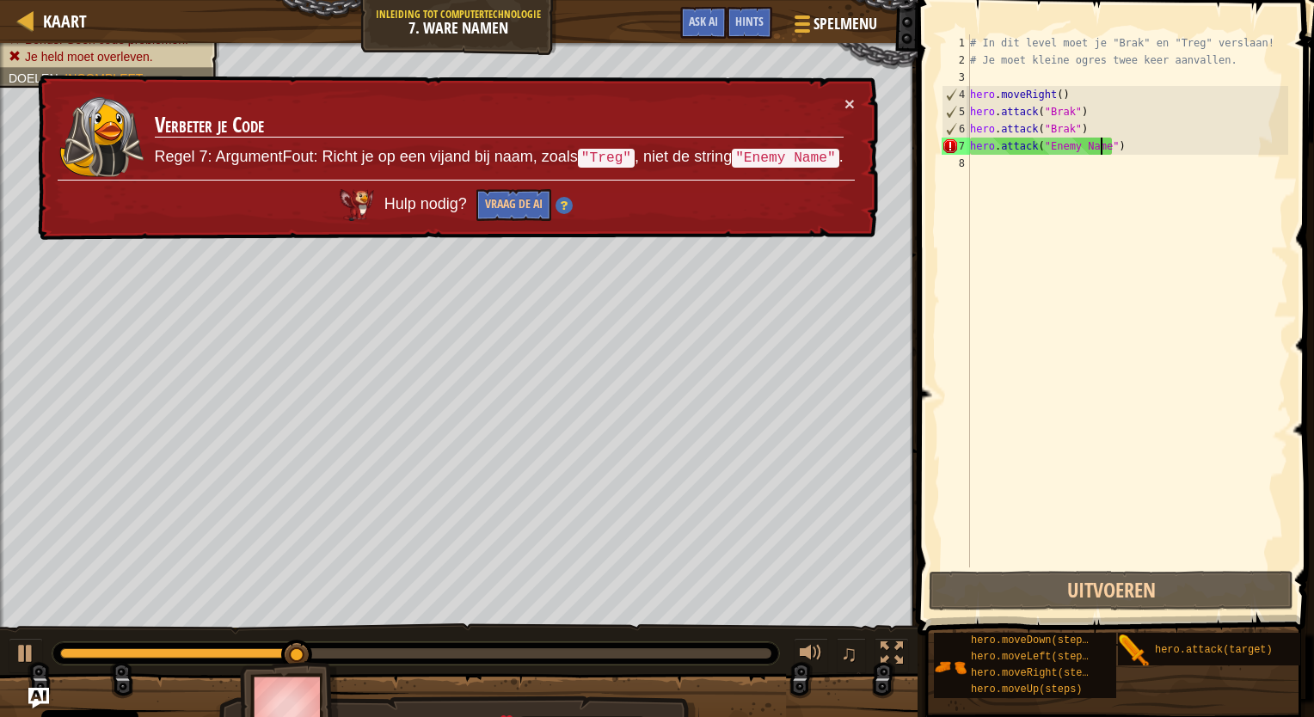
click at [855, 97] on div "× Verbeter je Code Regel 7: ArgumentFout: Richt je op een vijand bij naam, zoal…" at bounding box center [456, 158] width 844 height 166
click at [845, 97] on button "×" at bounding box center [849, 104] width 10 height 18
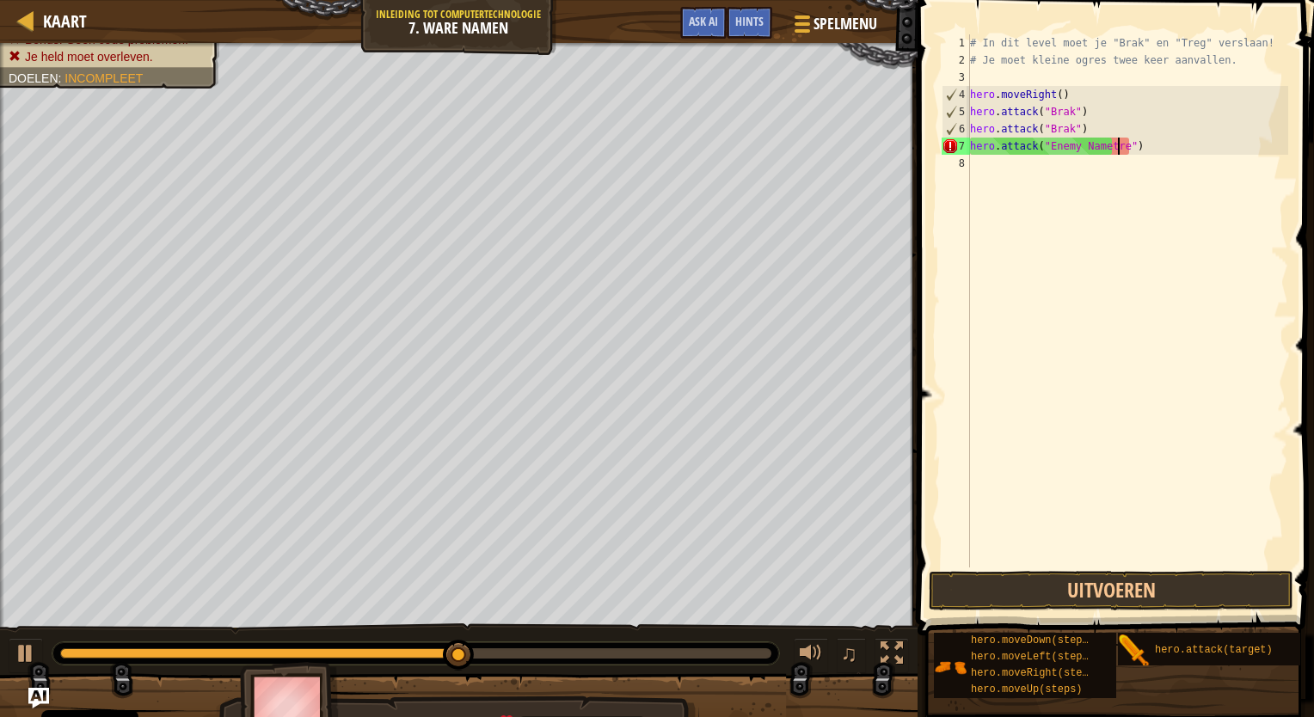
scroll to position [8, 12]
click at [1101, 151] on div "# In dit level moet je "Brak" en "Treg" verslaan! # Je moet kleine ogres twee k…" at bounding box center [1127, 317] width 322 height 567
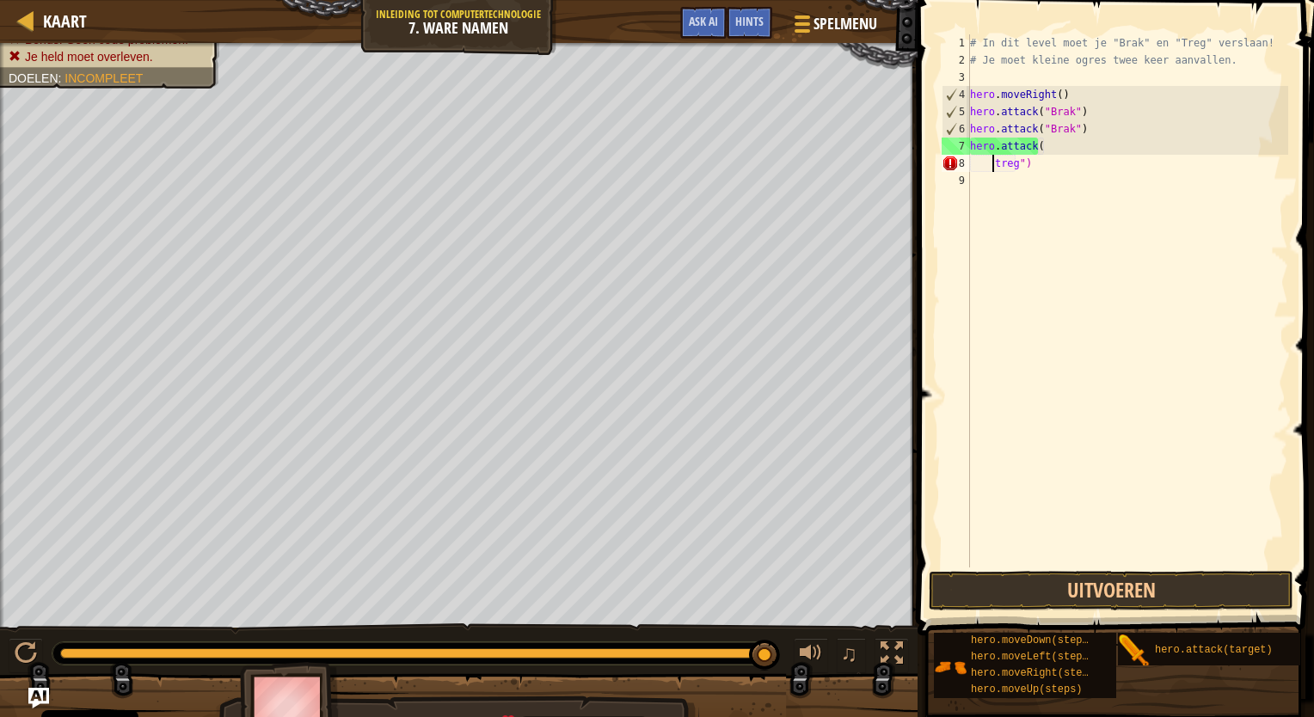
scroll to position [8, 1]
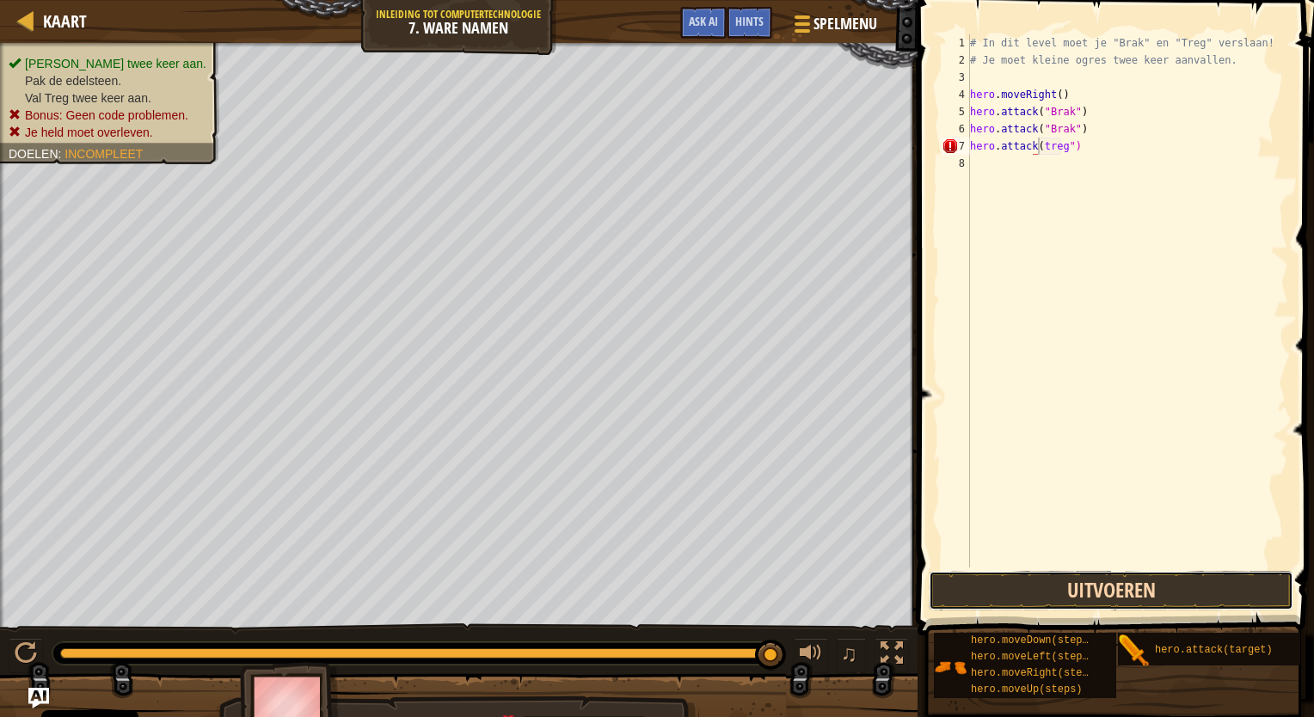
click at [1162, 593] on button "Uitvoeren" at bounding box center [1111, 591] width 365 height 40
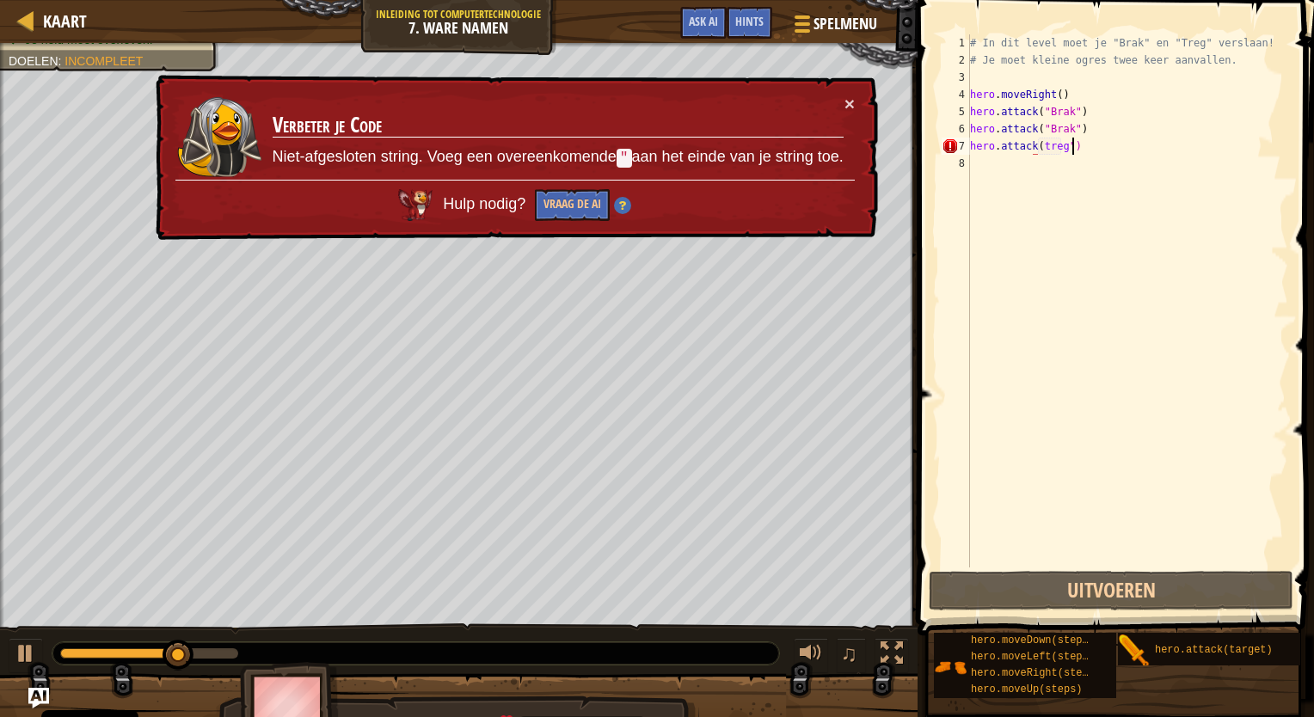
click at [1103, 147] on div "# In dit level moet je "Brak" en "Treg" verslaan! # Je moet kleine ogres twee k…" at bounding box center [1127, 317] width 322 height 567
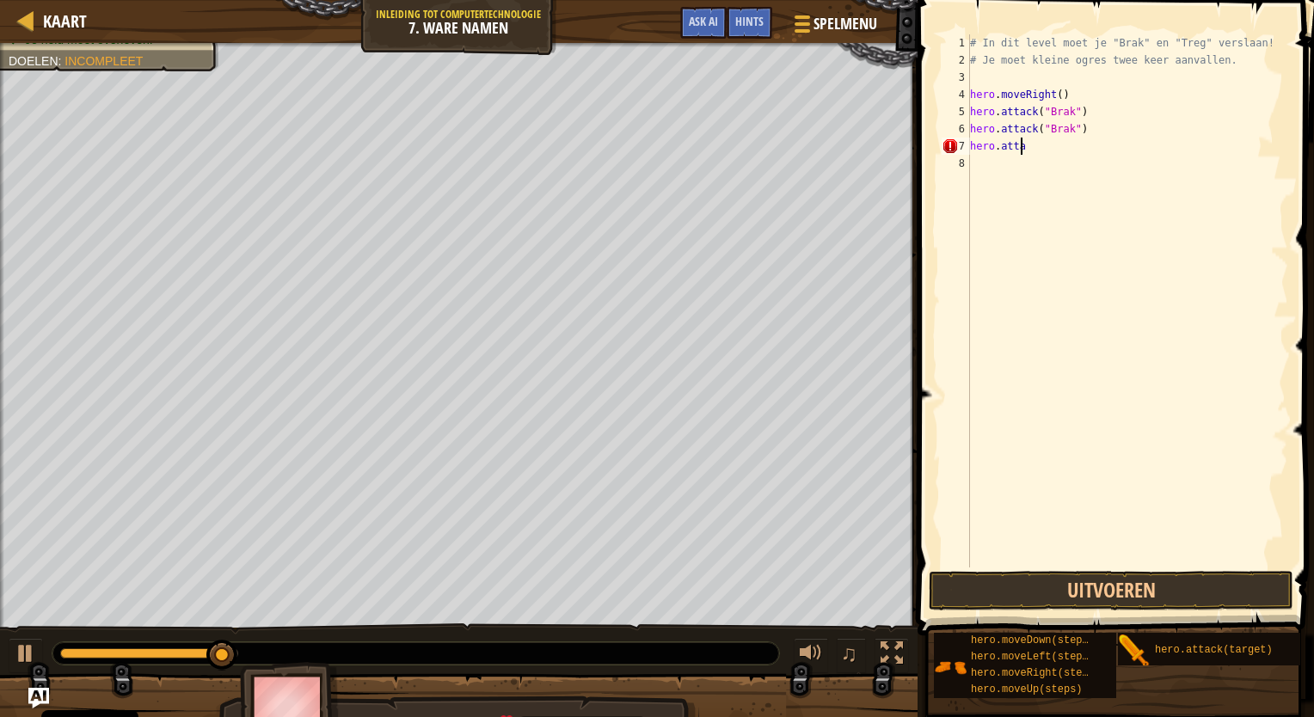
scroll to position [8, 0]
type textarea "h"
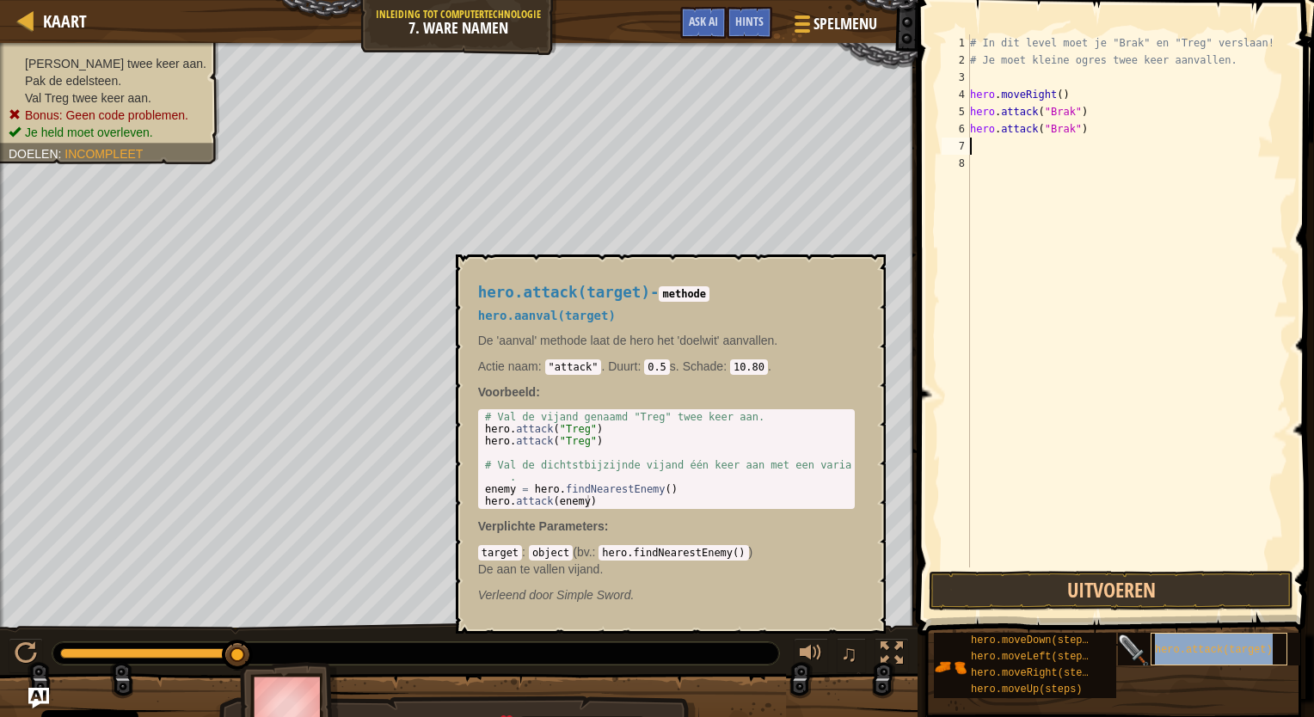
click at [1172, 653] on span "hero.attack(target)" at bounding box center [1214, 650] width 118 height 12
click at [986, 150] on div "# In dit level moet je "Brak" en "Treg" verslaan! # Je moet kleine ogres twee k…" at bounding box center [1127, 317] width 322 height 567
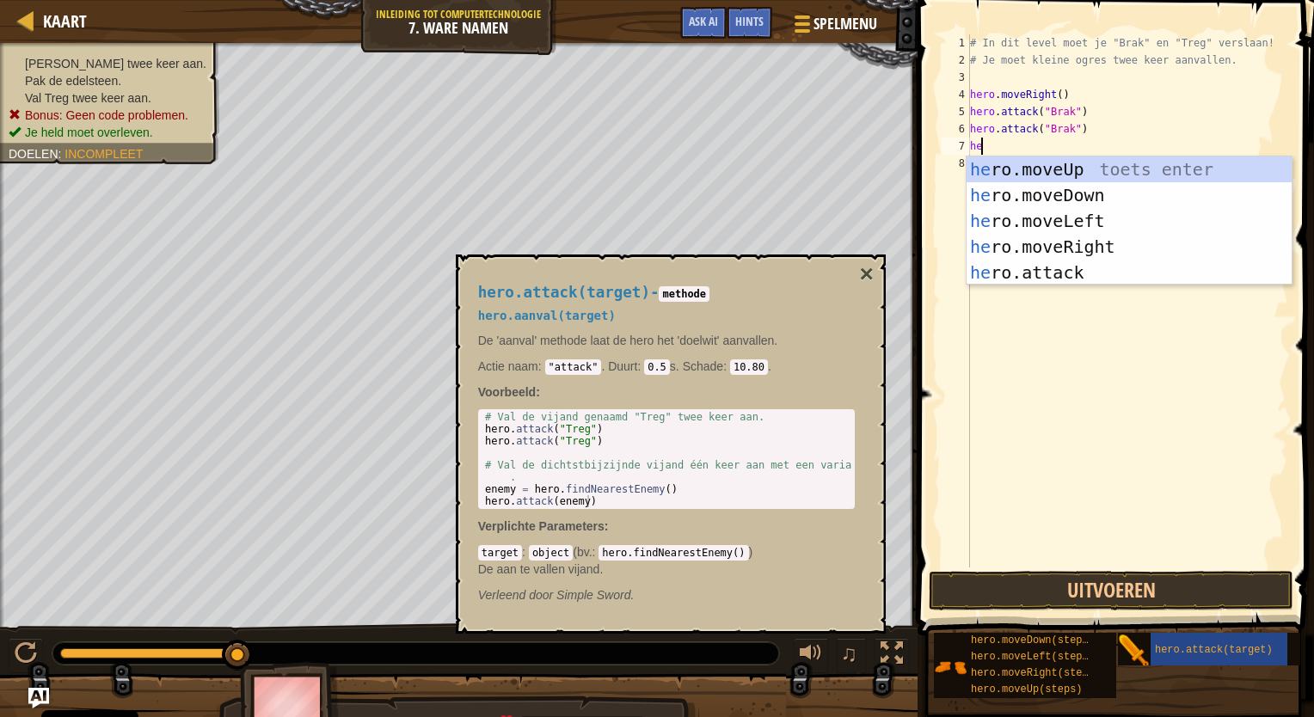
type textarea "her"
click at [1044, 285] on div "# In dit level moet je "Brak" en "Treg" verslaan! # Je moet kleine ogres twee k…" at bounding box center [1127, 317] width 322 height 567
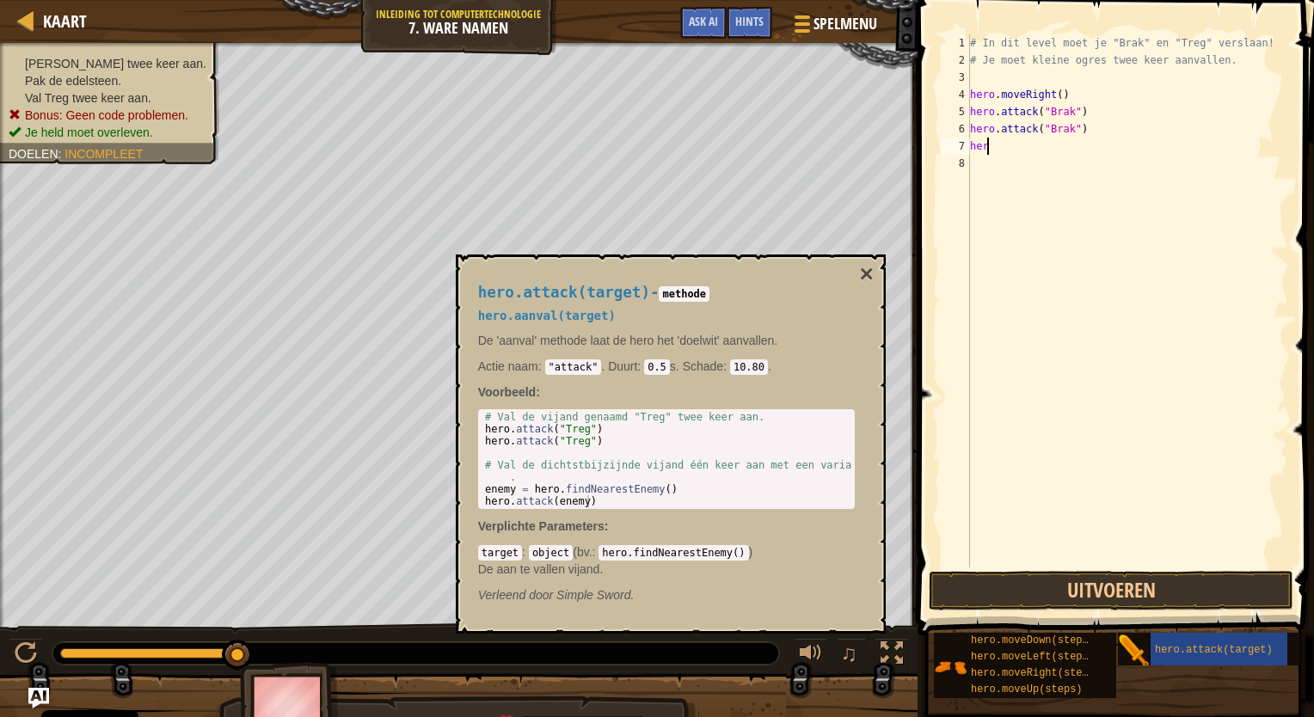
click at [992, 145] on div "# In dit level moet je "Brak" en "Treg" verslaan! # Je moet kleine ogres twee k…" at bounding box center [1127, 317] width 322 height 567
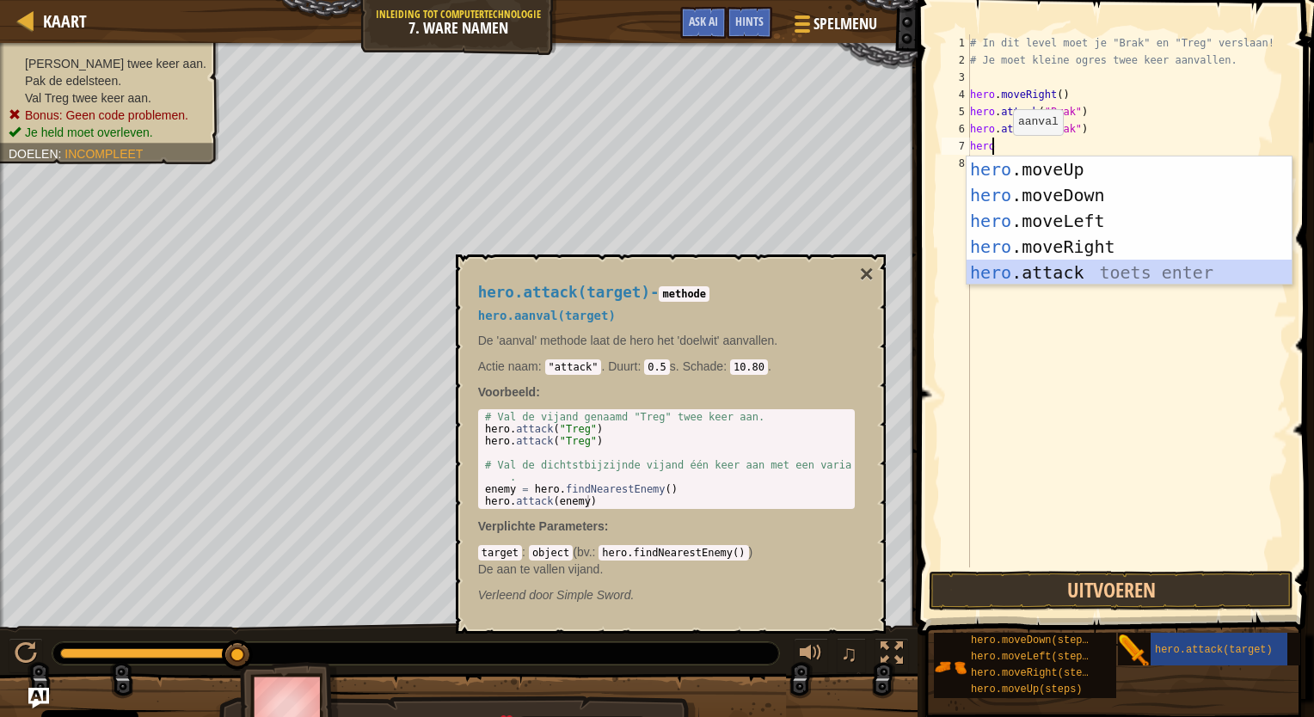
click at [1041, 265] on div "hero .moveUp toets enter hero .moveDown toets enter hero .moveLeft toets enter …" at bounding box center [1128, 246] width 325 height 181
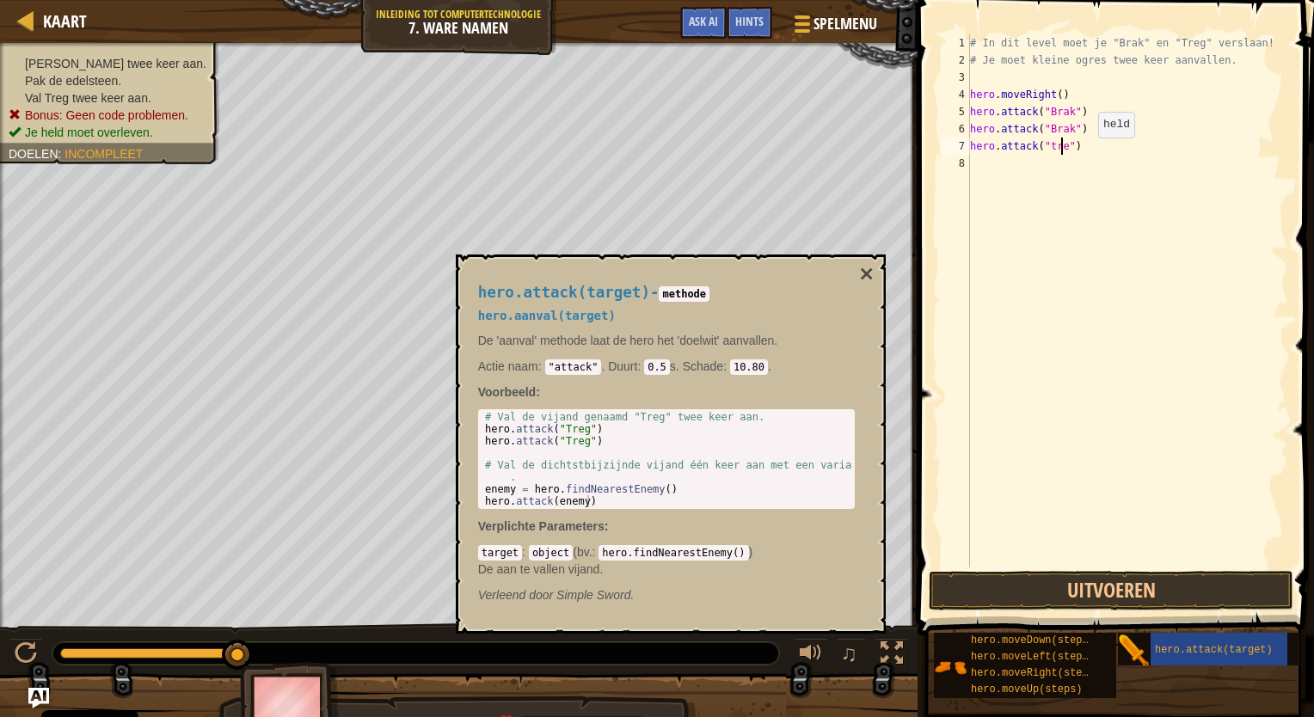
scroll to position [8, 7]
click at [868, 273] on button "×" at bounding box center [866, 274] width 14 height 24
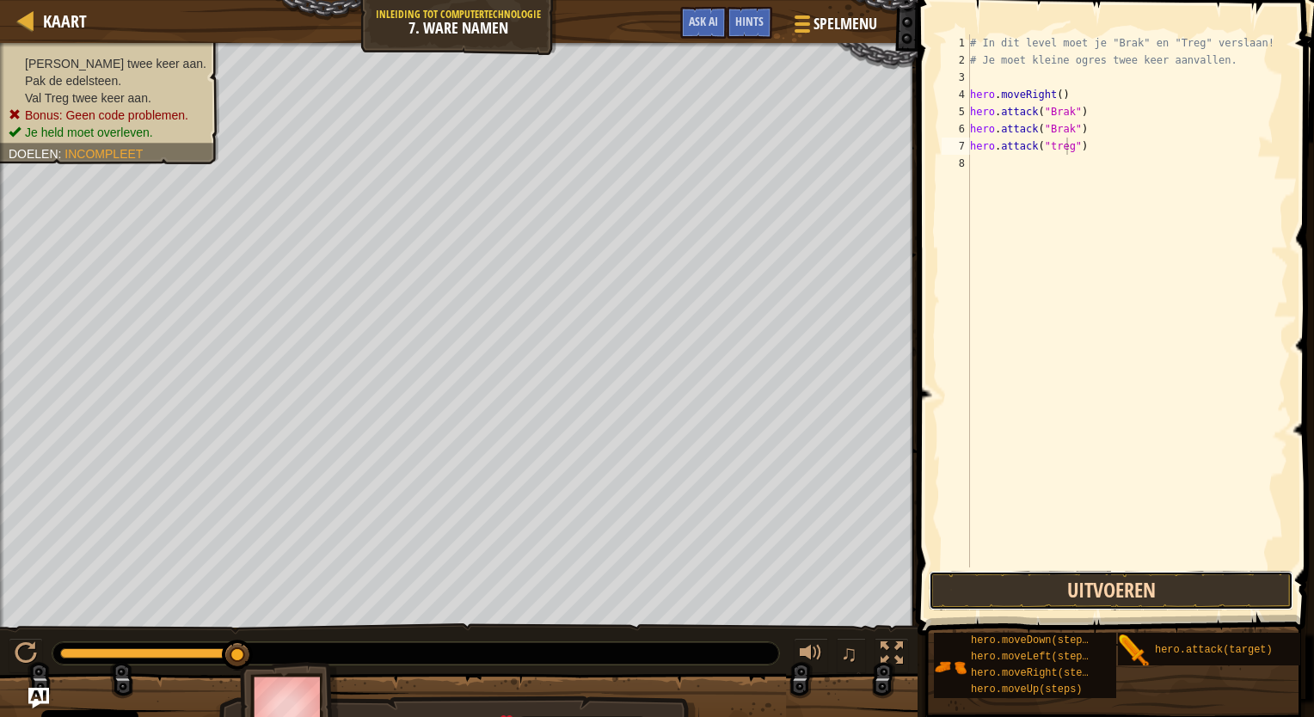
click at [1031, 587] on button "Uitvoeren" at bounding box center [1111, 591] width 365 height 40
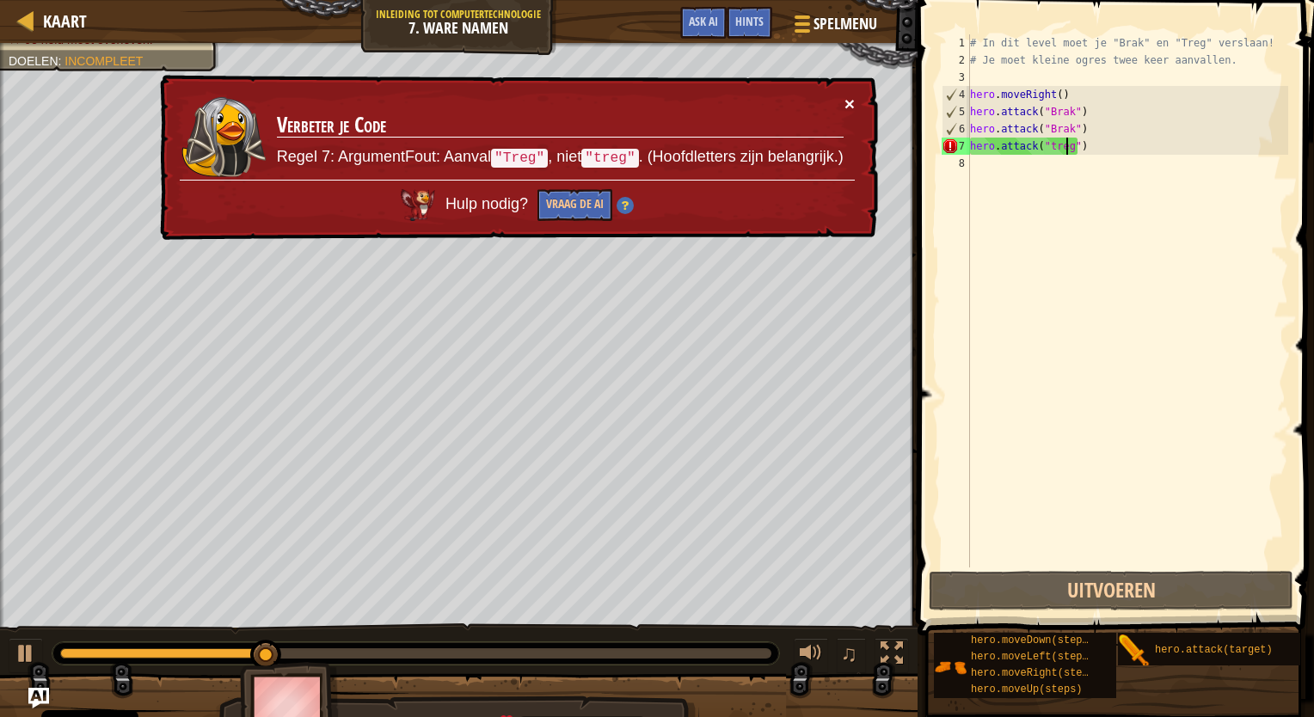
click at [853, 99] on button "×" at bounding box center [849, 104] width 10 height 18
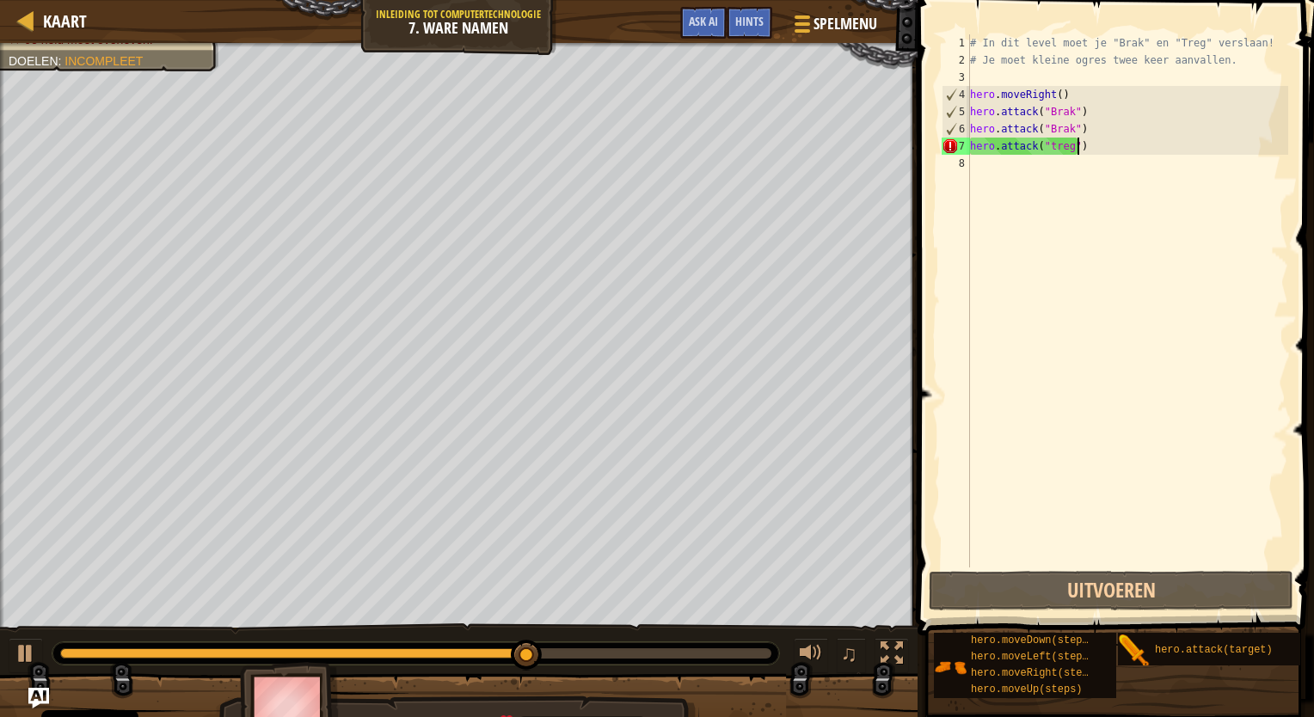
click at [1094, 151] on div "# In dit level moet je "Brak" en "Treg" verslaan! # Je moet kleine ogres twee k…" at bounding box center [1127, 317] width 322 height 567
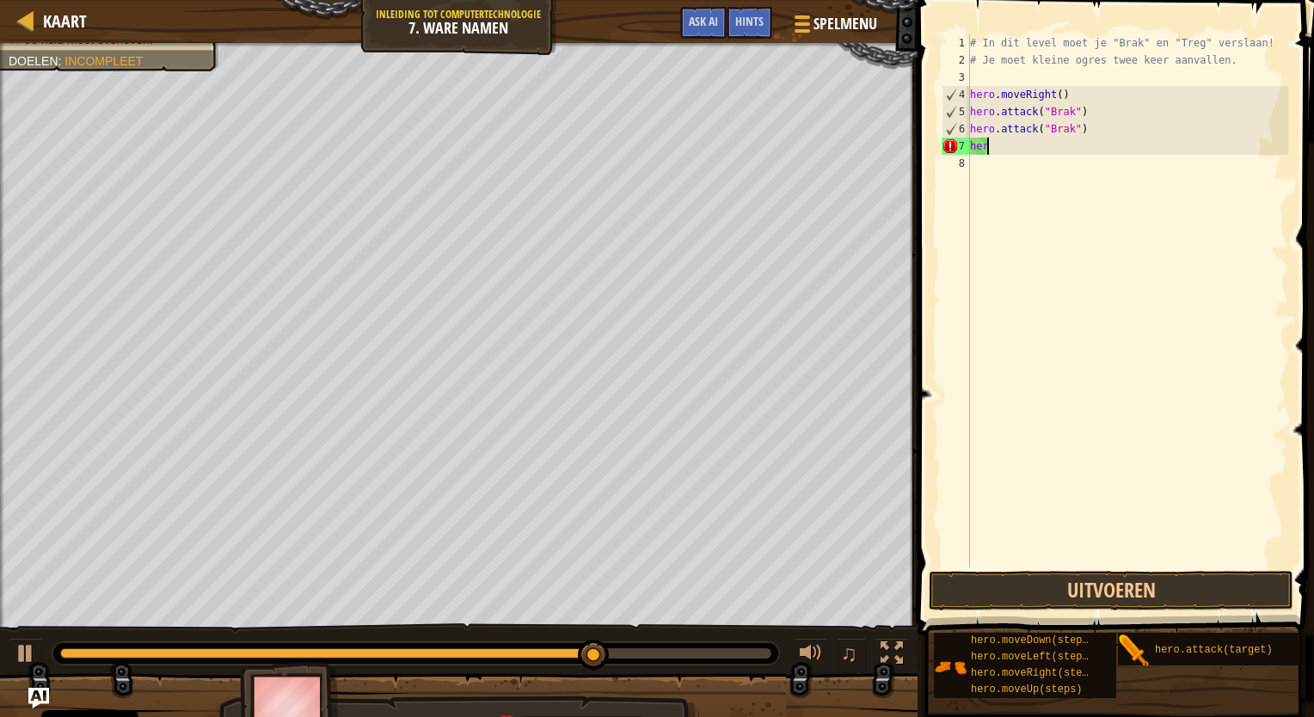
scroll to position [8, 0]
type textarea "h"
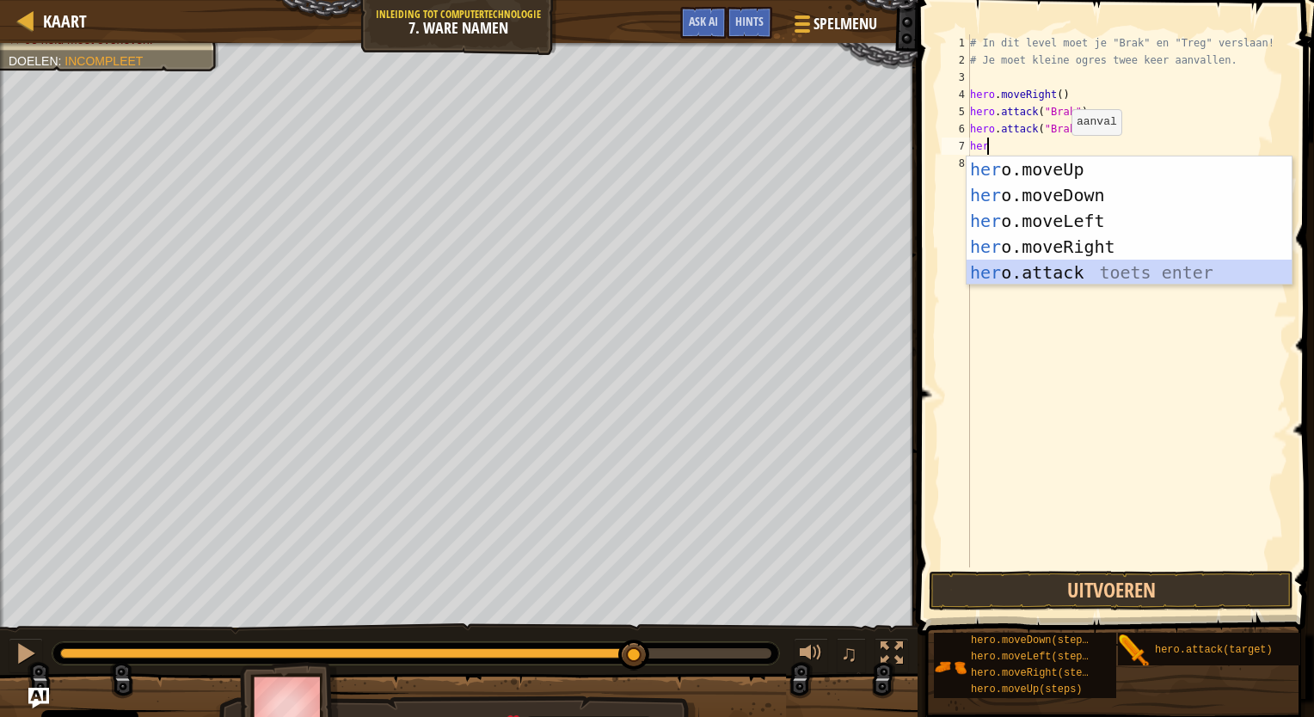
click at [1078, 273] on div "her o.moveUp toets enter her o.moveDown toets enter her o.moveLeft toets enter …" at bounding box center [1128, 246] width 325 height 181
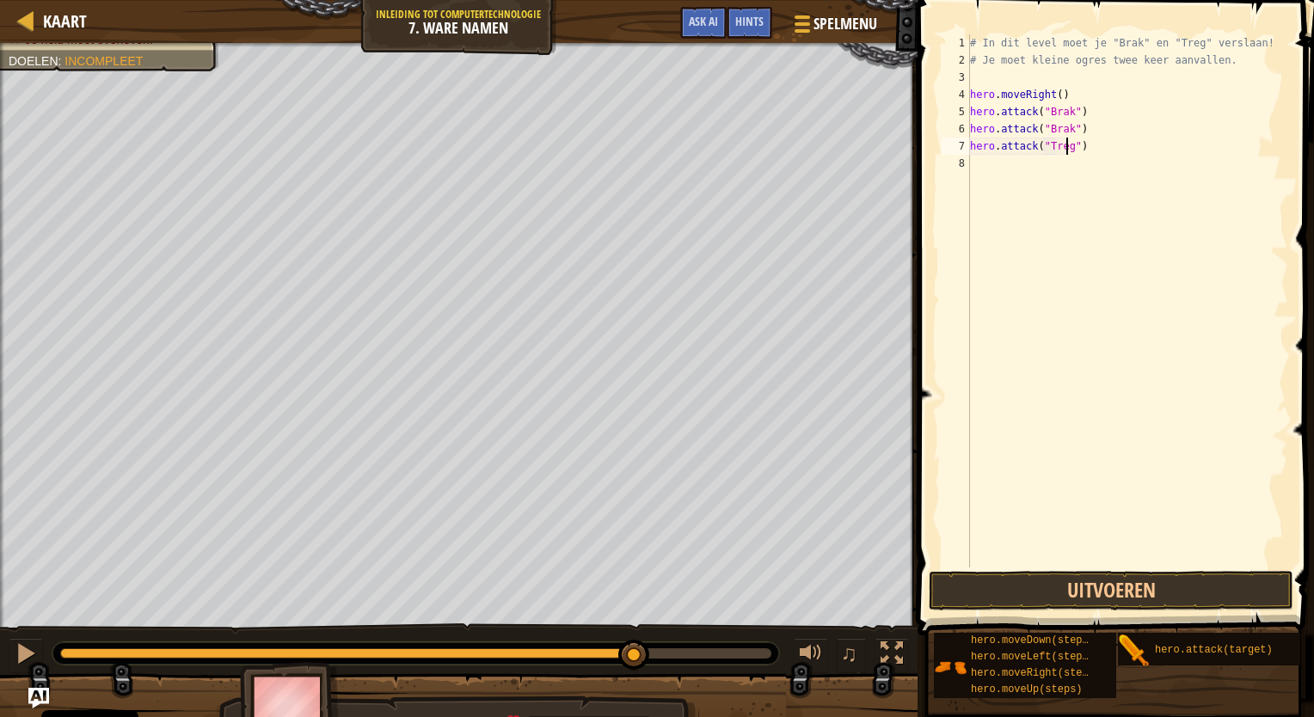
scroll to position [8, 7]
type textarea "hero.attack("Treg")"
click at [1114, 592] on button "Uitvoeren" at bounding box center [1111, 591] width 365 height 40
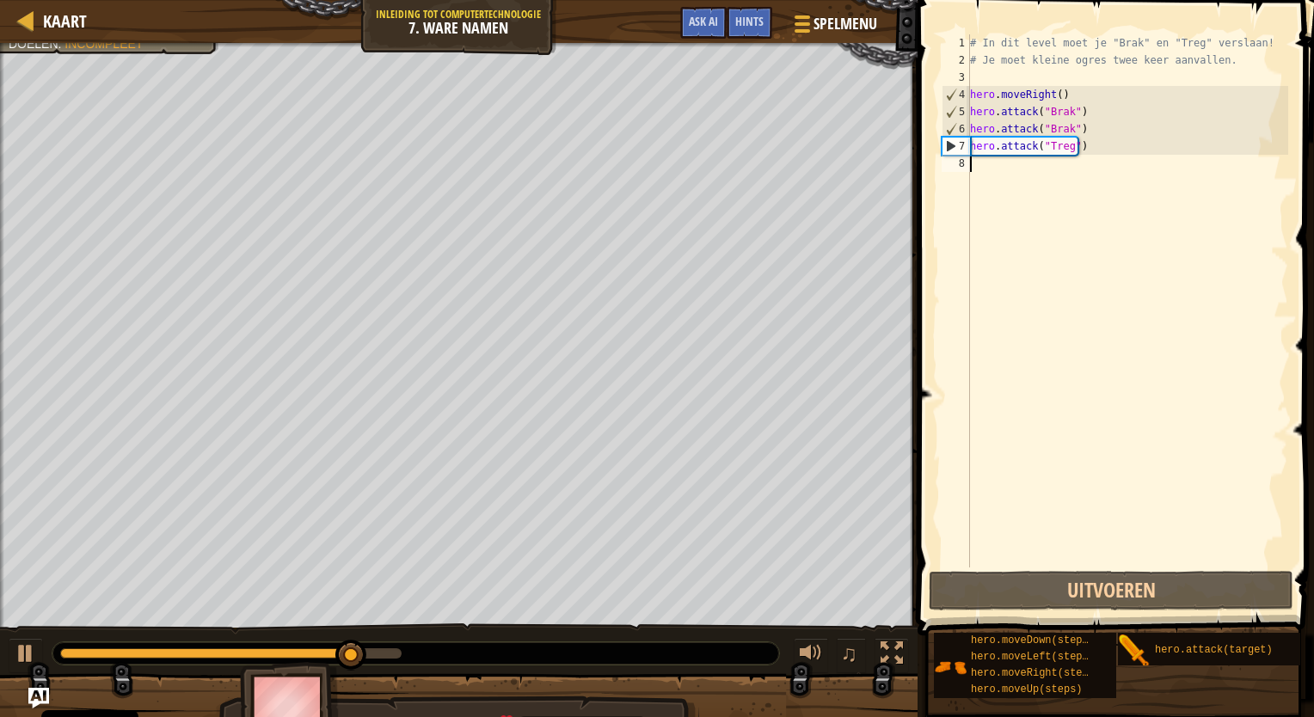
click at [995, 175] on div "# In dit level moet je "Brak" en "Treg" verslaan! # Je moet kleine ogres twee k…" at bounding box center [1127, 317] width 322 height 567
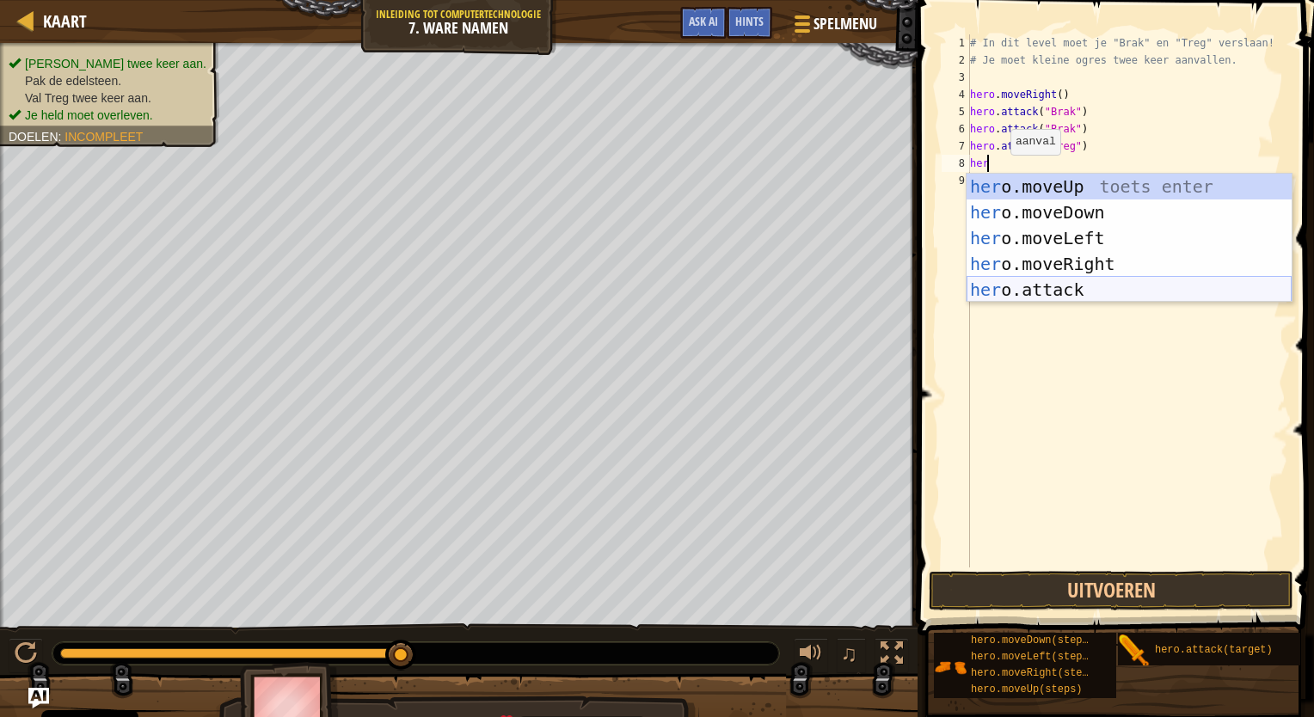
drag, startPoint x: 1058, startPoint y: 294, endPoint x: 1064, endPoint y: 283, distance: 12.3
click at [1064, 293] on div "her o.moveUp toets enter her o.moveDown toets enter her o.moveLeft toets enter …" at bounding box center [1128, 264] width 325 height 181
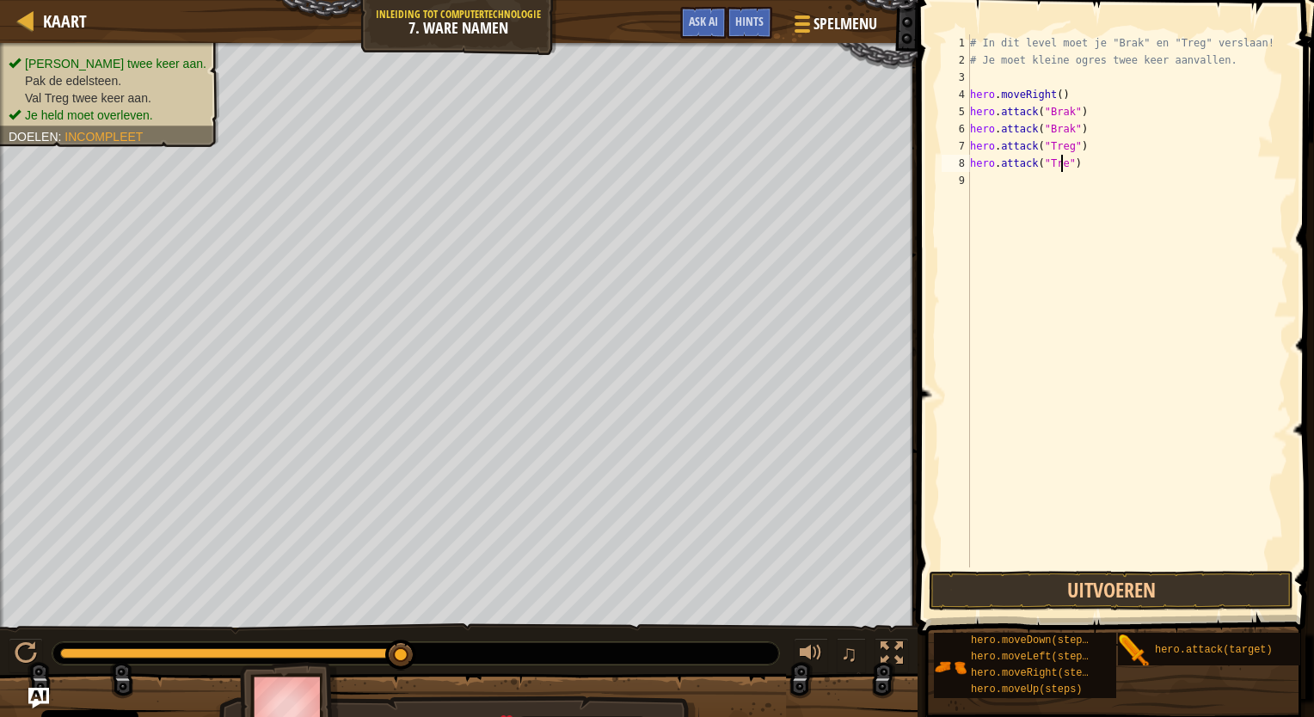
scroll to position [8, 7]
type textarea "hero.attack("Treg")"
click at [1113, 588] on button "Uitvoeren" at bounding box center [1111, 591] width 365 height 40
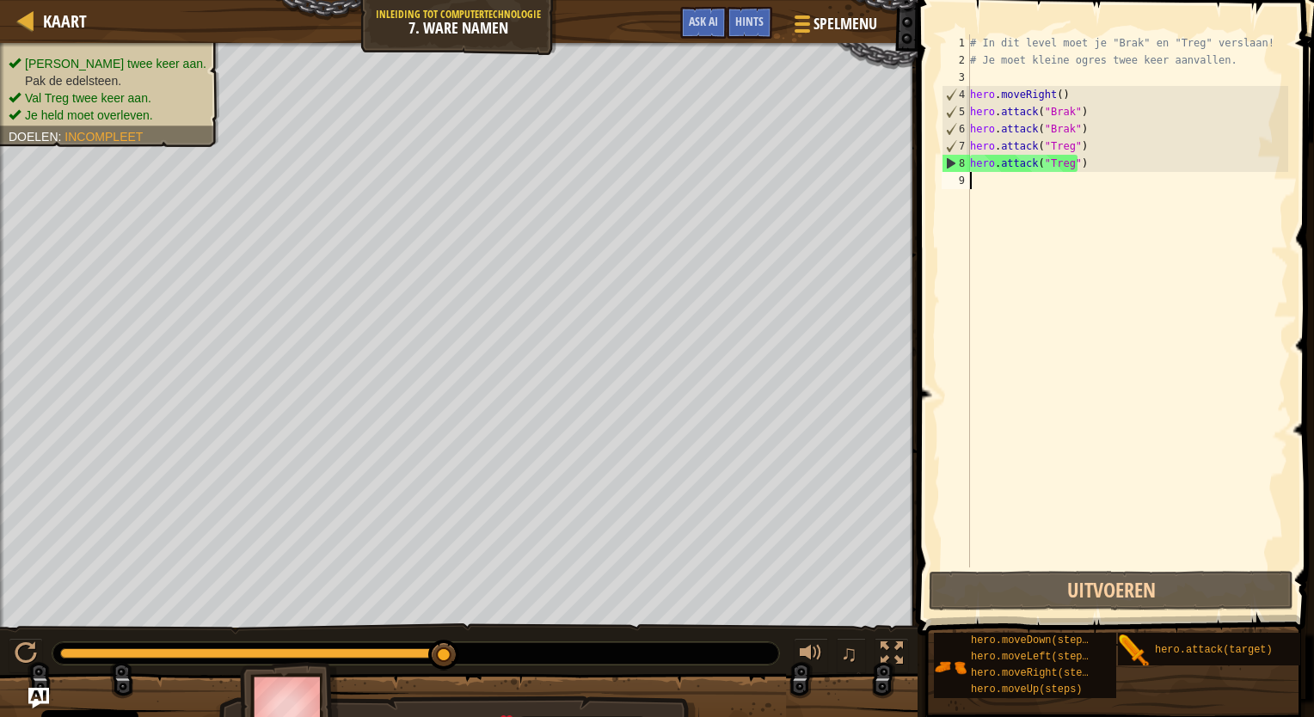
click at [982, 188] on div "# In dit level moet je "Brak" en "Treg" verslaan! # Je moet kleine ogres twee k…" at bounding box center [1127, 317] width 322 height 567
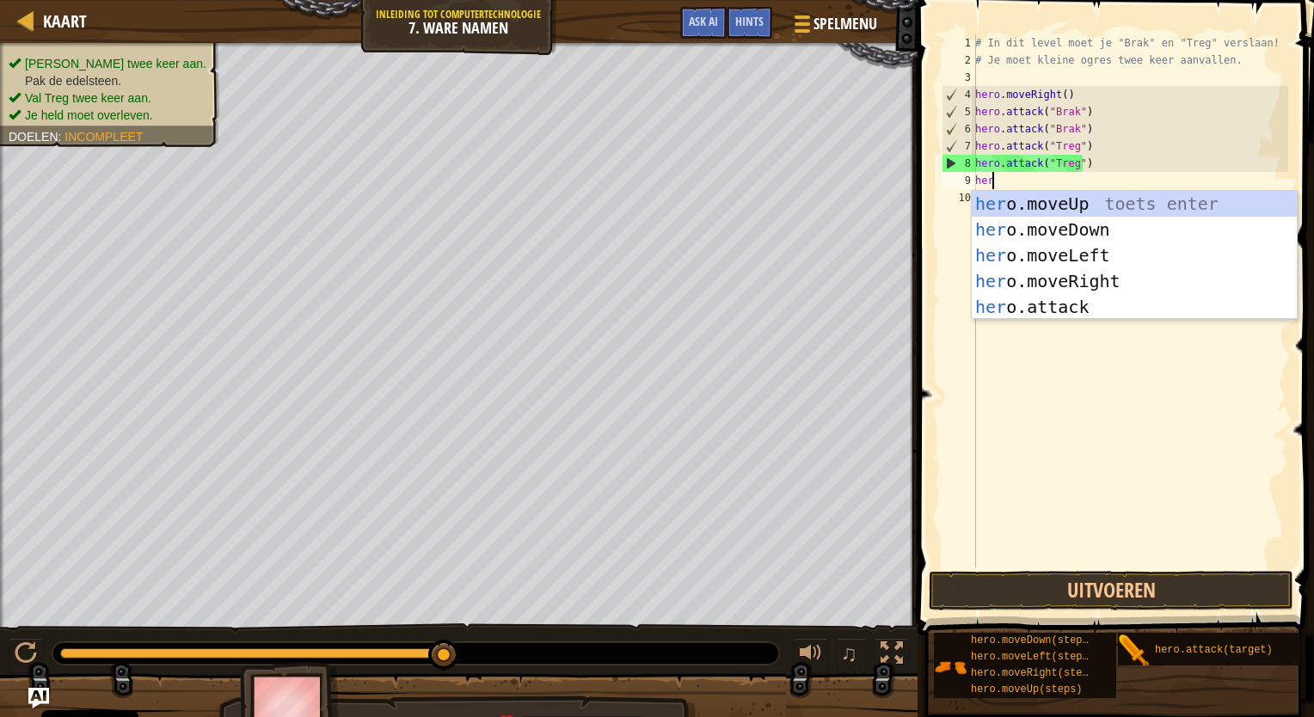
type textarea "her"
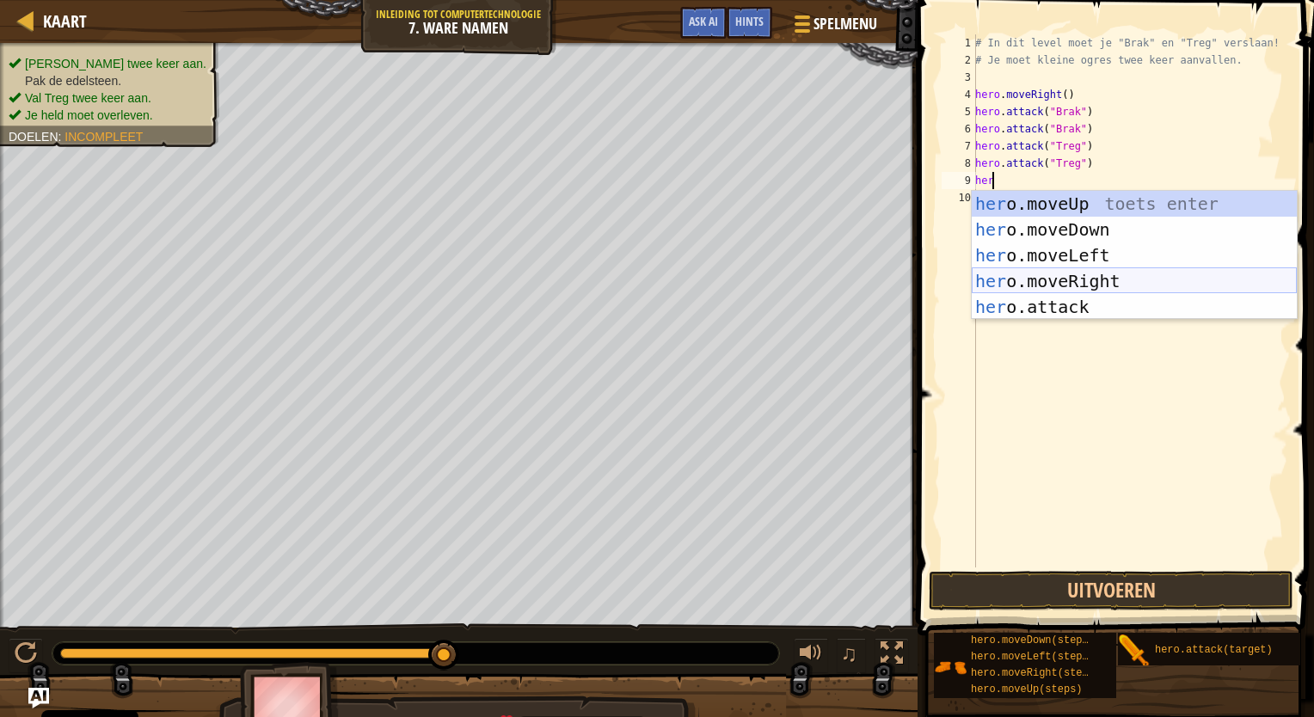
click at [1090, 270] on div "her o.moveUp toets enter her o.moveDown toets enter her o.moveLeft toets enter …" at bounding box center [1134, 281] width 325 height 181
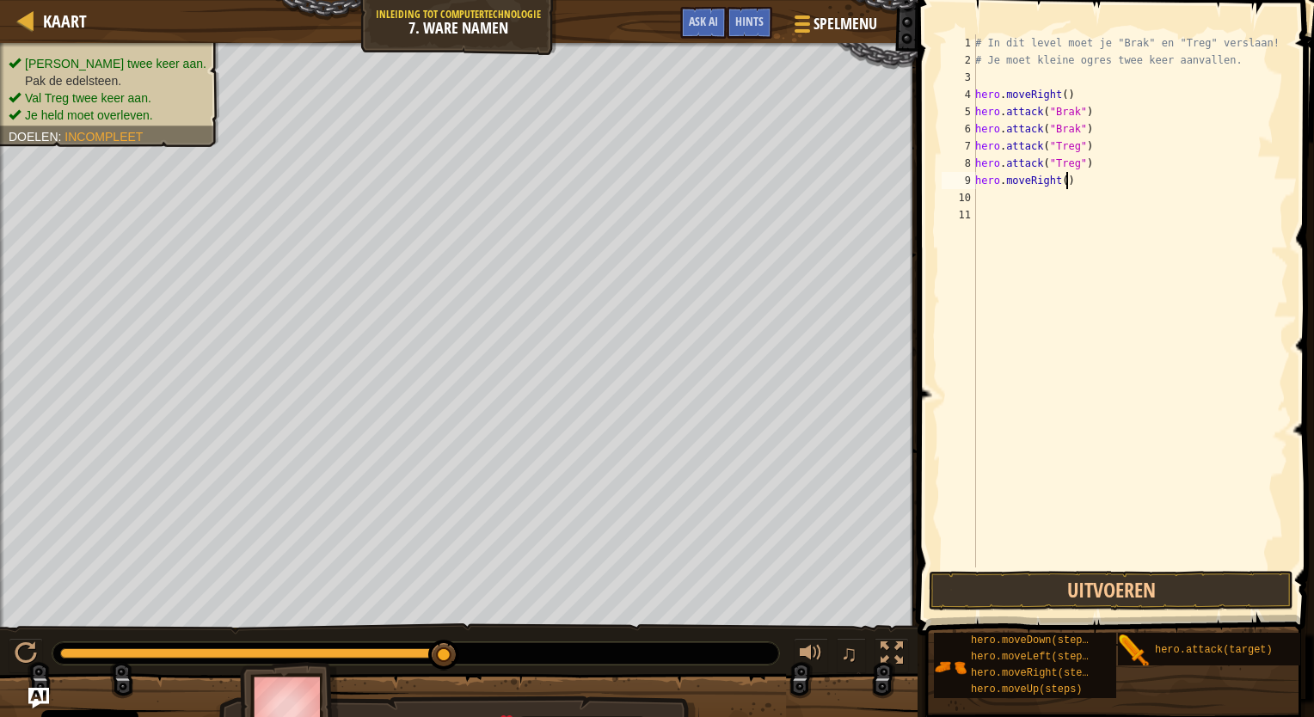
click at [1065, 183] on div "# In dit level moet je "Brak" en "Treg" verslaan! # Je moet kleine ogres twee k…" at bounding box center [1130, 317] width 316 height 567
click at [1056, 187] on div "# In dit level moet je "Brak" en "Treg" verslaan! # Je moet kleine ogres twee k…" at bounding box center [1130, 317] width 316 height 567
click at [1061, 188] on div "# In dit level moet je "Brak" en "Treg" verslaan! # Je moet kleine ogres twee k…" at bounding box center [1130, 317] width 316 height 567
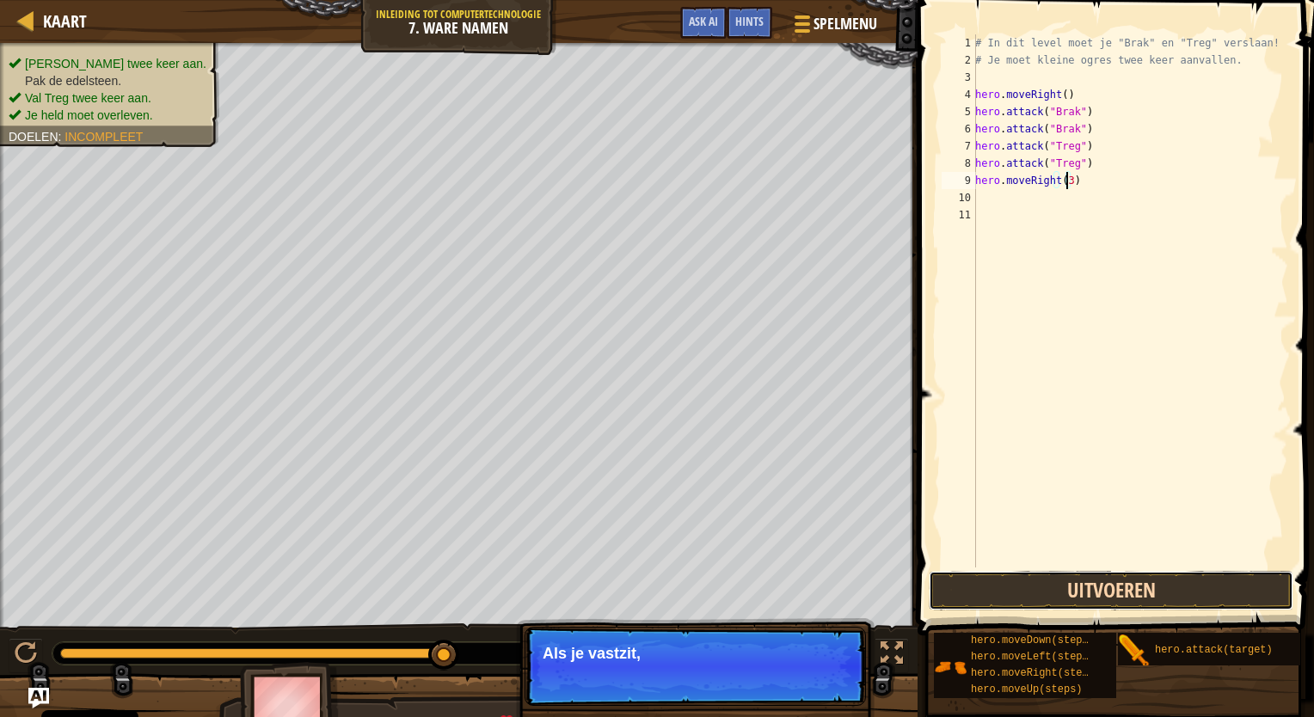
click at [1094, 582] on button "Uitvoeren" at bounding box center [1111, 591] width 365 height 40
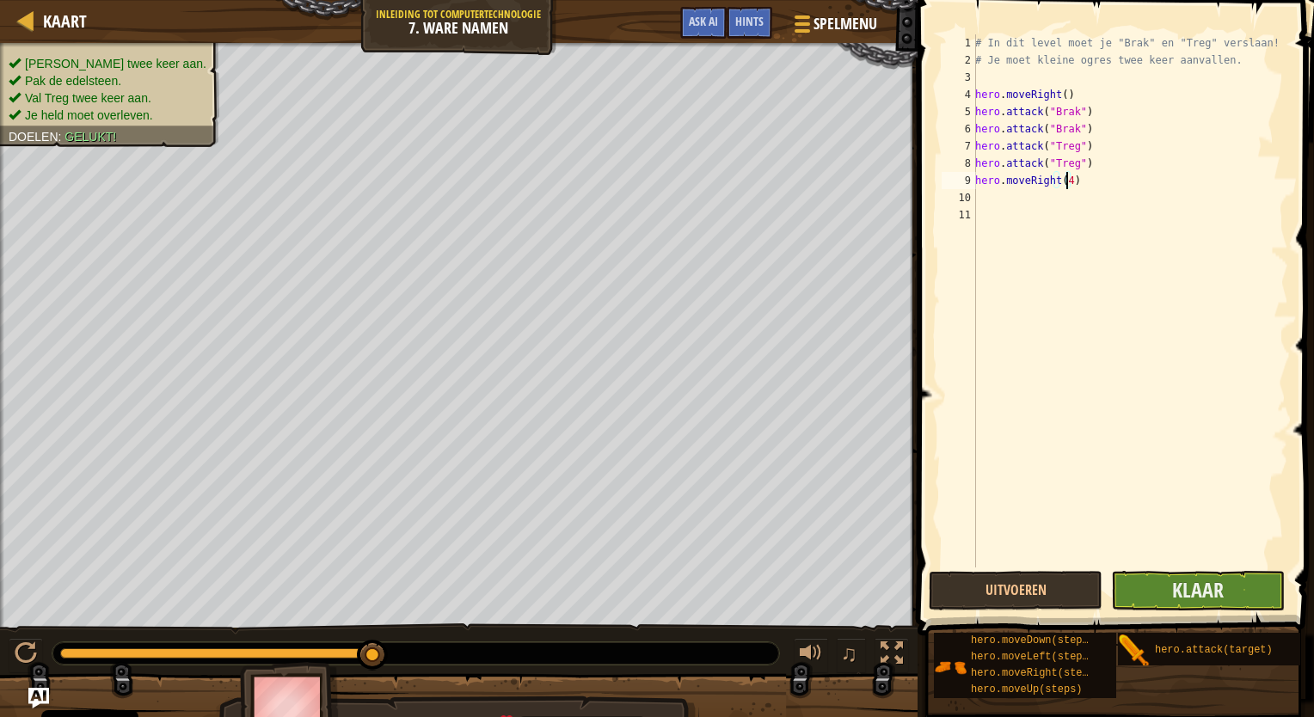
type textarea "hero.moveRight(4)"
click at [1159, 587] on button "Klaar" at bounding box center [1198, 591] width 174 height 40
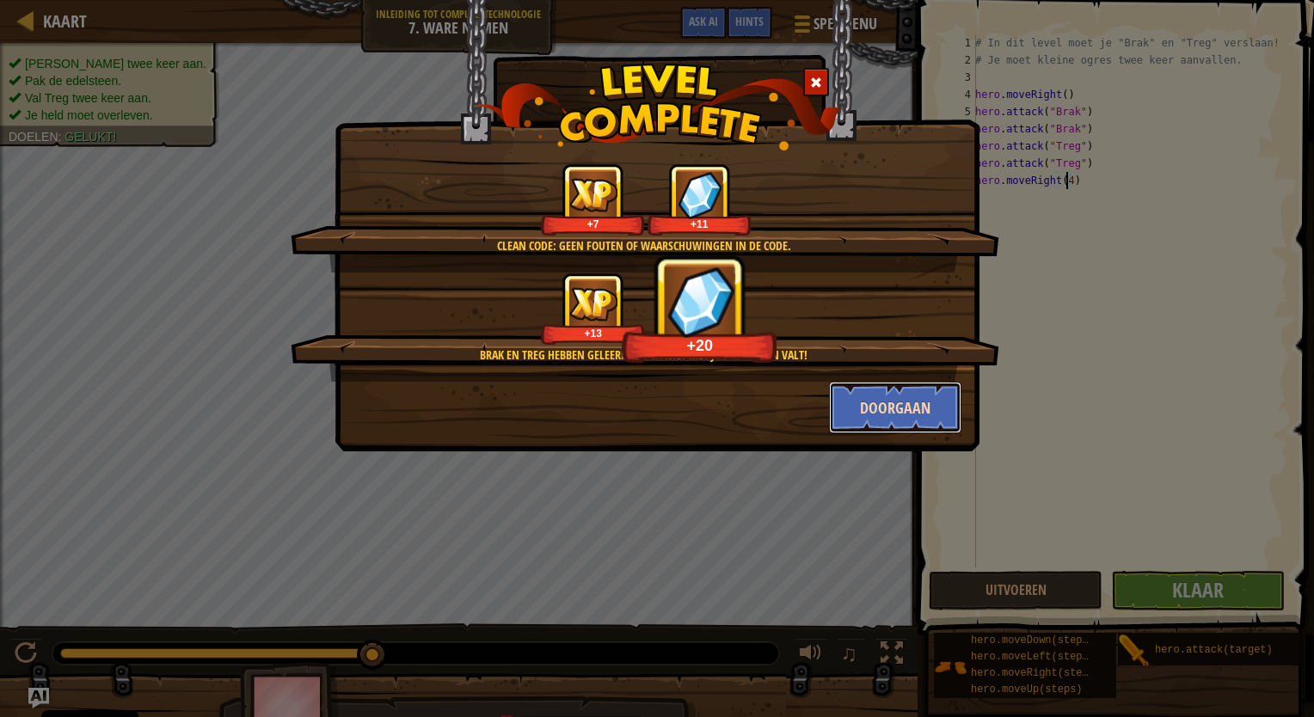
click at [880, 401] on button "Doorgaan" at bounding box center [895, 408] width 133 height 52
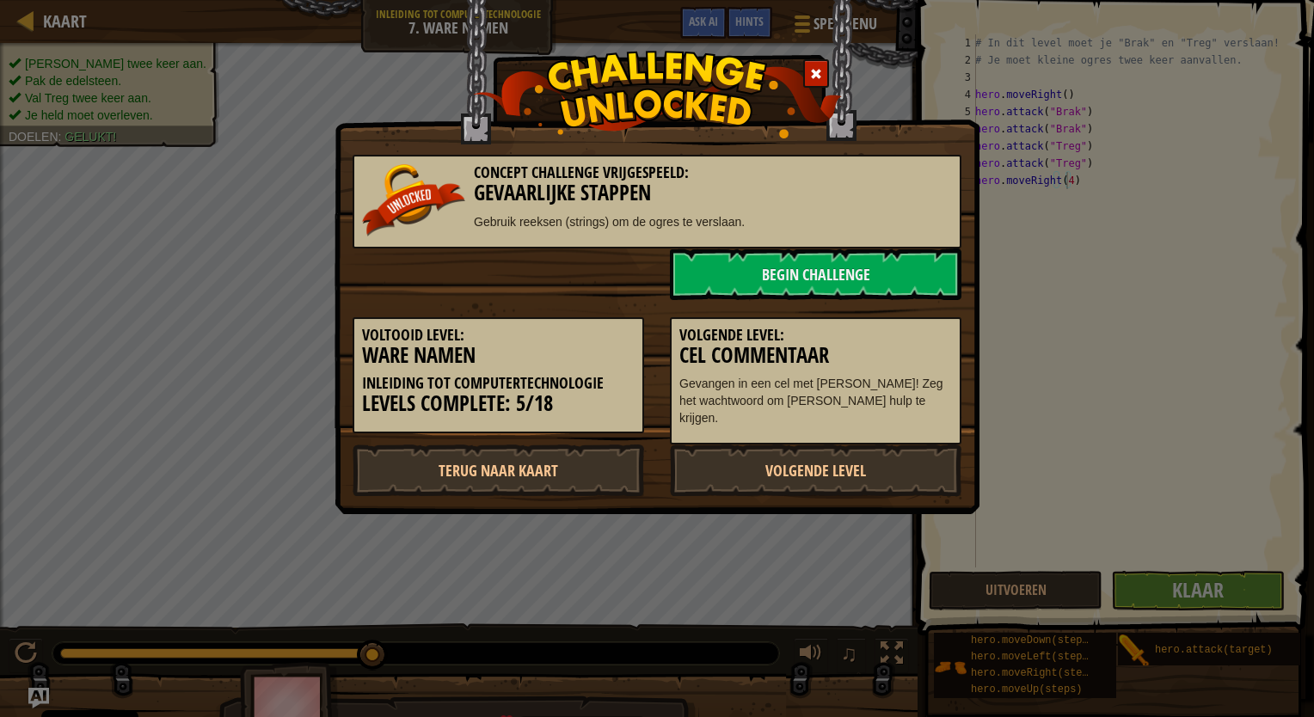
click at [884, 411] on div "Volgende Level: Cel Commentaar Gevangen in een cel met Omarn Brewstone! Zeg het…" at bounding box center [815, 381] width 291 height 128
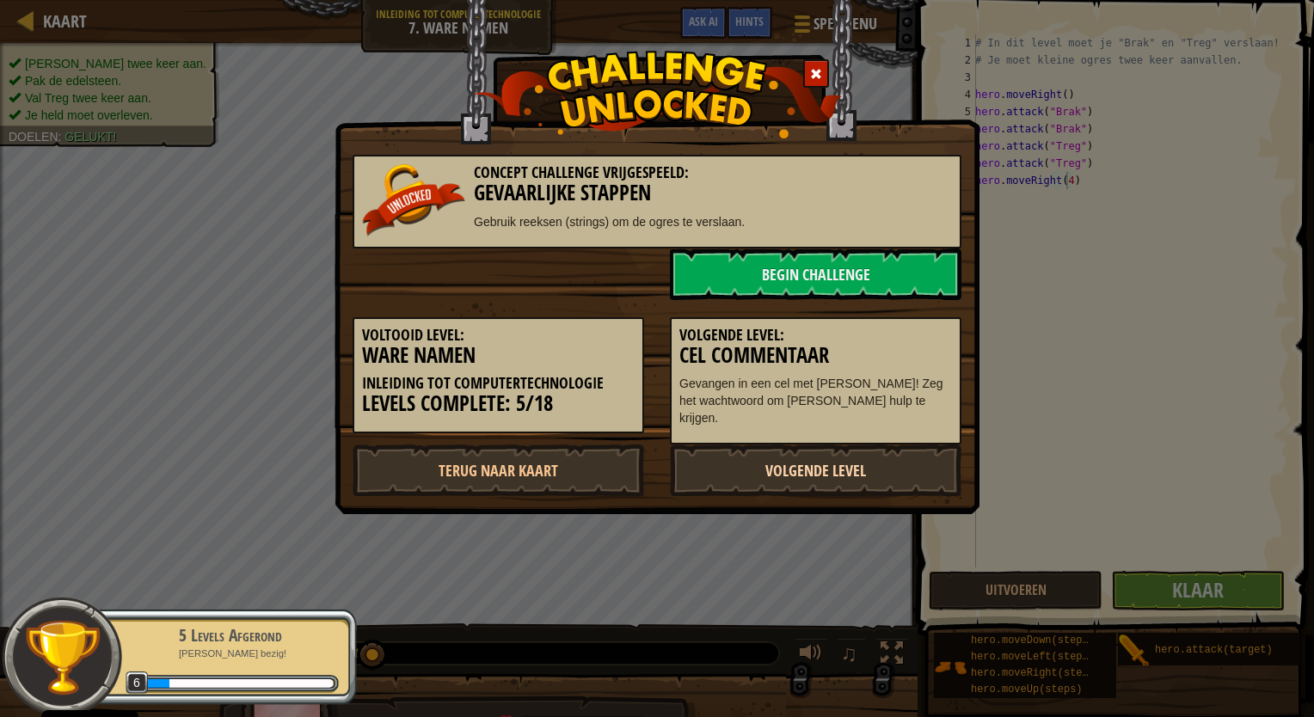
click at [866, 452] on link "Volgende Level" at bounding box center [815, 471] width 291 height 52
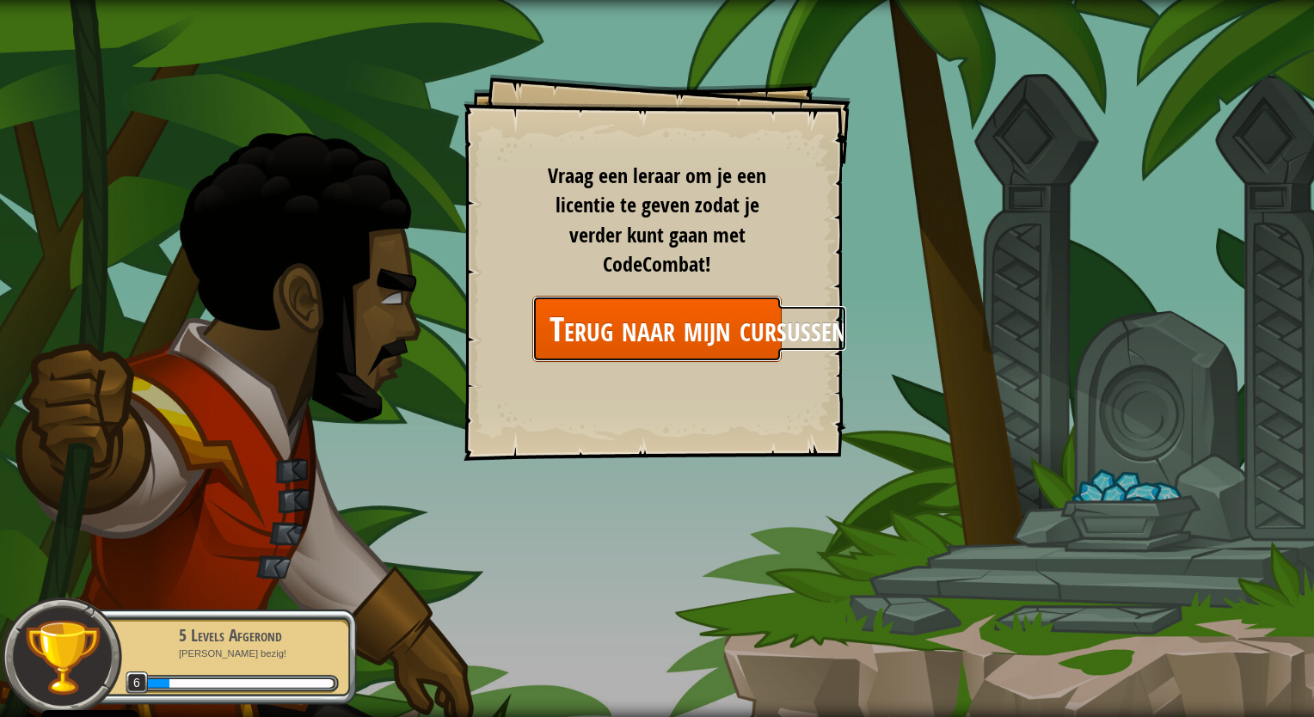
click at [627, 340] on link "Terug naar mijn cursussen" at bounding box center [656, 329] width 249 height 66
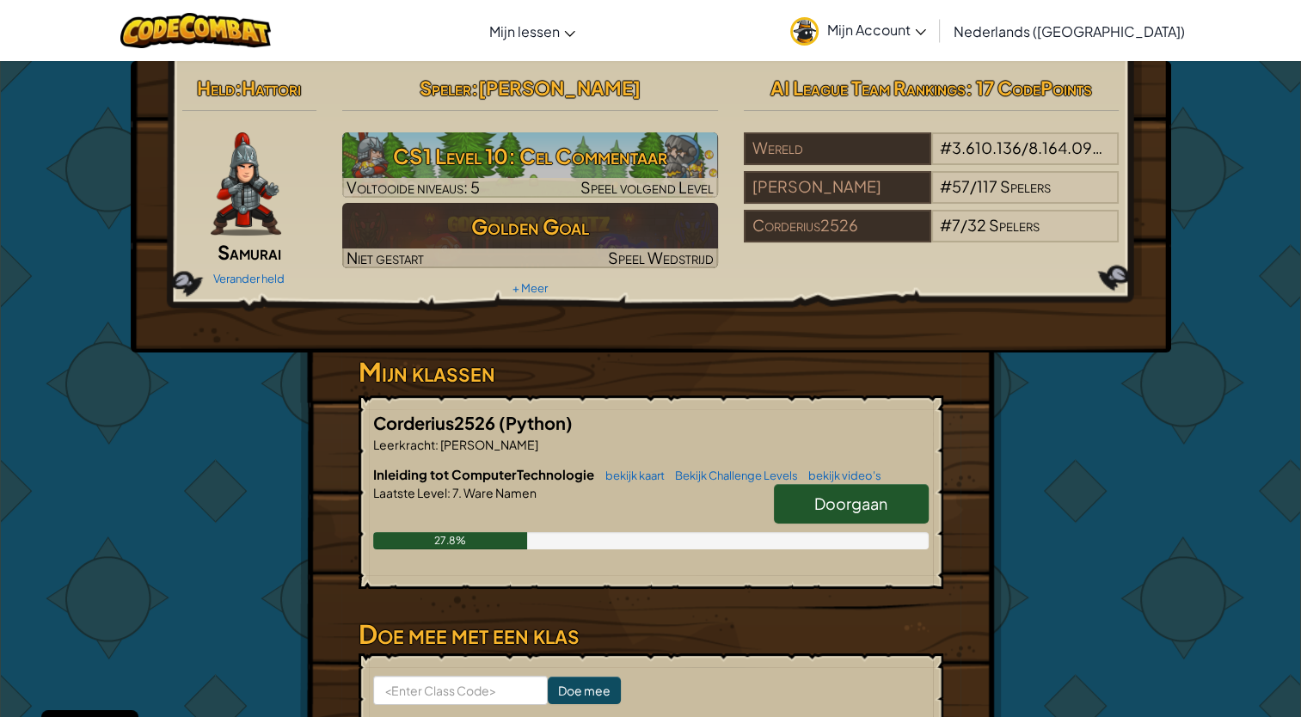
click at [842, 514] on link "Doorgaan" at bounding box center [851, 504] width 155 height 40
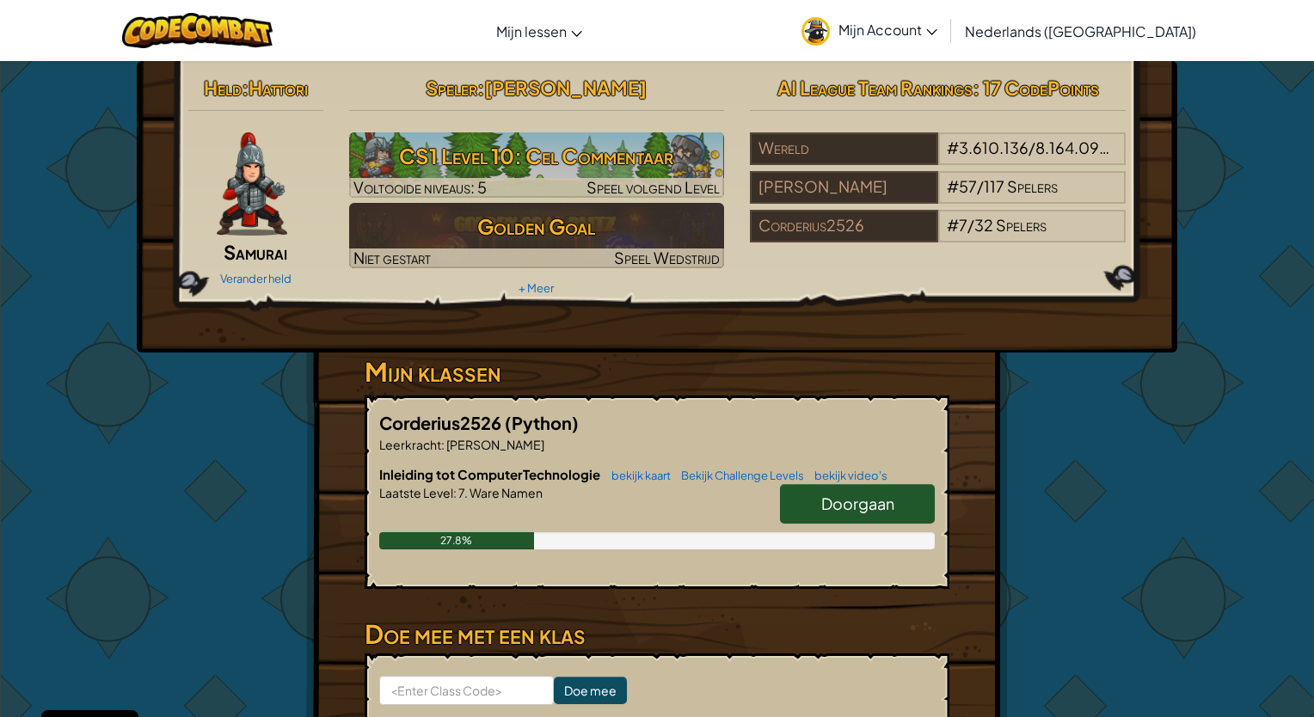
select select "nl-NL"
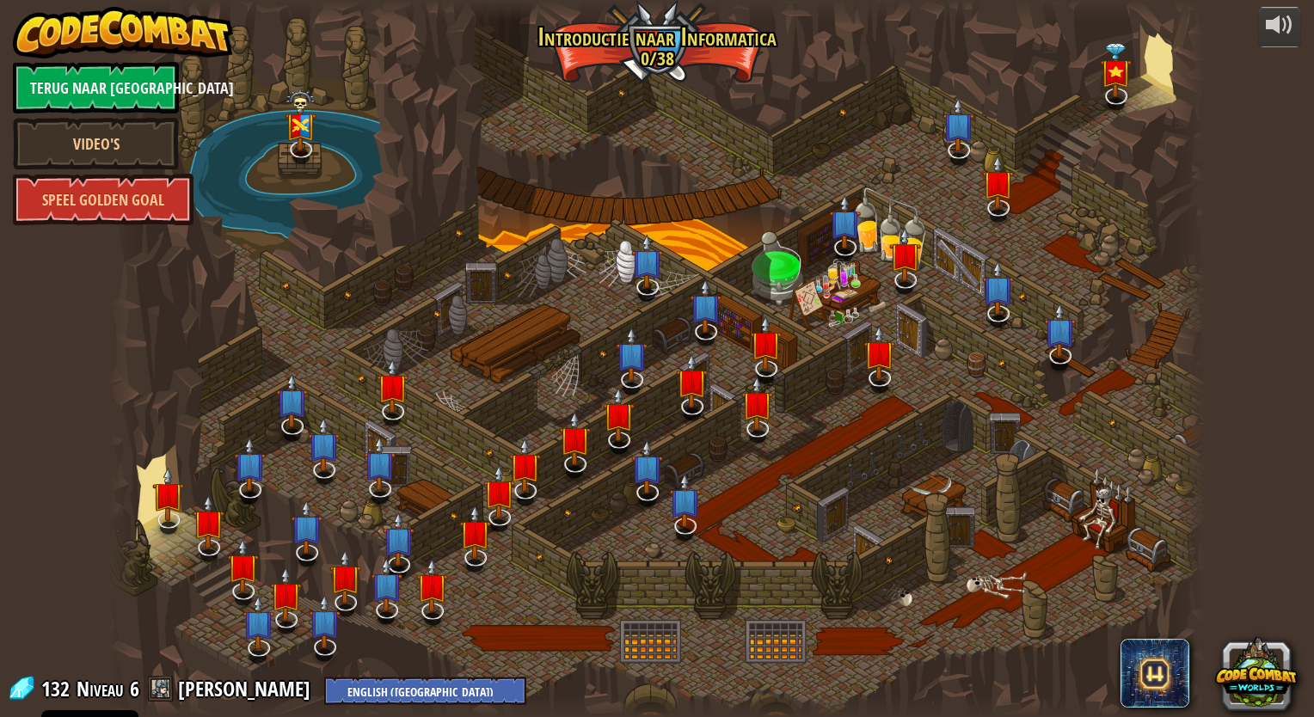
select select "nl-NL"
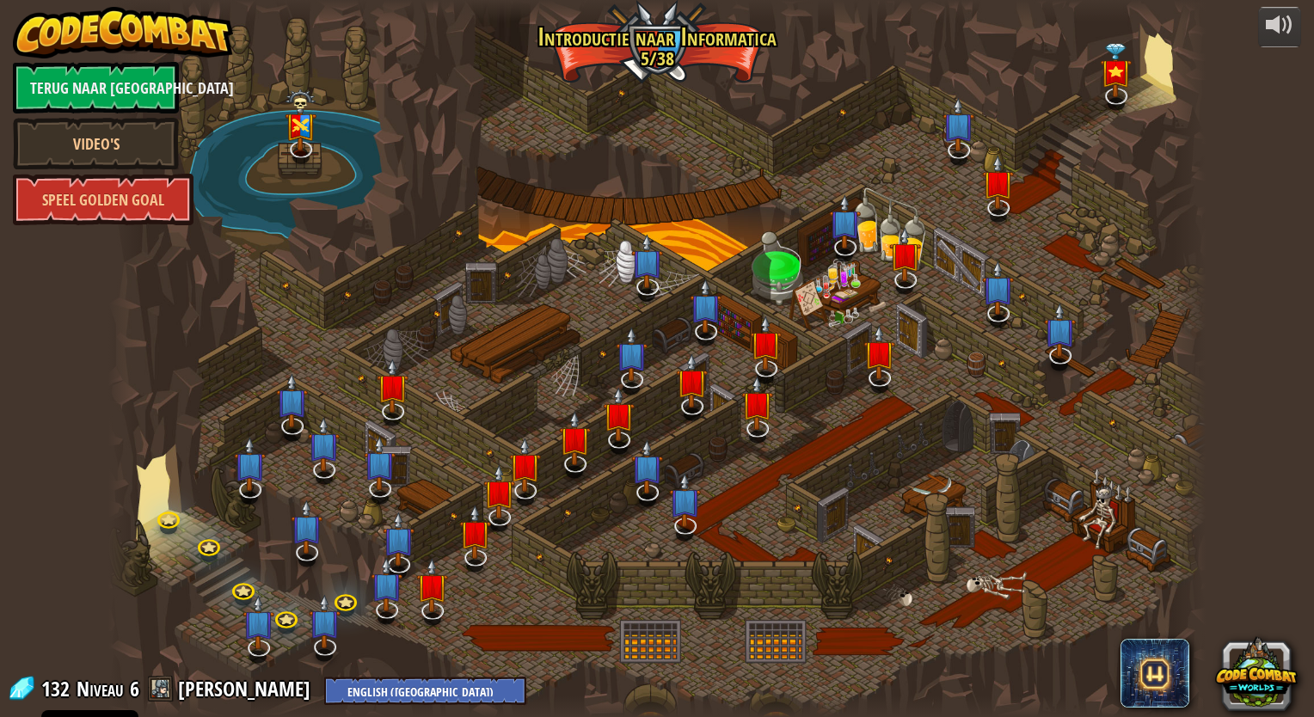
select select "nl-NL"
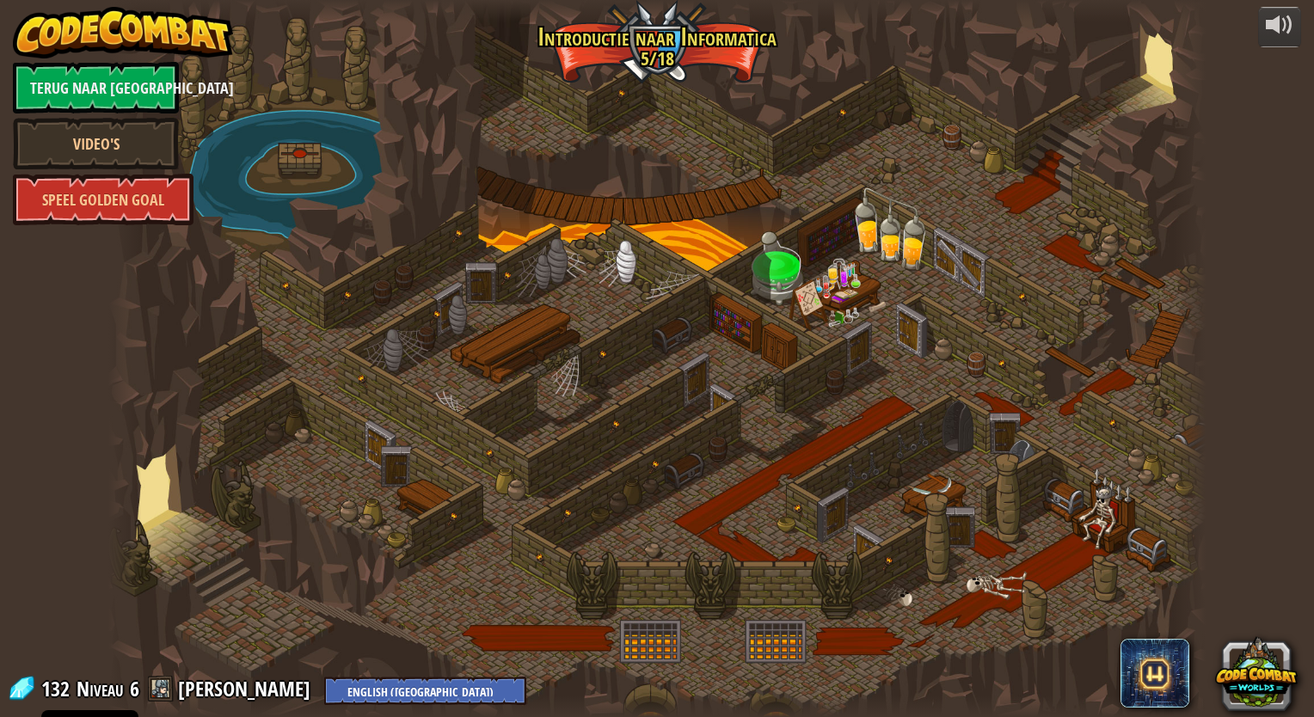
select select "nl-NL"
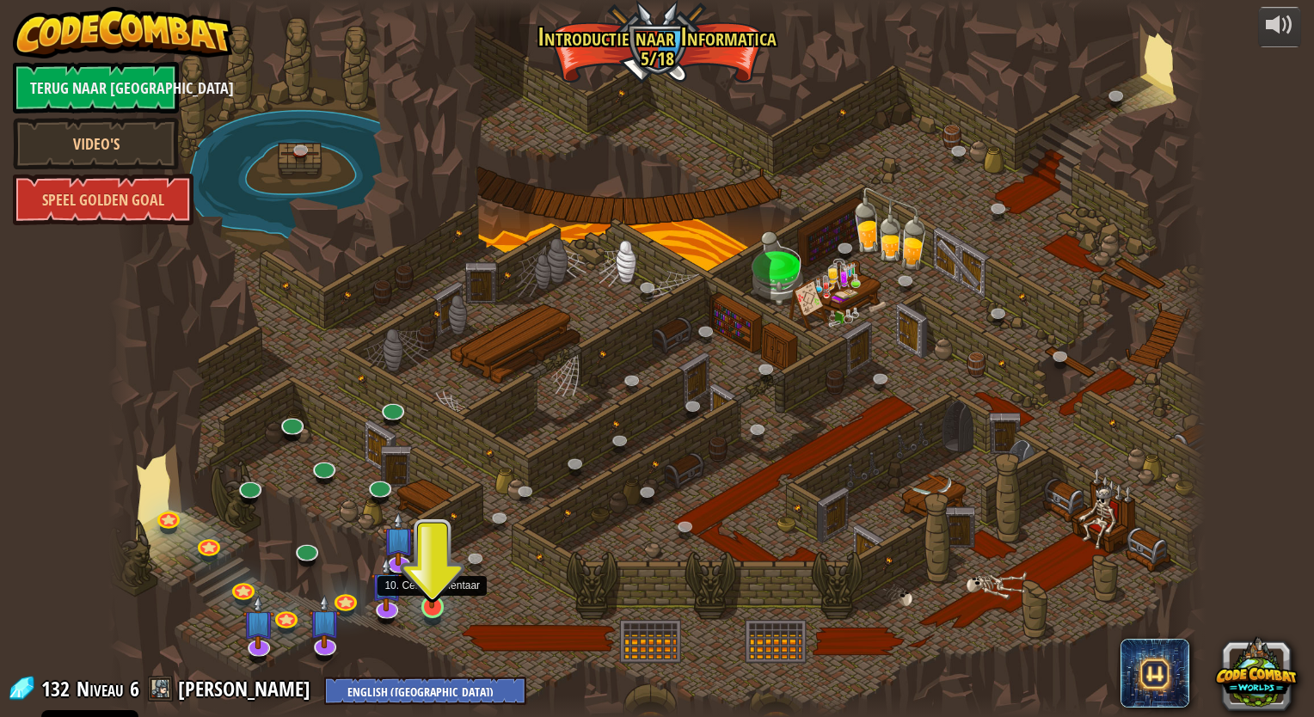
click at [426, 597] on img at bounding box center [432, 575] width 28 height 65
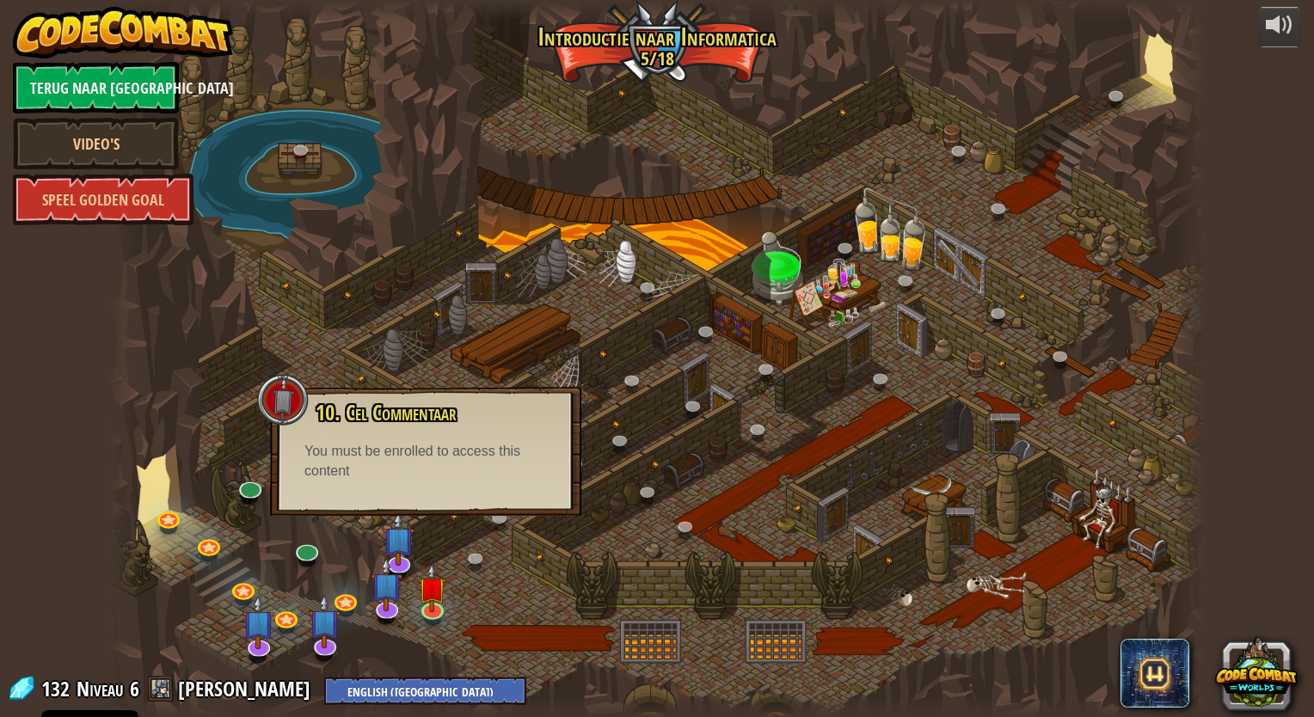
click at [267, 368] on div at bounding box center [656, 358] width 1097 height 717
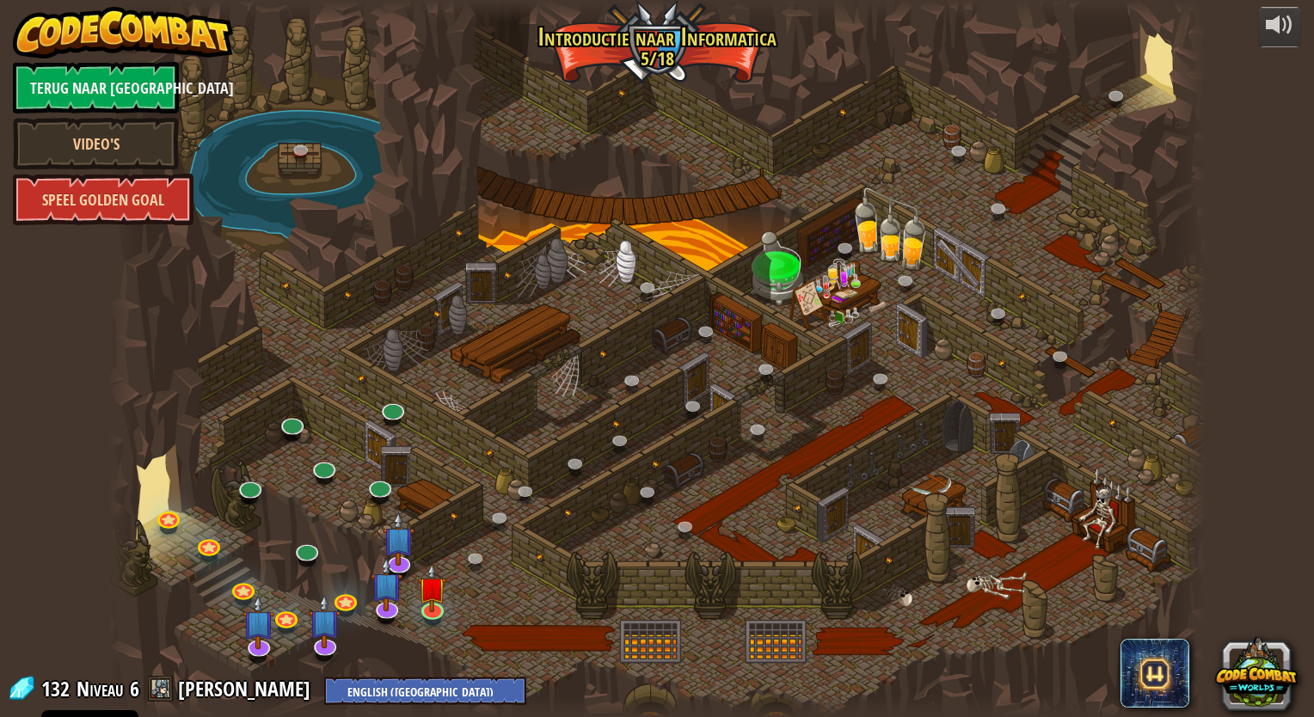
click at [99, 185] on link "Speel Golden Goal" at bounding box center [103, 200] width 181 height 52
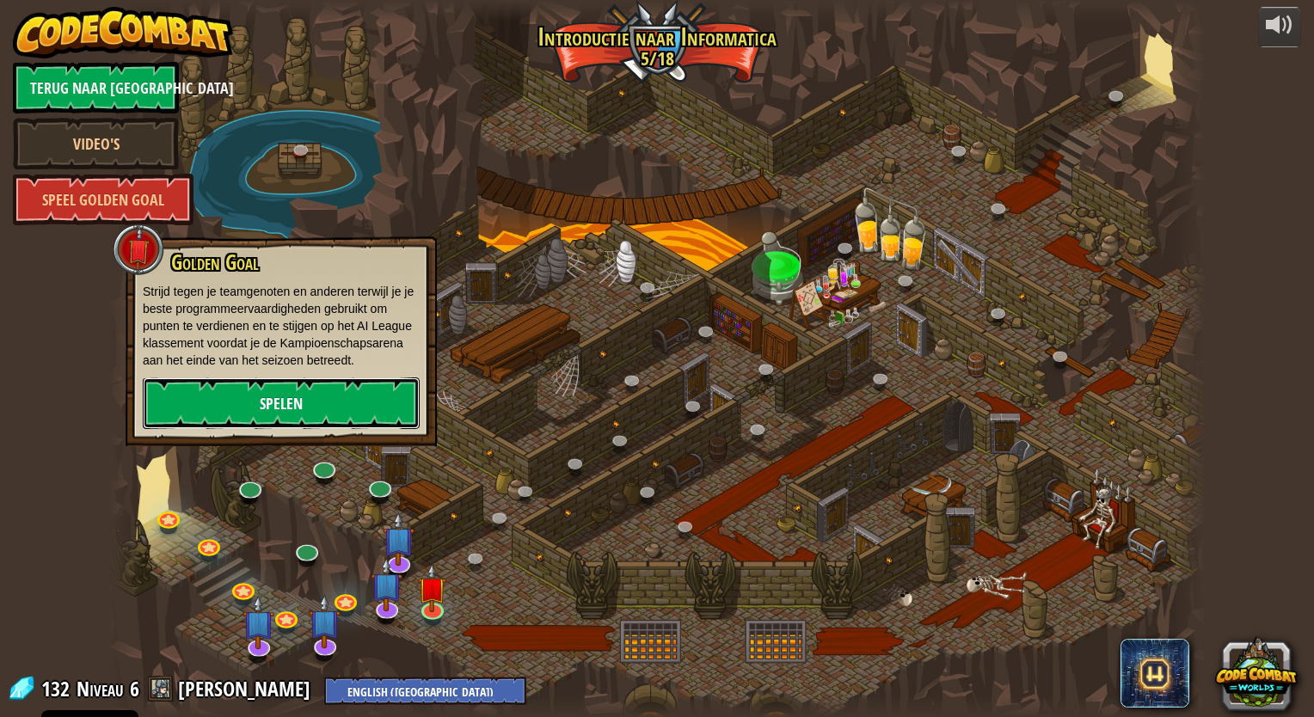
click at [252, 402] on link "Spelen" at bounding box center [281, 403] width 277 height 52
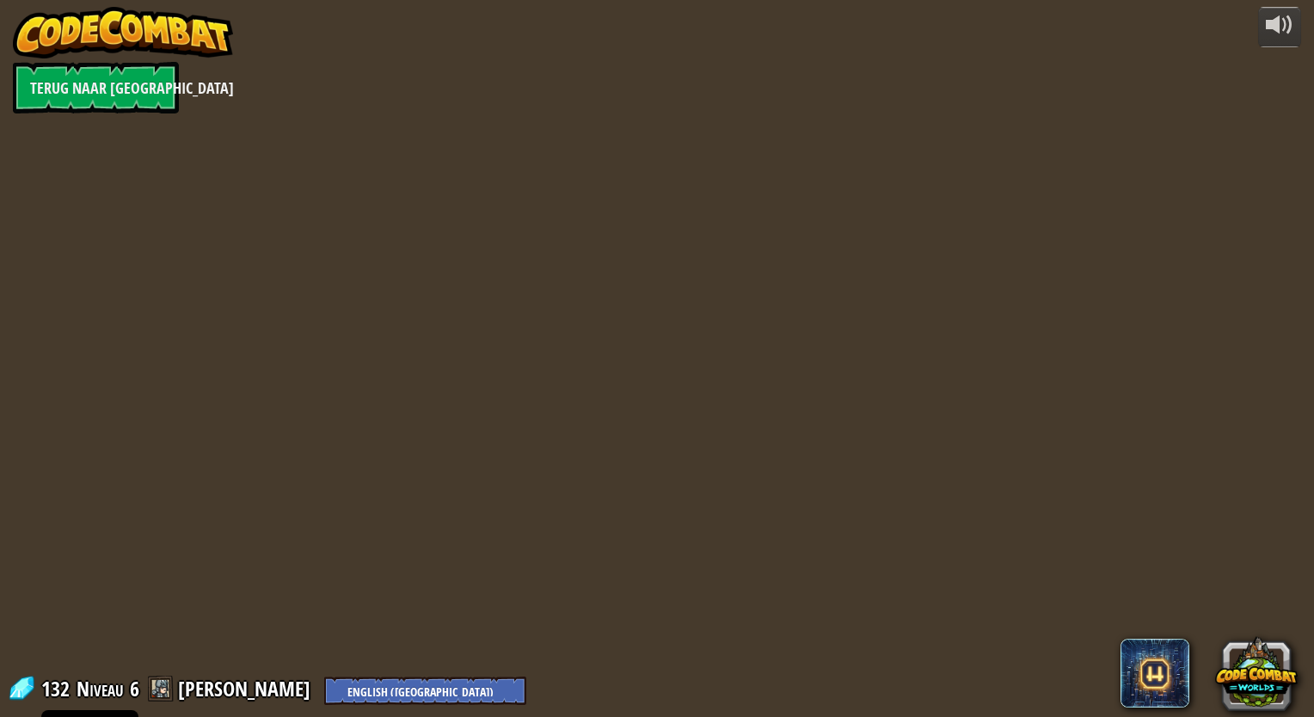
select select "nl-NL"
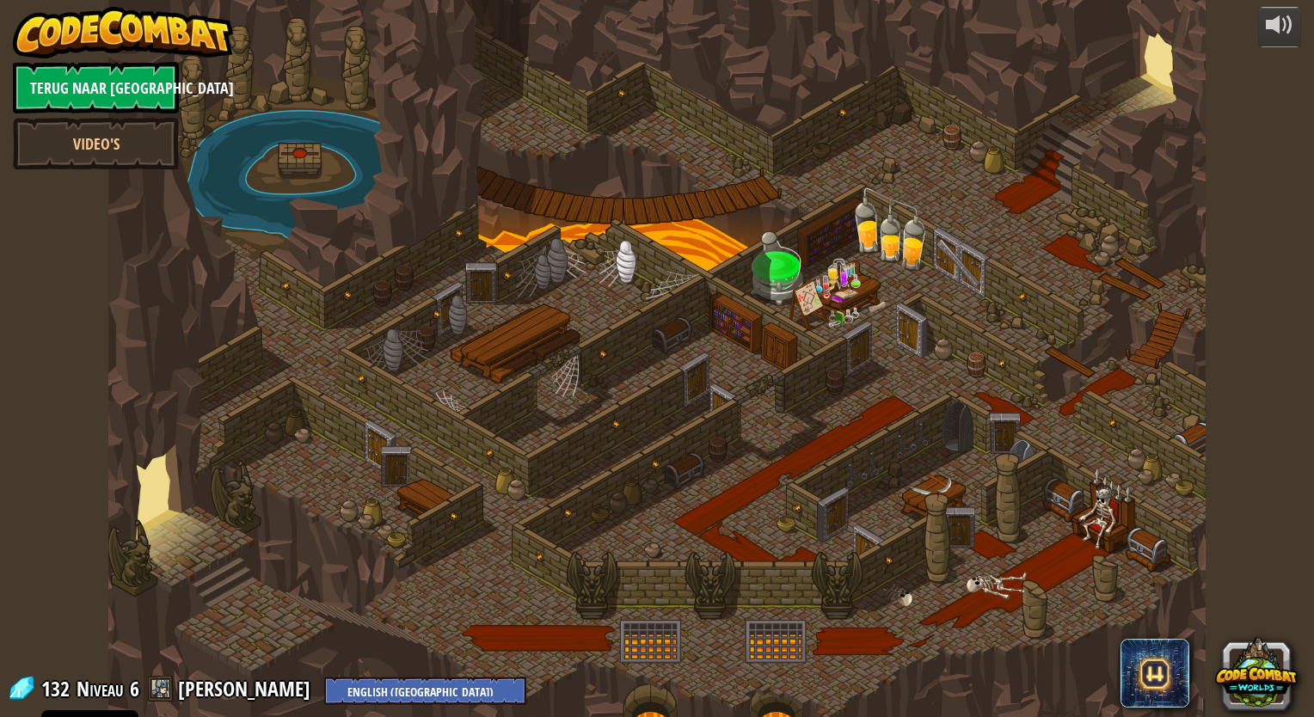
select select "nl-NL"
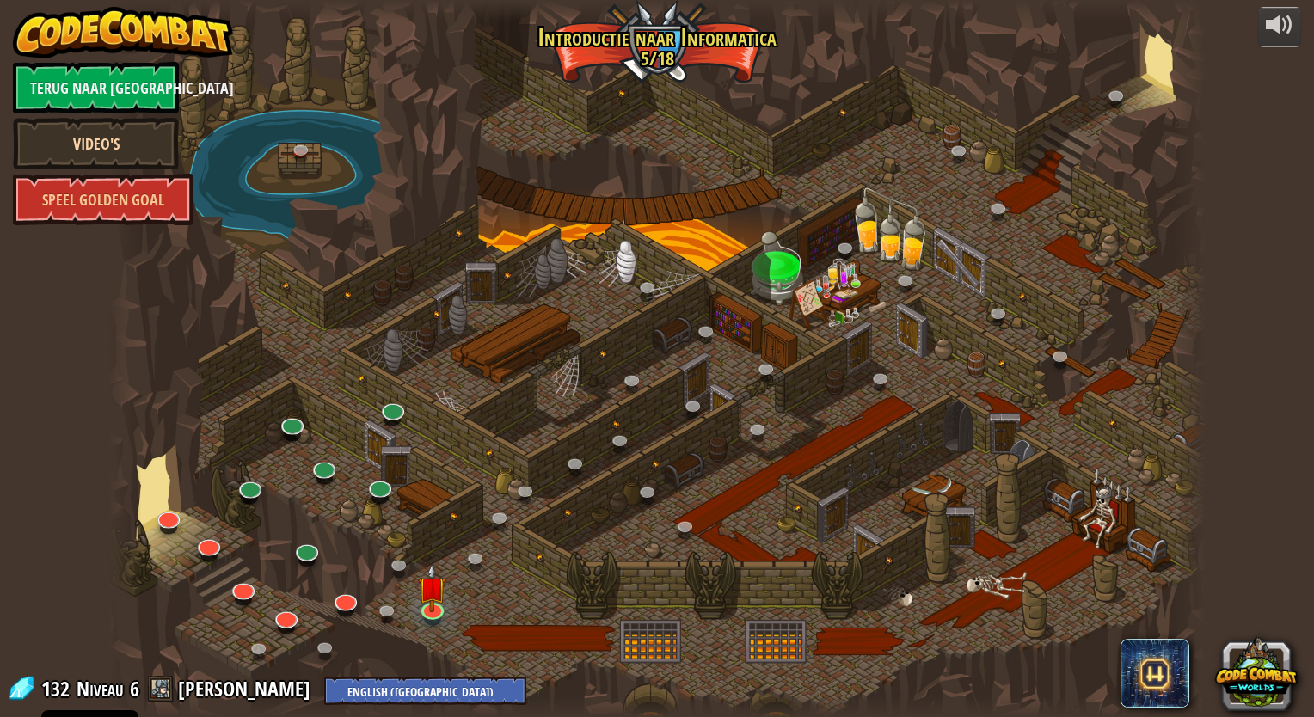
select select "nl-NL"
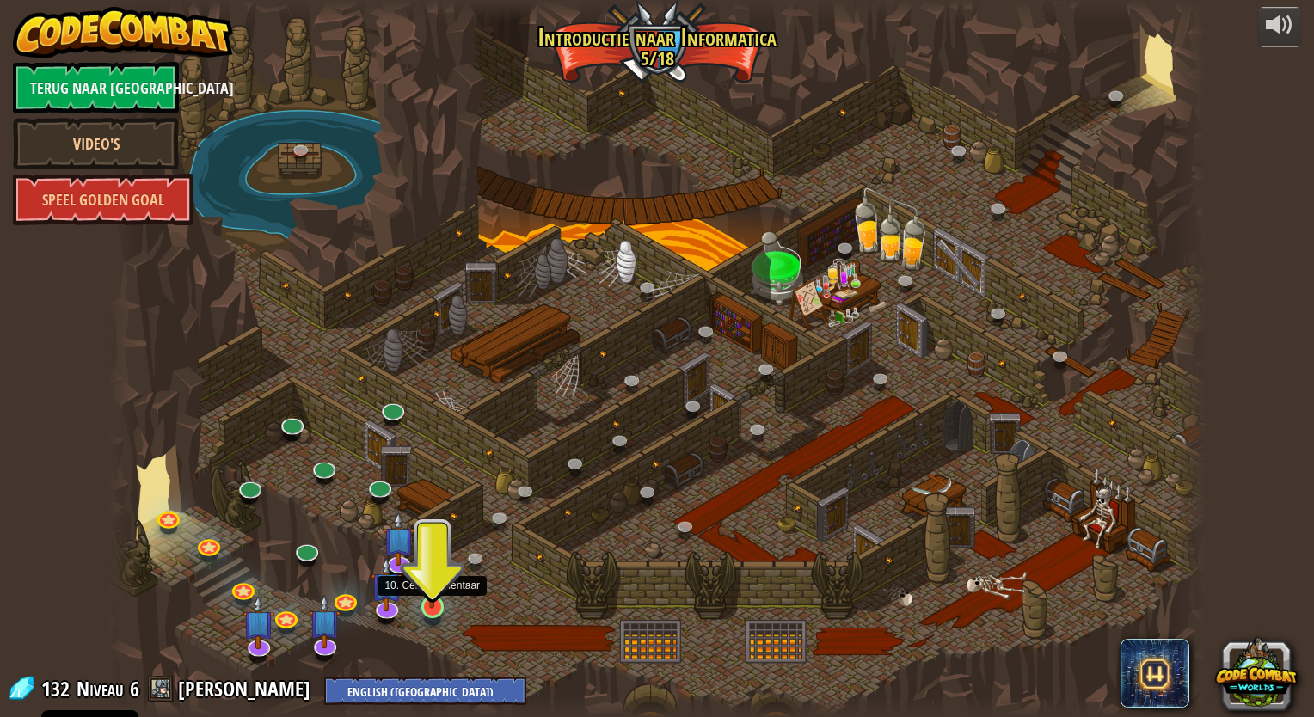
click at [430, 609] on img at bounding box center [432, 575] width 28 height 65
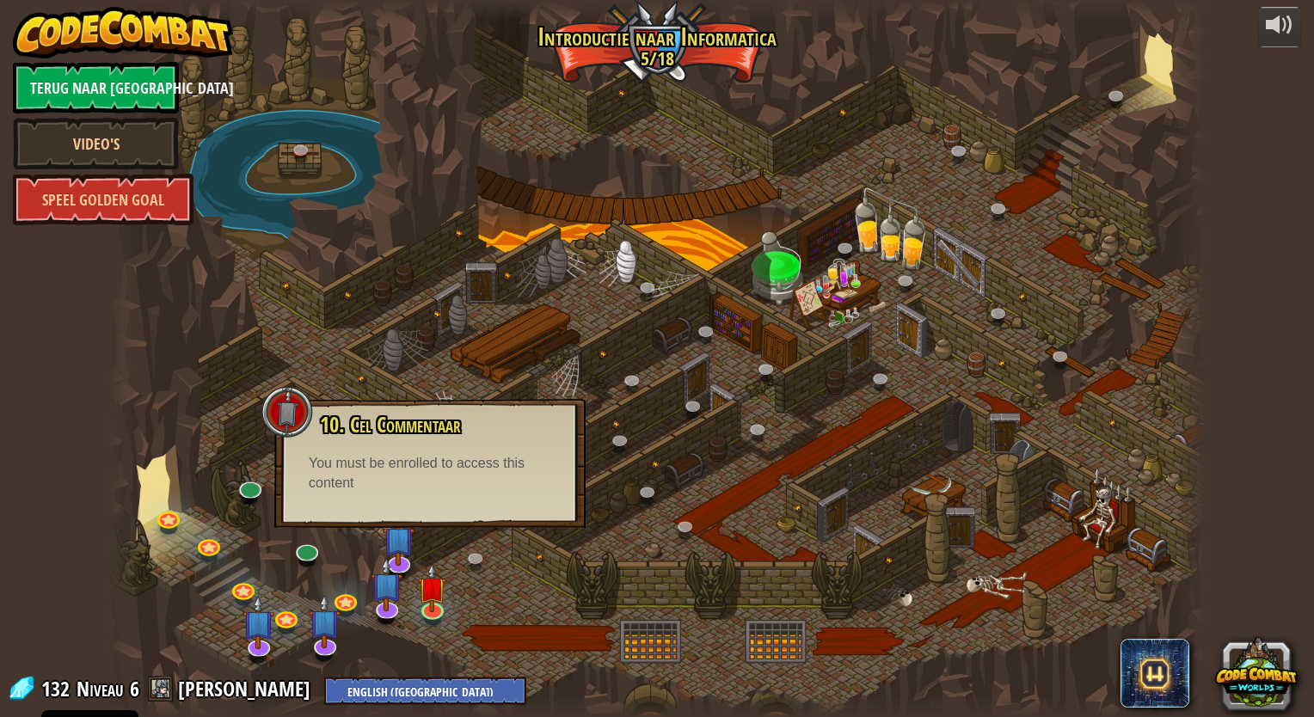
click at [422, 492] on div "You must be enrolled to access this content" at bounding box center [430, 474] width 242 height 40
click at [123, 95] on link "Terug naar Klaslokaal" at bounding box center [96, 88] width 166 height 52
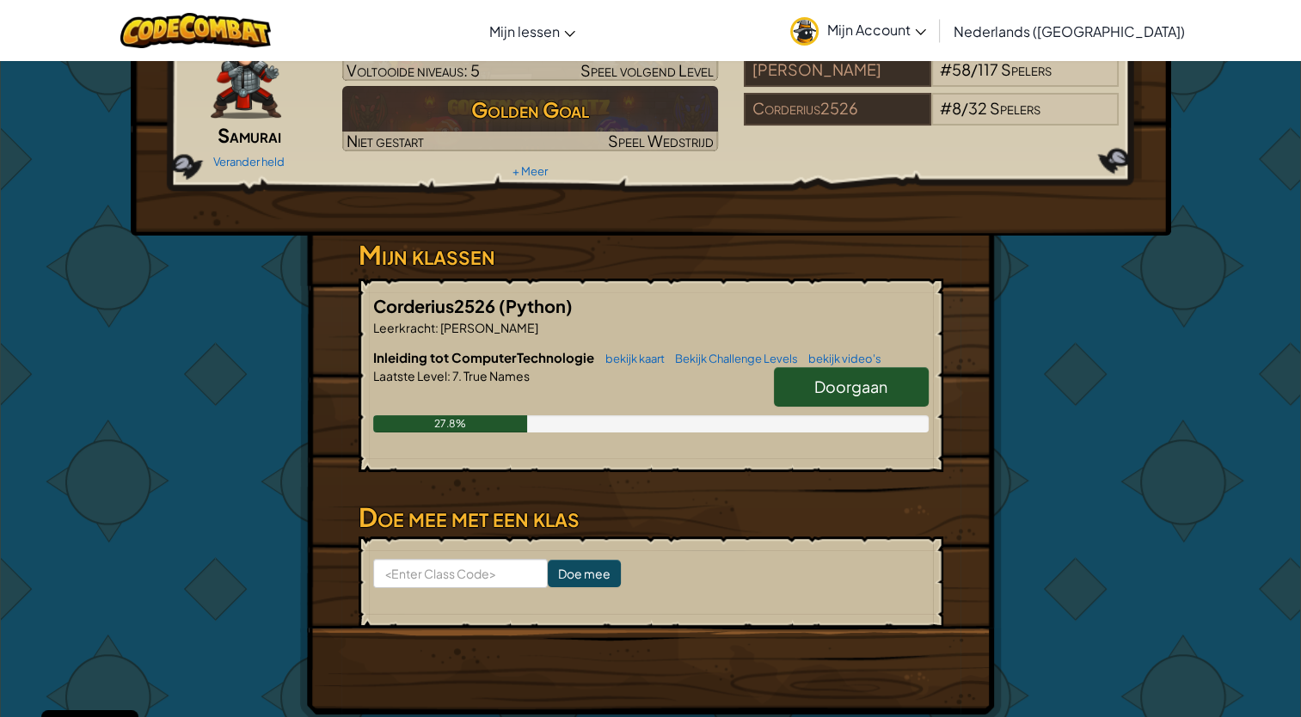
scroll to position [172, 0]
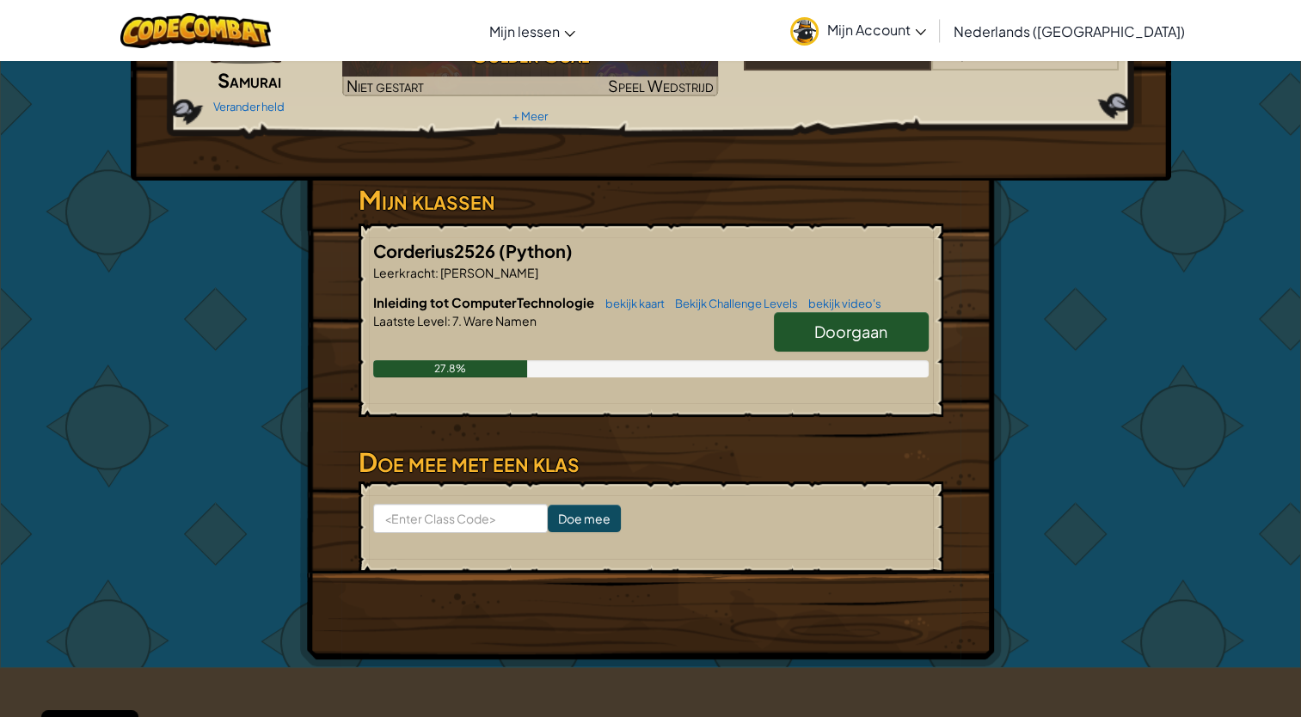
click at [853, 335] on span "Doorgaan" at bounding box center [850, 332] width 73 height 20
select select "nl-NL"
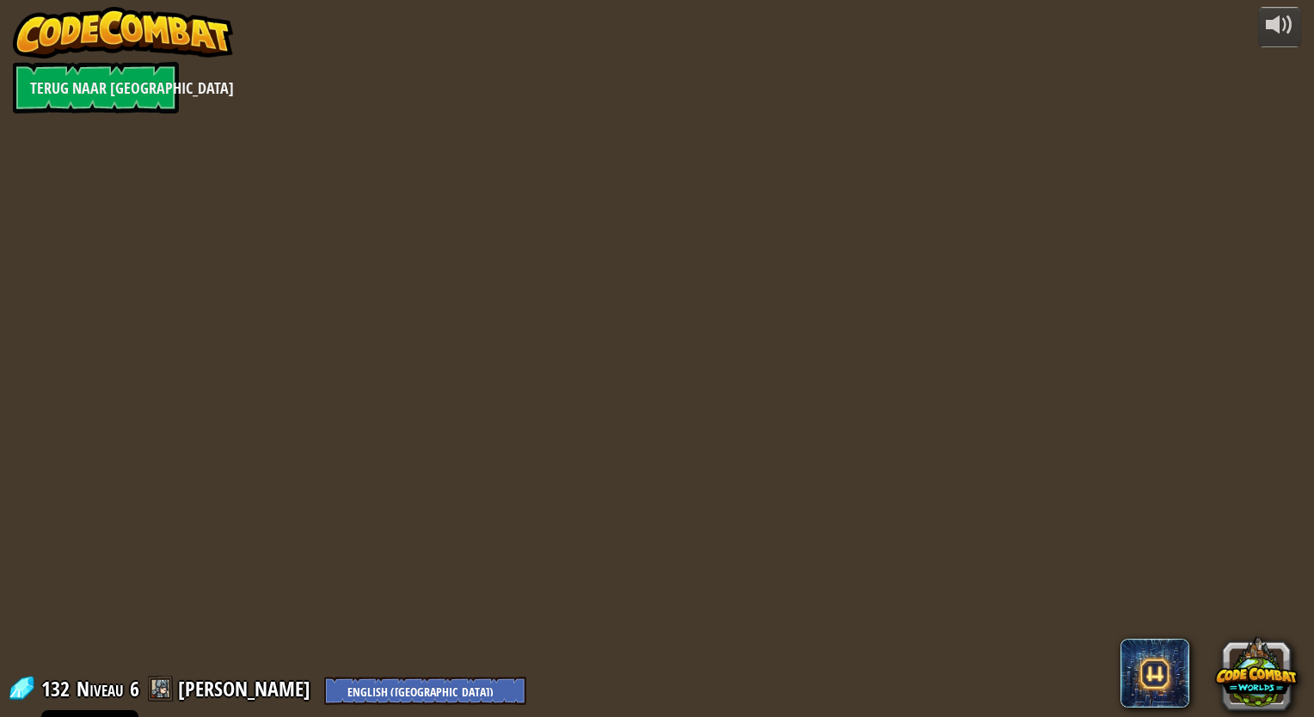
select select "nl-NL"
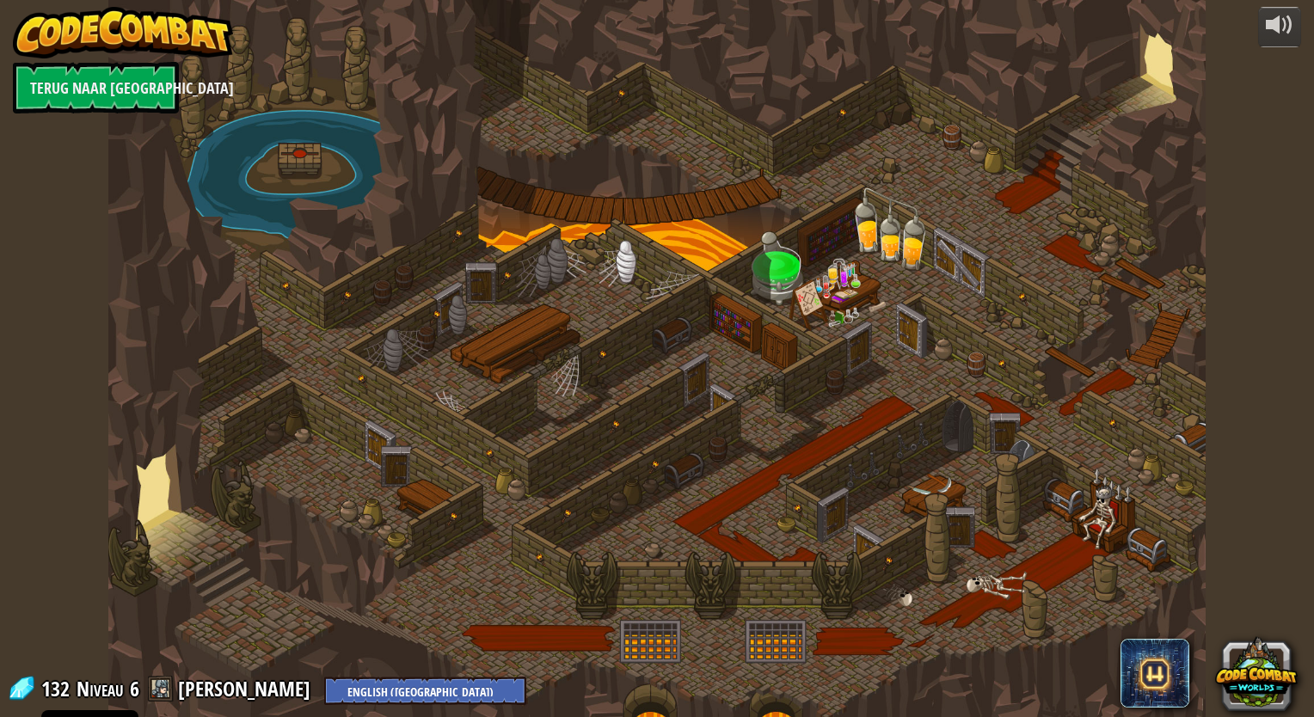
select select "nl-NL"
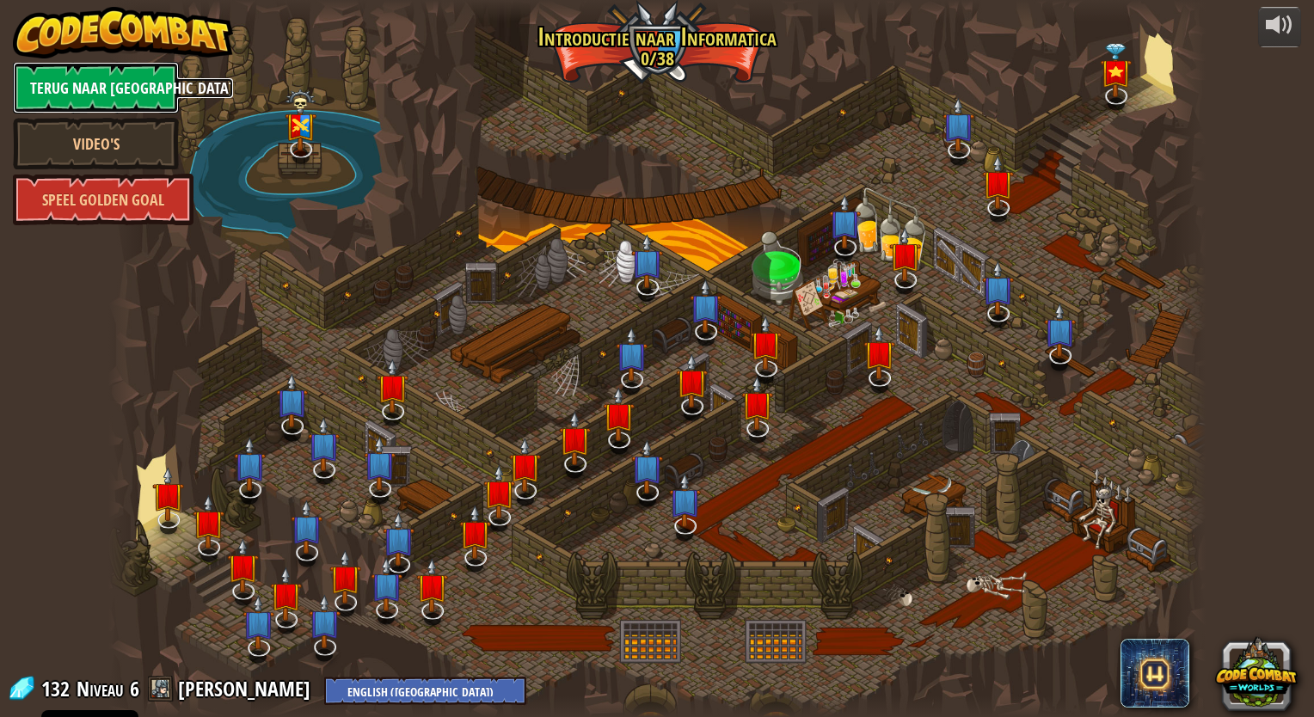
click at [95, 75] on link "Terug naar Klaslokaal" at bounding box center [96, 88] width 166 height 52
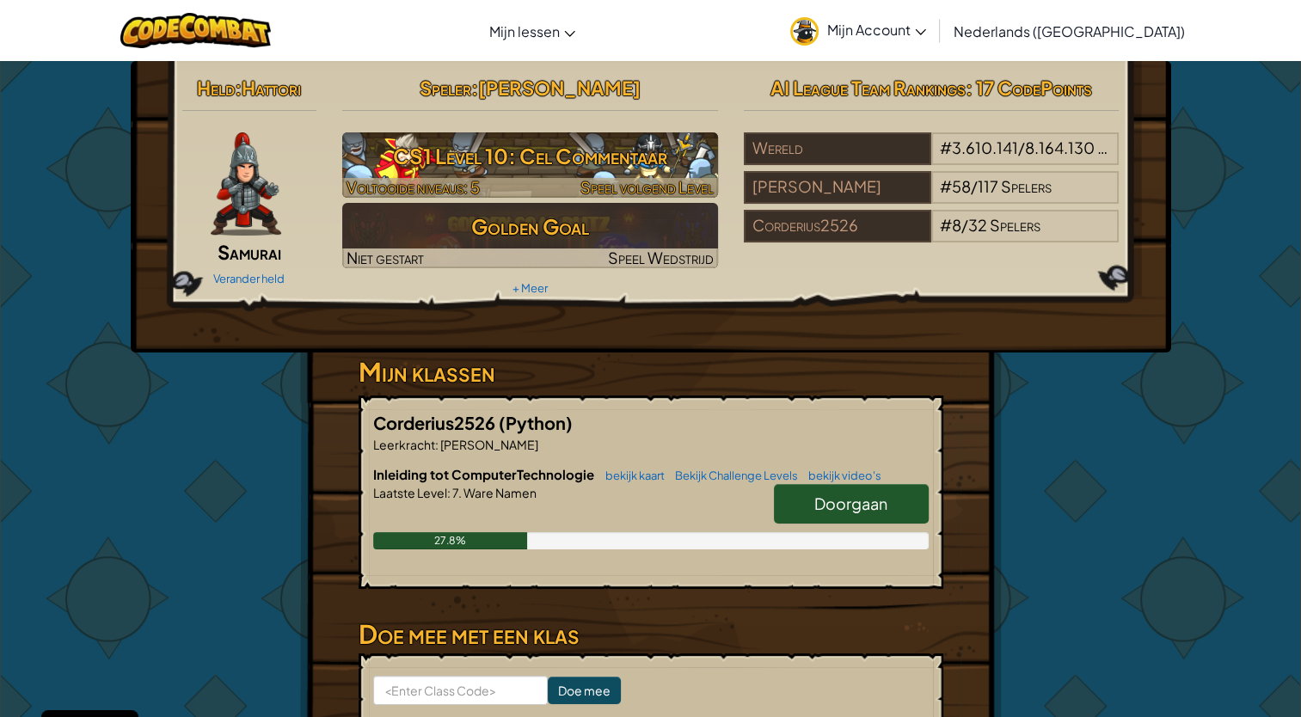
click at [543, 173] on h3 "CS1 Level 10: Cel Commentaar" at bounding box center [530, 156] width 376 height 39
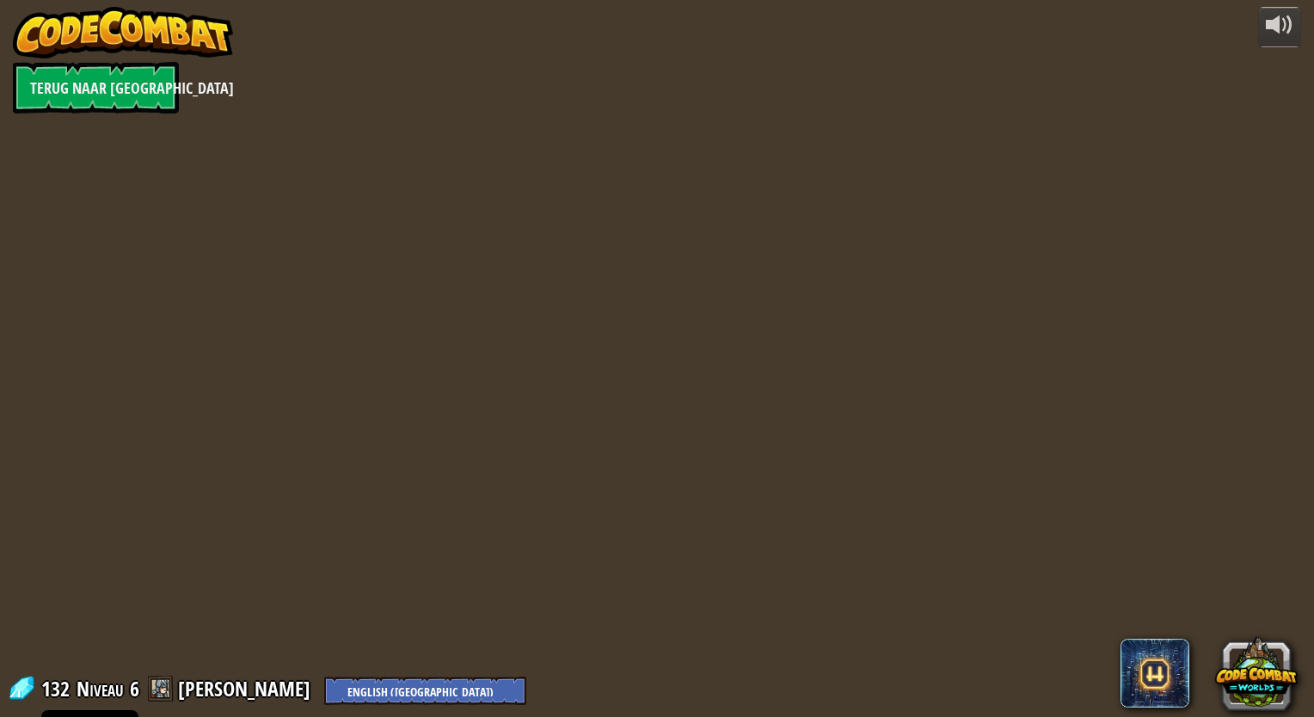
select select "nl-NL"
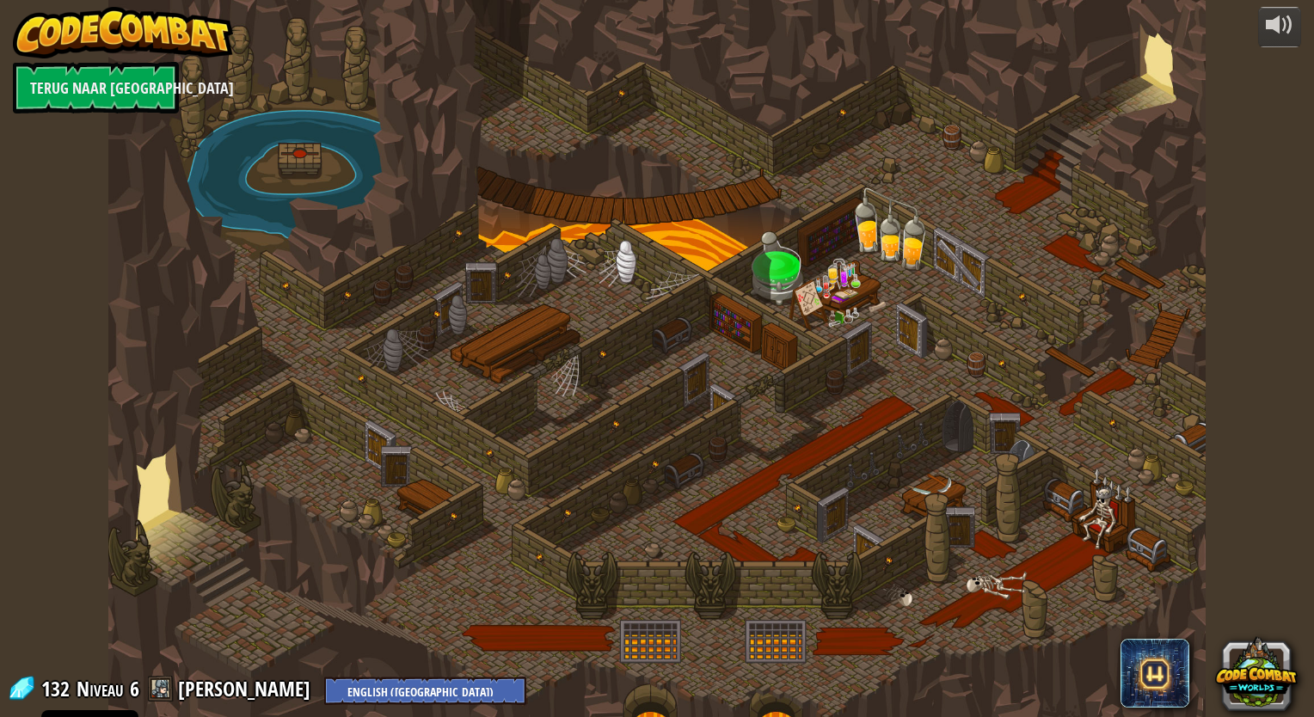
select select "nl-NL"
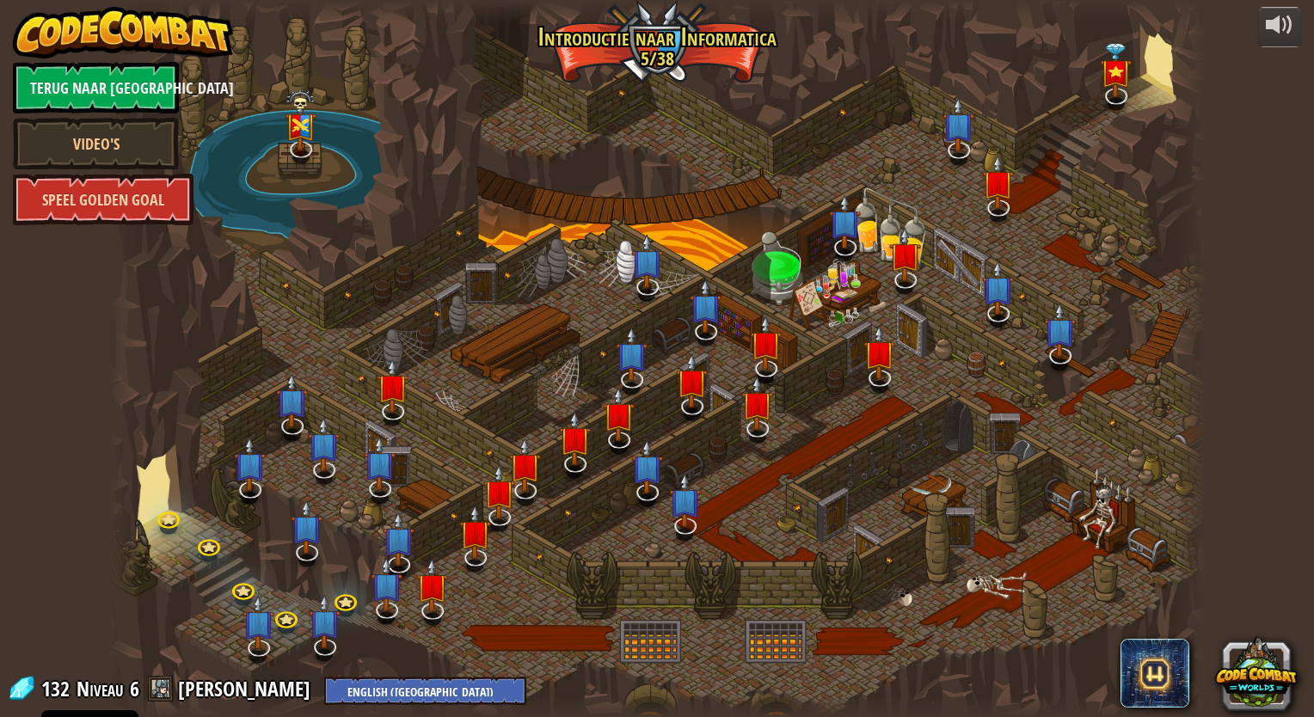
select select "nl-NL"
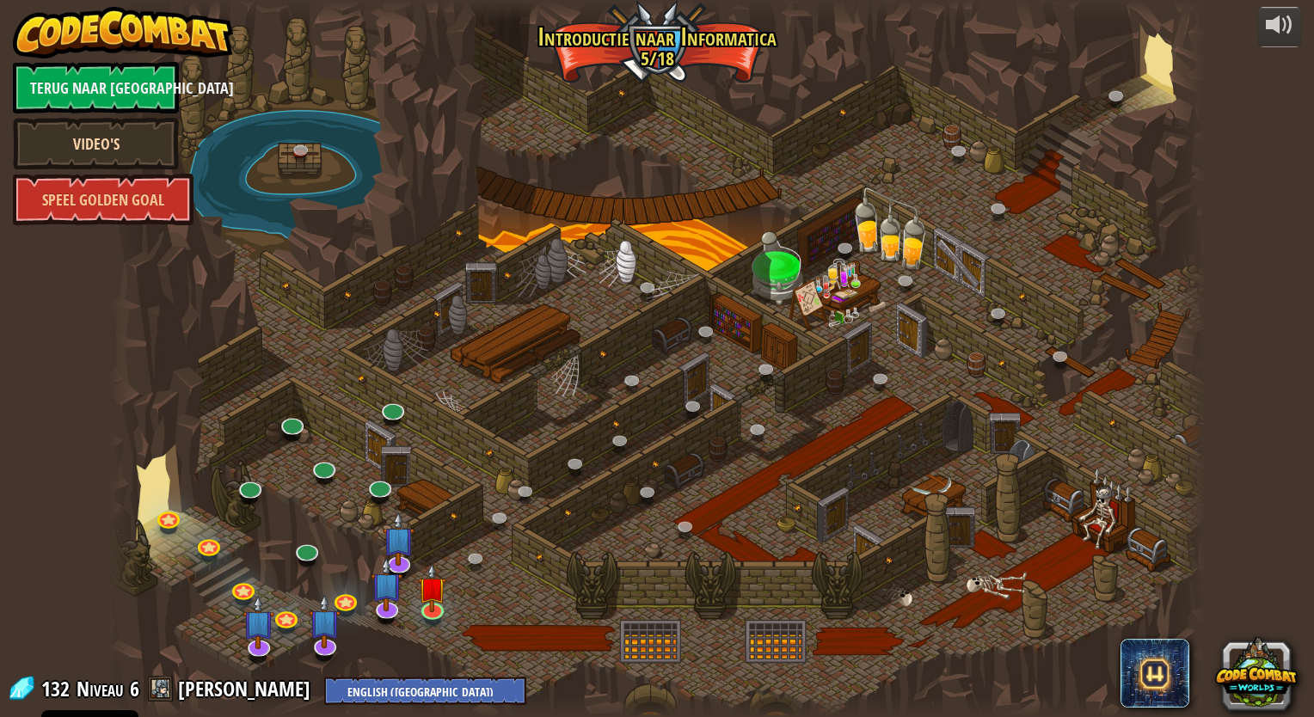
select select "nl-NL"
click at [141, 95] on link "Terug naar Klaslokaal" at bounding box center [96, 88] width 166 height 52
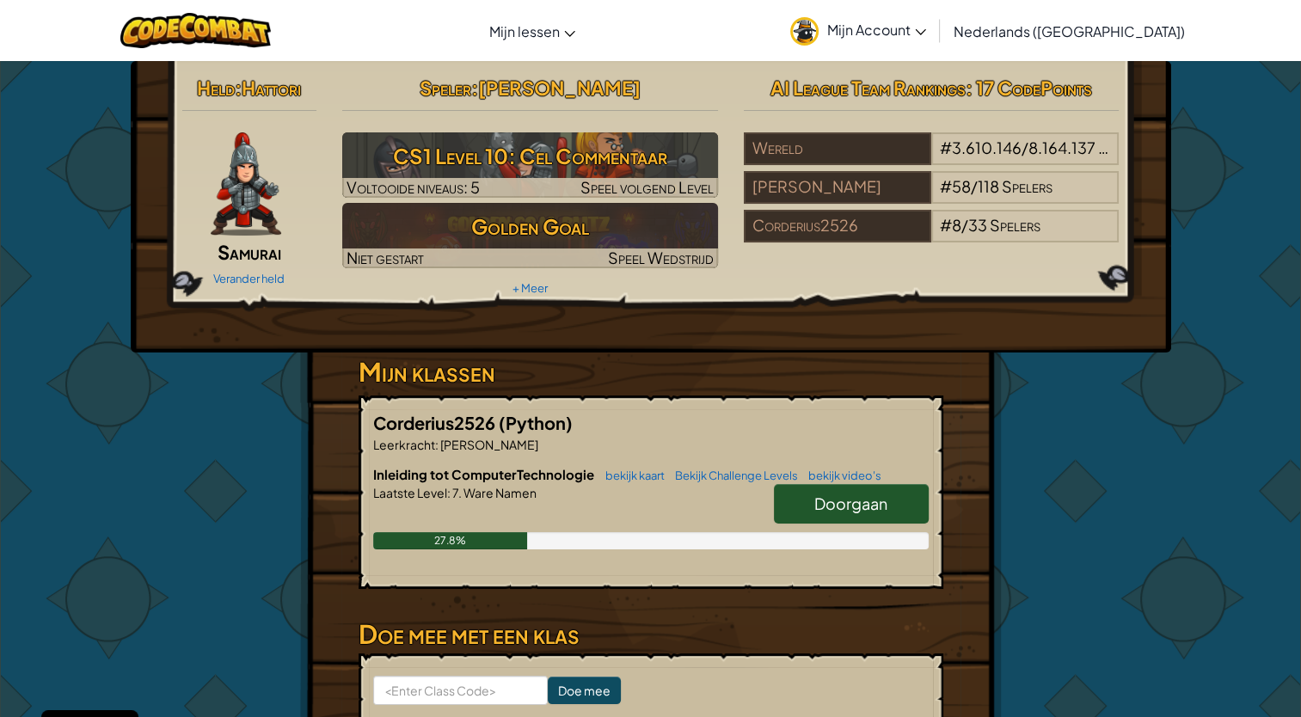
click at [851, 22] on link "Mijn Account" at bounding box center [858, 30] width 153 height 54
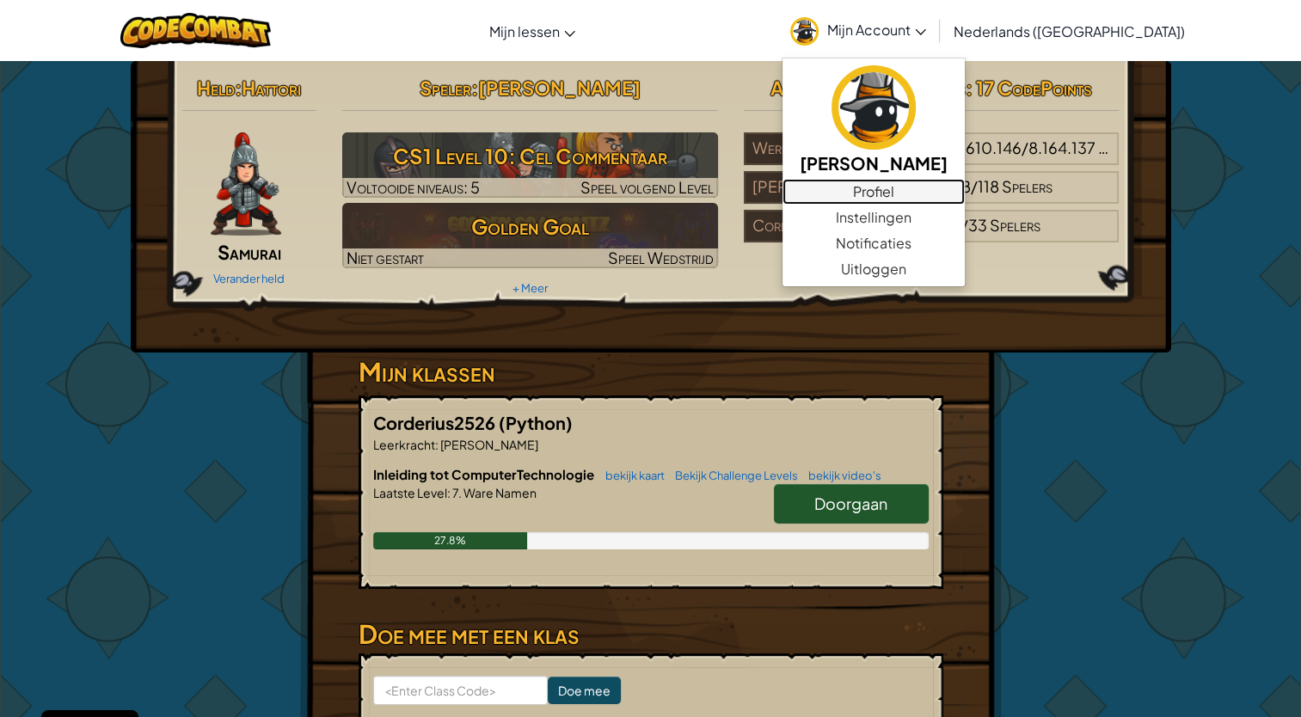
click at [911, 194] on link "Profiel" at bounding box center [873, 192] width 182 height 26
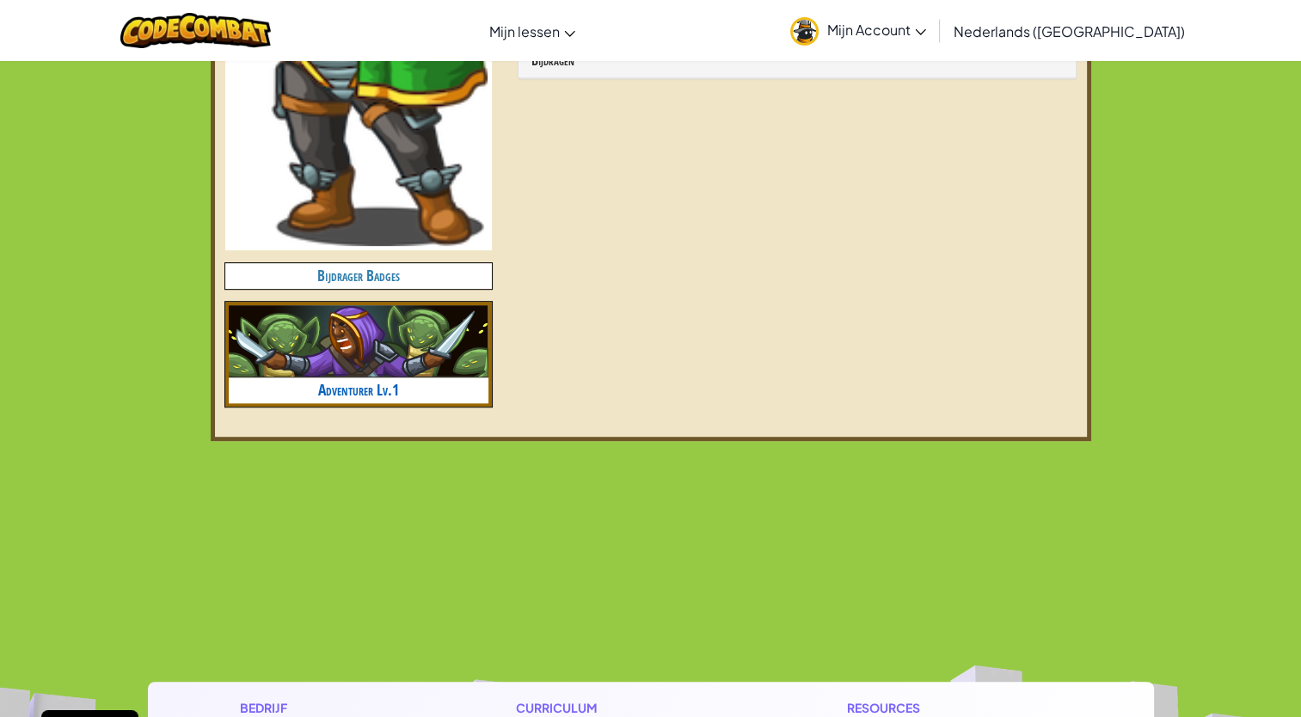
scroll to position [860, 0]
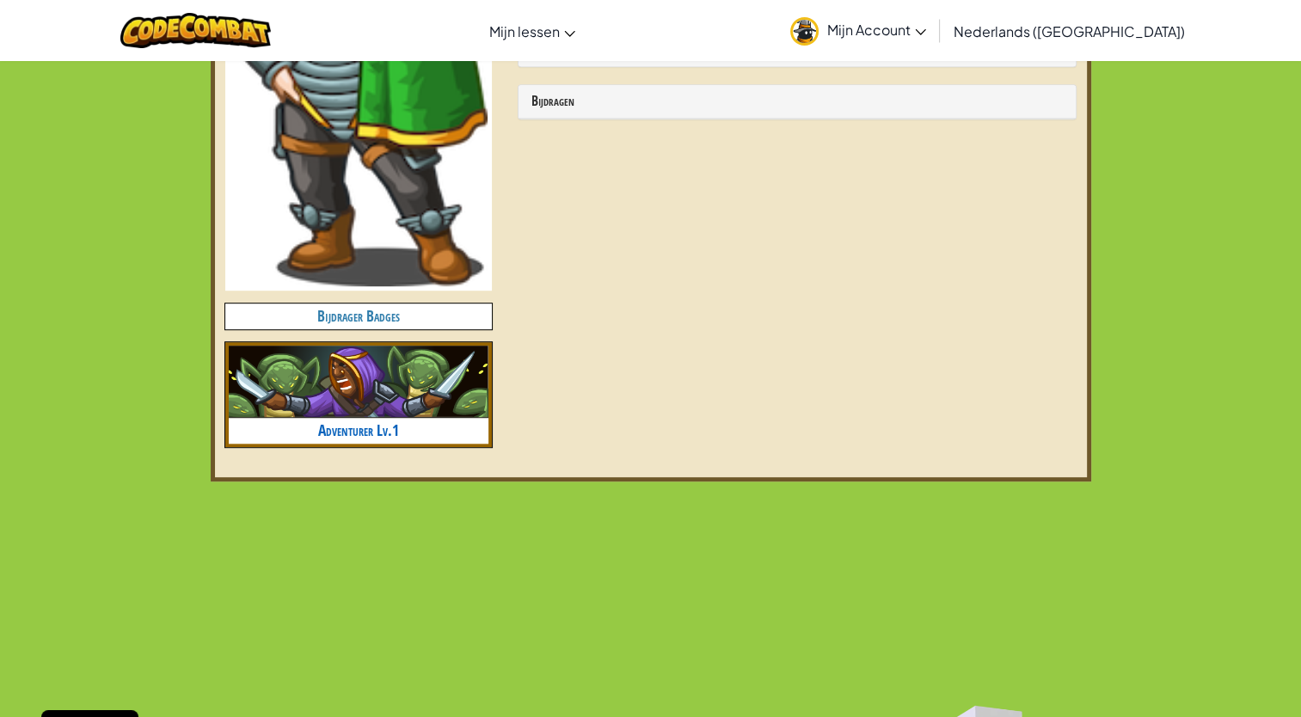
click at [383, 375] on img at bounding box center [359, 382] width 260 height 73
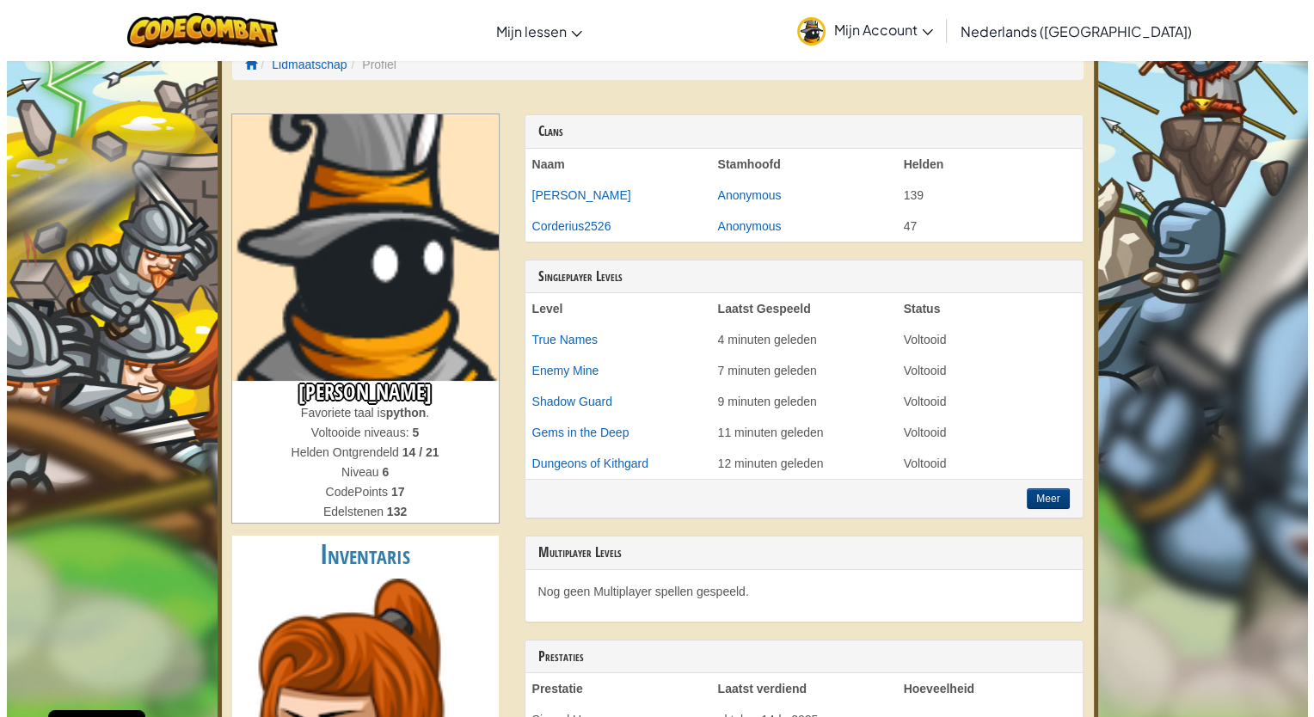
scroll to position [0, 0]
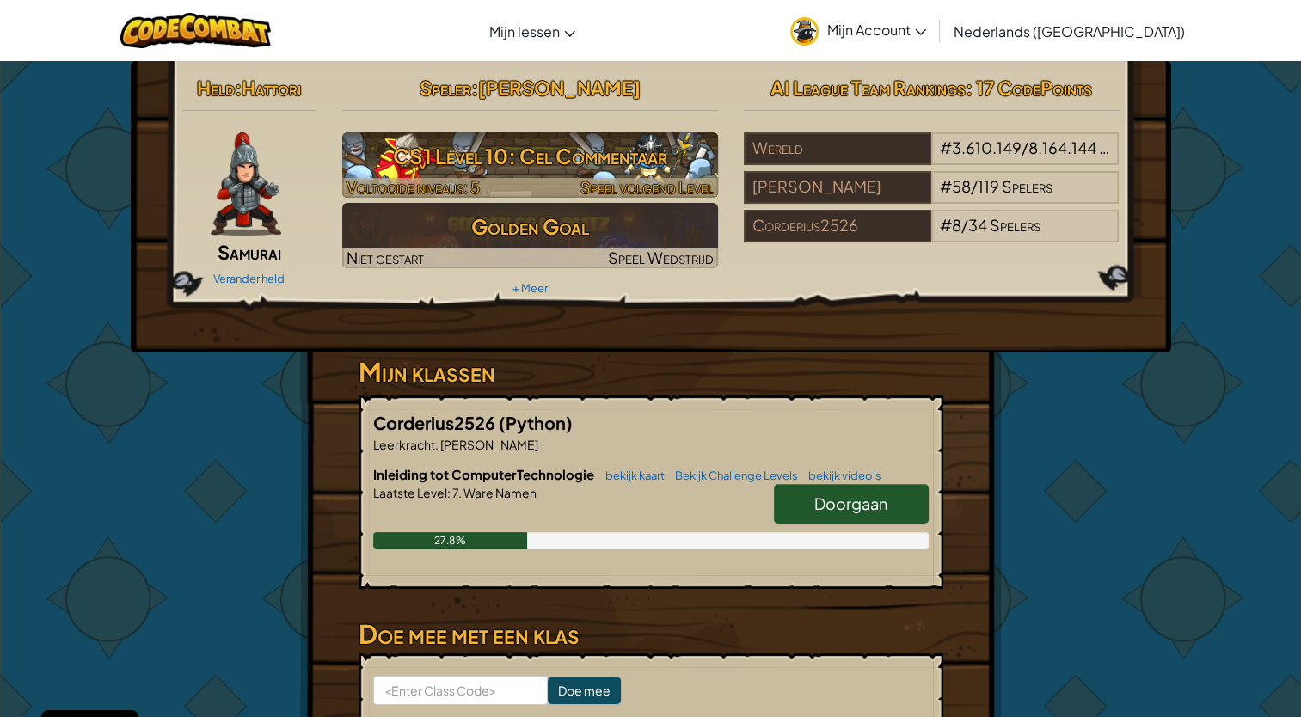
click at [464, 150] on h3 "CS1 Level 10: Cel Commentaar" at bounding box center [530, 156] width 376 height 39
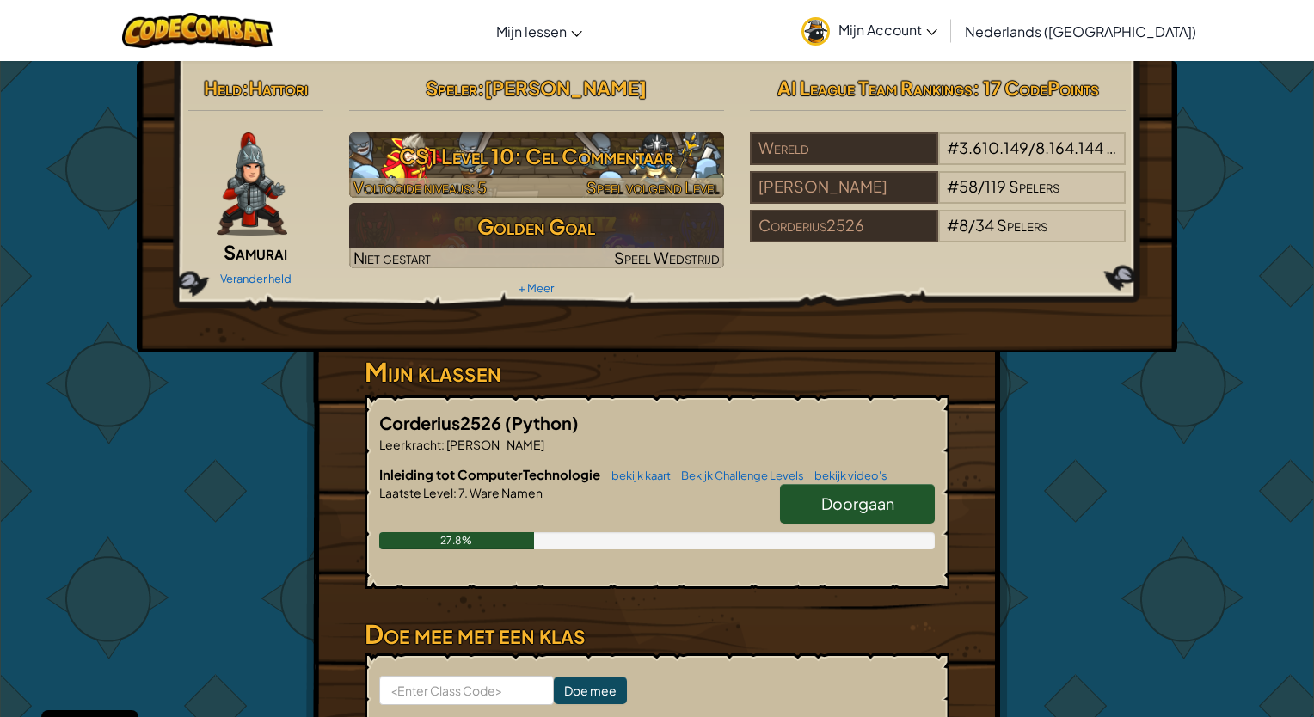
select select "nl-NL"
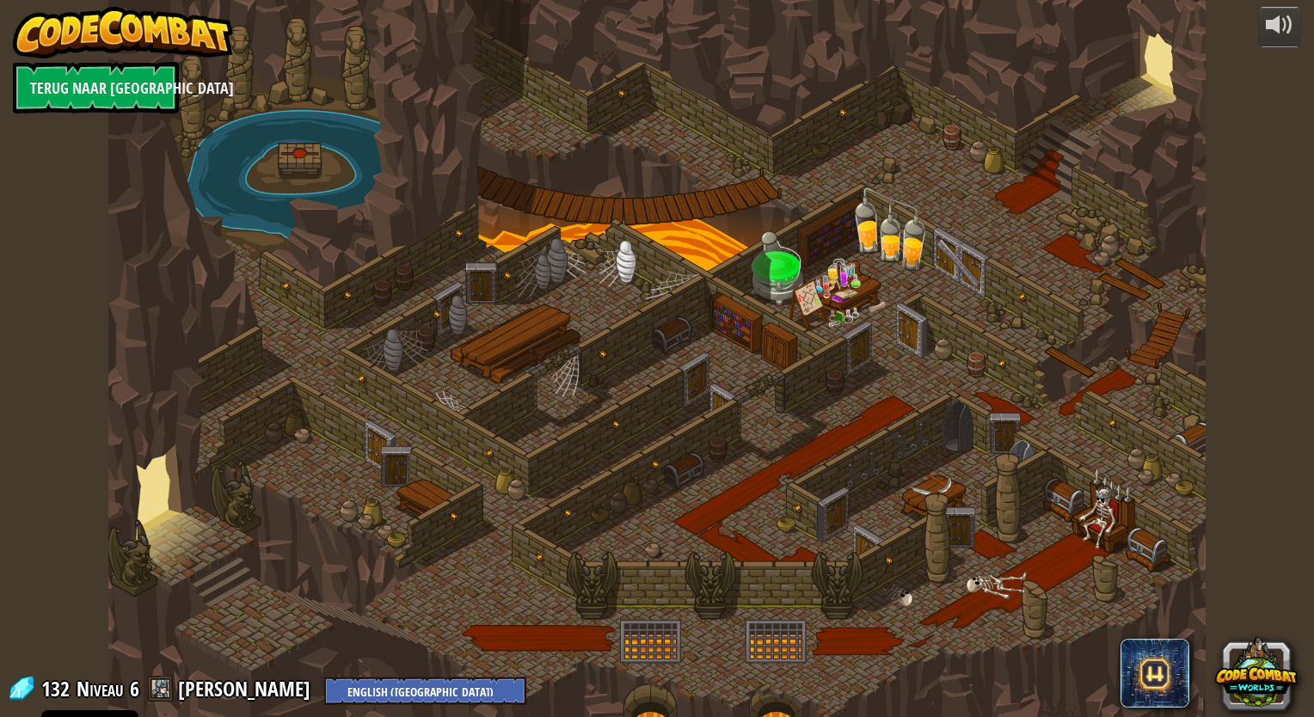
select select "nl-NL"
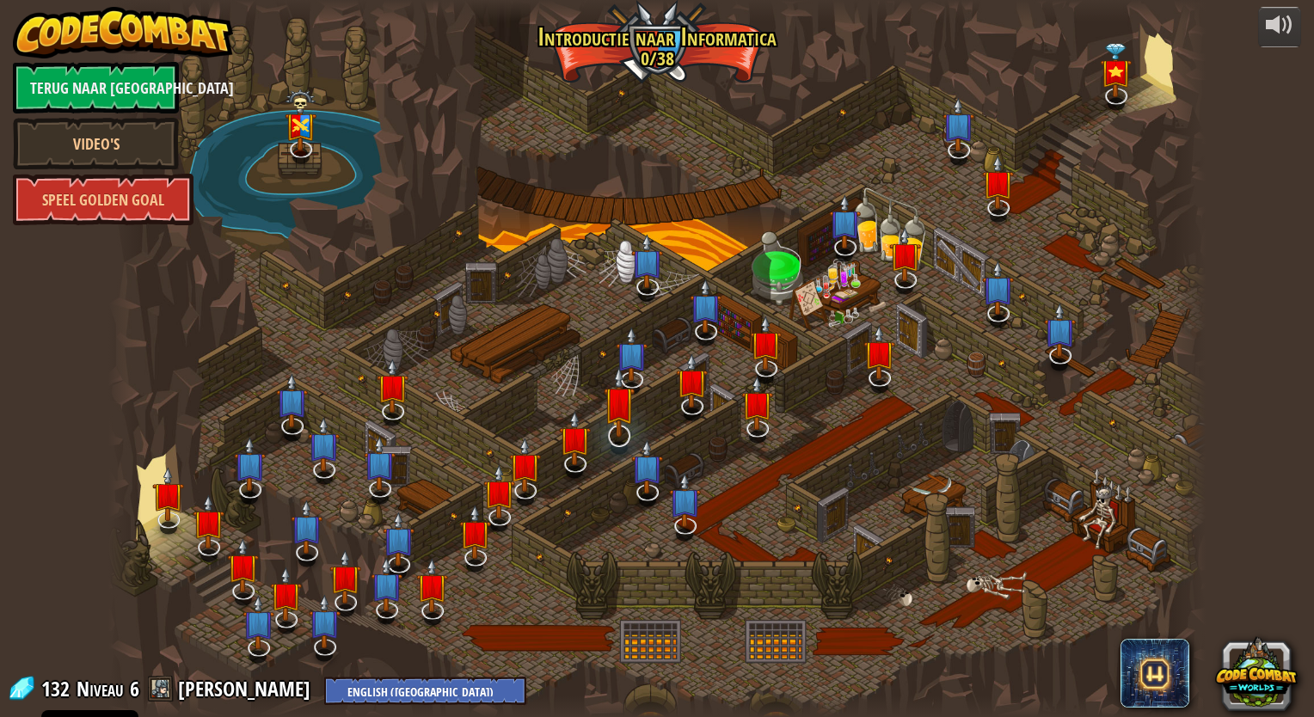
select select "nl-NL"
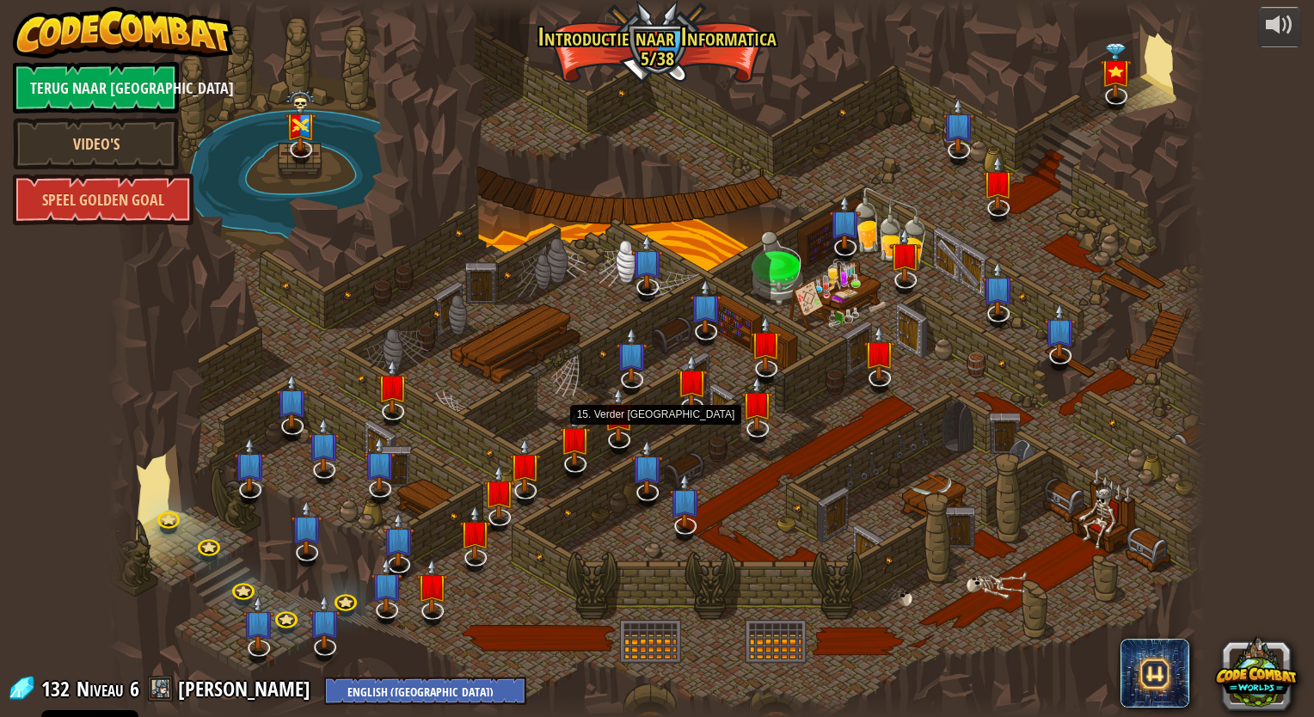
select select "nl-NL"
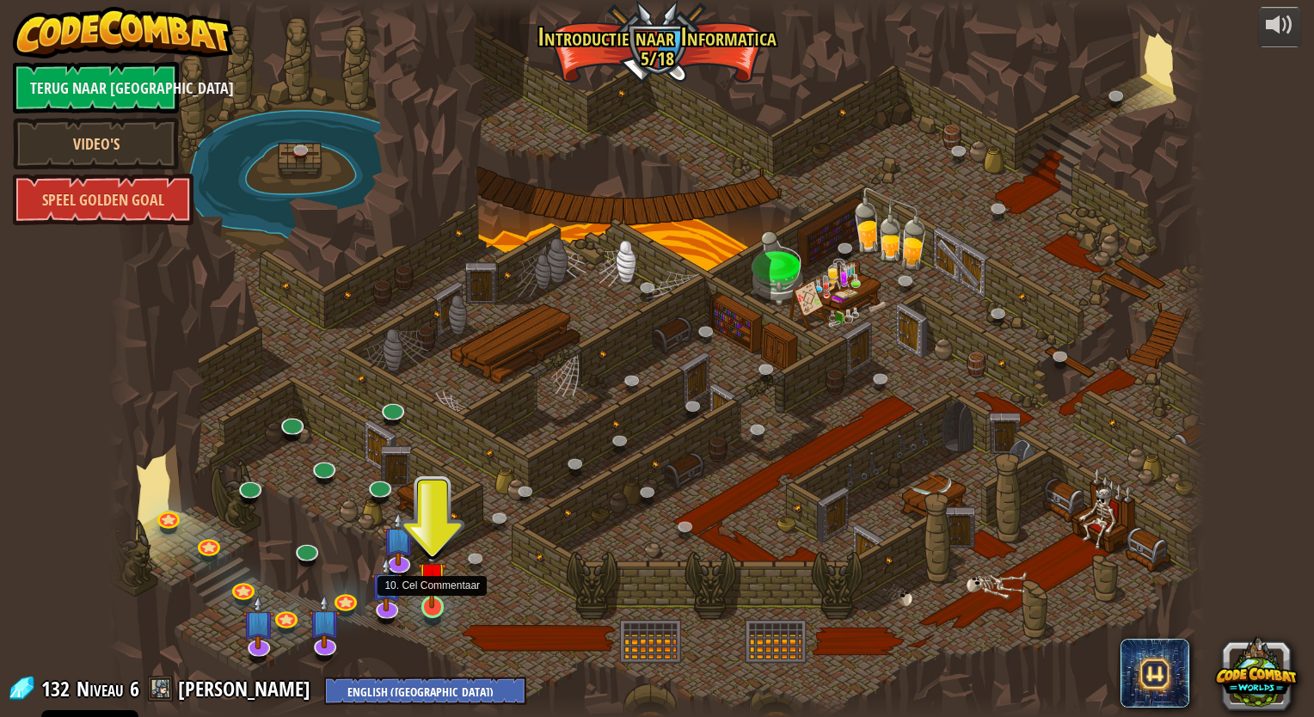
click at [436, 585] on img at bounding box center [432, 575] width 28 height 65
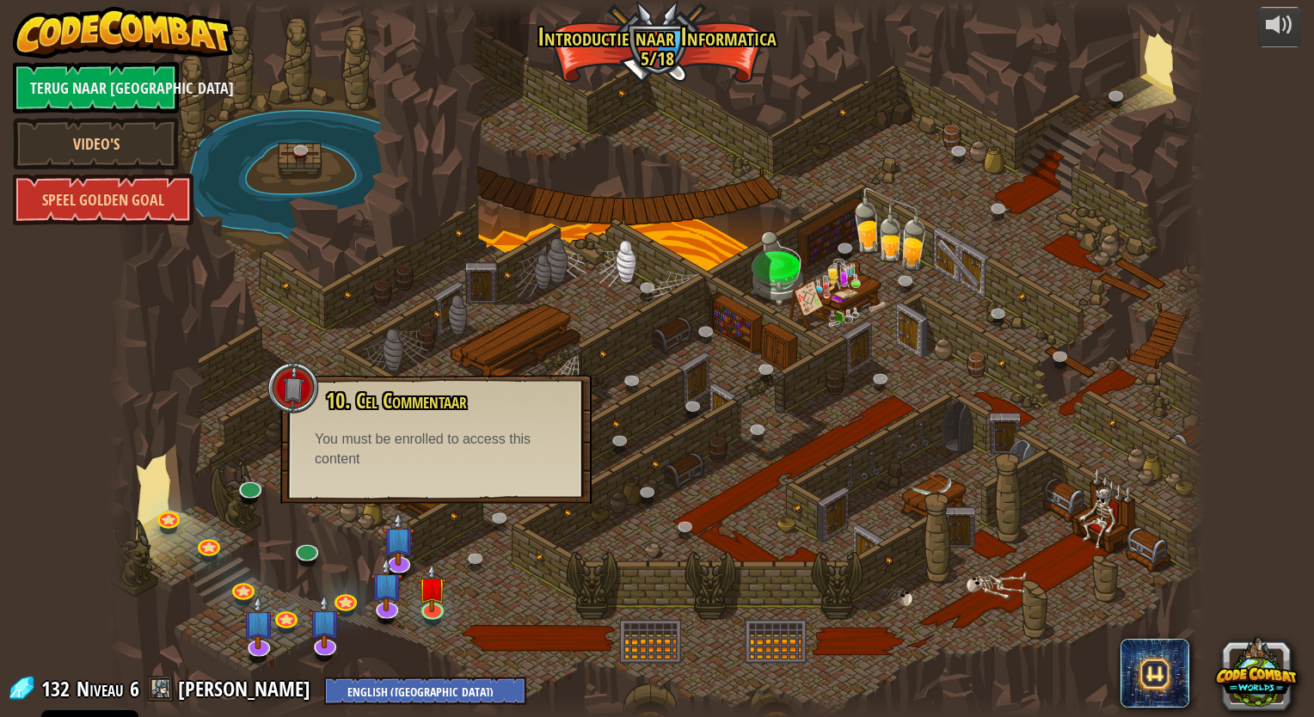
drag, startPoint x: 449, startPoint y: 549, endPoint x: 453, endPoint y: 481, distance: 67.2
click at [451, 544] on div at bounding box center [656, 358] width 1097 height 717
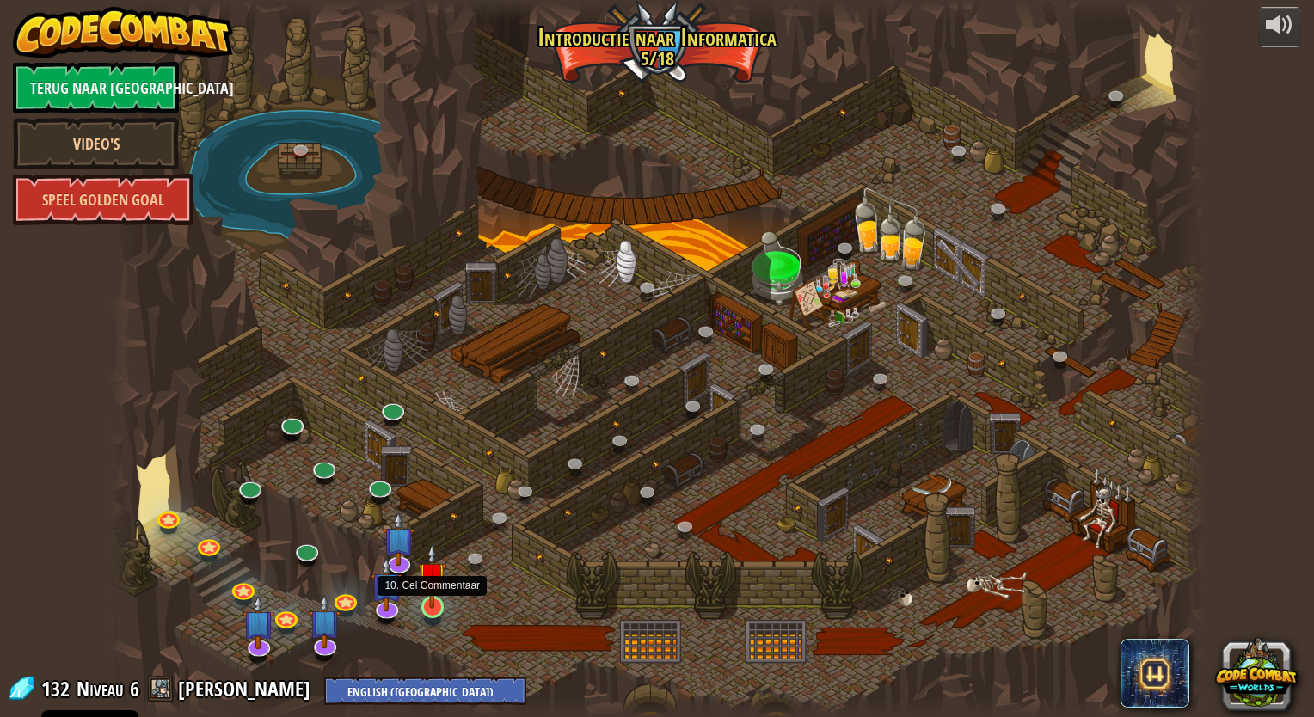
click at [424, 597] on img at bounding box center [432, 575] width 28 height 65
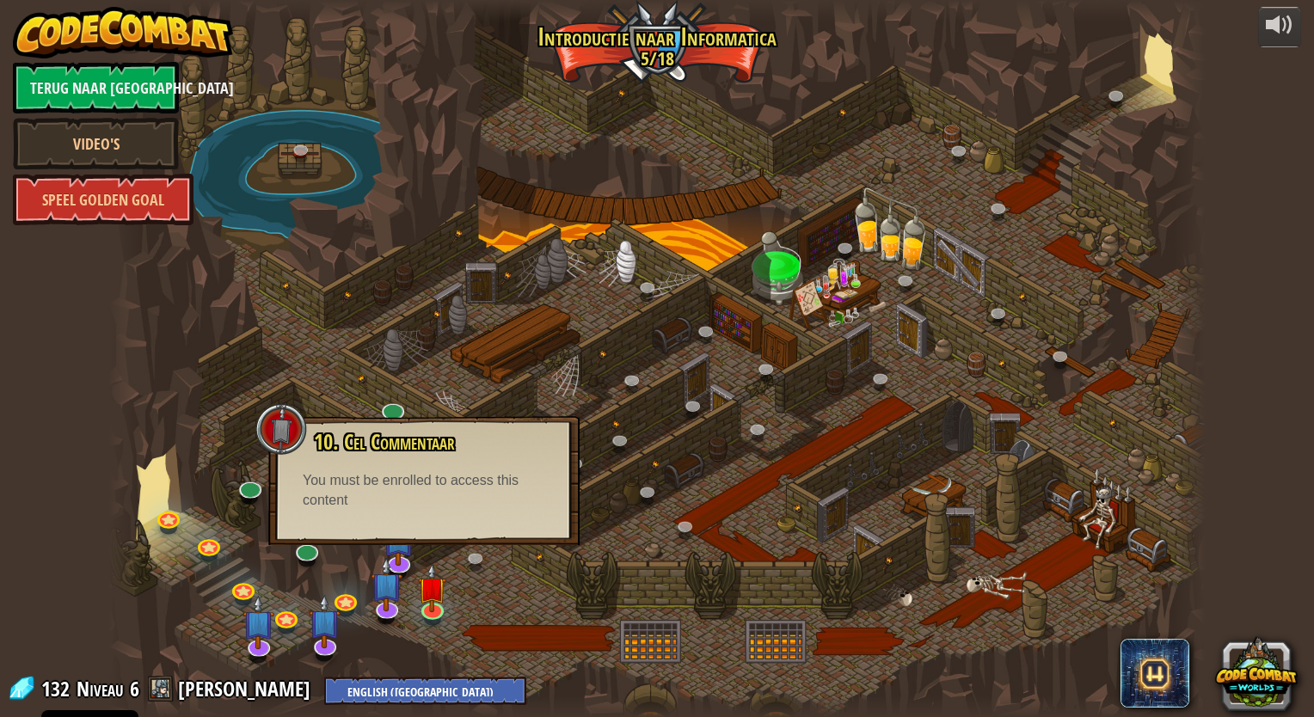
click at [501, 562] on div at bounding box center [656, 358] width 1097 height 717
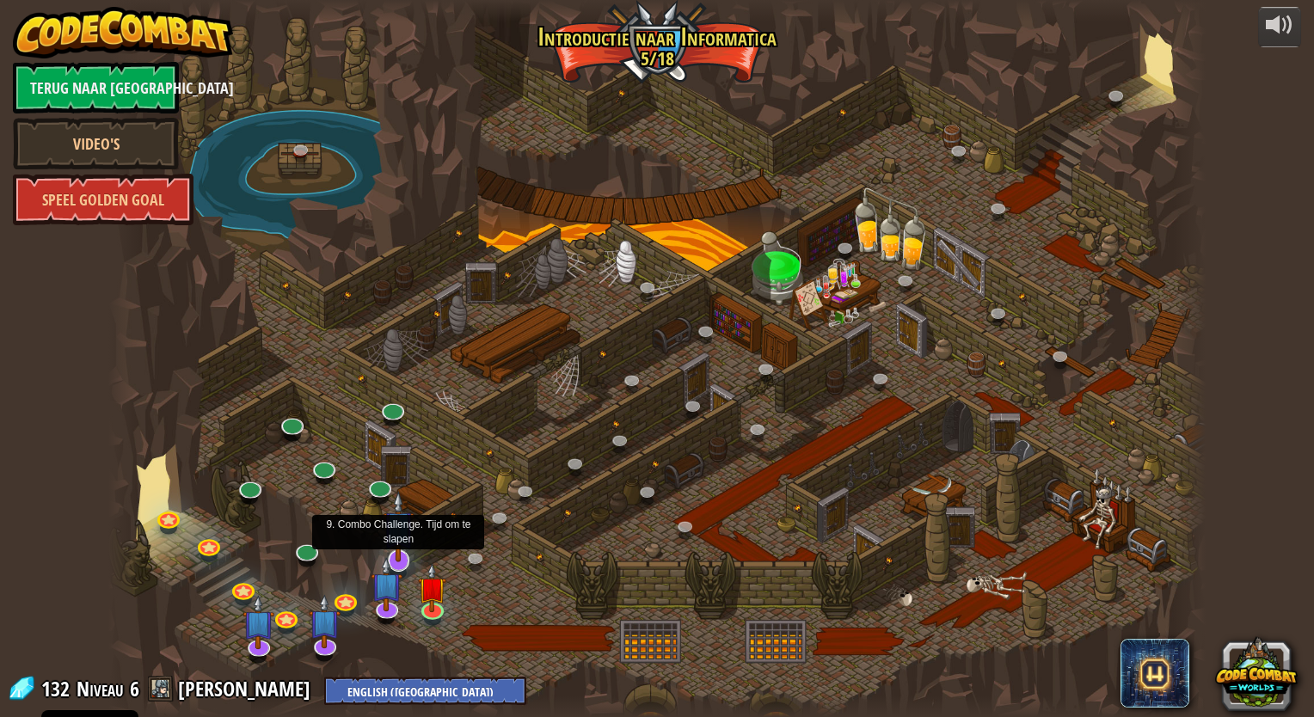
click at [397, 549] on img at bounding box center [399, 527] width 32 height 72
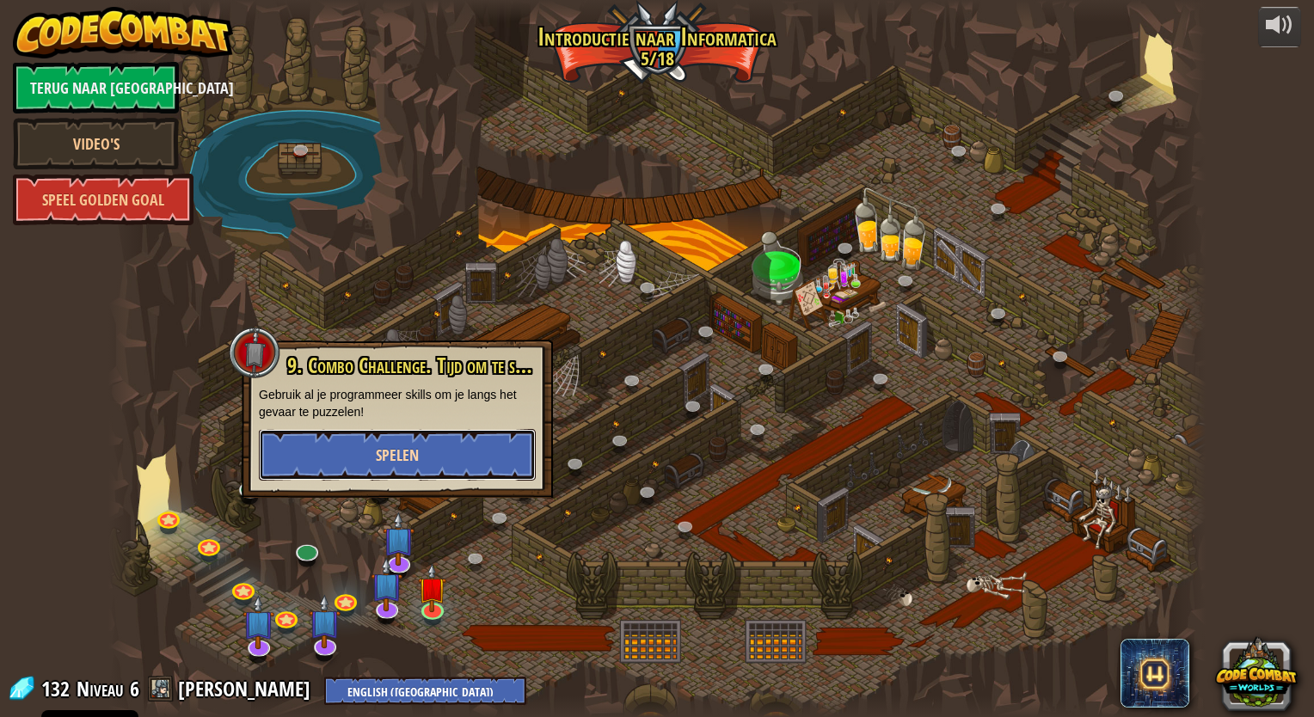
click at [412, 442] on button "Spelen" at bounding box center [397, 455] width 277 height 52
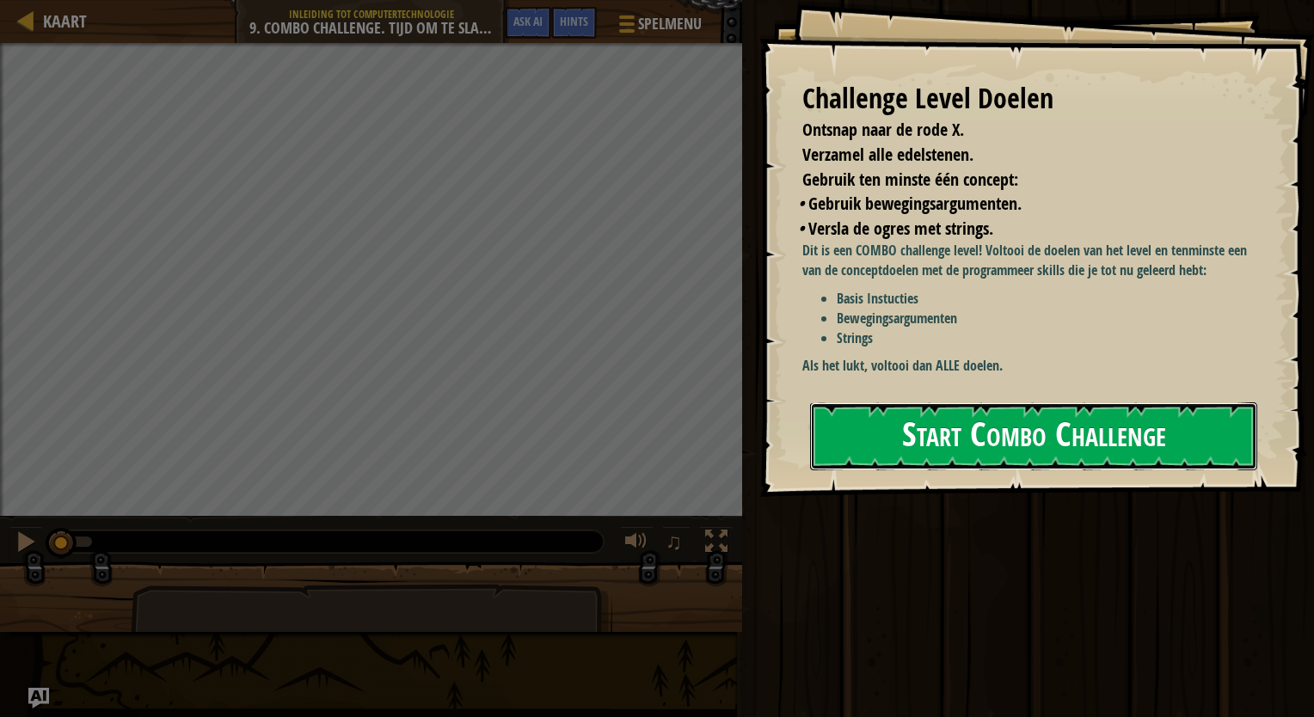
click at [1047, 445] on button "Start Combo Challenge" at bounding box center [1033, 436] width 447 height 68
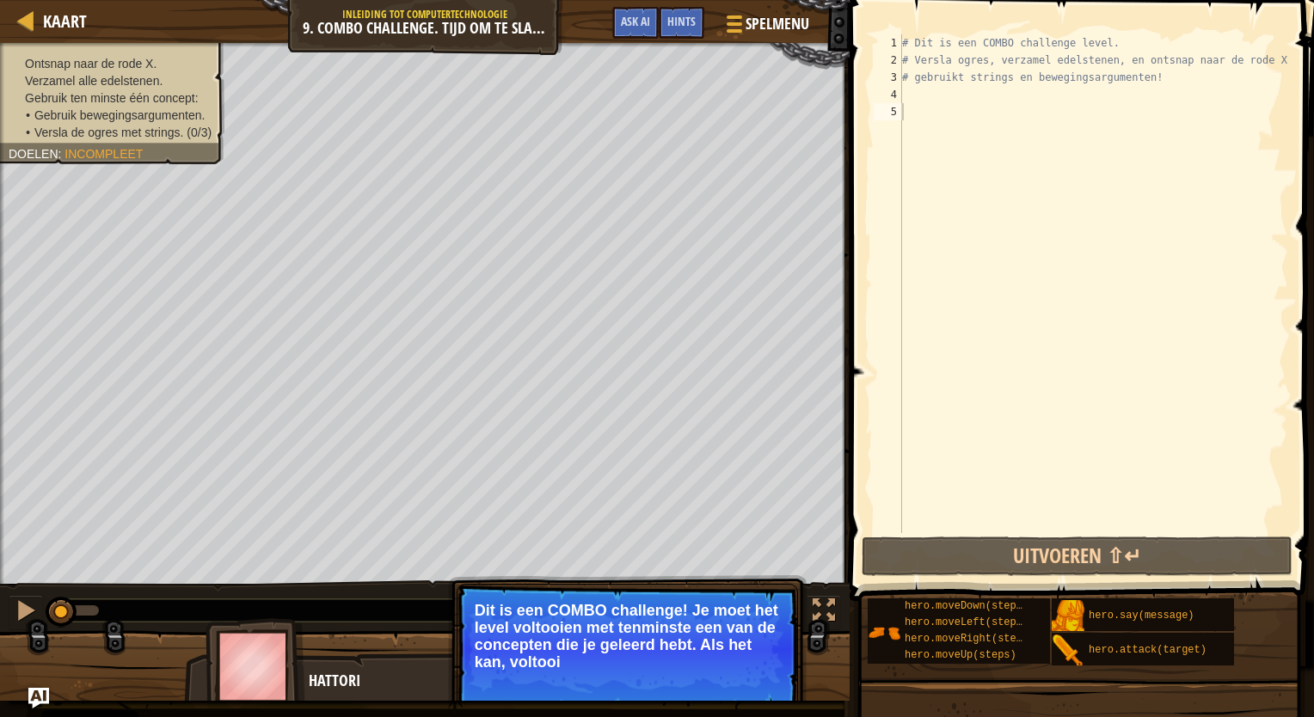
click at [690, 628] on p "Dit is een COMBO challenge! Je moet het level voltooien met tenminste een van d…" at bounding box center [627, 636] width 305 height 69
type textarea "m"
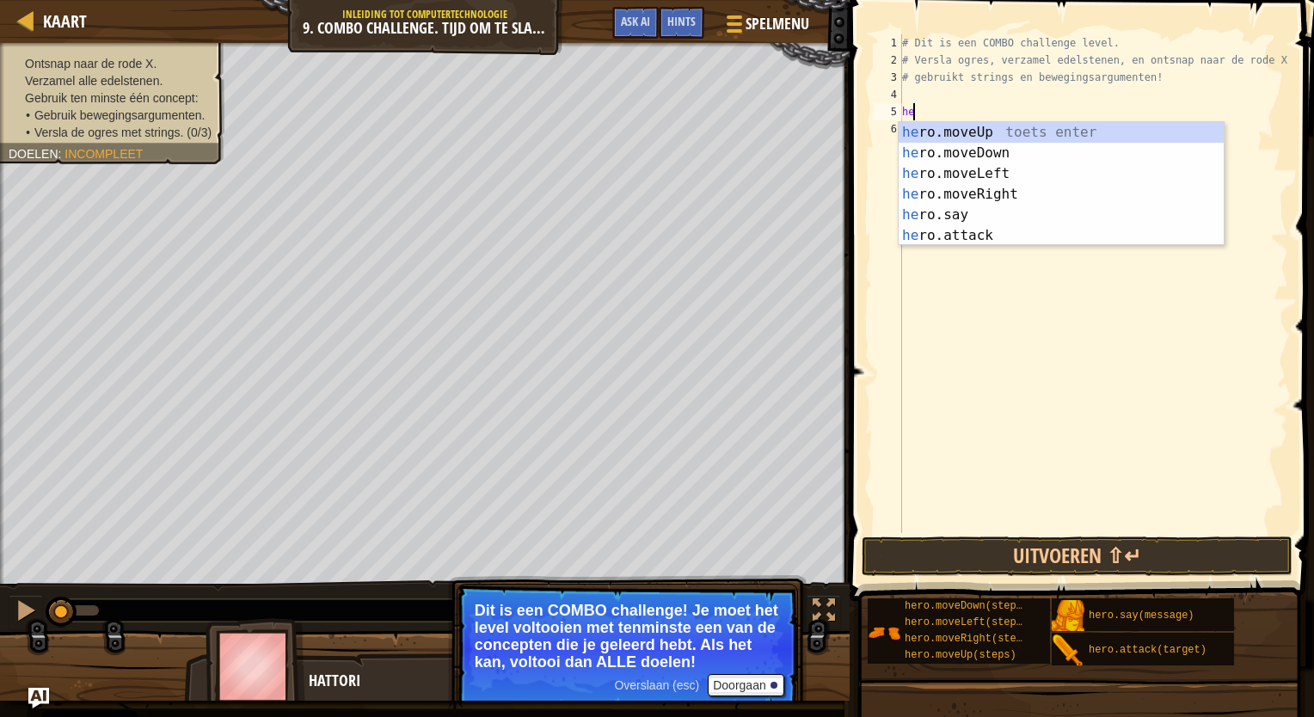
type textarea "her"
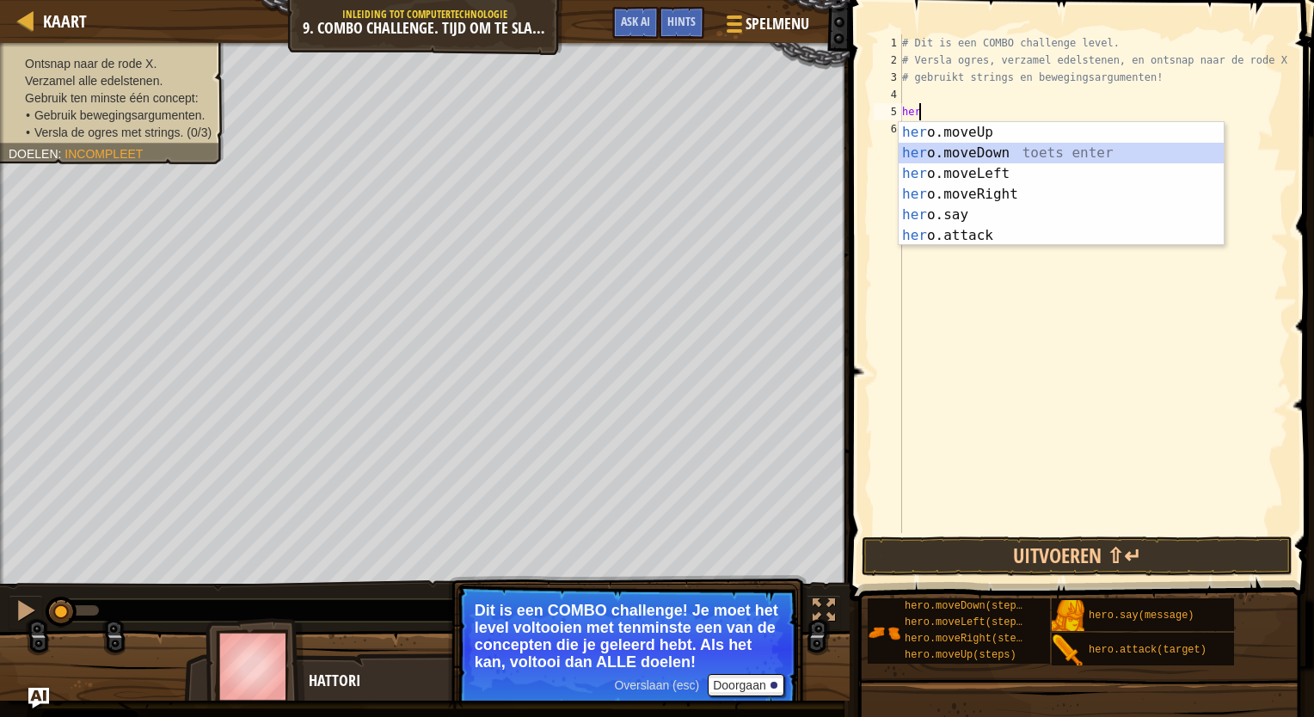
click at [977, 146] on div "her o.moveUp toets enter her o.moveDown toets enter her o.moveLeft toets enter …" at bounding box center [1060, 204] width 325 height 165
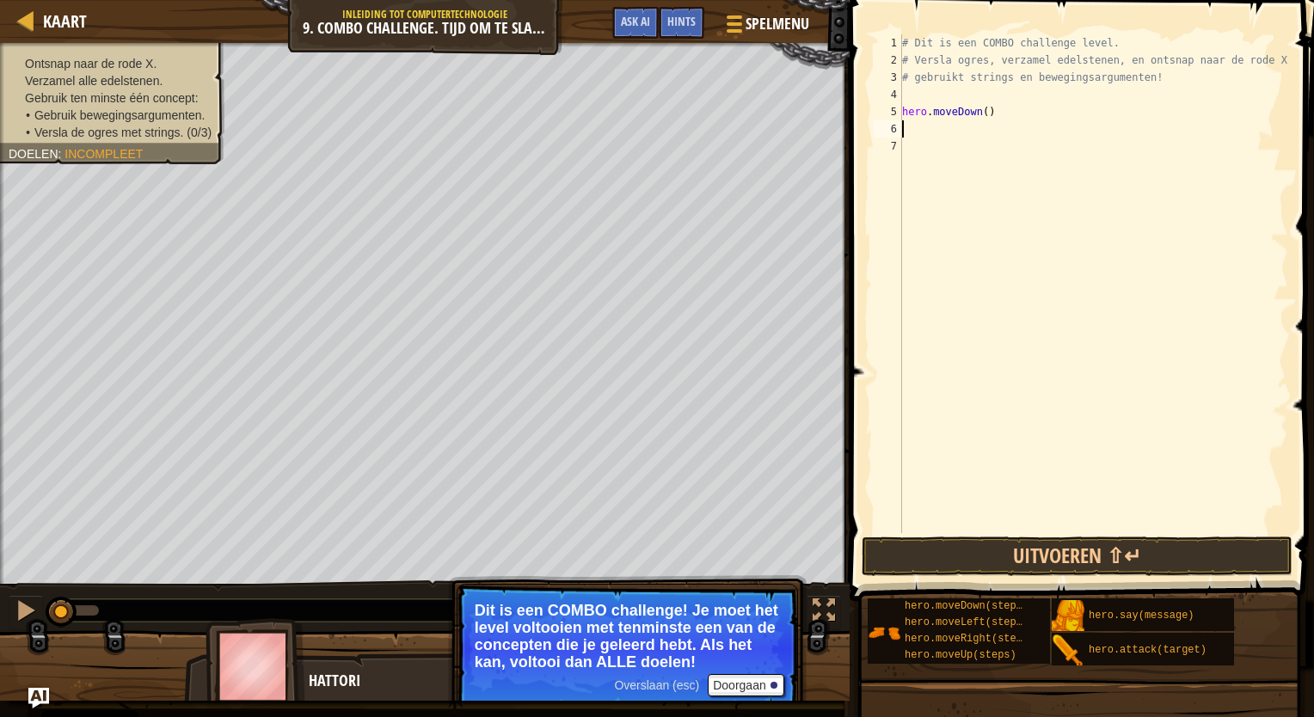
click at [924, 132] on div "# Dit is een COMBO challenge level. # Versla ogres, verzamel edelstenen, en ont…" at bounding box center [1092, 300] width 389 height 533
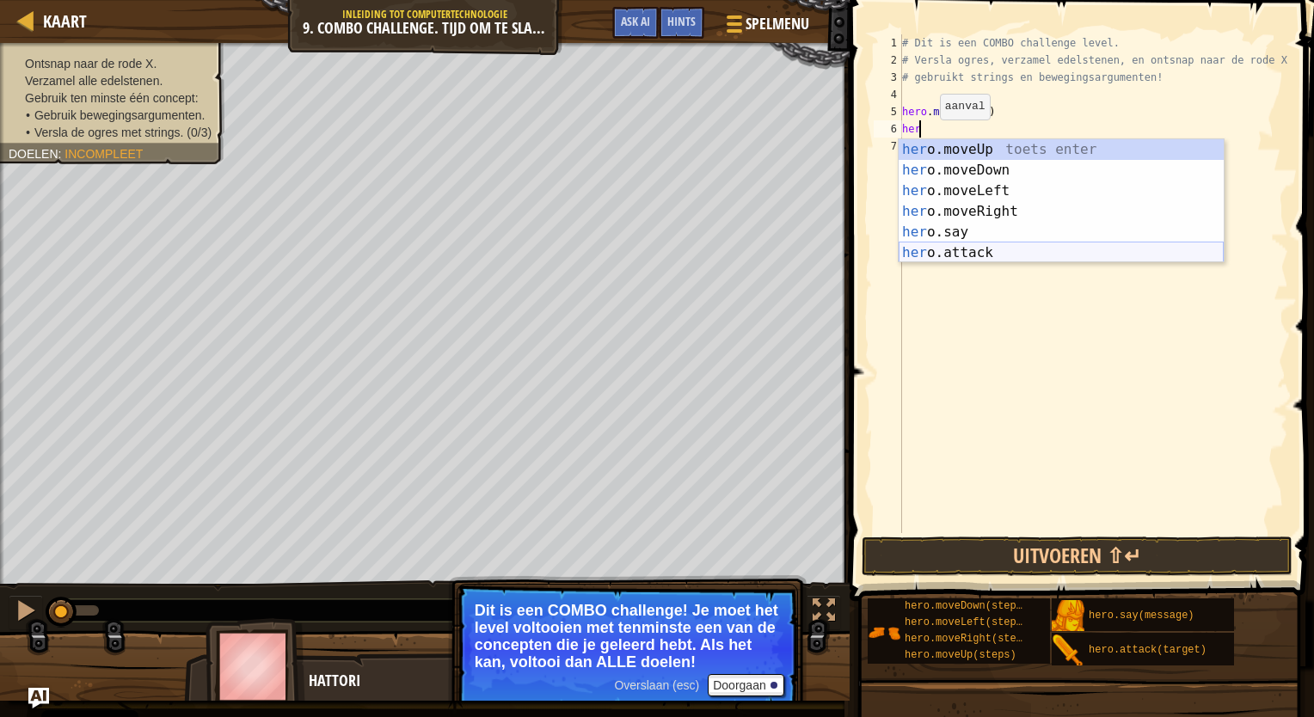
click at [984, 253] on div "her o.moveUp toets enter her o.moveDown toets enter her o.moveLeft toets enter …" at bounding box center [1060, 221] width 325 height 165
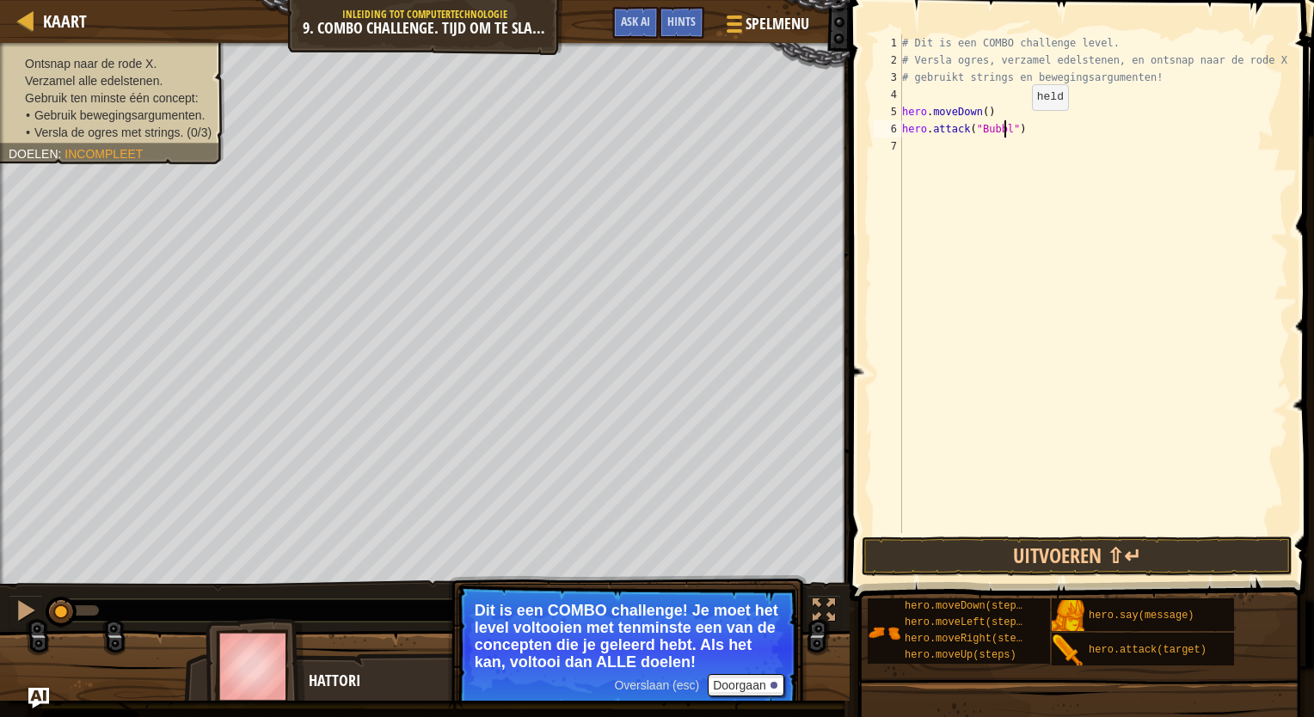
scroll to position [8, 8]
type textarea "hero.attack("Bubble")"
click at [928, 167] on div "# Dit is een COMBO challenge level. # Versla ogres, verzamel edelstenen, en ont…" at bounding box center [1092, 300] width 389 height 533
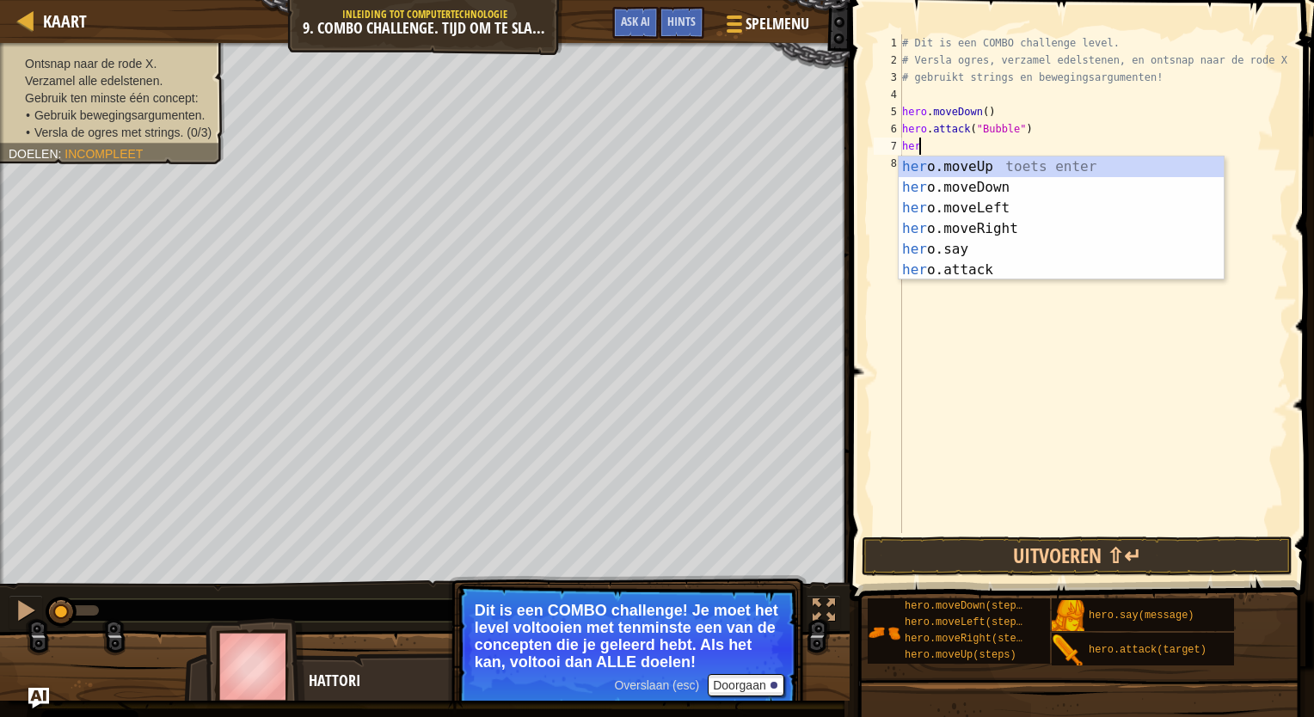
type textarea "hero"
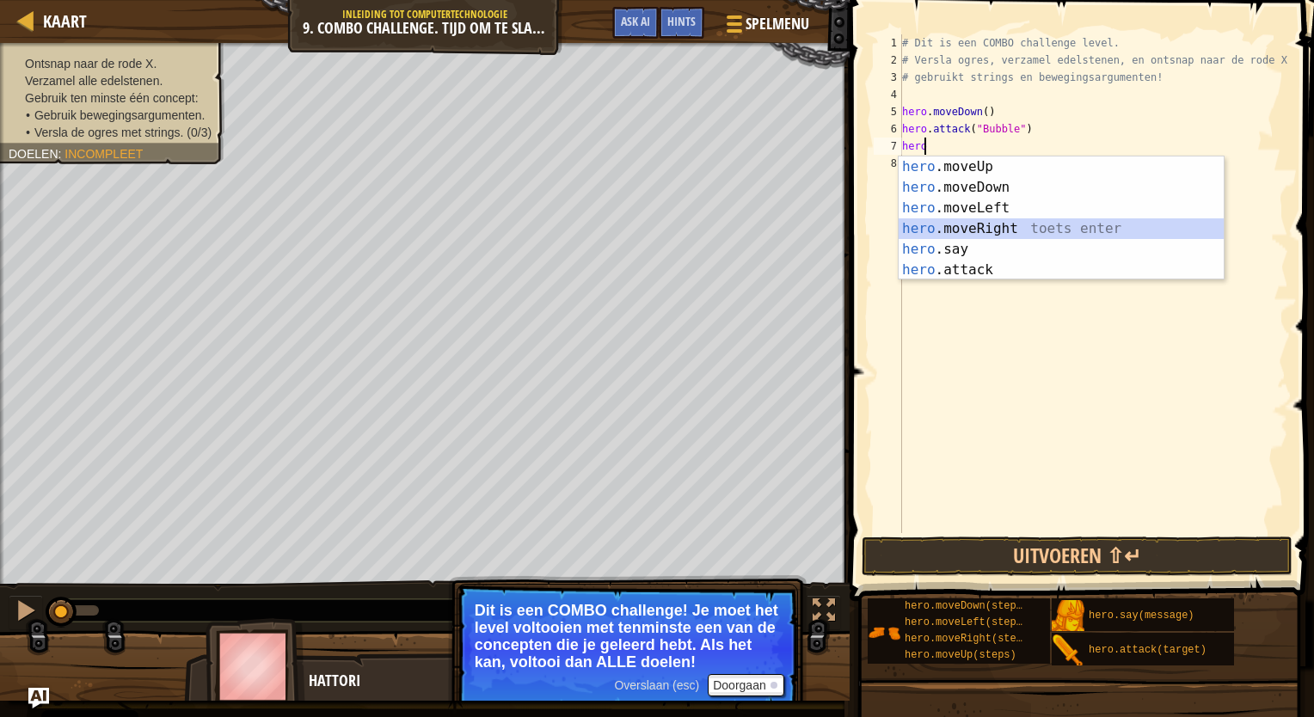
click at [991, 231] on div "hero .moveUp toets enter hero .moveDown toets enter hero .moveLeft toets enter …" at bounding box center [1060, 238] width 325 height 165
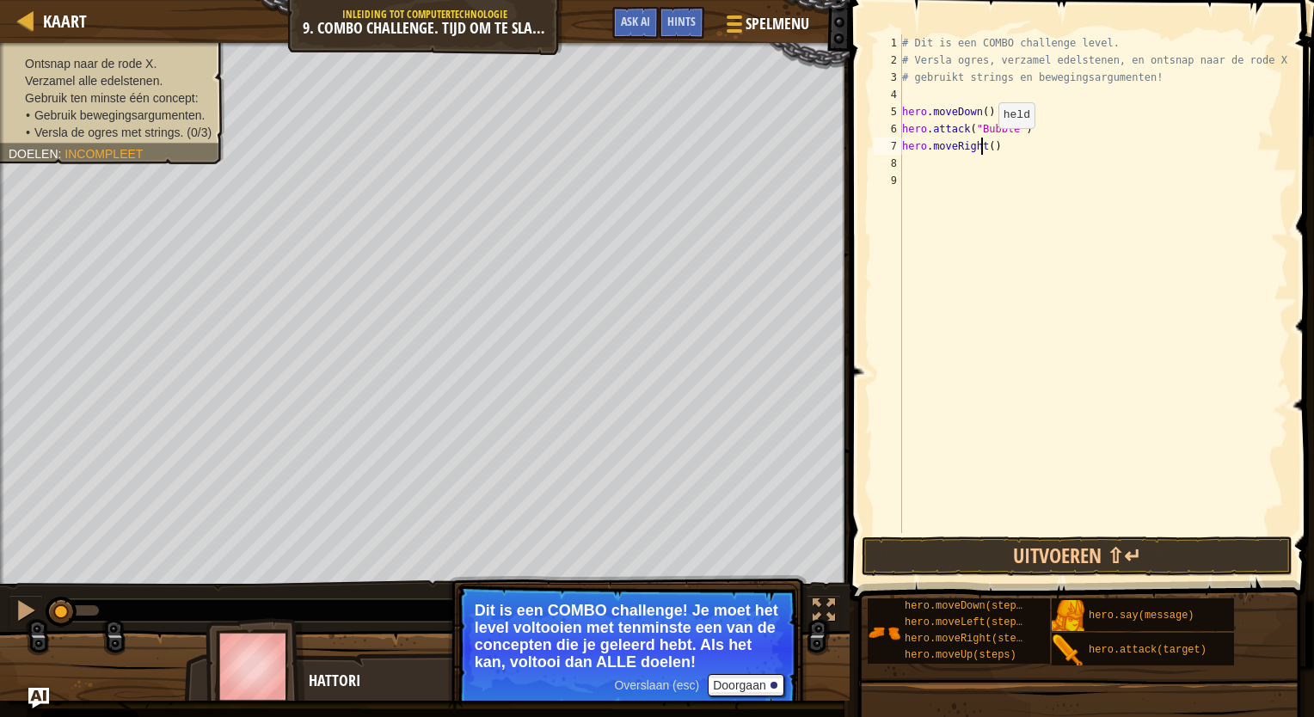
click at [984, 145] on div "# Dit is een COMBO challenge level. # Versla ogres, verzamel edelstenen, en ont…" at bounding box center [1092, 300] width 389 height 533
click at [1087, 552] on button "Uitvoeren ⇧↵" at bounding box center [1076, 557] width 431 height 40
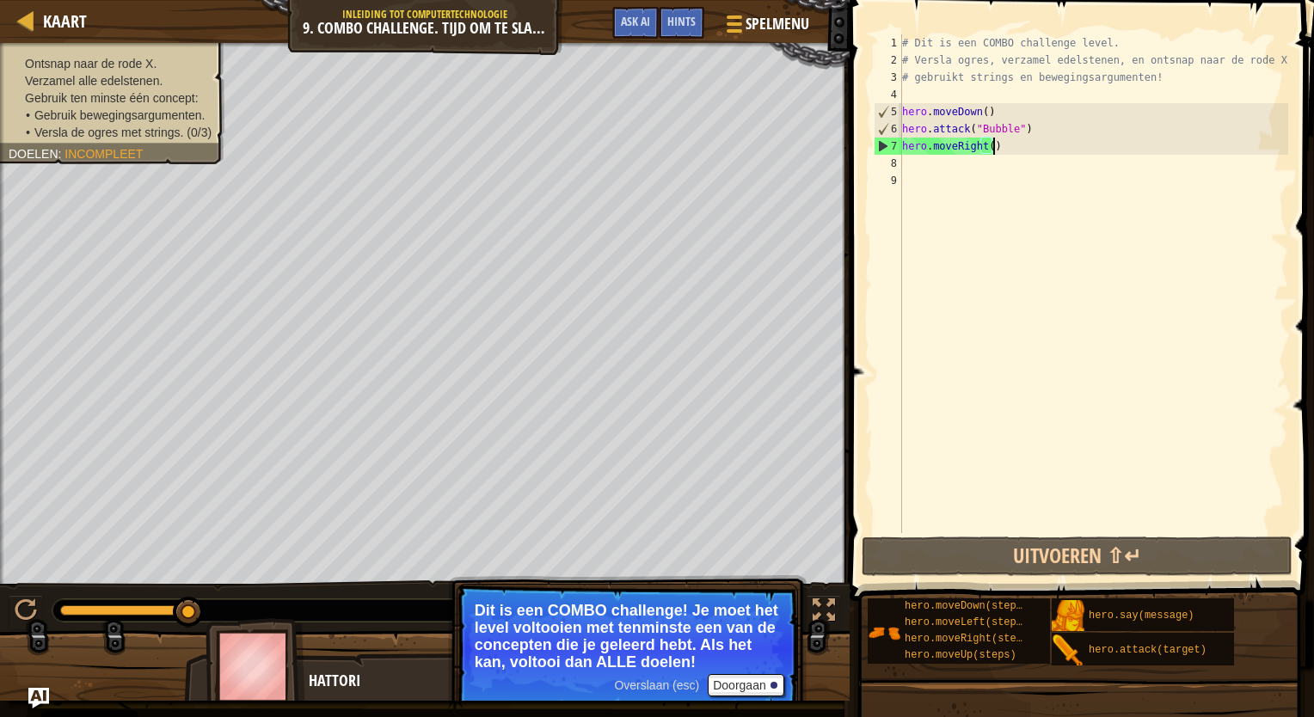
click at [997, 151] on div "# Dit is een COMBO challenge level. # Versla ogres, verzamel edelstenen, en ont…" at bounding box center [1092, 300] width 389 height 533
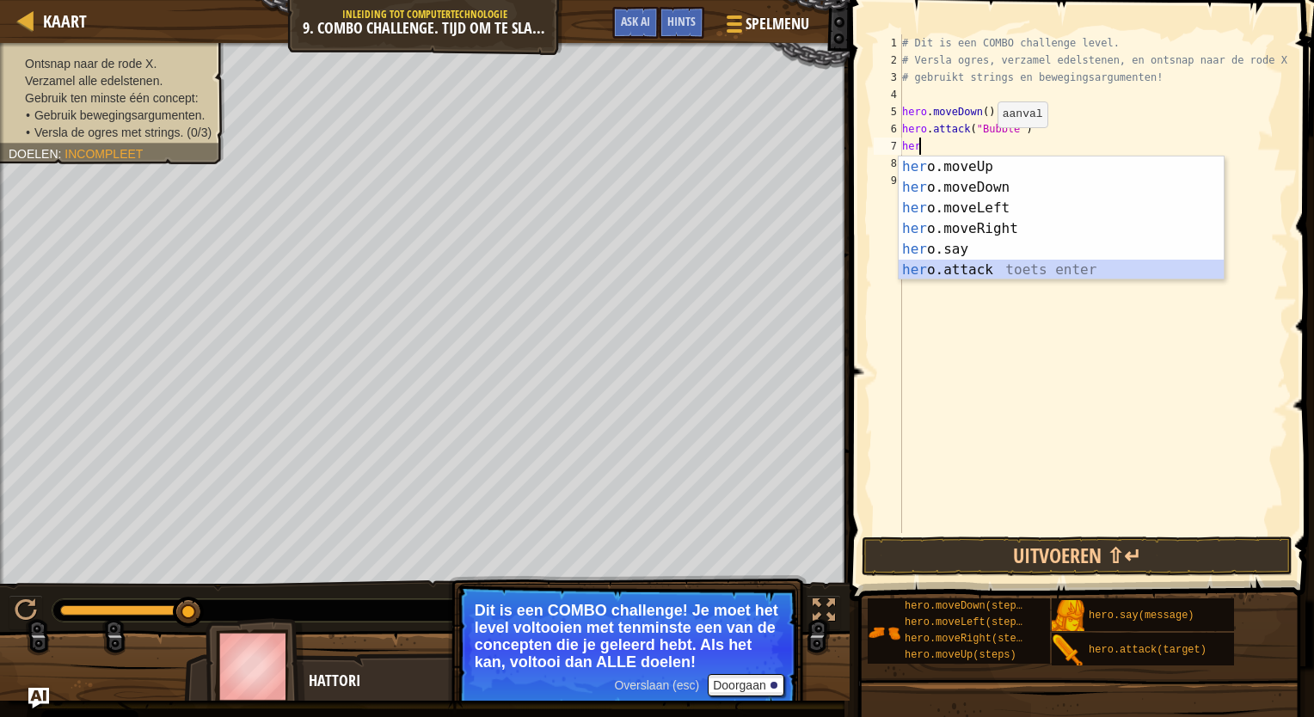
click at [999, 277] on div "her o.moveUp toets enter her o.moveDown toets enter her o.moveLeft toets enter …" at bounding box center [1060, 238] width 325 height 165
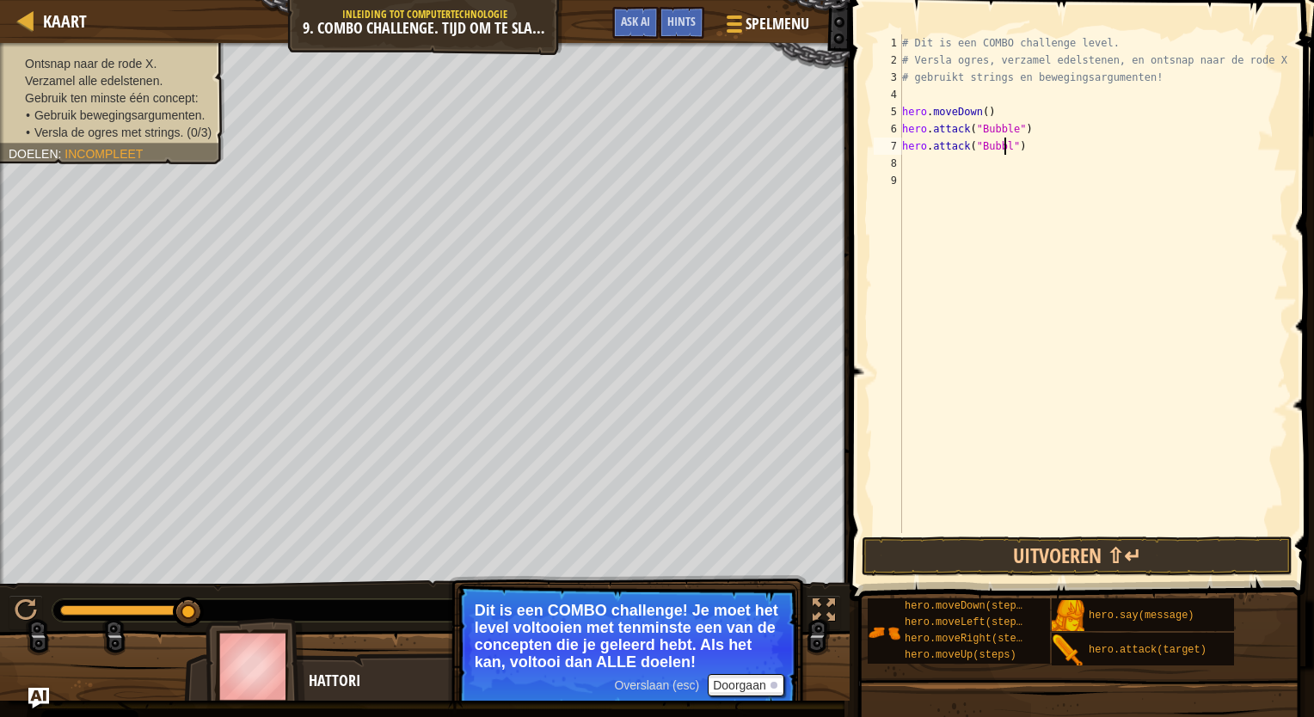
scroll to position [8, 8]
type textarea "hero.attack("Bubble")"
click at [1119, 549] on button "Uitvoeren ⇧↵" at bounding box center [1076, 557] width 431 height 40
